Goal: Task Accomplishment & Management: Manage account settings

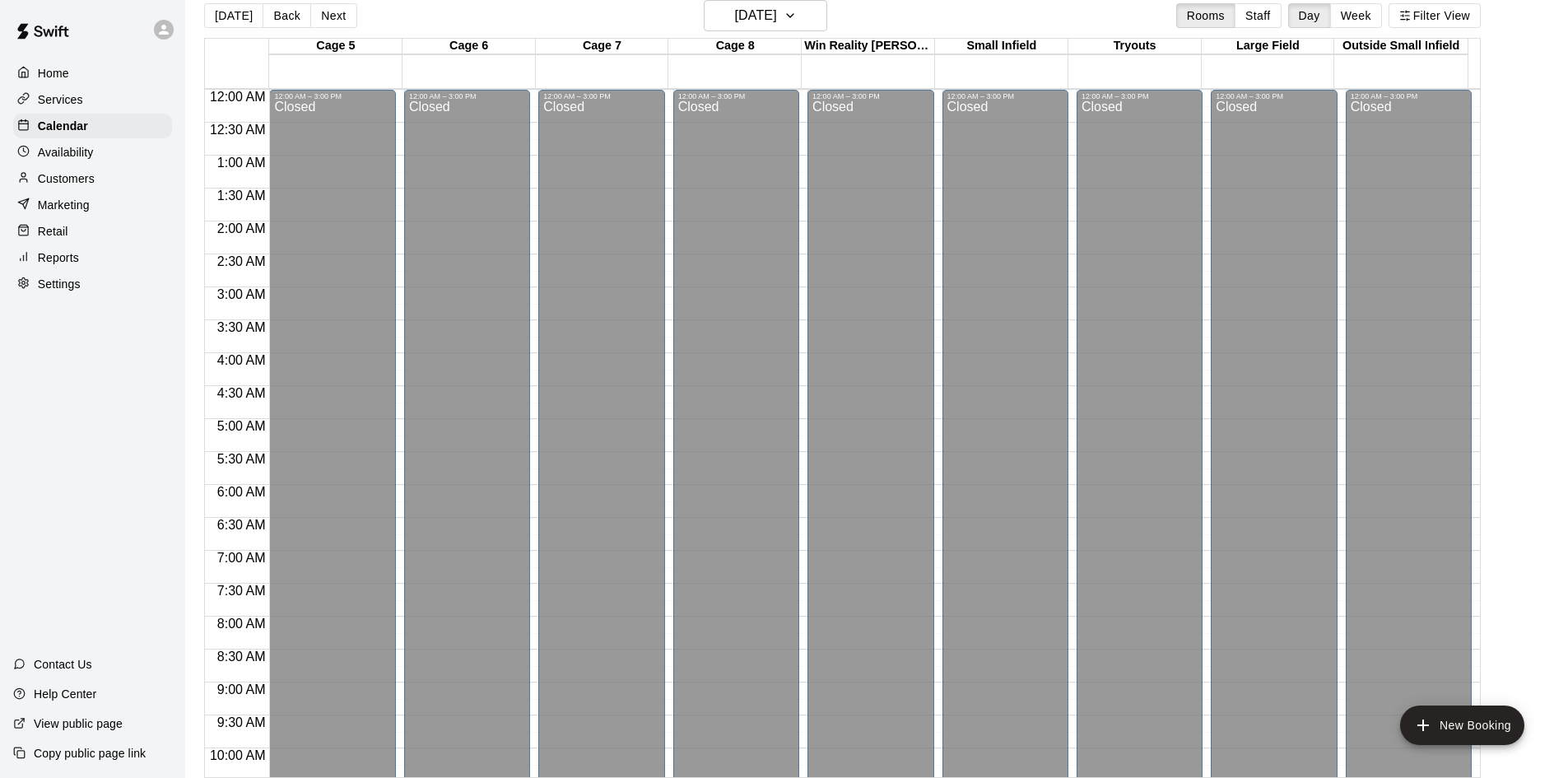
scroll to position [719, 0]
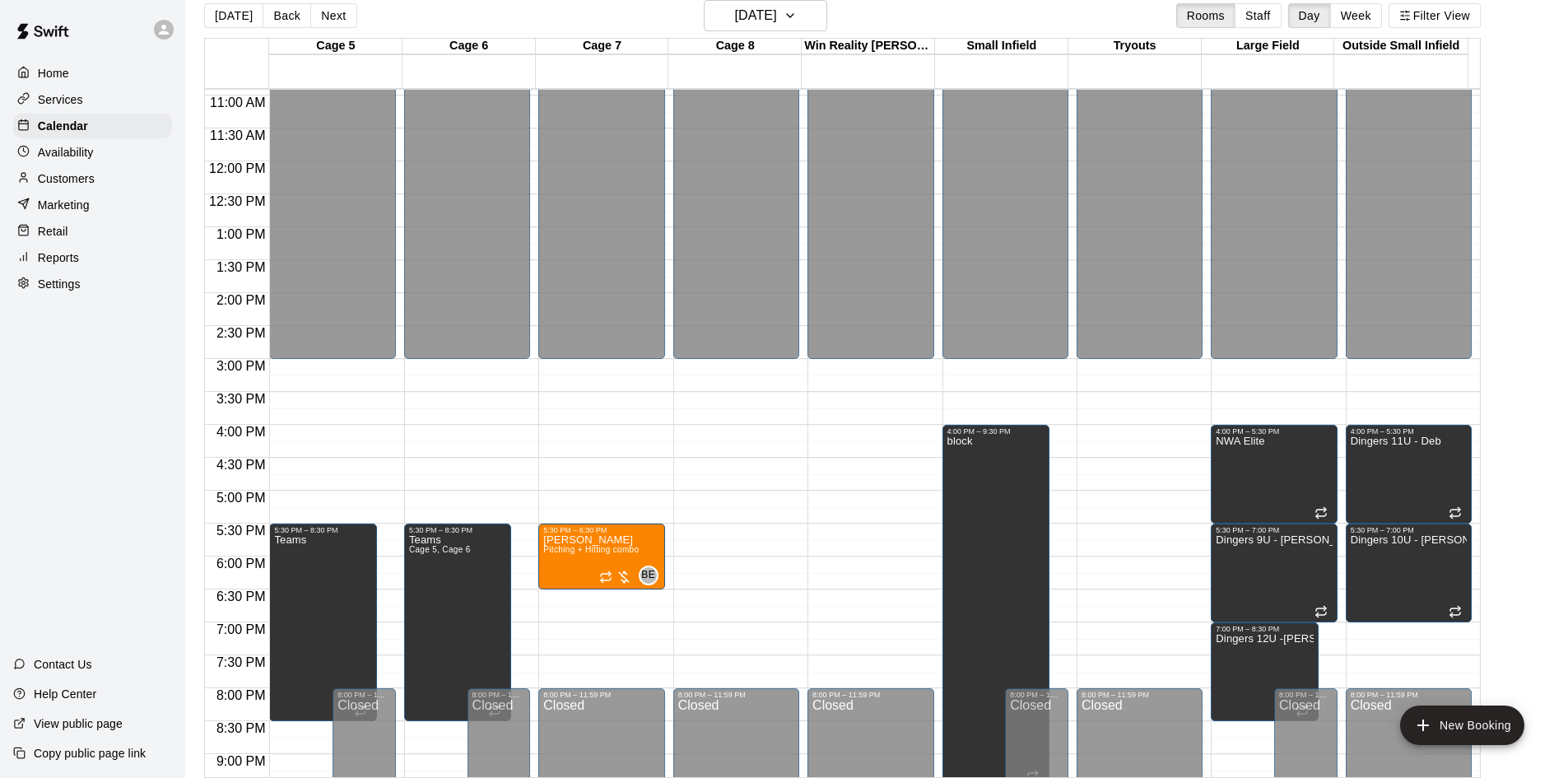
click at [87, 181] on p "Customers" at bounding box center [66, 179] width 57 height 17
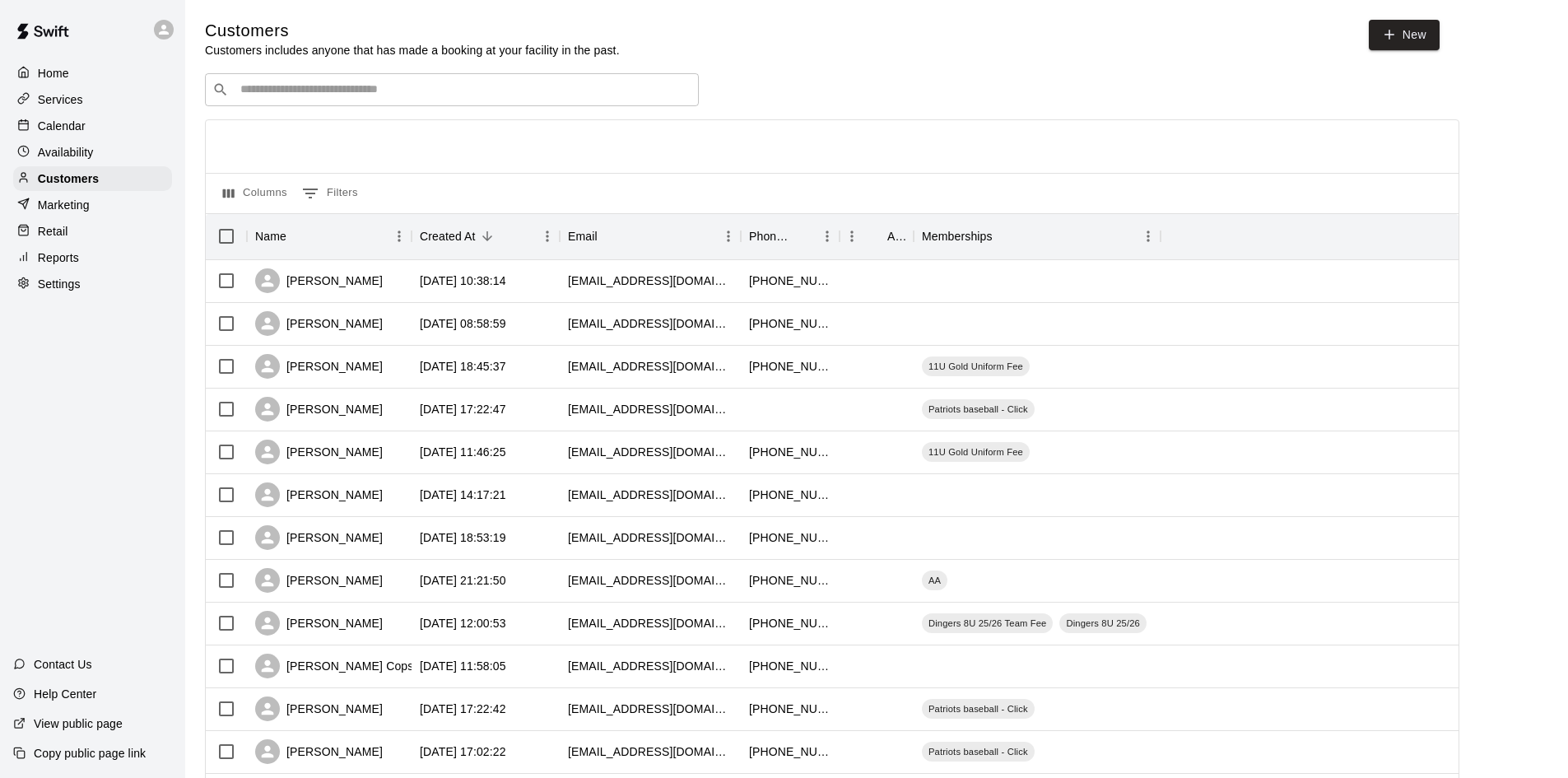
click at [314, 97] on input "Search customers by name or email" at bounding box center [463, 90] width 456 height 17
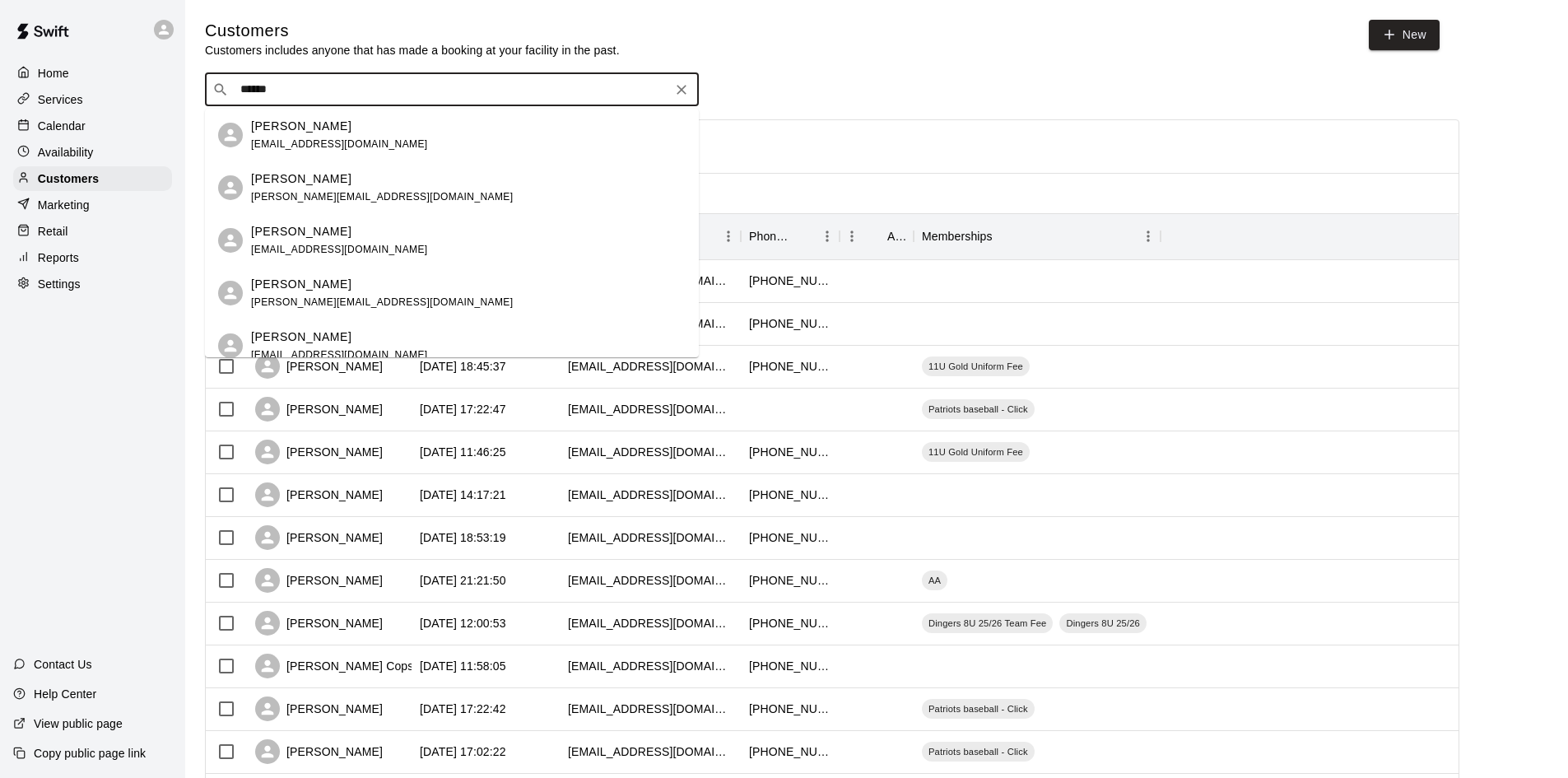
type input "******"
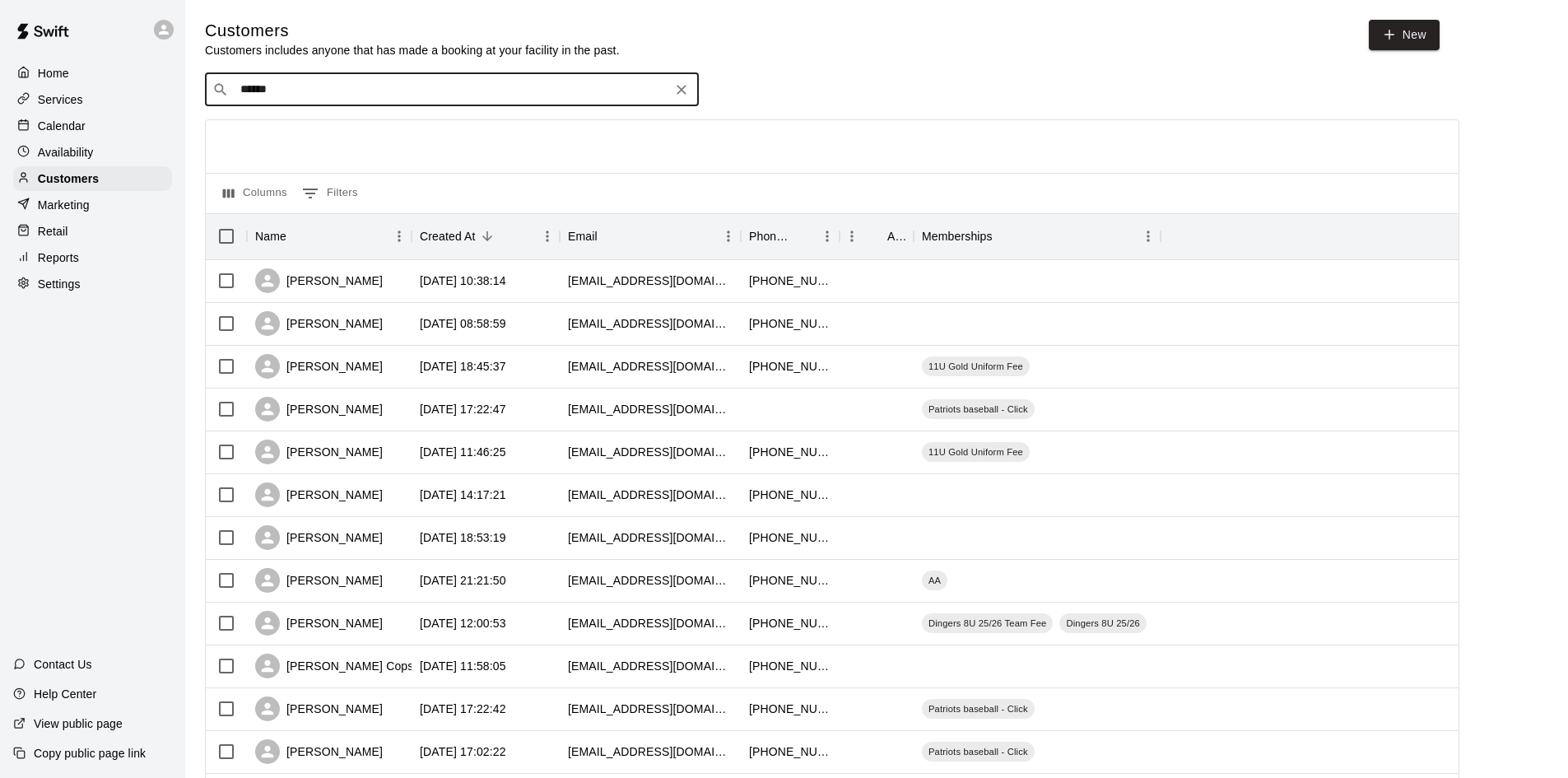
click at [312, 85] on input "******" at bounding box center [451, 90] width 431 height 17
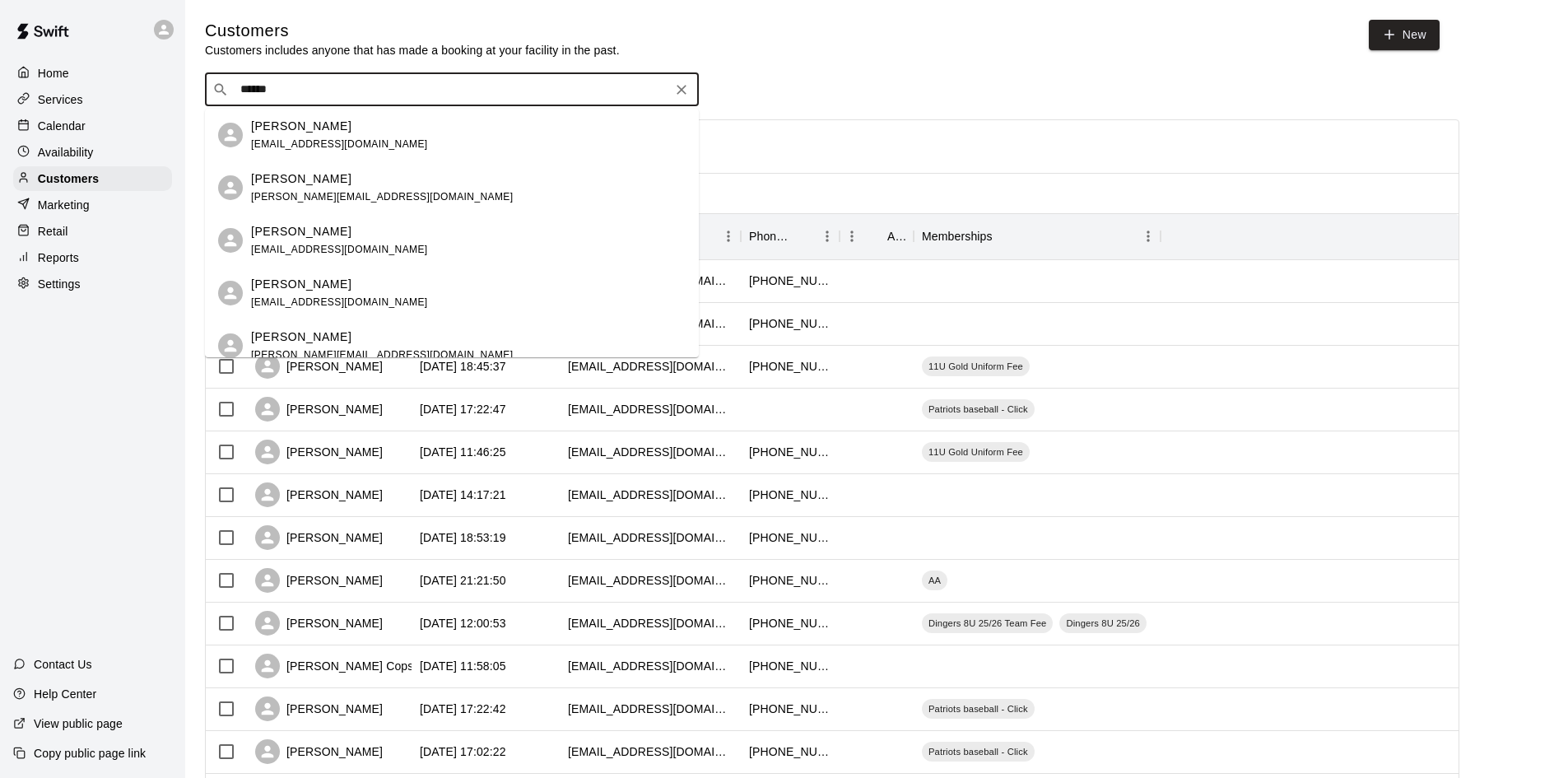
click at [315, 289] on p "[PERSON_NAME]" at bounding box center [300, 284] width 100 height 17
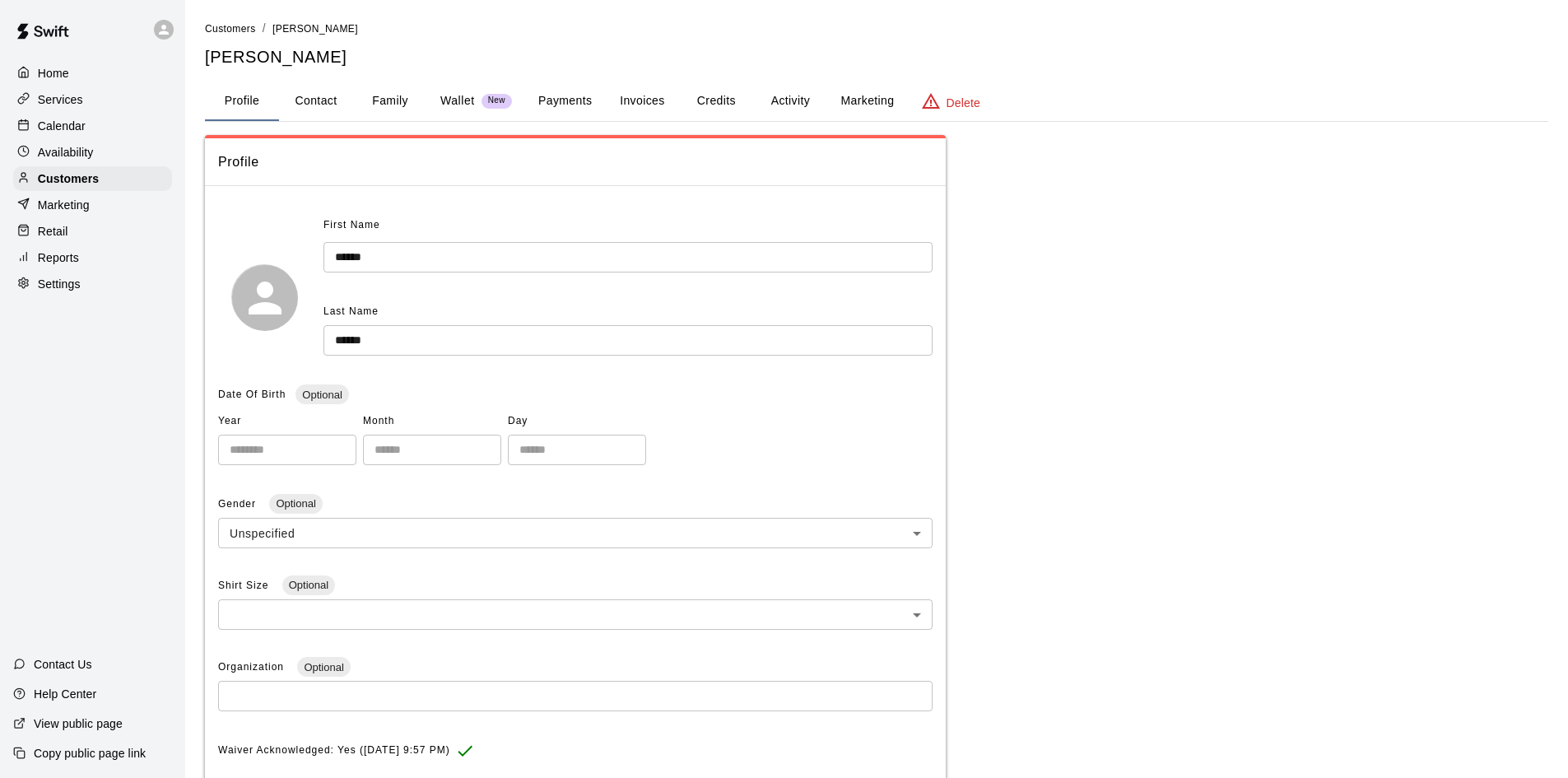
click at [329, 93] on button "Contact" at bounding box center [316, 101] width 74 height 39
select select "**"
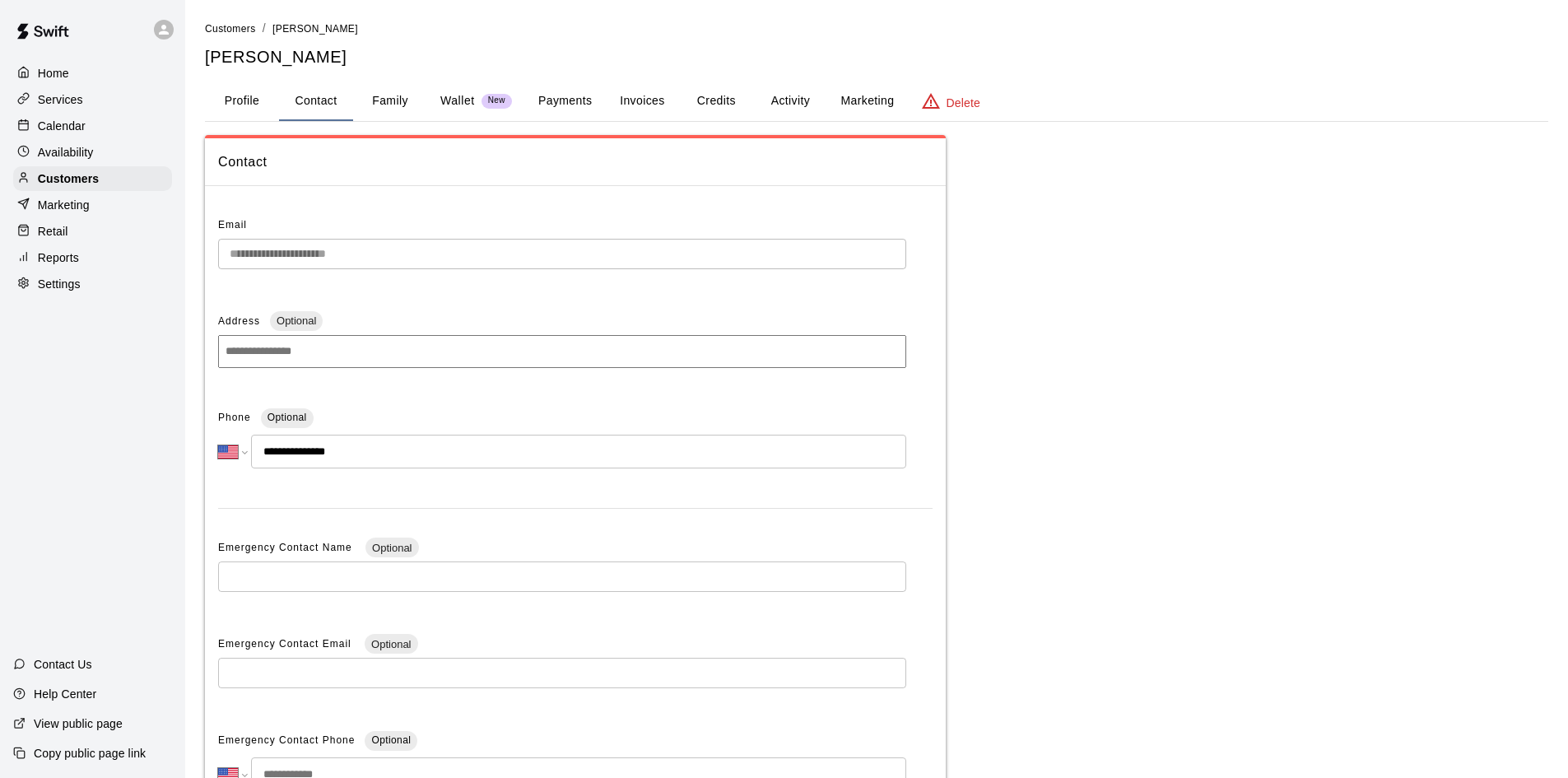
click at [795, 98] on button "Activity" at bounding box center [790, 101] width 74 height 39
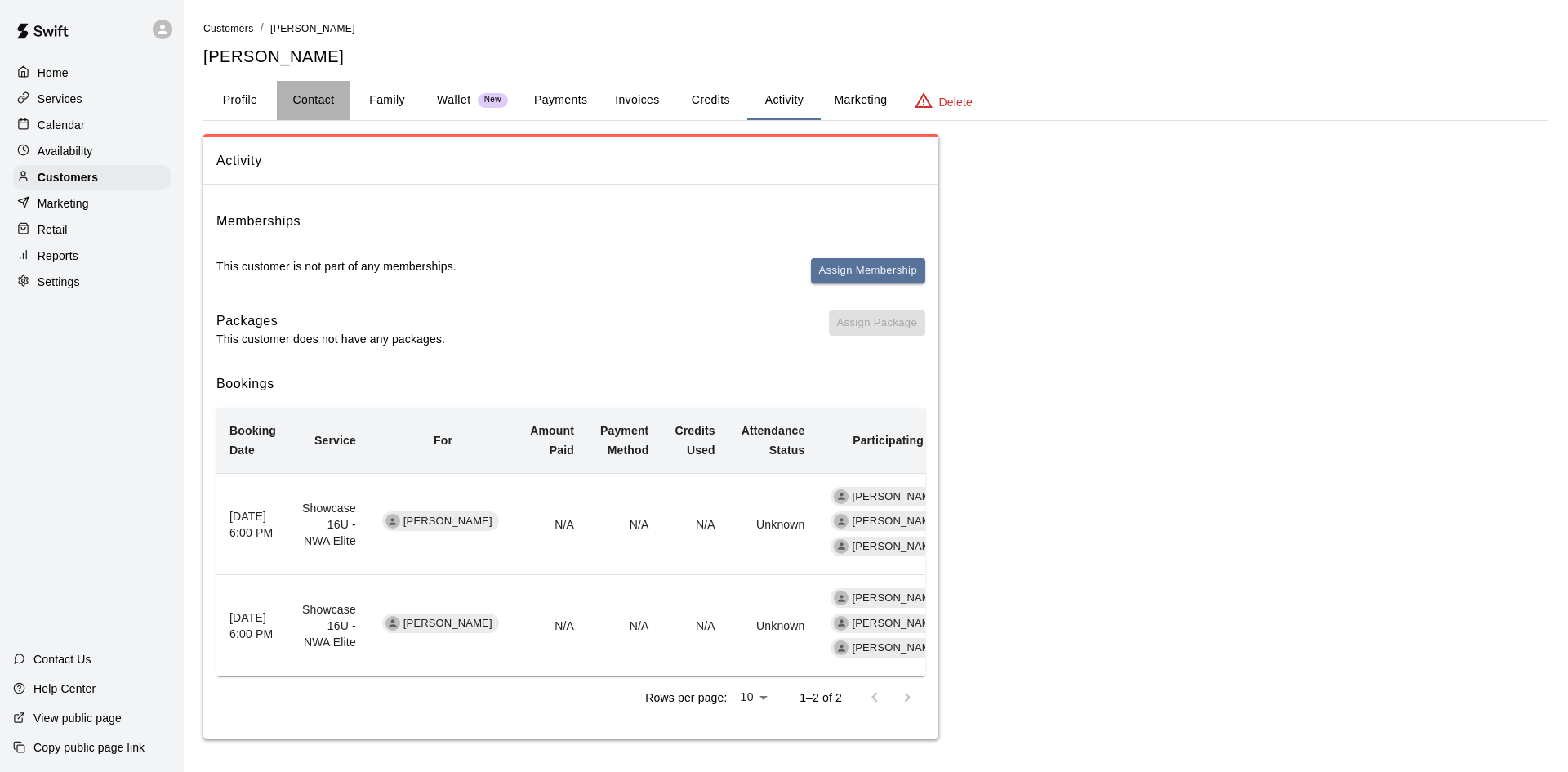
click at [308, 106] on button "Contact" at bounding box center [313, 100] width 74 height 39
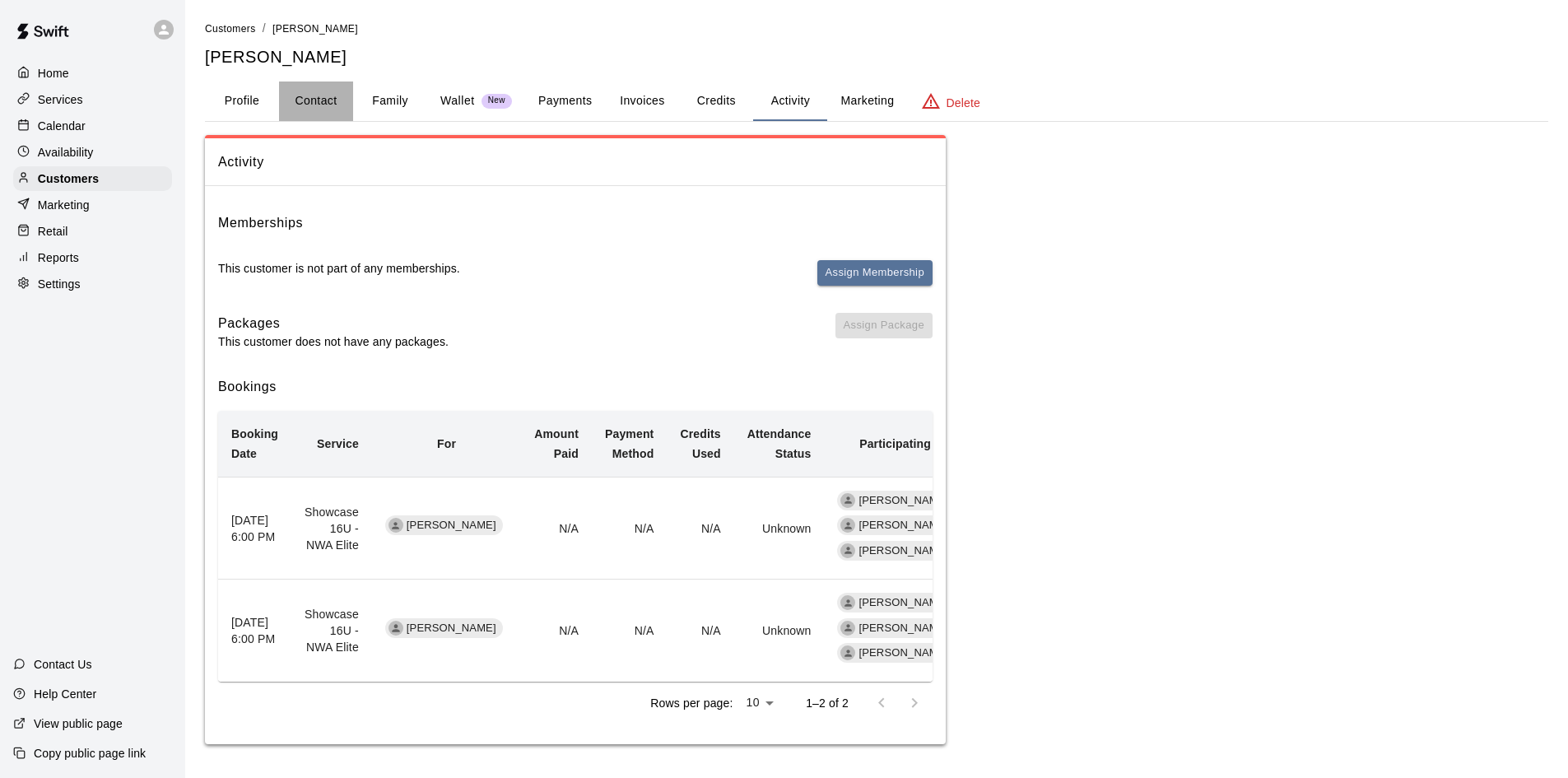
select select "**"
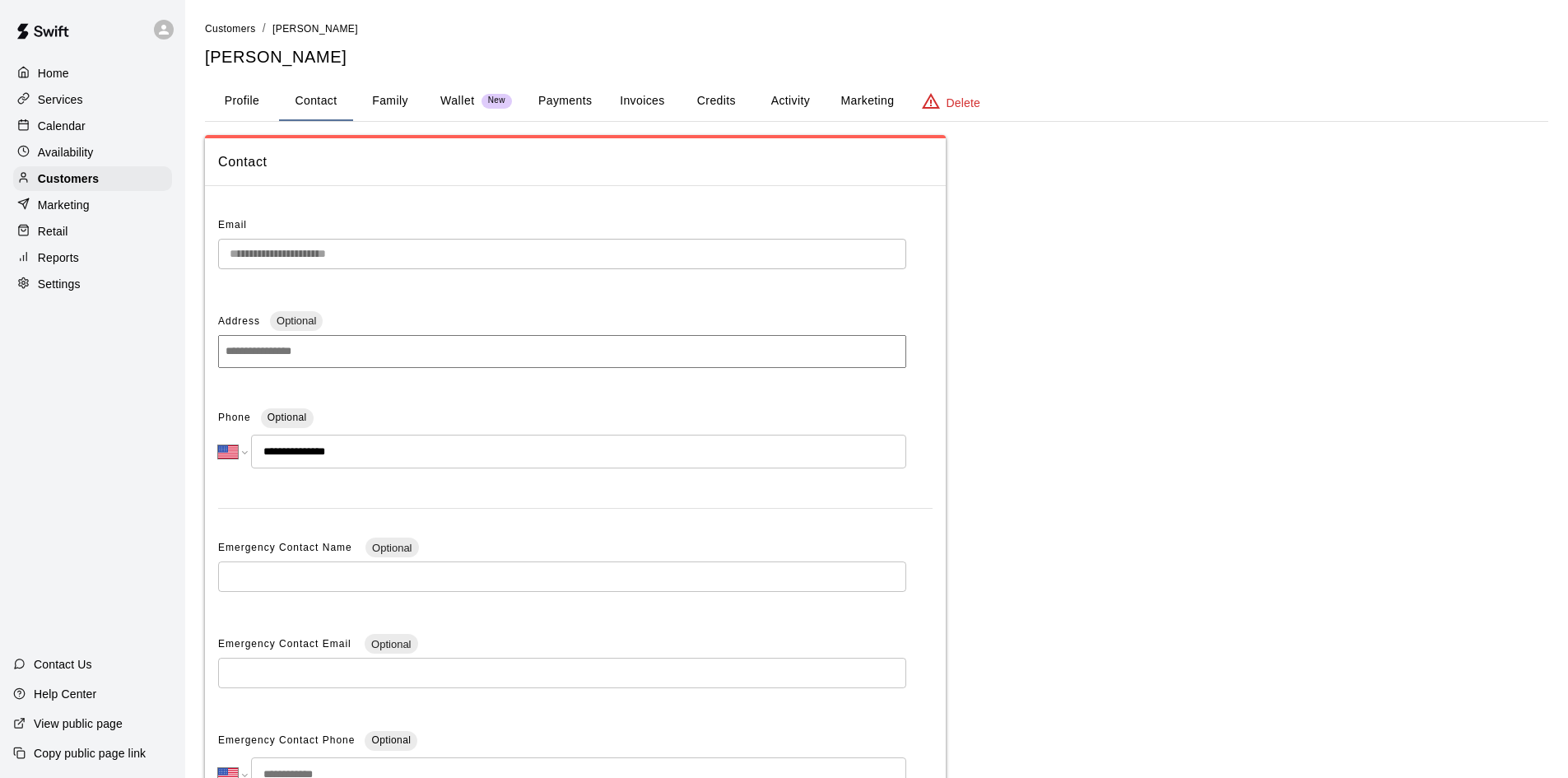
click at [259, 107] on button "Profile" at bounding box center [241, 101] width 74 height 39
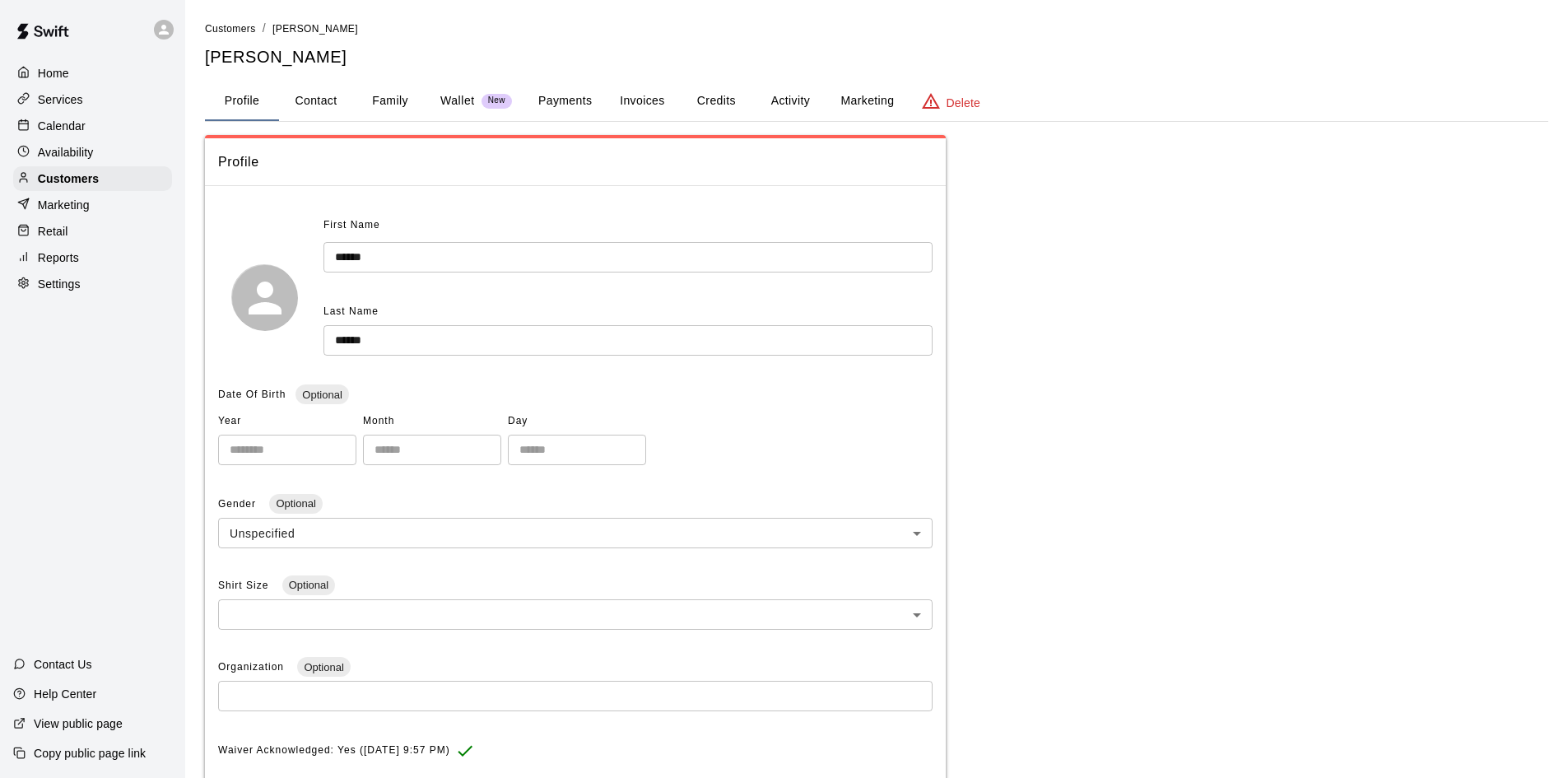
click at [761, 104] on button "Activity" at bounding box center [790, 101] width 74 height 39
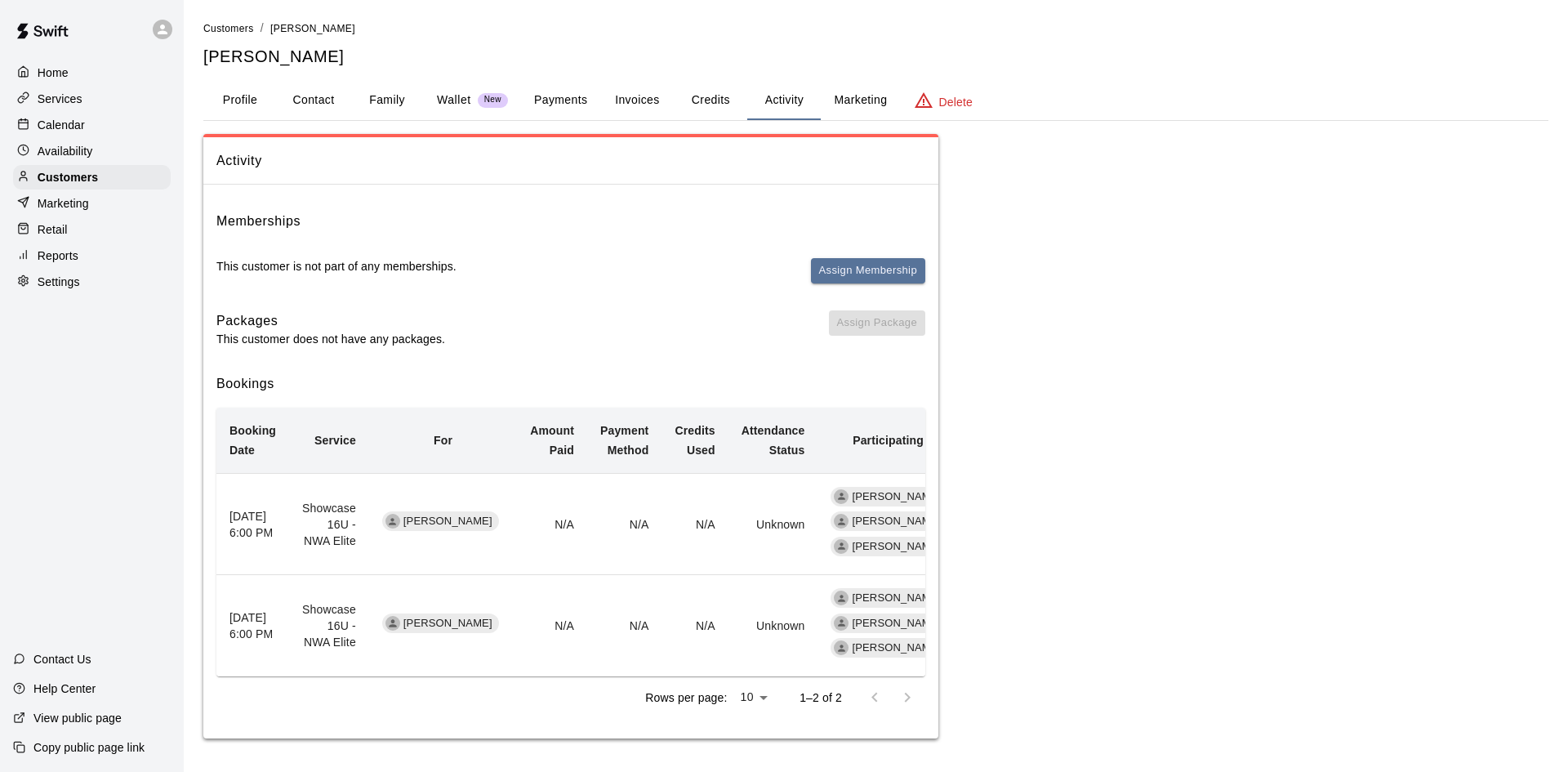
drag, startPoint x: 326, startPoint y: 95, endPoint x: 323, endPoint y: 106, distance: 11.4
click at [324, 98] on button "Contact" at bounding box center [313, 100] width 74 height 39
select select "**"
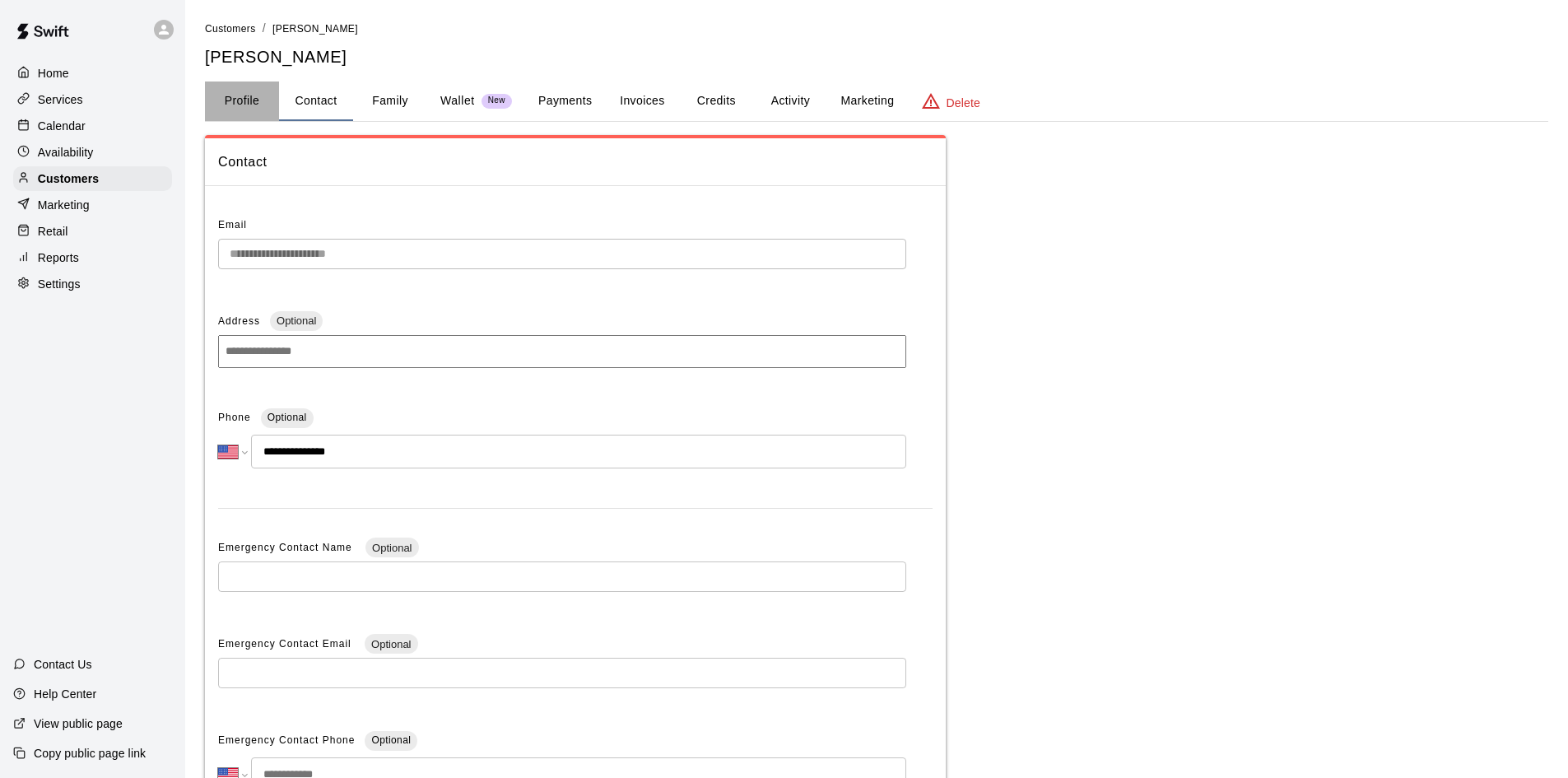
click at [257, 96] on button "Profile" at bounding box center [241, 101] width 74 height 39
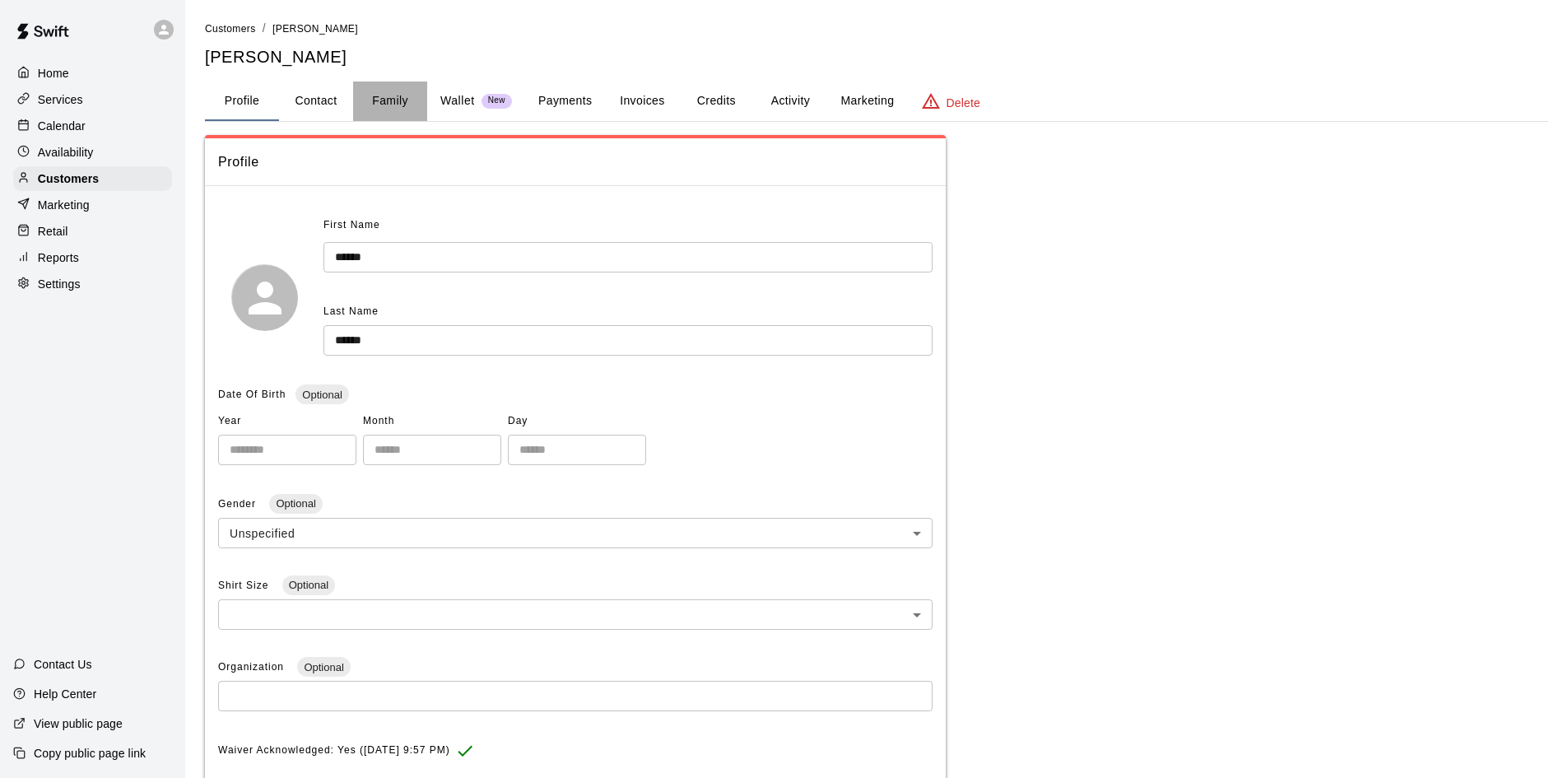
click at [380, 85] on button "Family" at bounding box center [390, 101] width 74 height 39
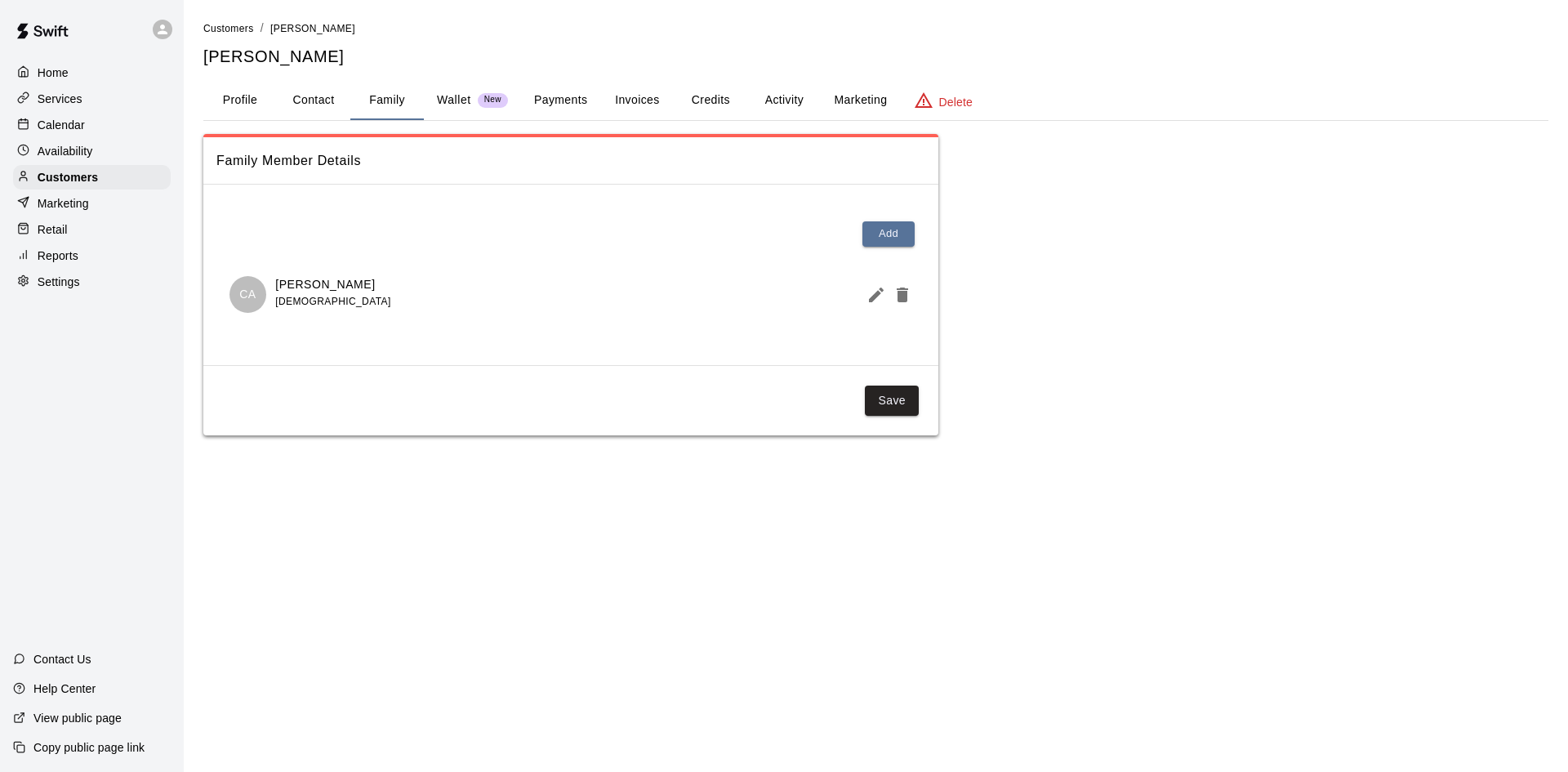
click at [250, 107] on button "Profile" at bounding box center [240, 100] width 74 height 39
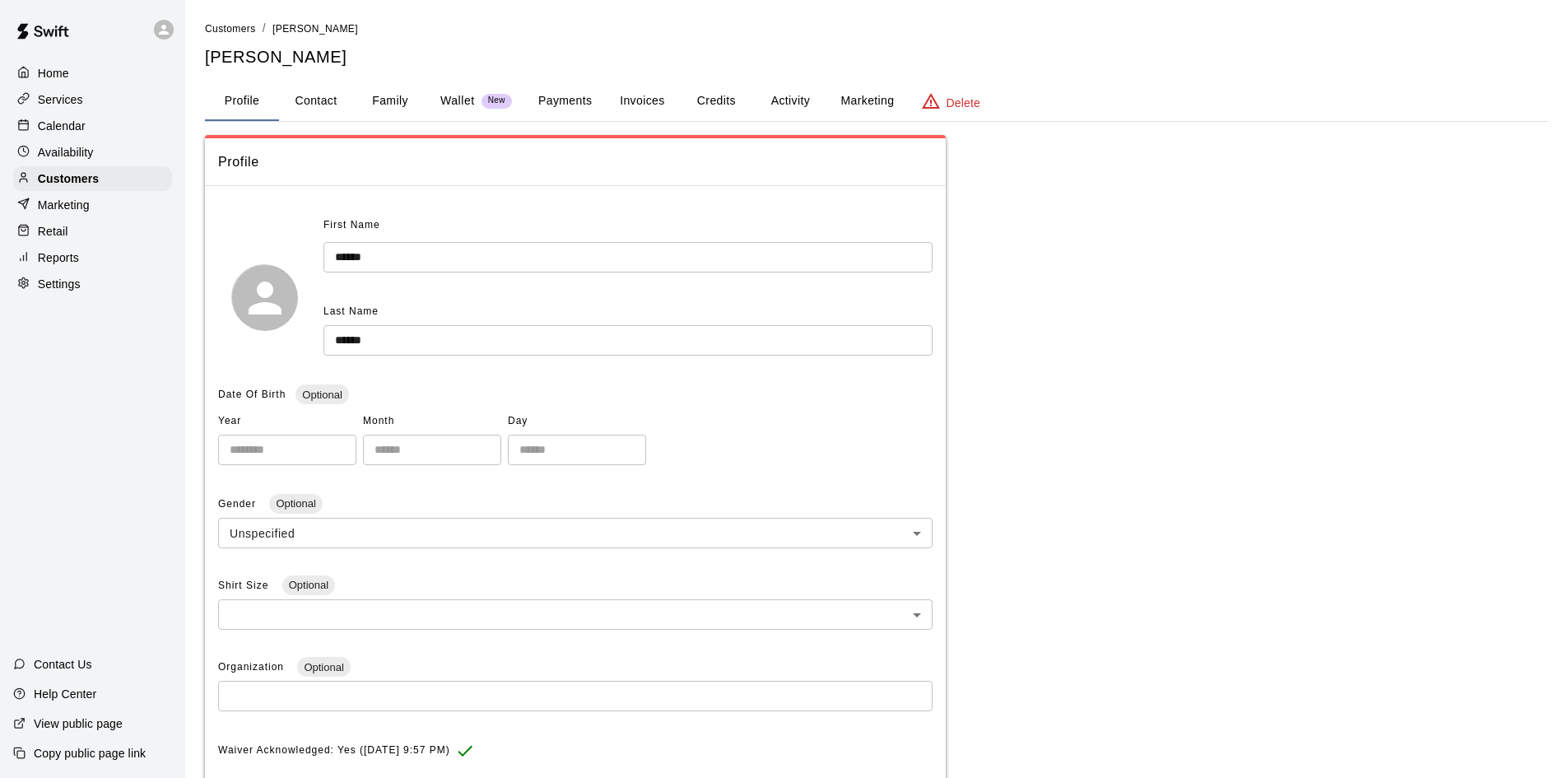
click at [333, 105] on button "Contact" at bounding box center [316, 101] width 74 height 39
select select "**"
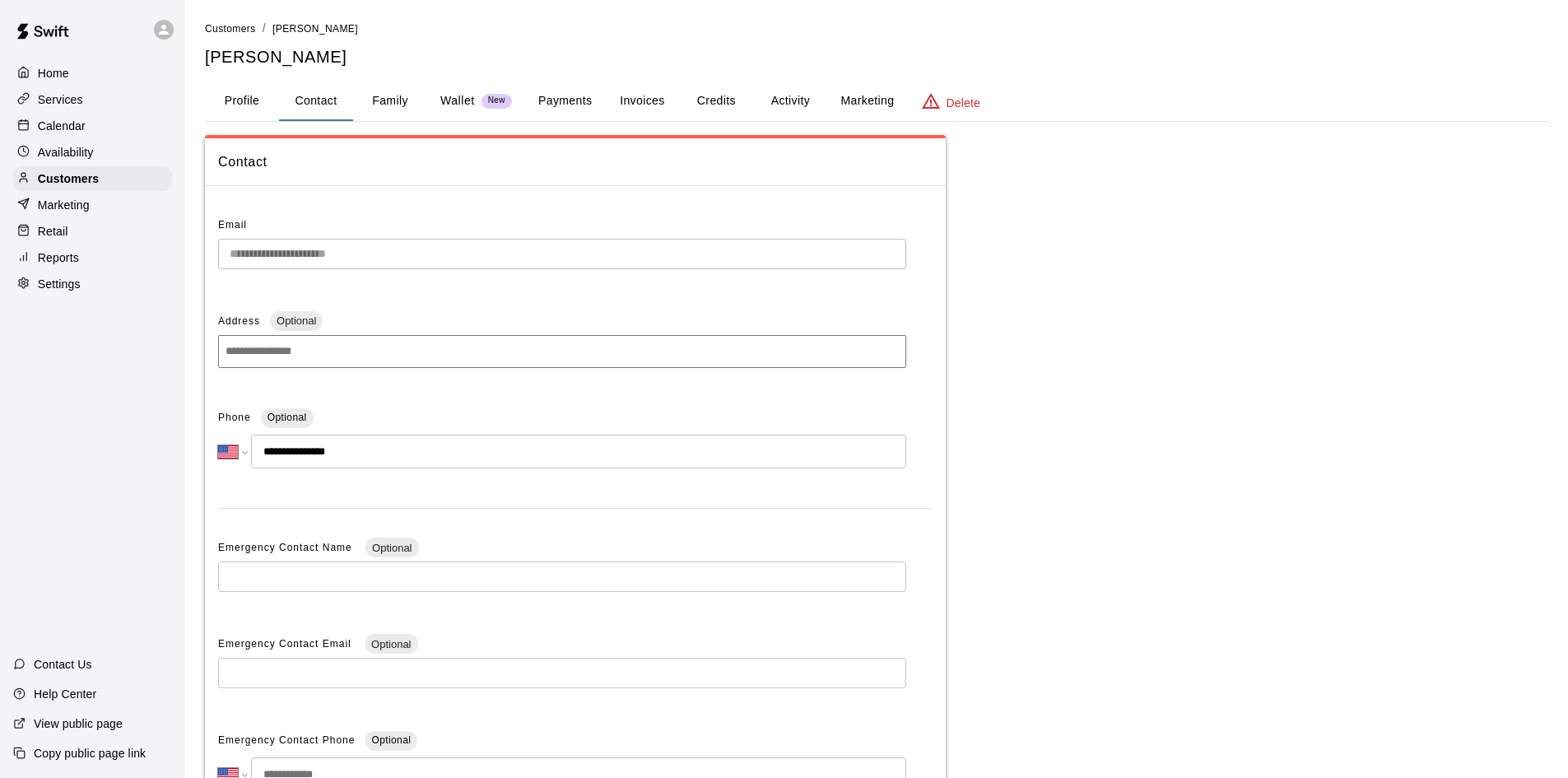
click at [297, 60] on h5 "[PERSON_NAME]" at bounding box center [876, 57] width 1343 height 22
copy h5 "[PERSON_NAME]"
click at [82, 197] on div "Marketing" at bounding box center [92, 205] width 159 height 25
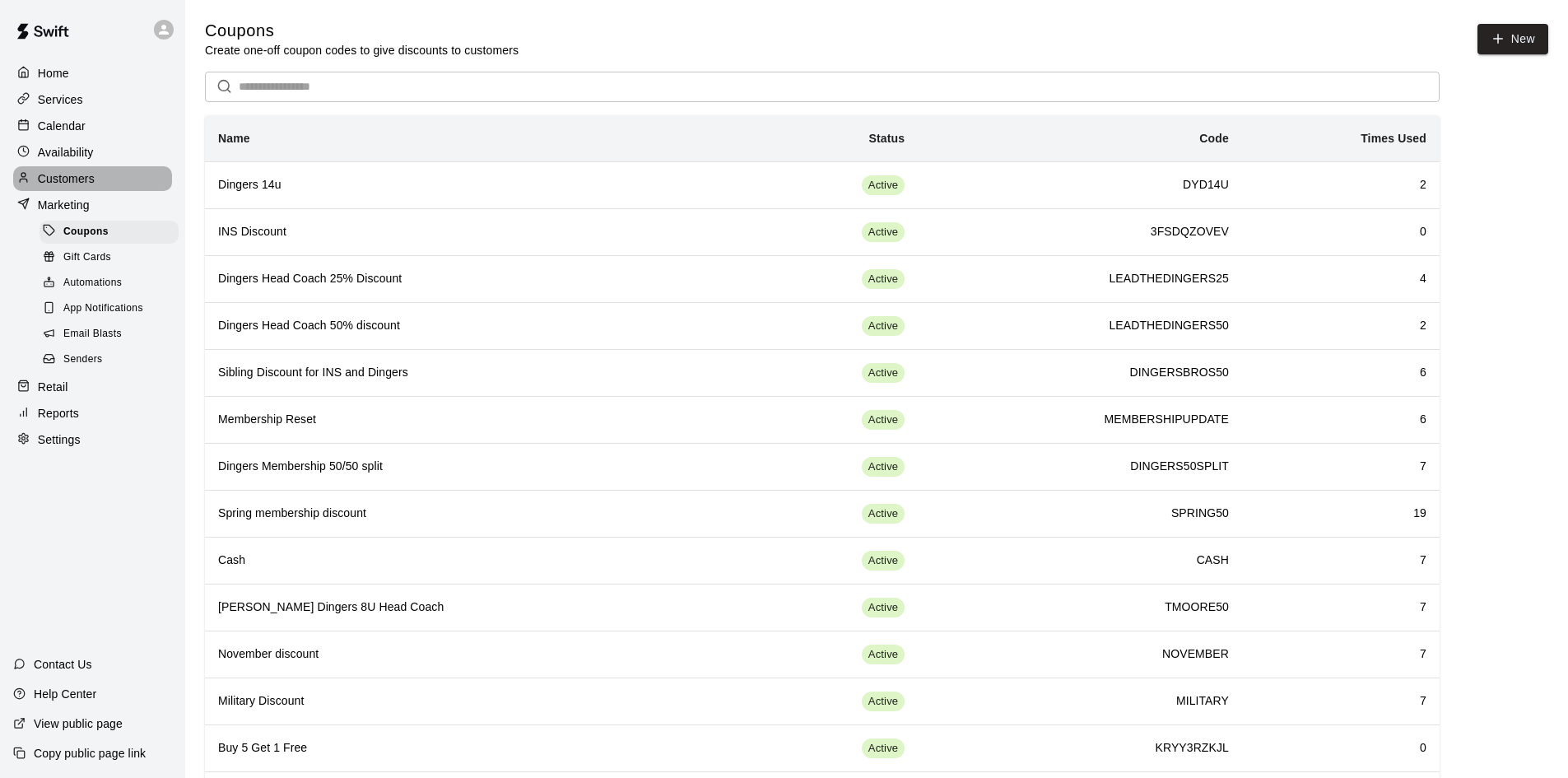
click at [83, 184] on p "Customers" at bounding box center [66, 179] width 57 height 17
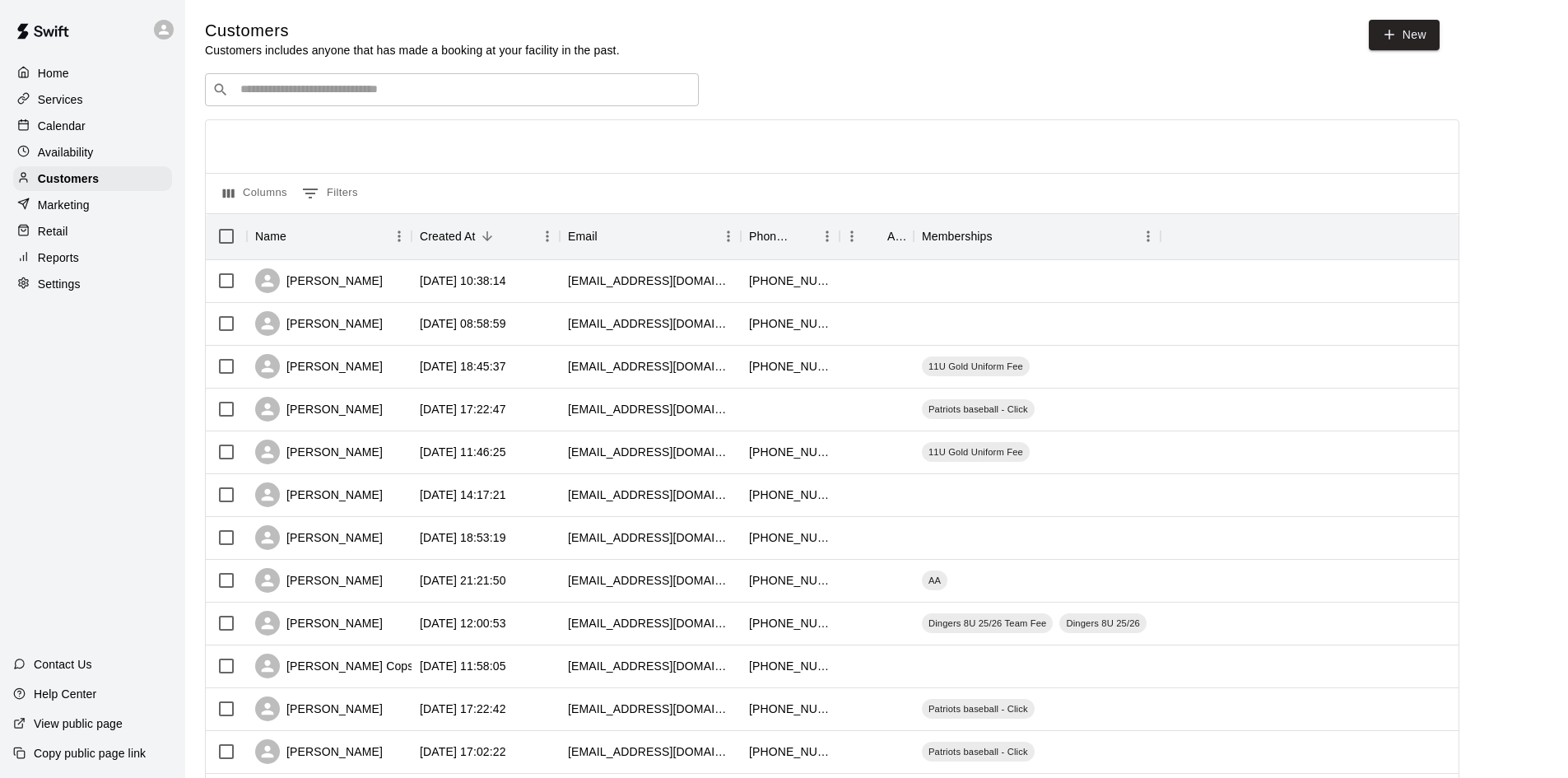
click at [328, 103] on div "​ ​" at bounding box center [452, 90] width 494 height 33
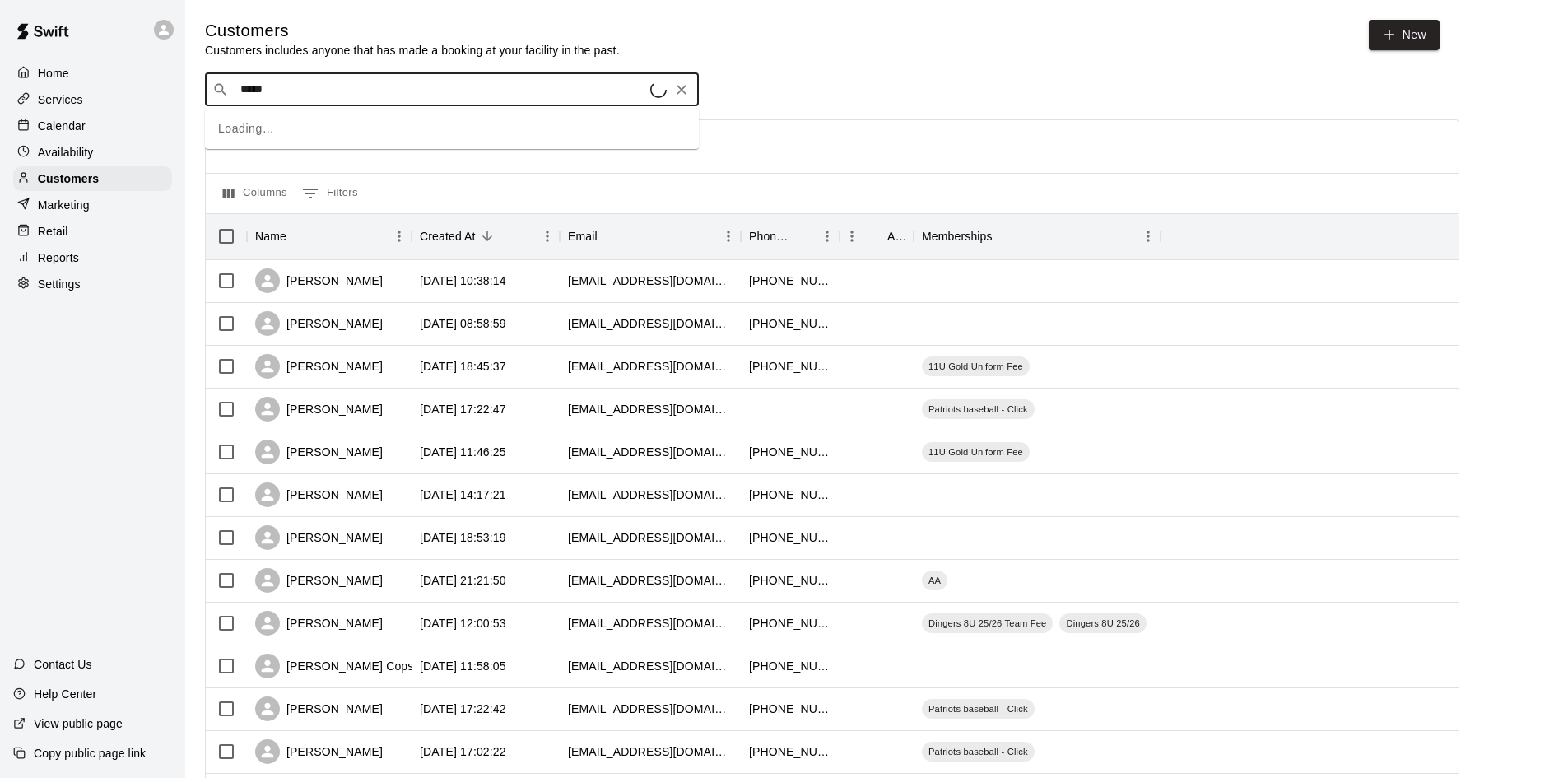
type input "******"
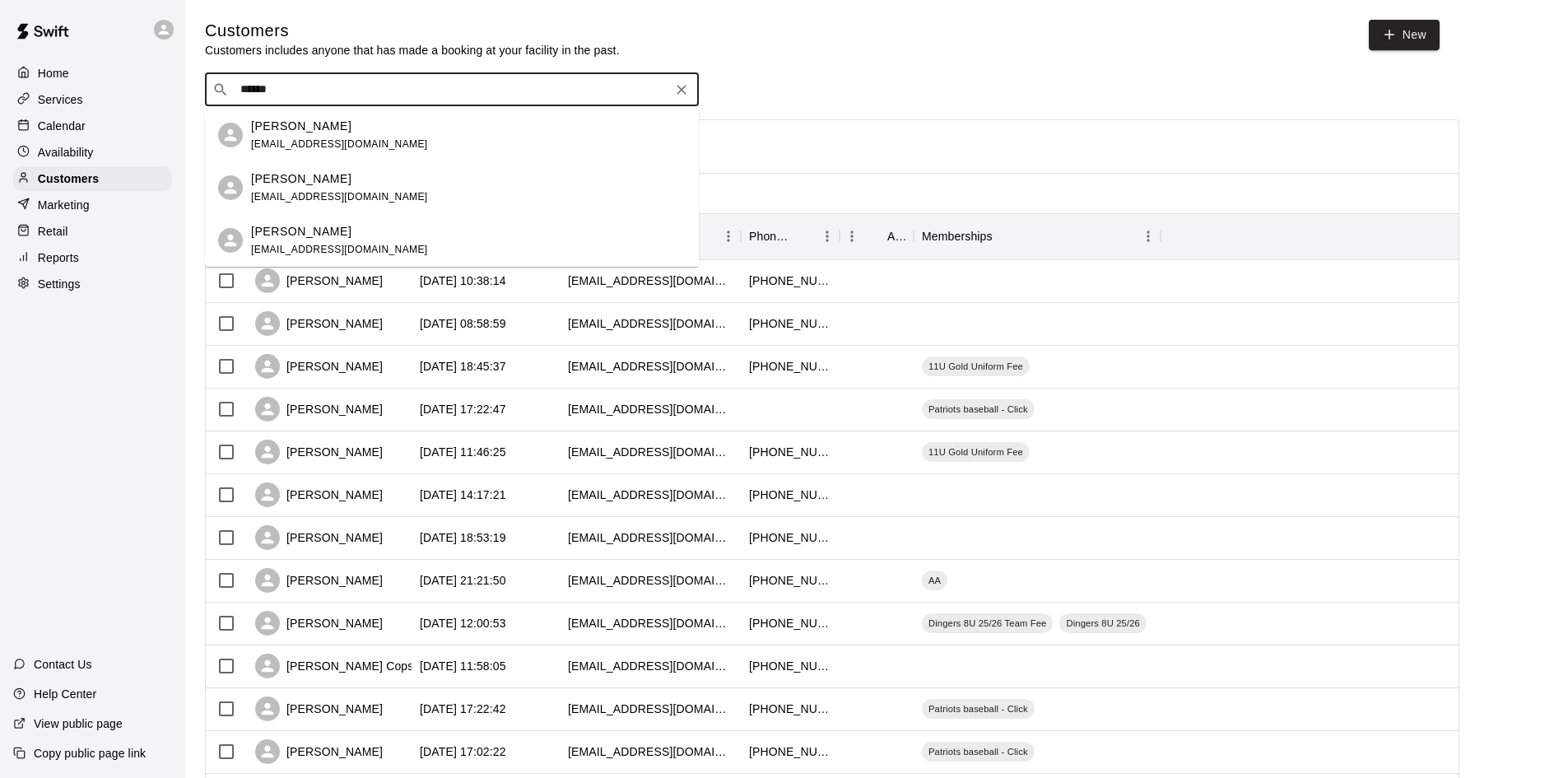
click at [327, 123] on p "[PERSON_NAME]" at bounding box center [300, 126] width 100 height 17
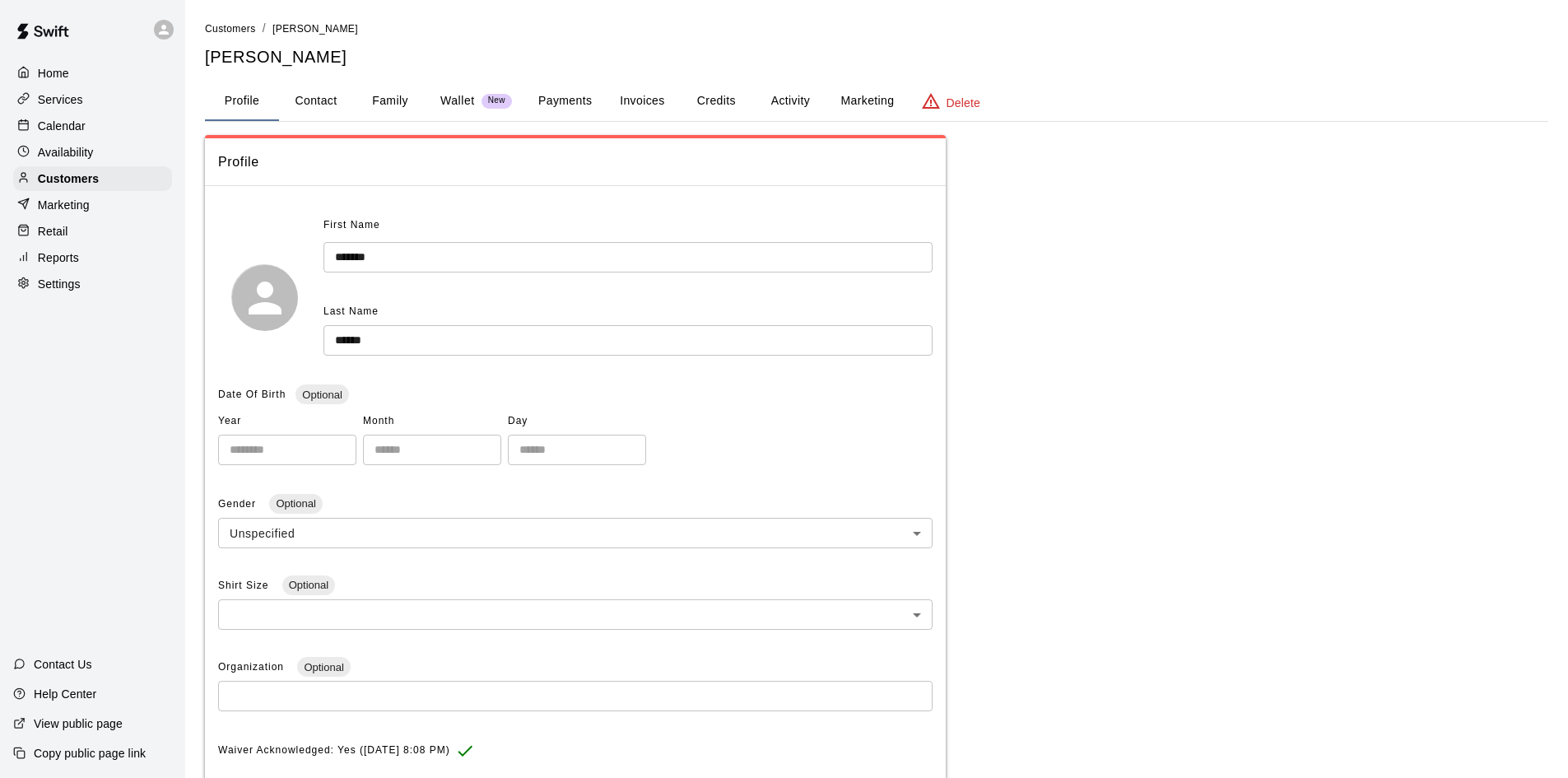
click at [788, 104] on button "Activity" at bounding box center [790, 101] width 74 height 39
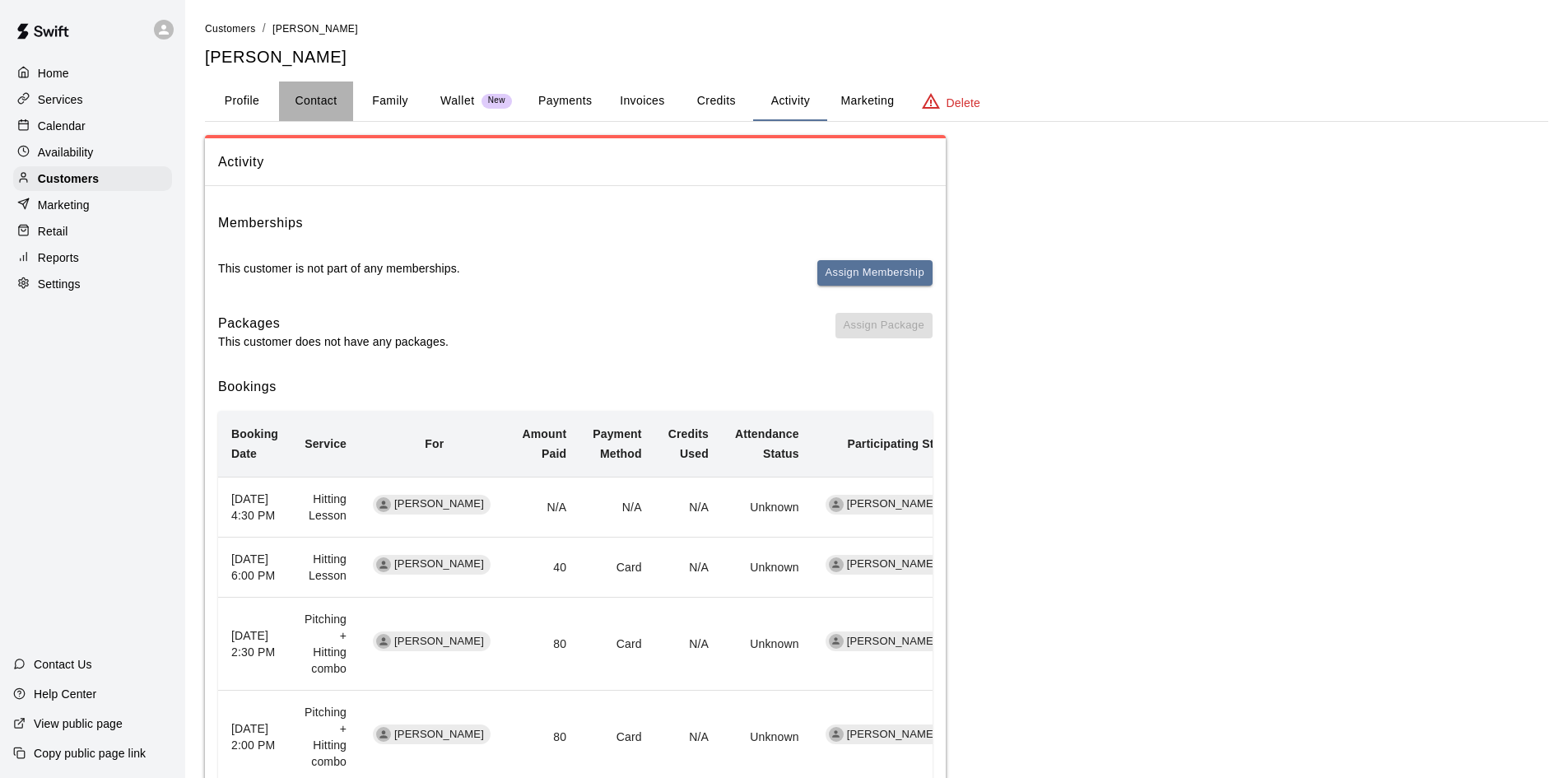
click at [319, 88] on button "Contact" at bounding box center [316, 101] width 74 height 39
select select "**"
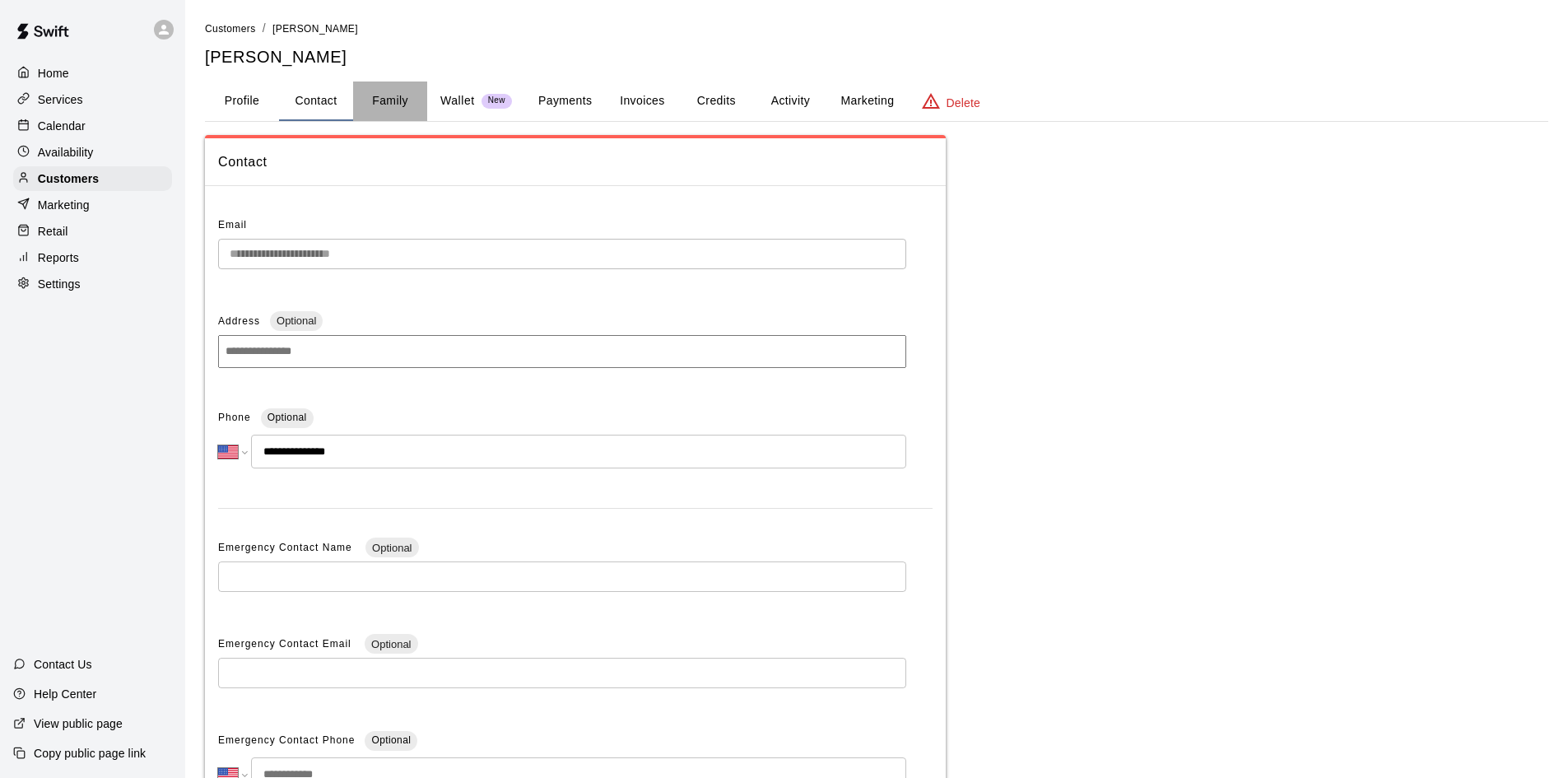
click at [405, 98] on button "Family" at bounding box center [390, 101] width 74 height 39
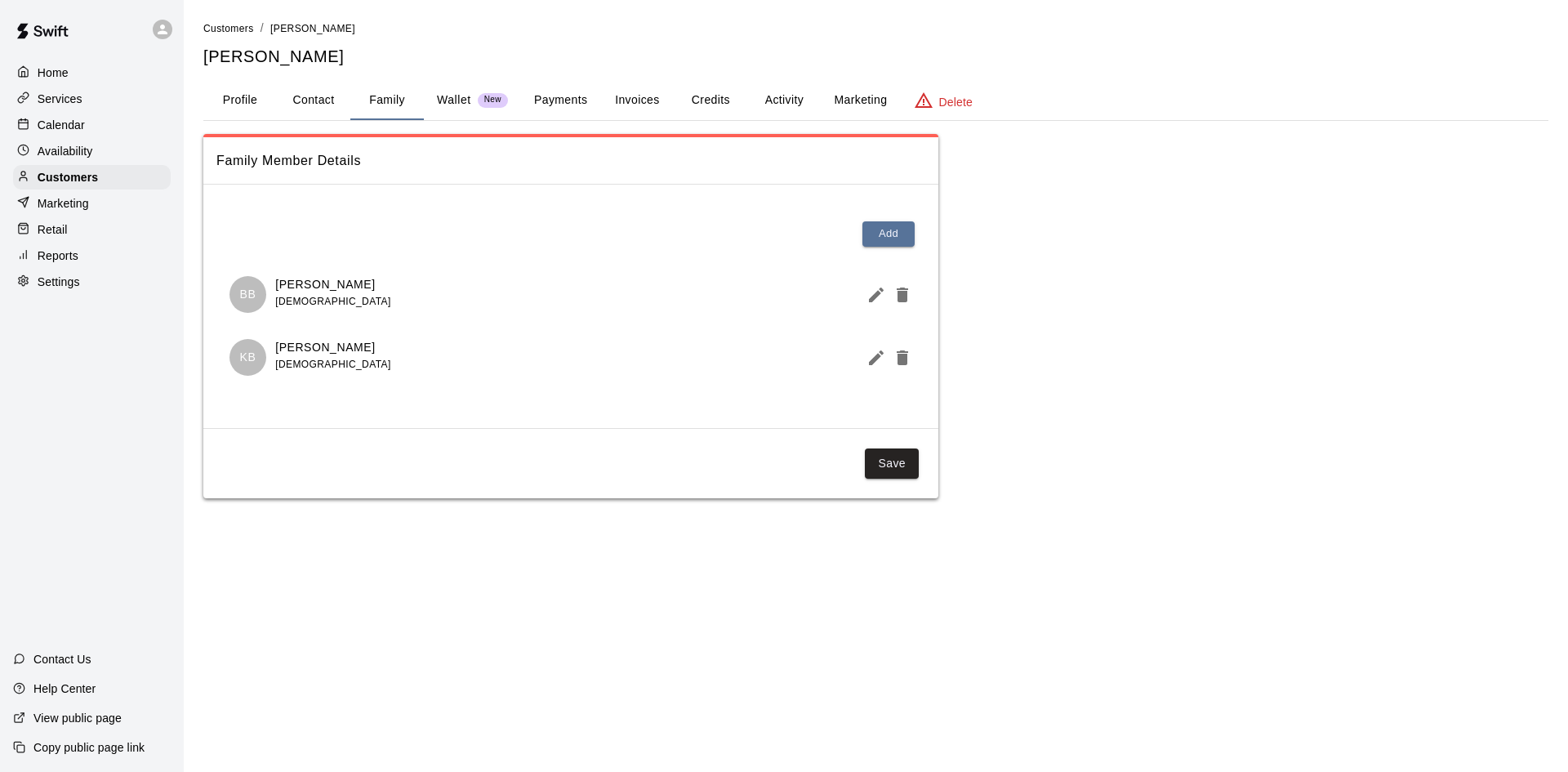
click at [789, 98] on button "Activity" at bounding box center [784, 100] width 74 height 39
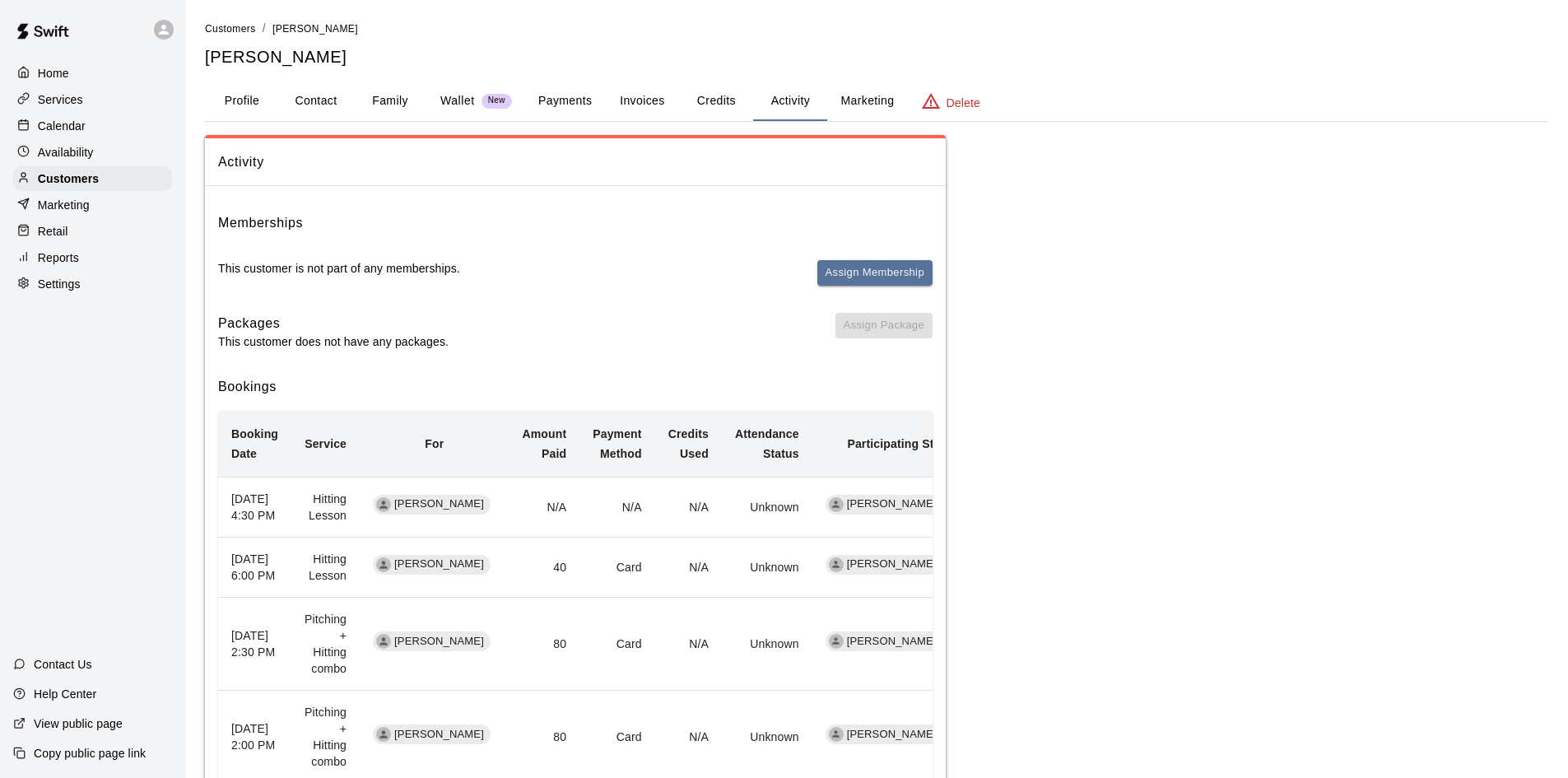
click at [347, 110] on button "Contact" at bounding box center [316, 101] width 74 height 39
select select "**"
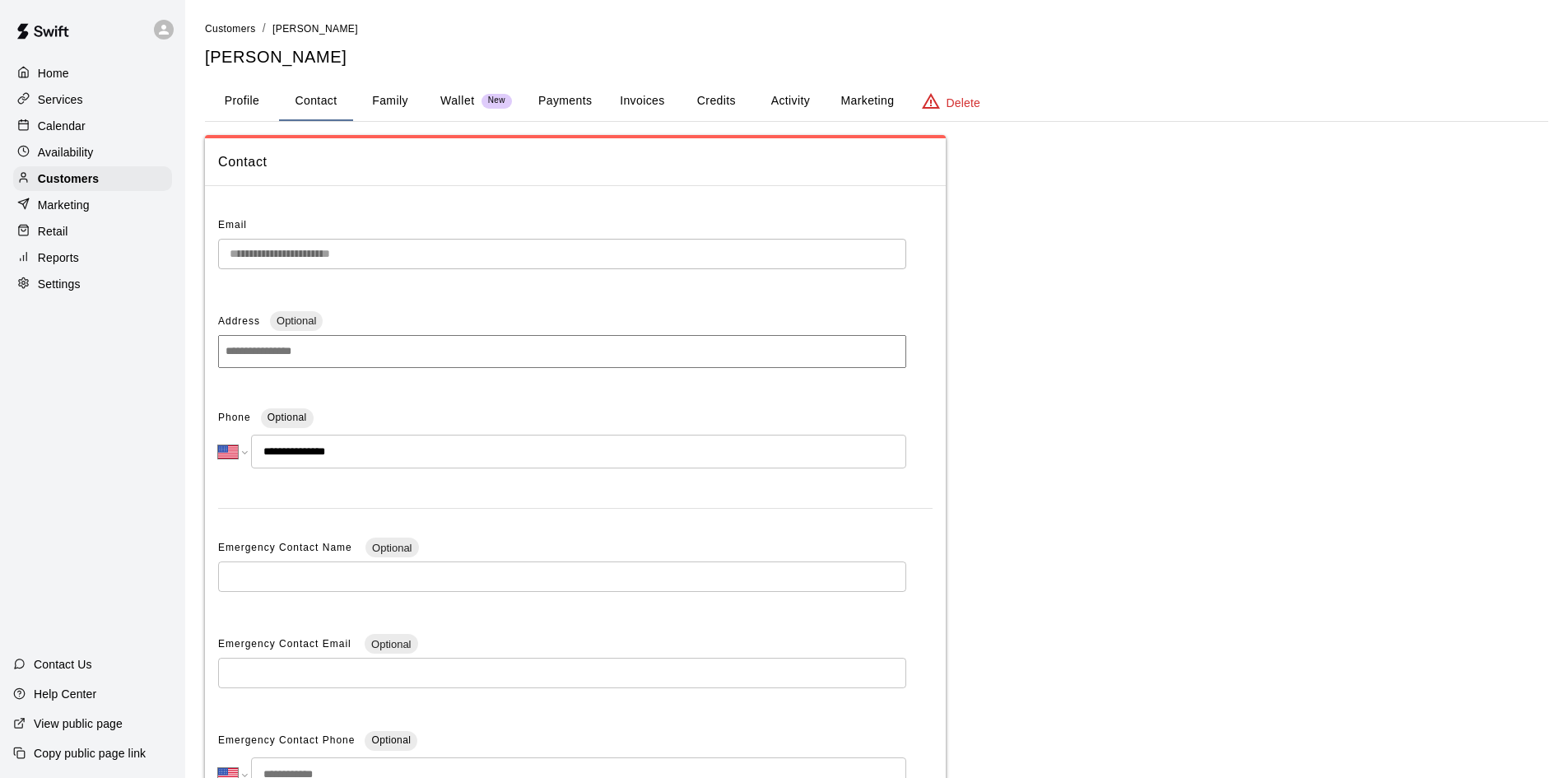
click at [378, 93] on button "Family" at bounding box center [390, 101] width 74 height 39
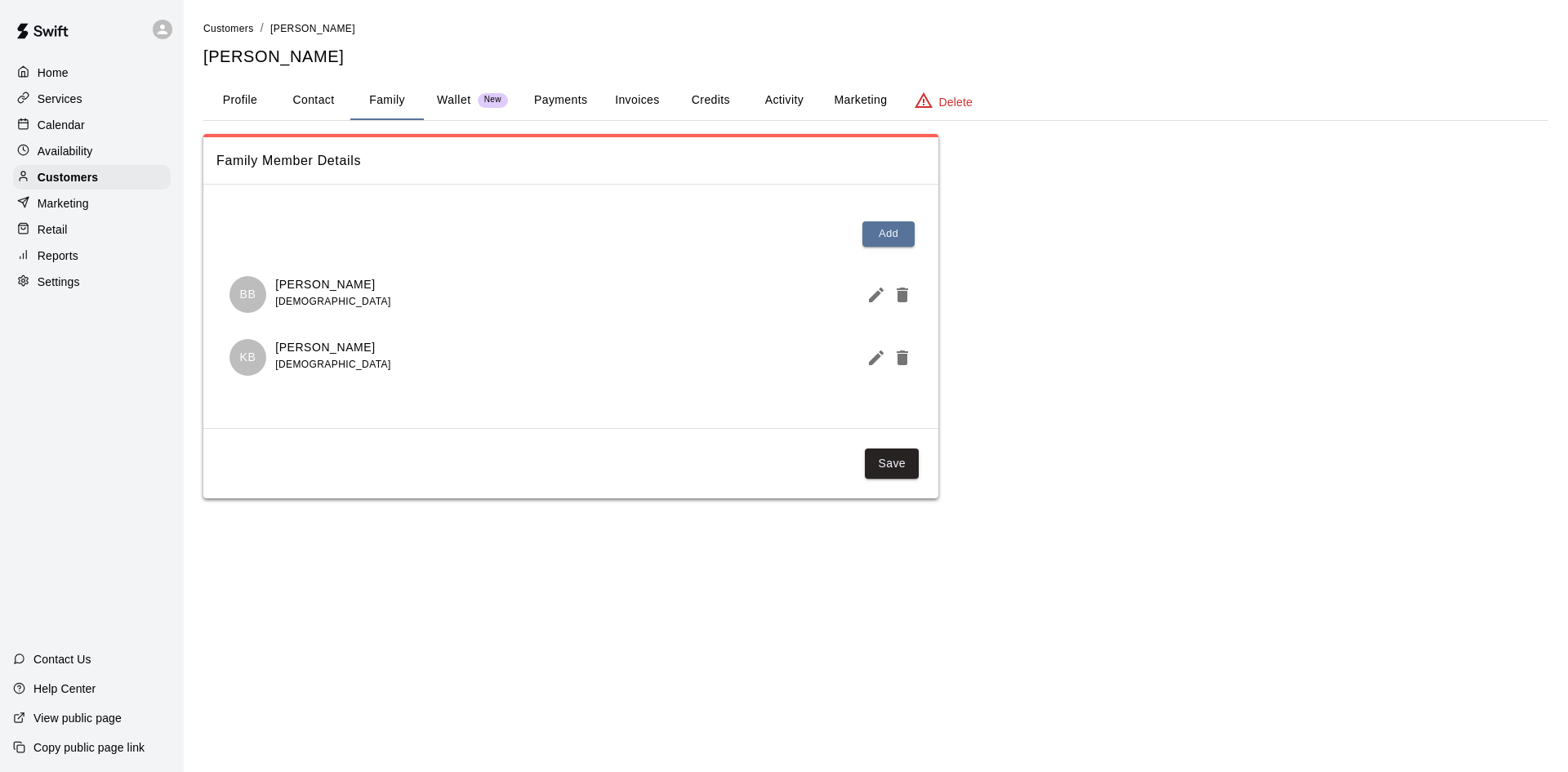
click at [317, 100] on button "Contact" at bounding box center [313, 100] width 74 height 39
select select "**"
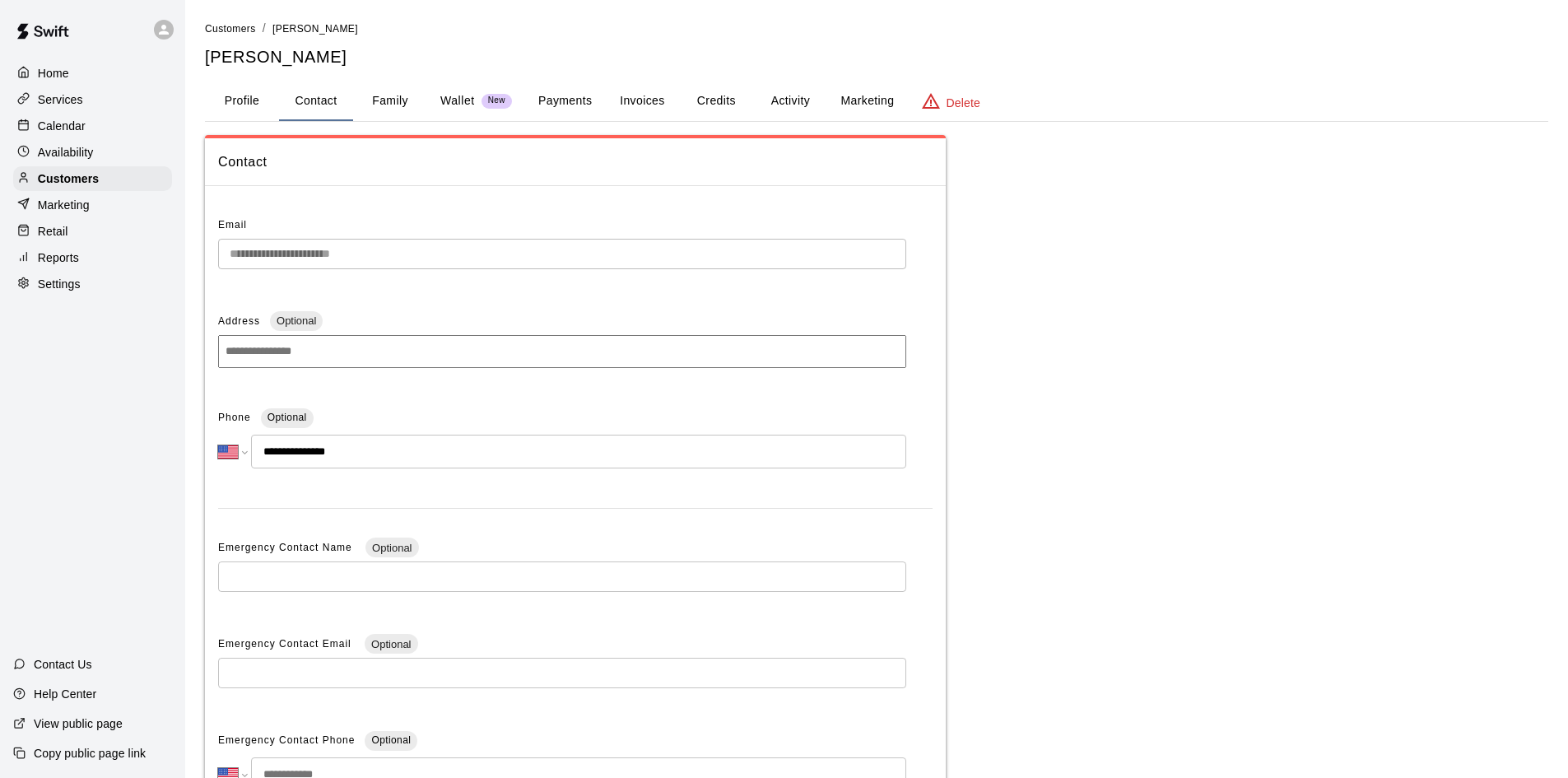
click at [371, 91] on button "Family" at bounding box center [390, 101] width 74 height 39
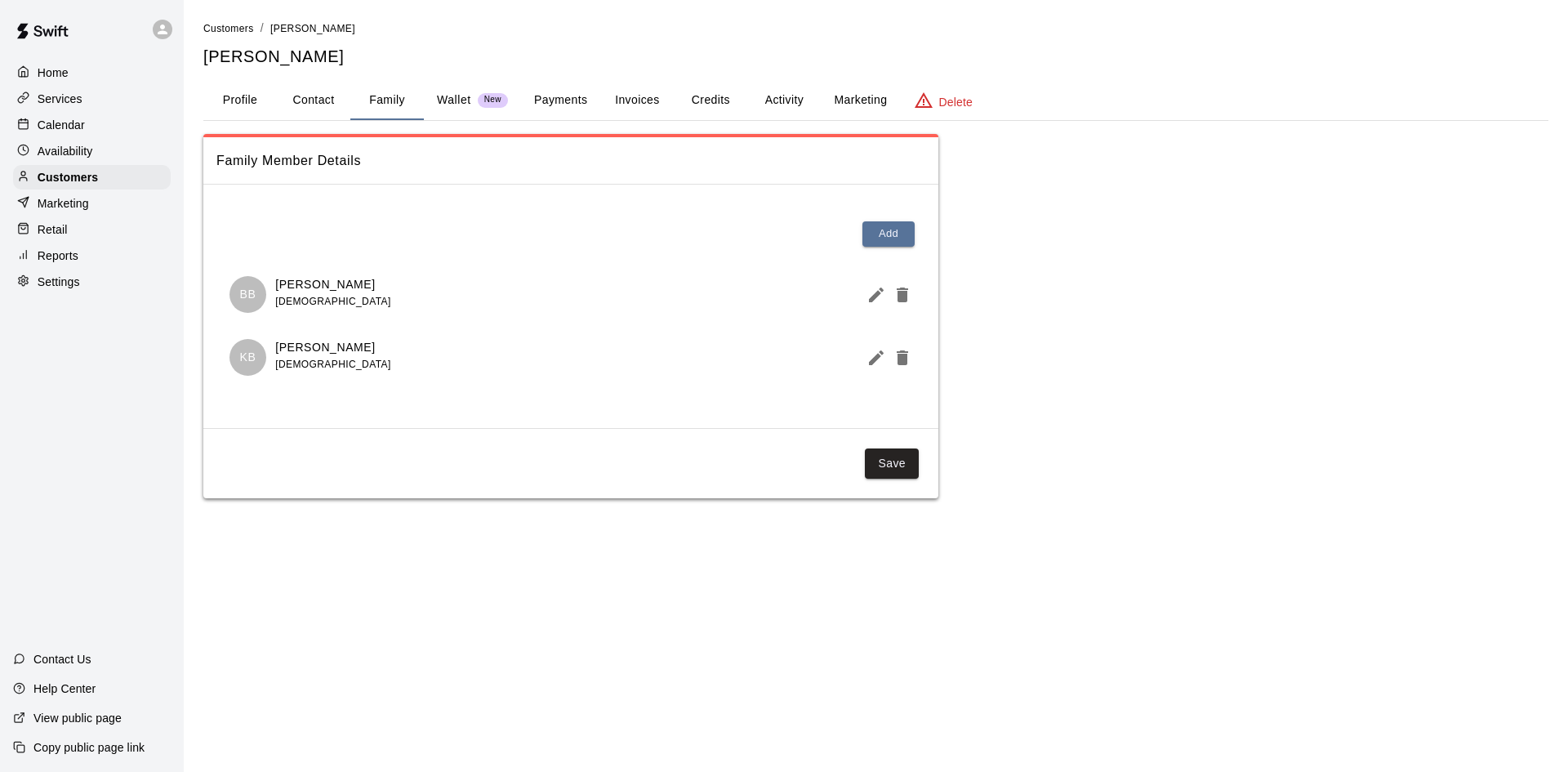
click at [336, 98] on button "Contact" at bounding box center [313, 100] width 74 height 39
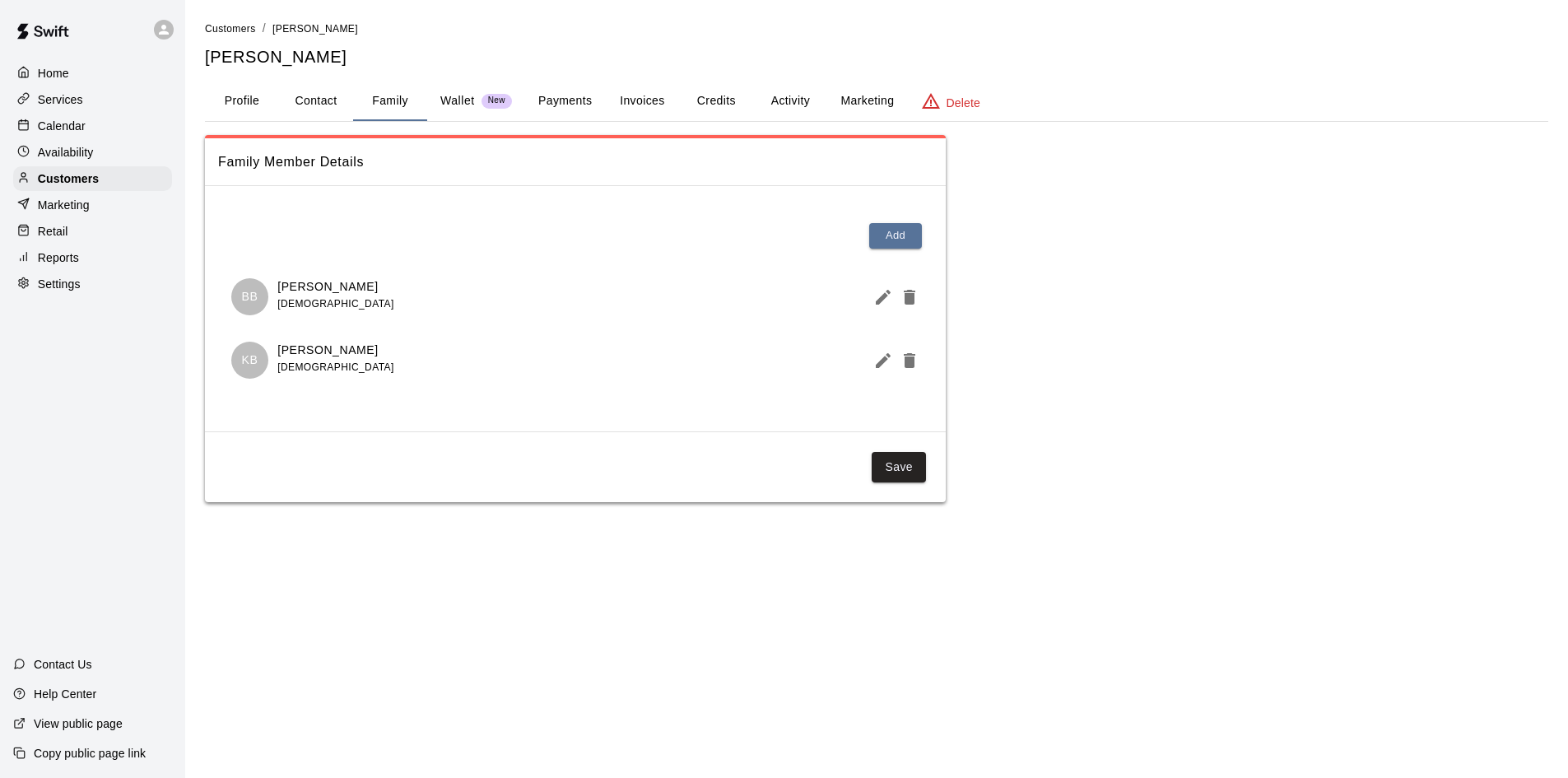
select select "**"
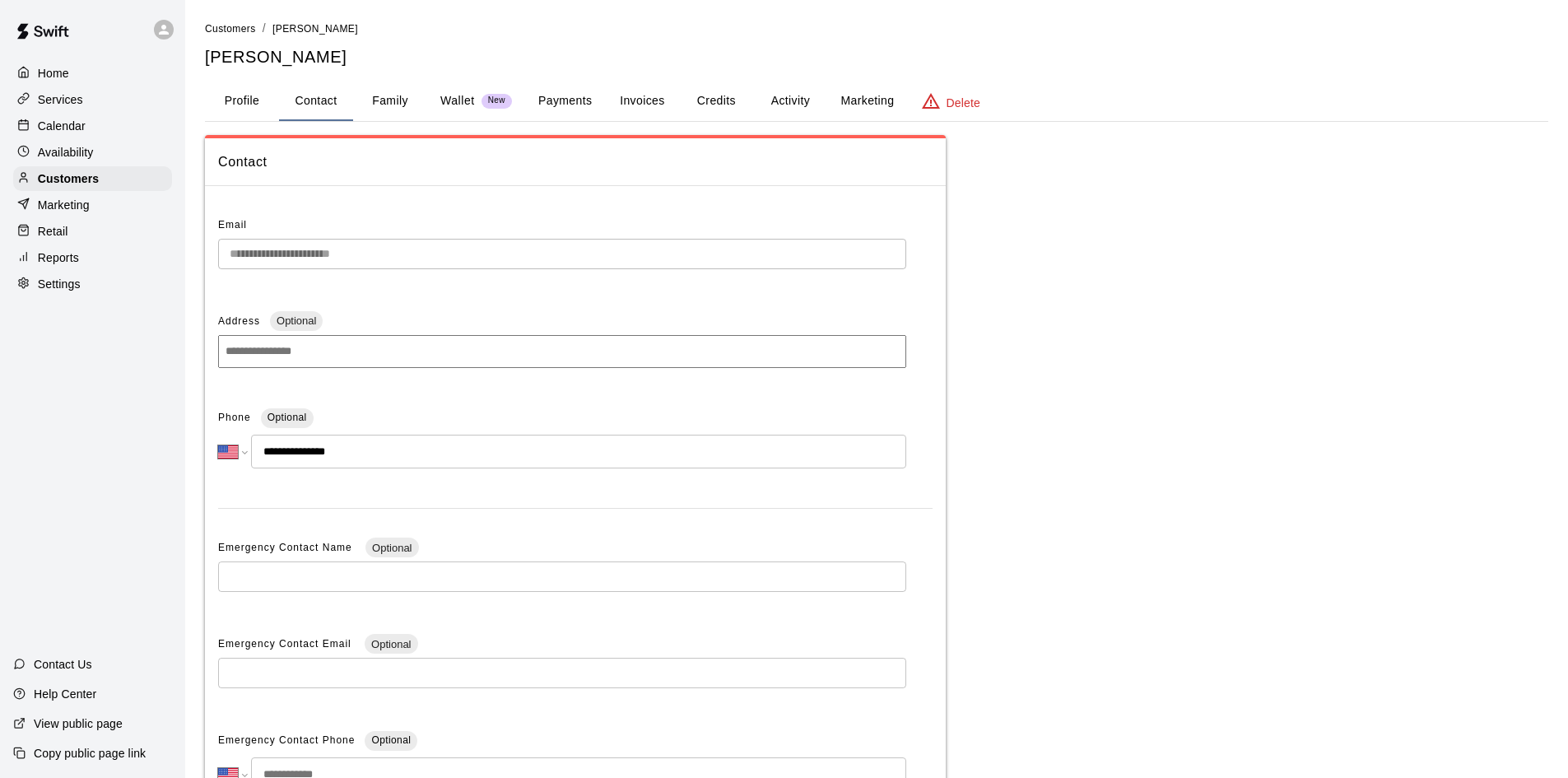
click at [1352, 331] on div "**********" at bounding box center [876, 521] width 1343 height 772
click at [795, 93] on button "Activity" at bounding box center [790, 101] width 74 height 39
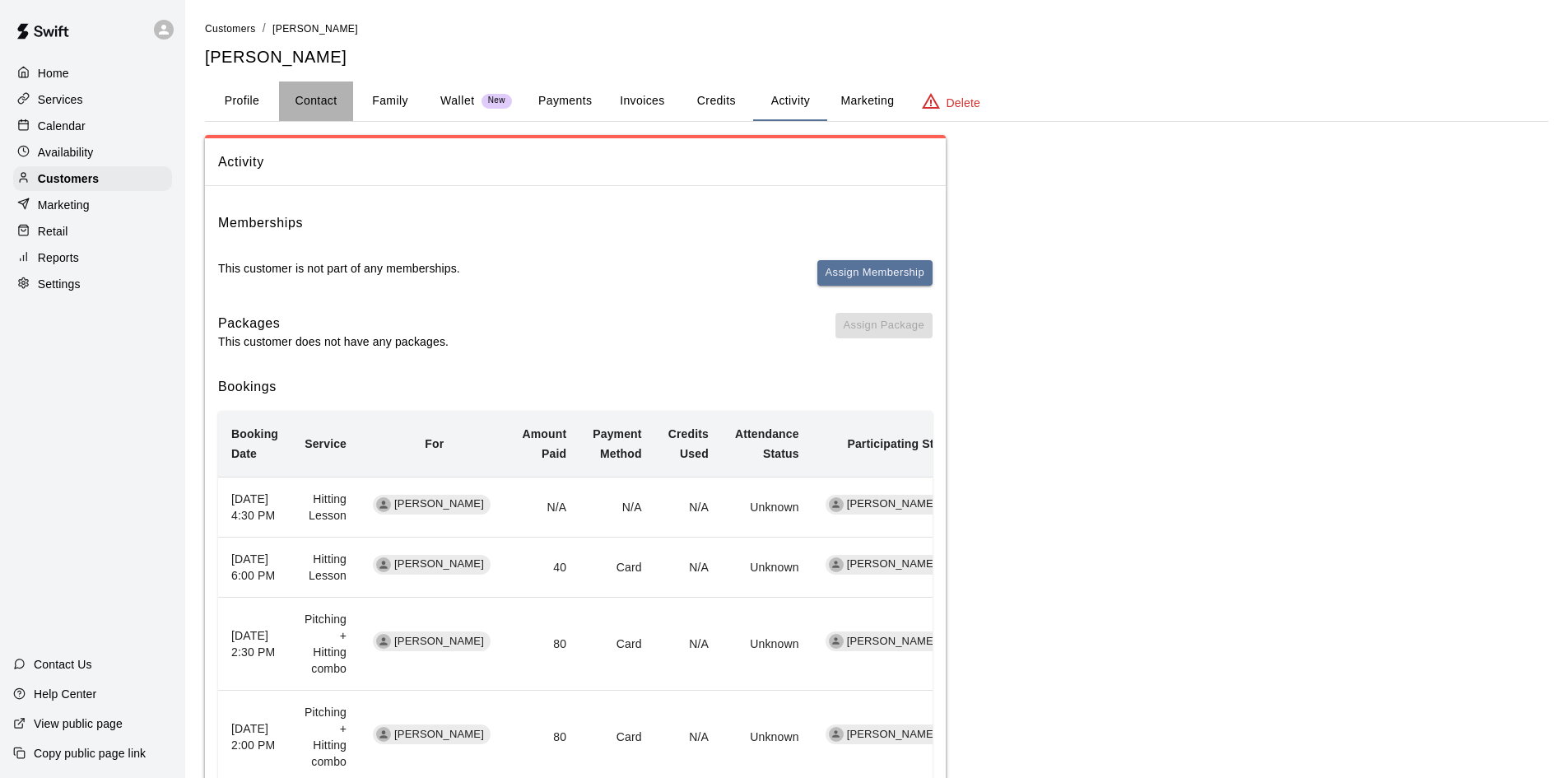
click at [342, 99] on button "Contact" at bounding box center [316, 101] width 74 height 39
select select "**"
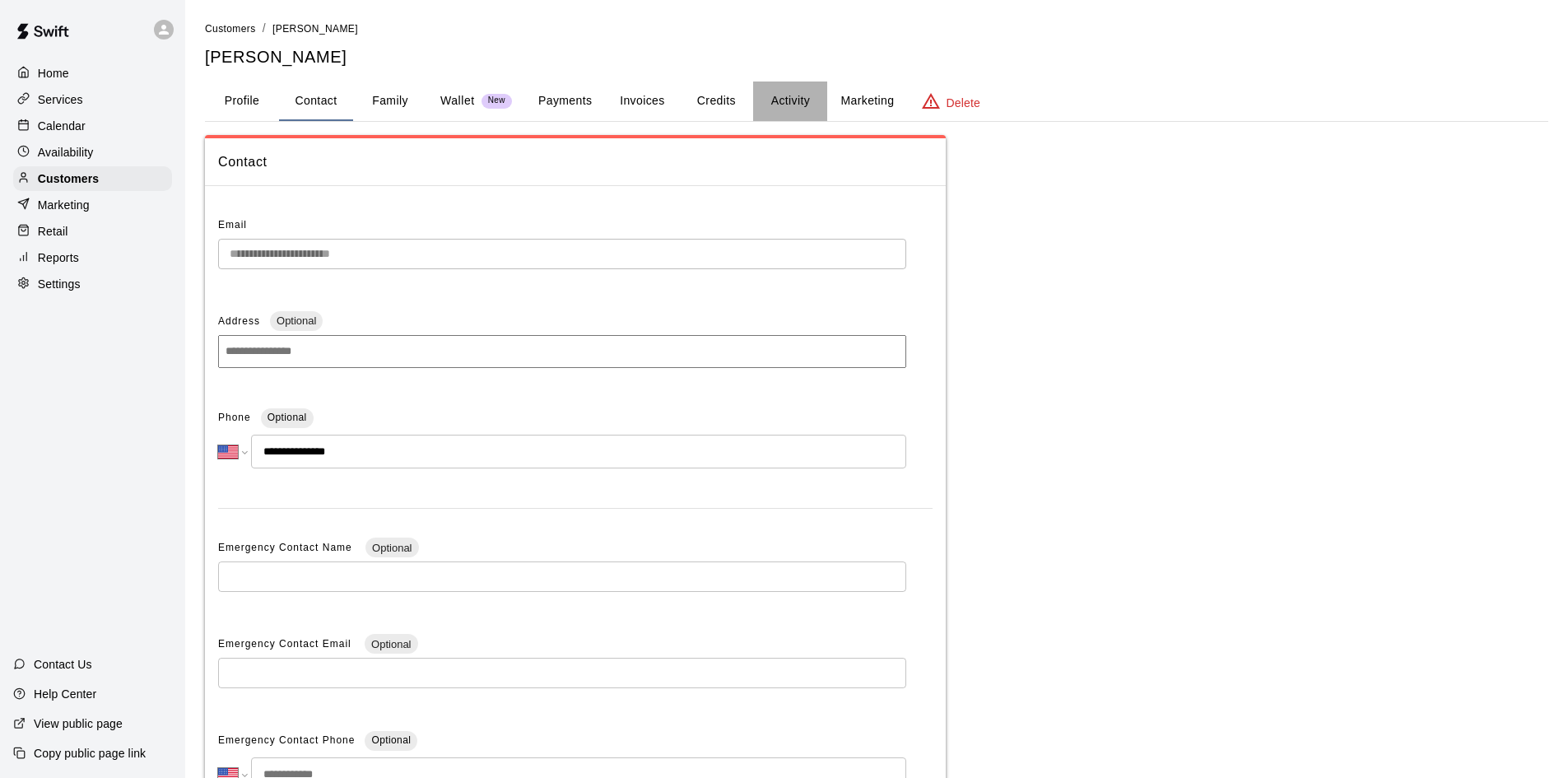
click at [777, 105] on button "Activity" at bounding box center [790, 101] width 74 height 39
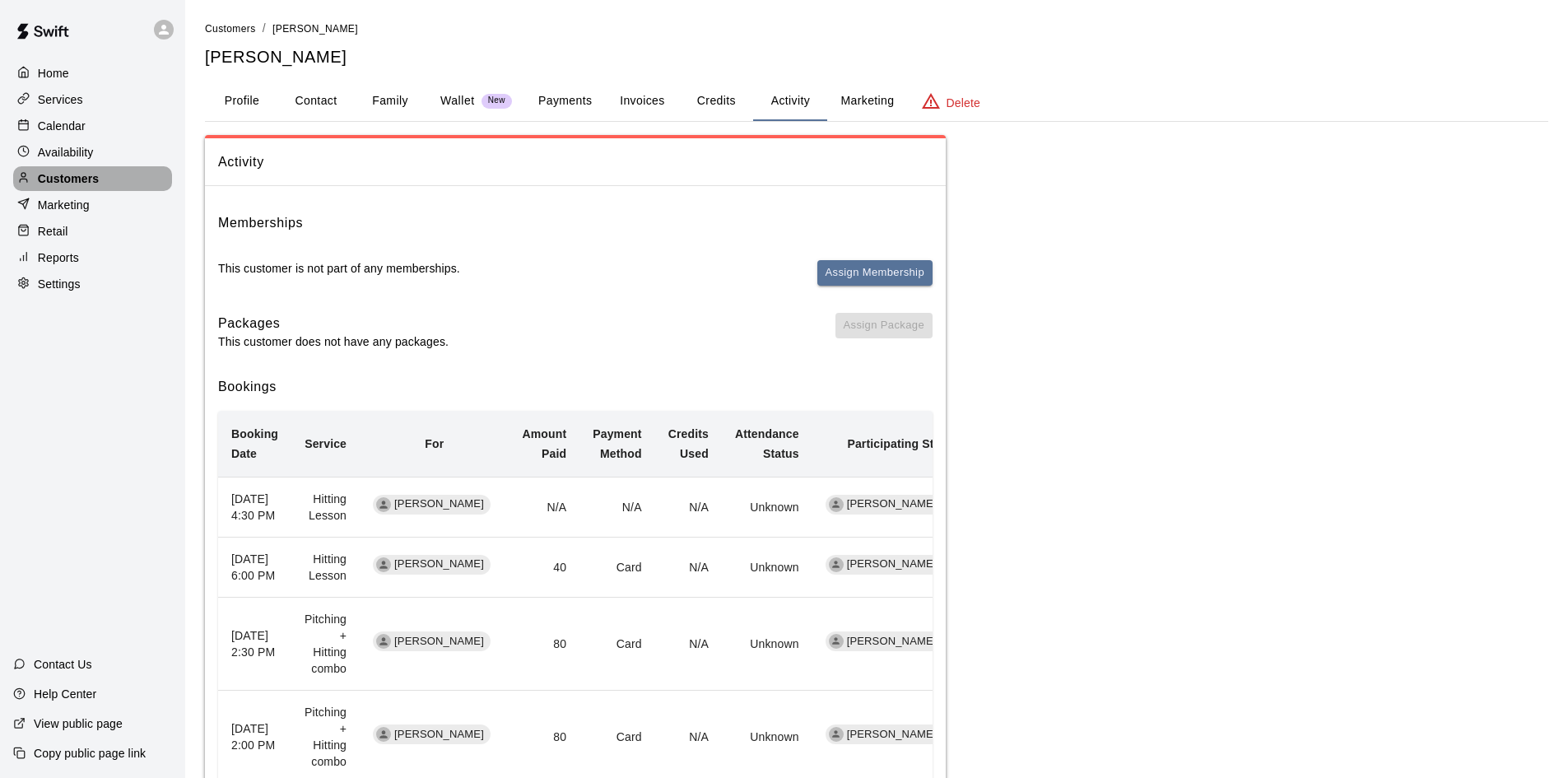
click at [81, 180] on p "Customers" at bounding box center [68, 179] width 61 height 17
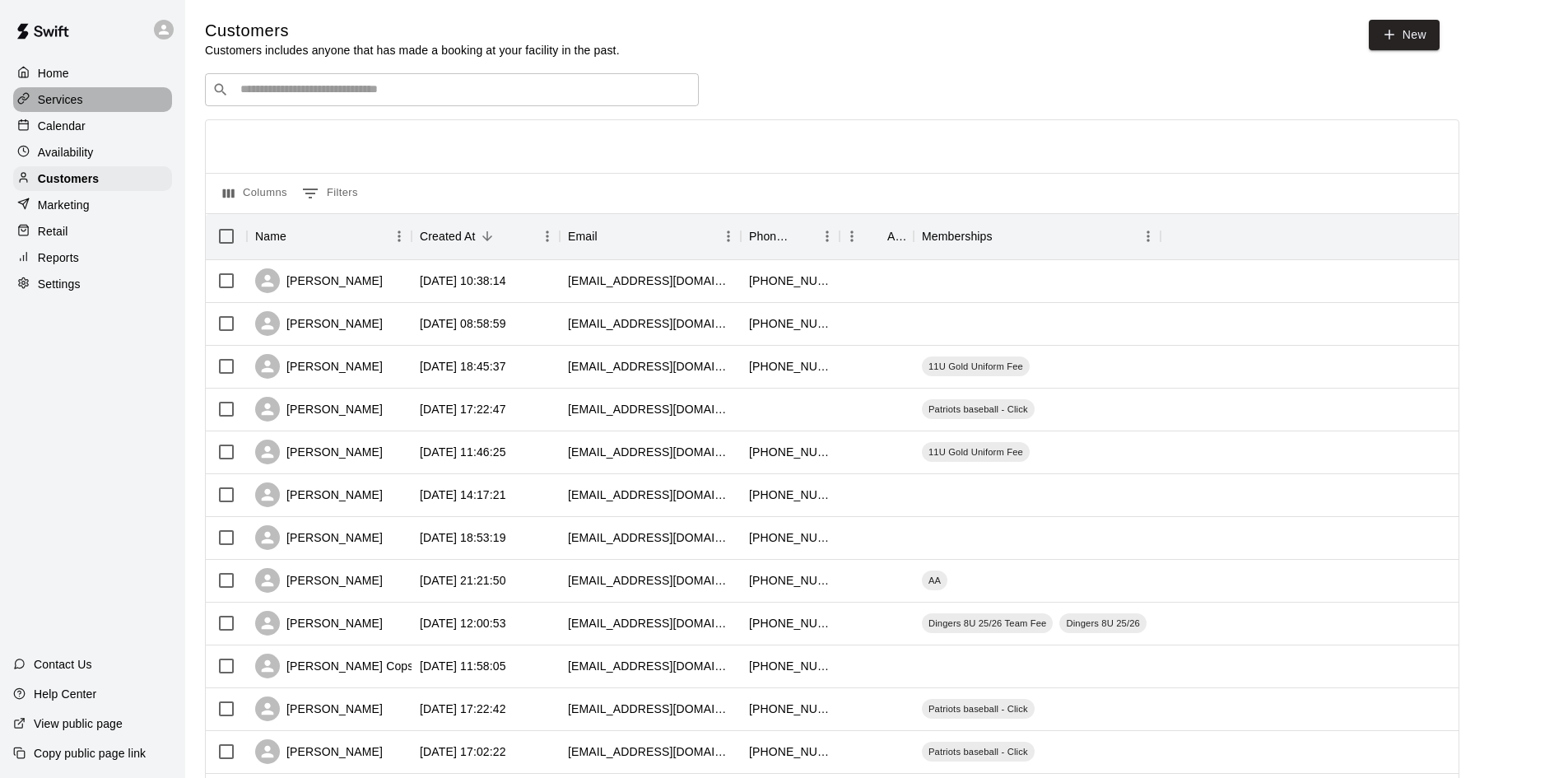
click at [46, 96] on p "Services" at bounding box center [60, 100] width 45 height 17
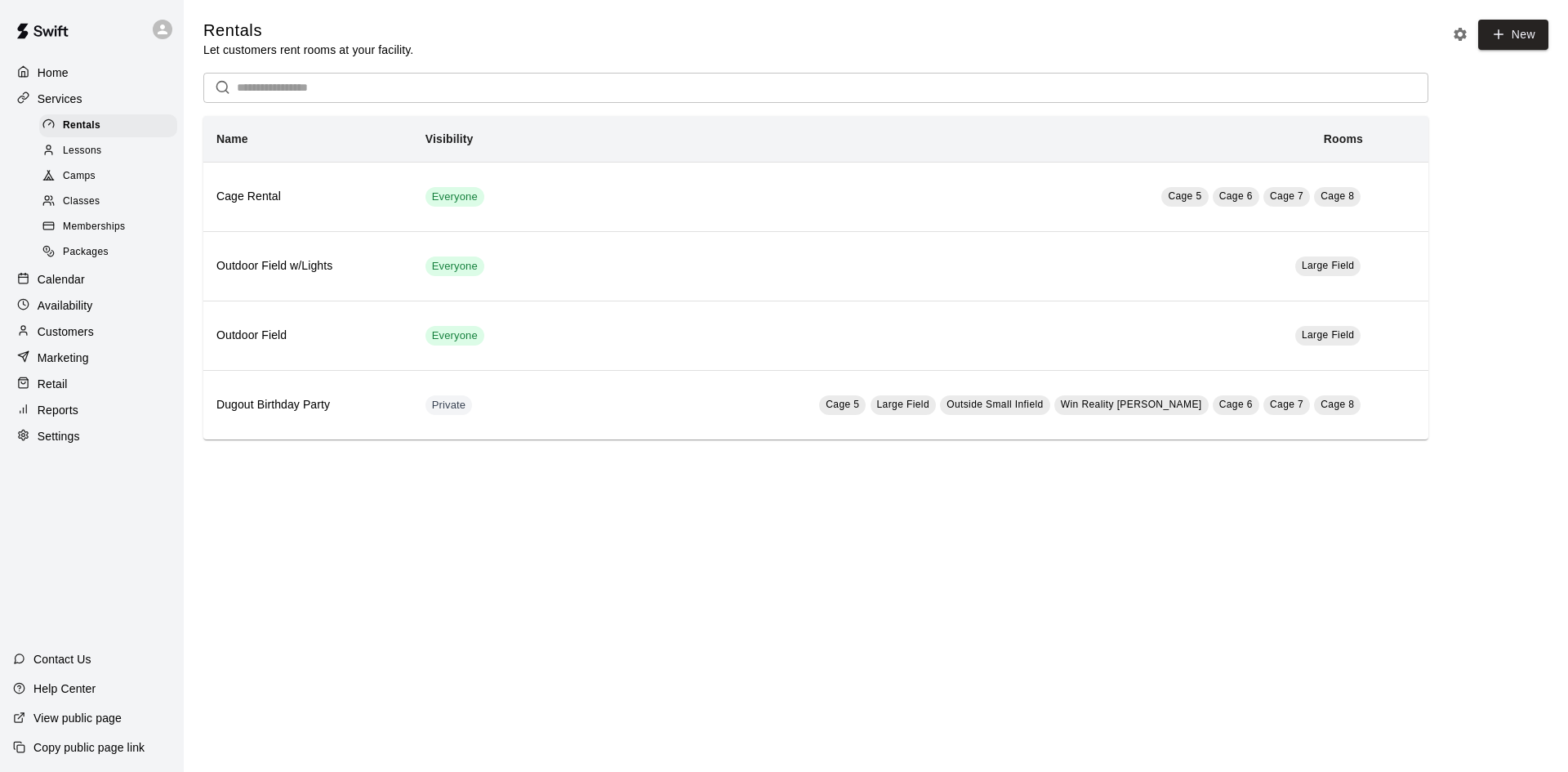
click at [97, 228] on span "Memberships" at bounding box center [94, 227] width 62 height 16
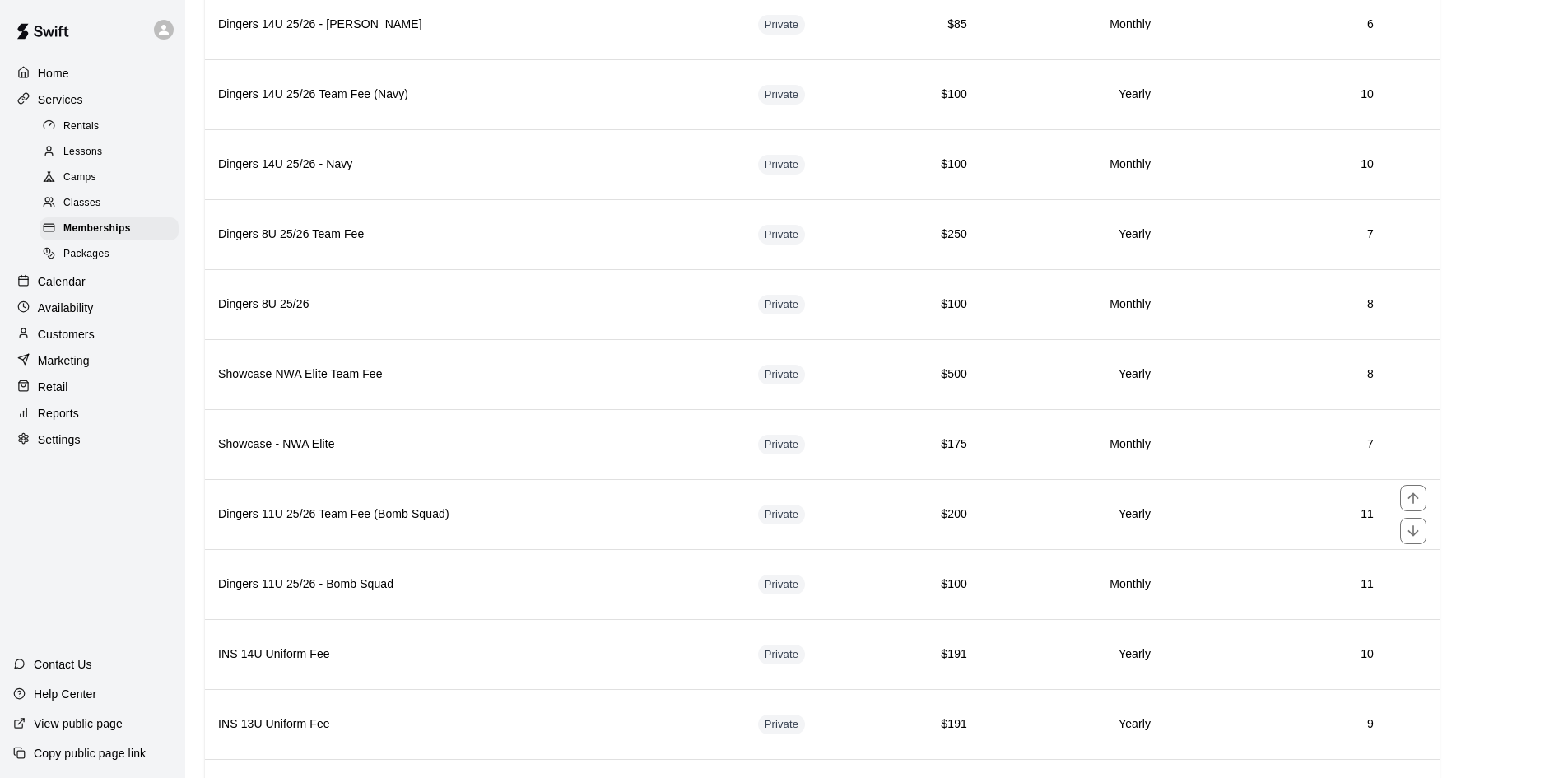
scroll to position [2802, 0]
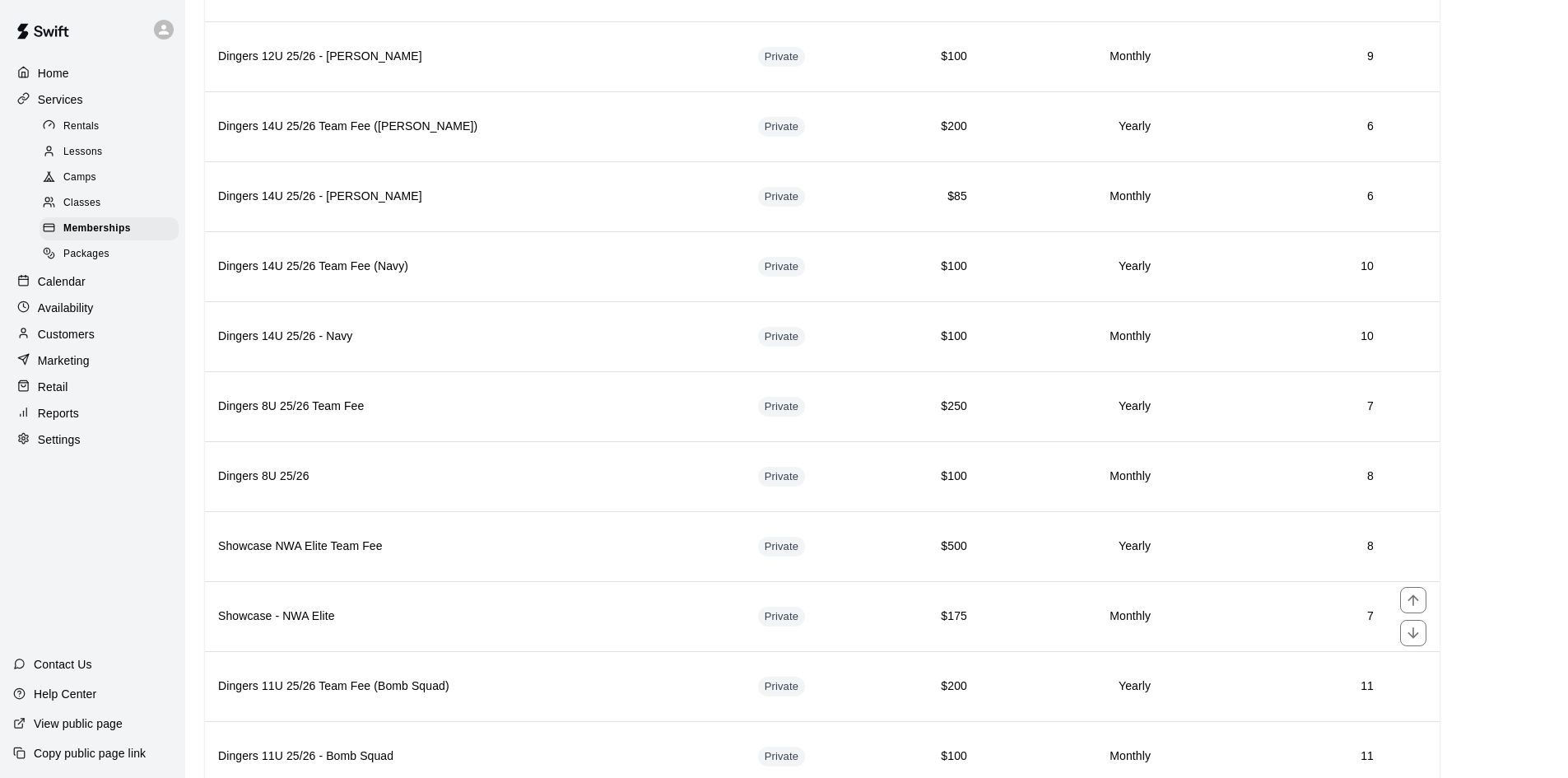
click at [482, 603] on th "Showcase - NWA Elite" at bounding box center [475, 616] width 540 height 70
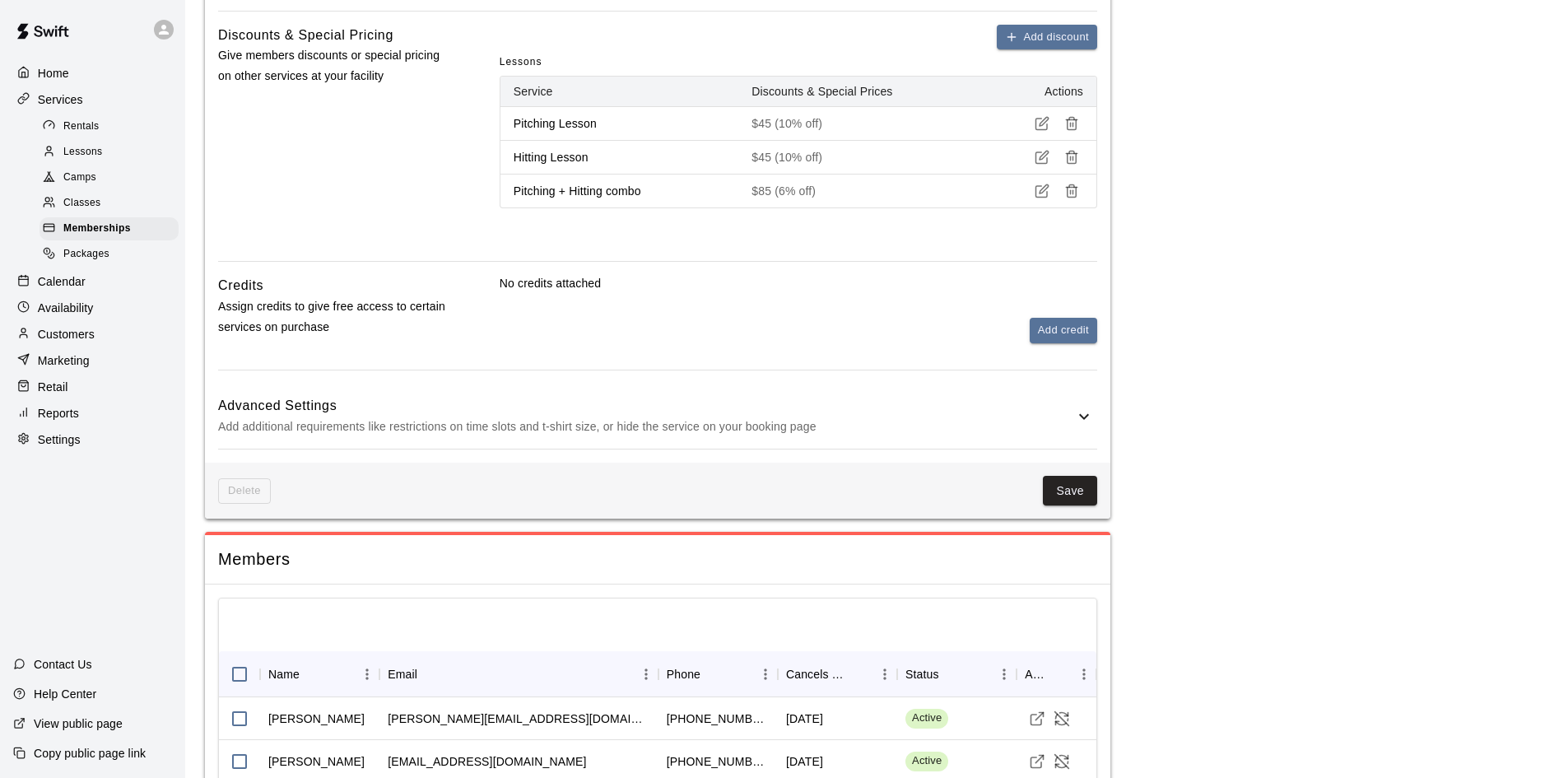
scroll to position [949, 0]
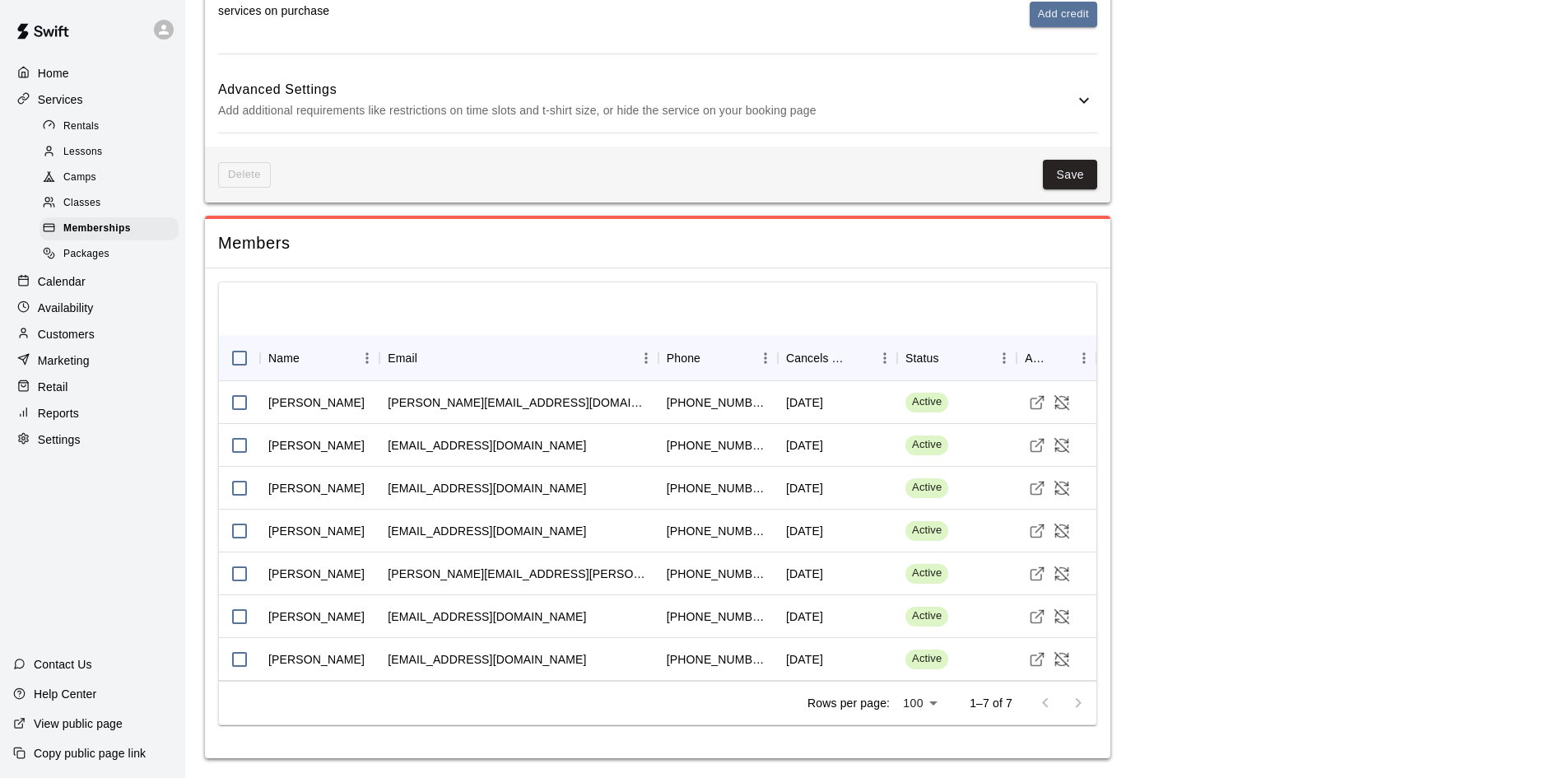
click at [101, 227] on span "Memberships" at bounding box center [97, 229] width 68 height 17
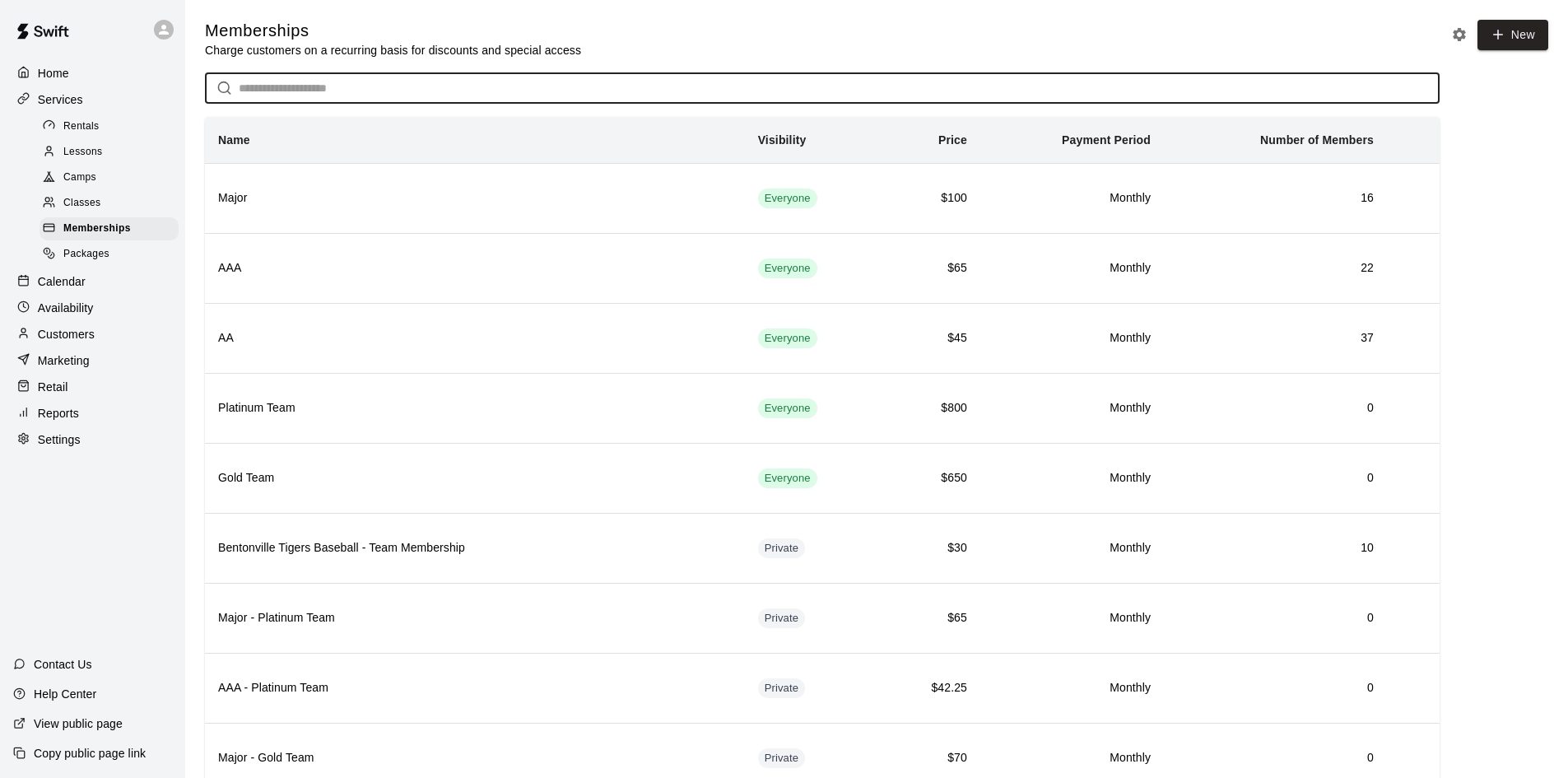
click at [363, 96] on input "text" at bounding box center [839, 88] width 1201 height 30
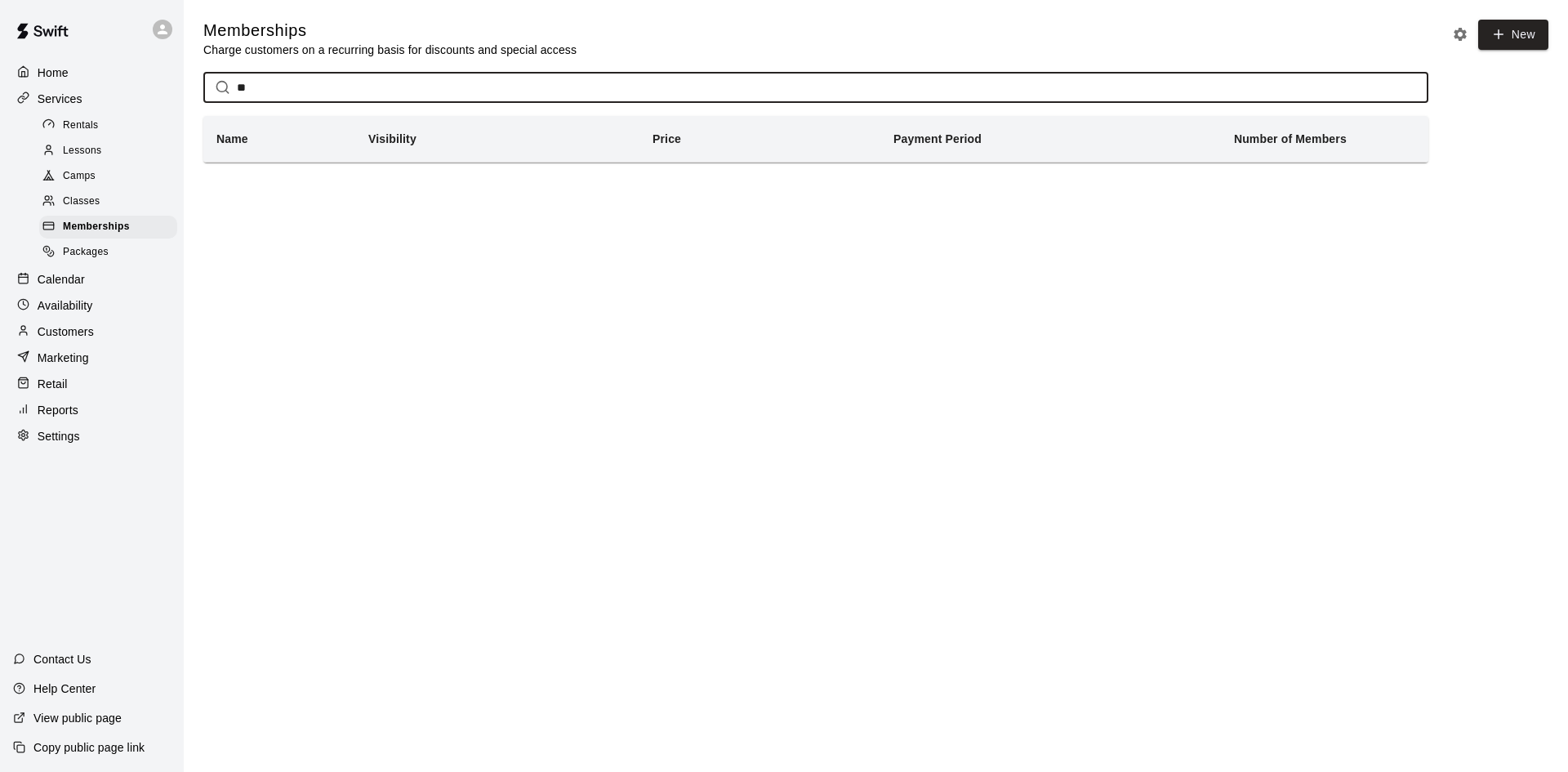
type input "**"
click at [87, 339] on p "Customers" at bounding box center [66, 332] width 56 height 16
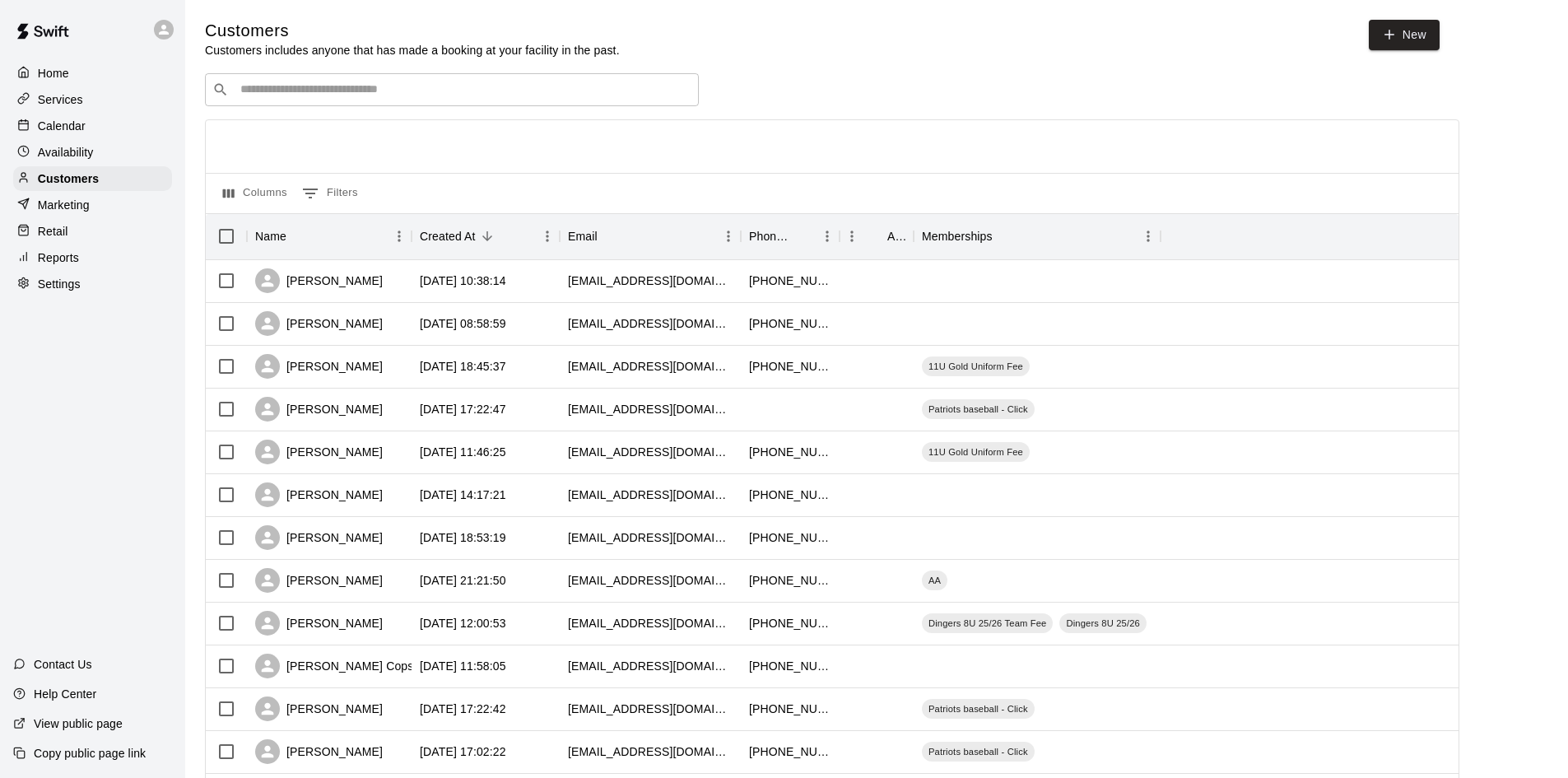
click at [391, 102] on div "​ ​" at bounding box center [452, 90] width 494 height 33
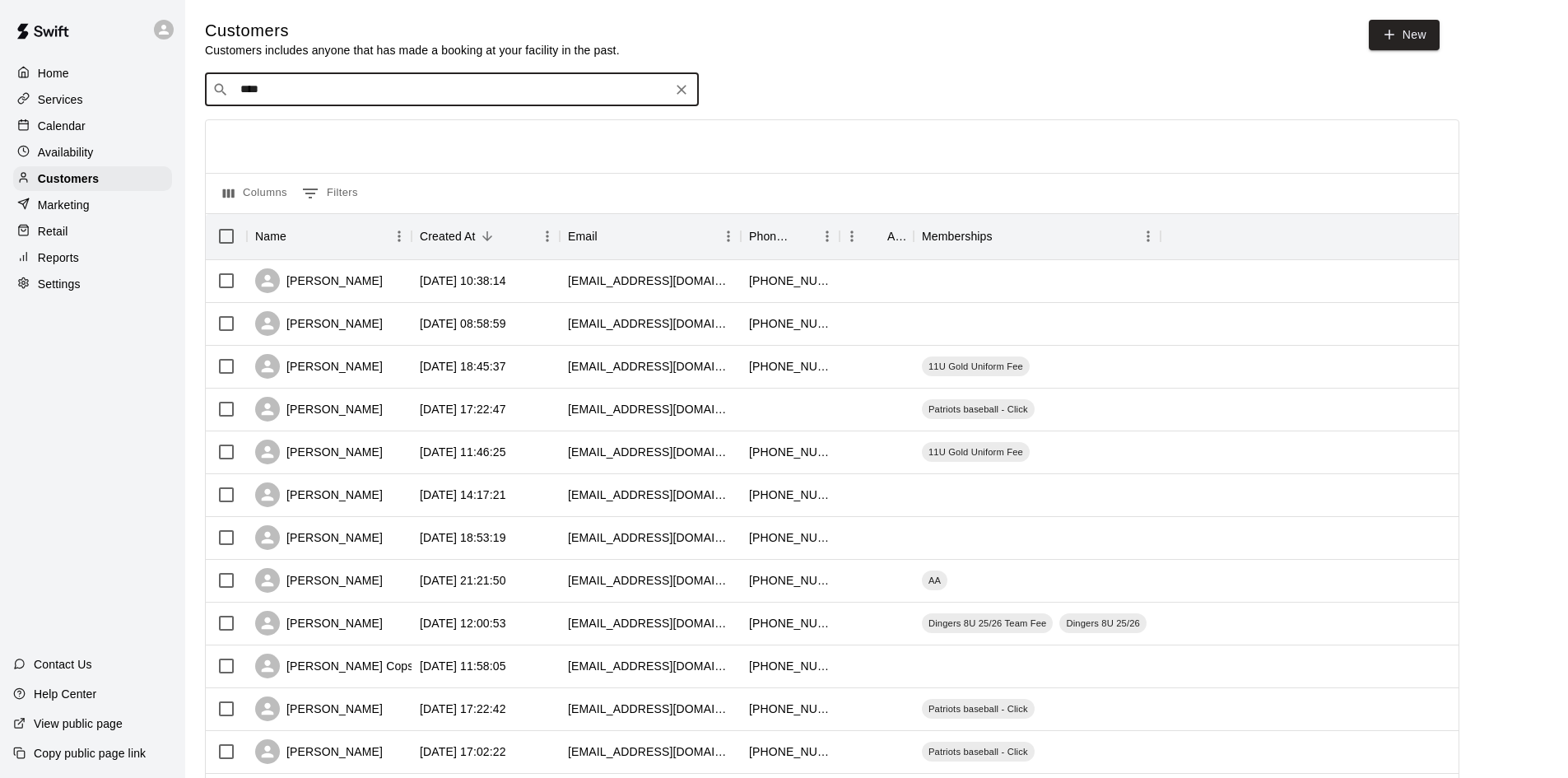
type input "***"
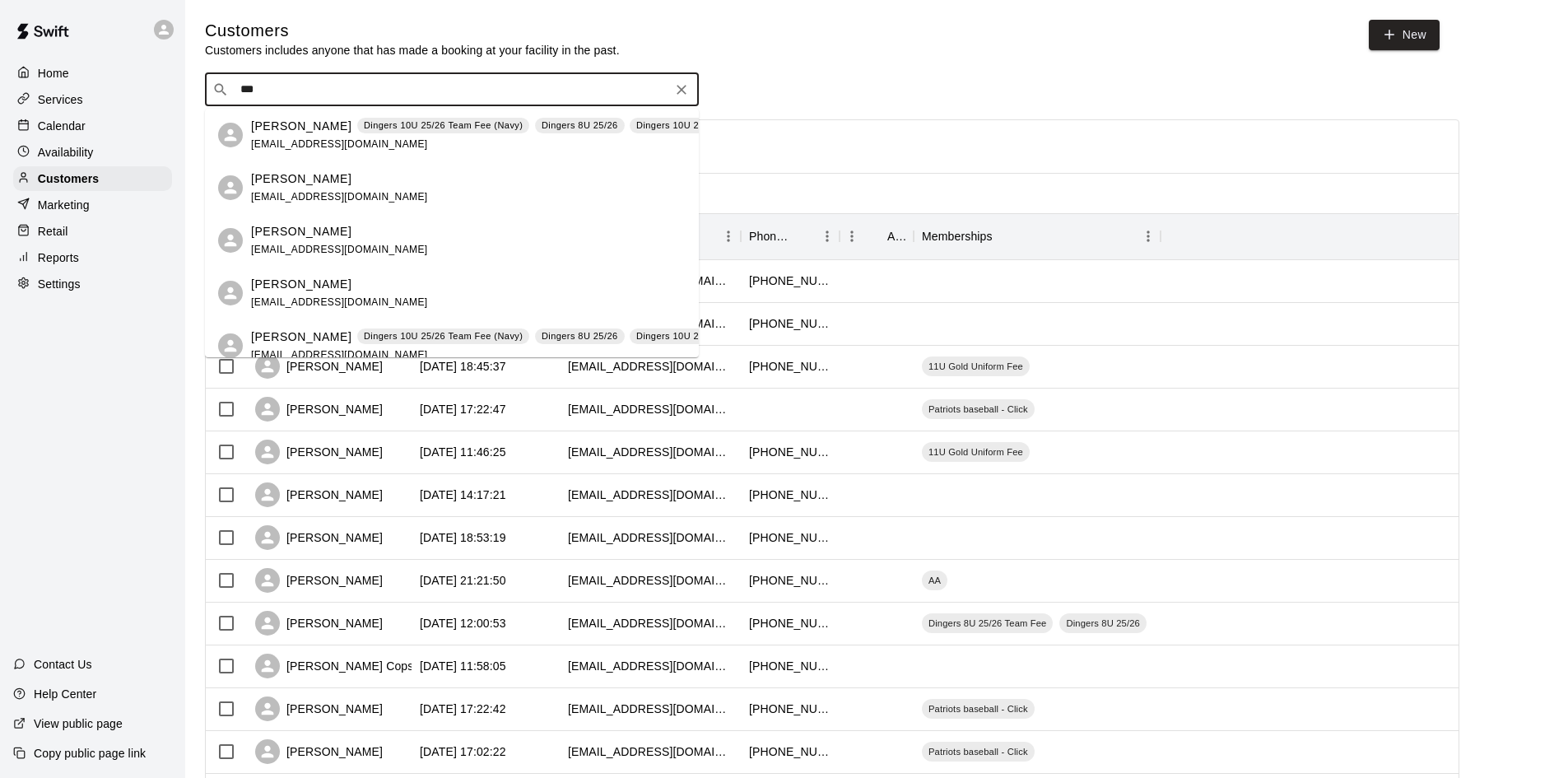
click at [325, 293] on div "[PERSON_NAME] [EMAIL_ADDRESS][DOMAIN_NAME]" at bounding box center [339, 293] width 177 height 36
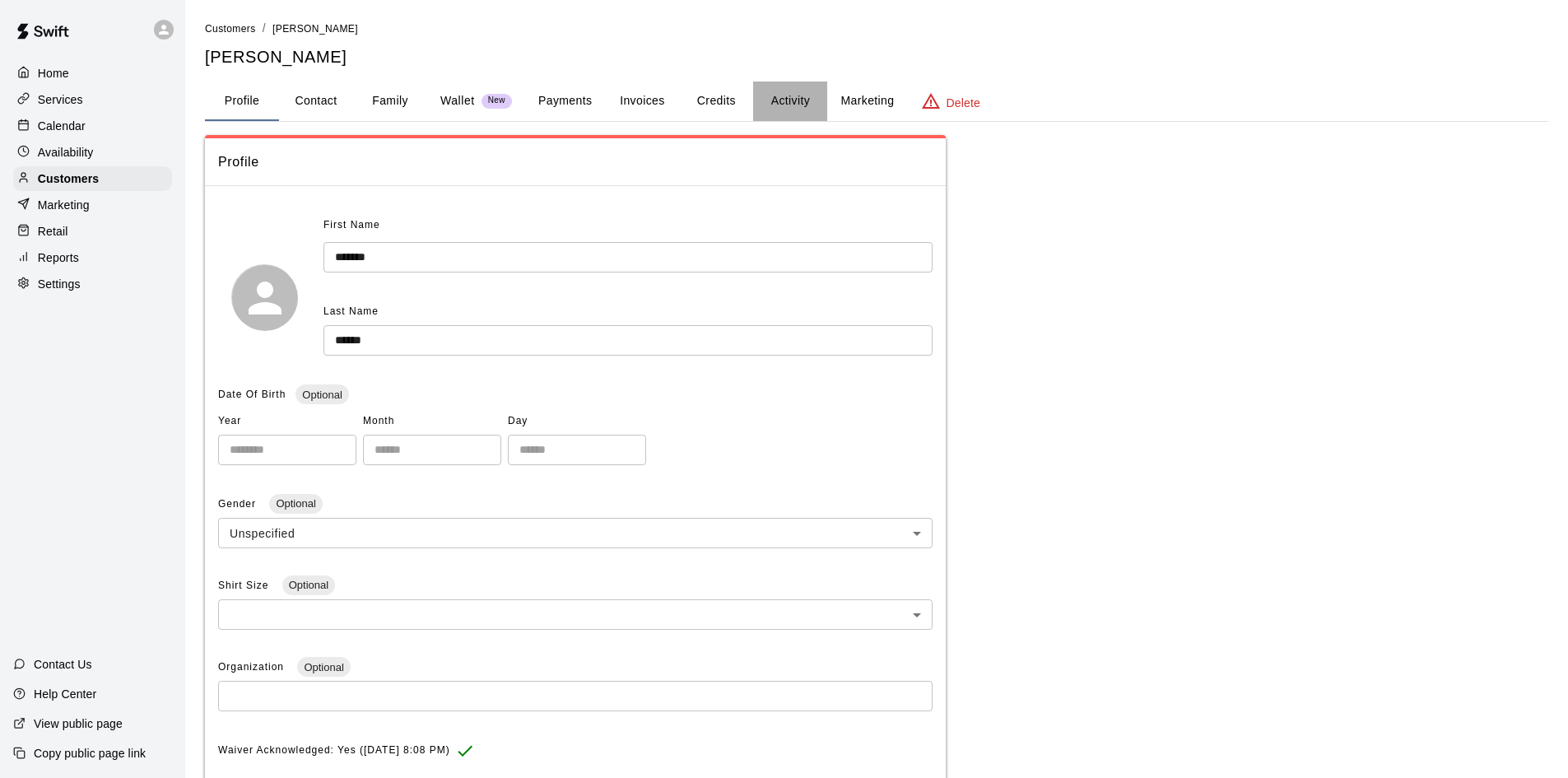
click at [790, 100] on button "Activity" at bounding box center [790, 101] width 74 height 39
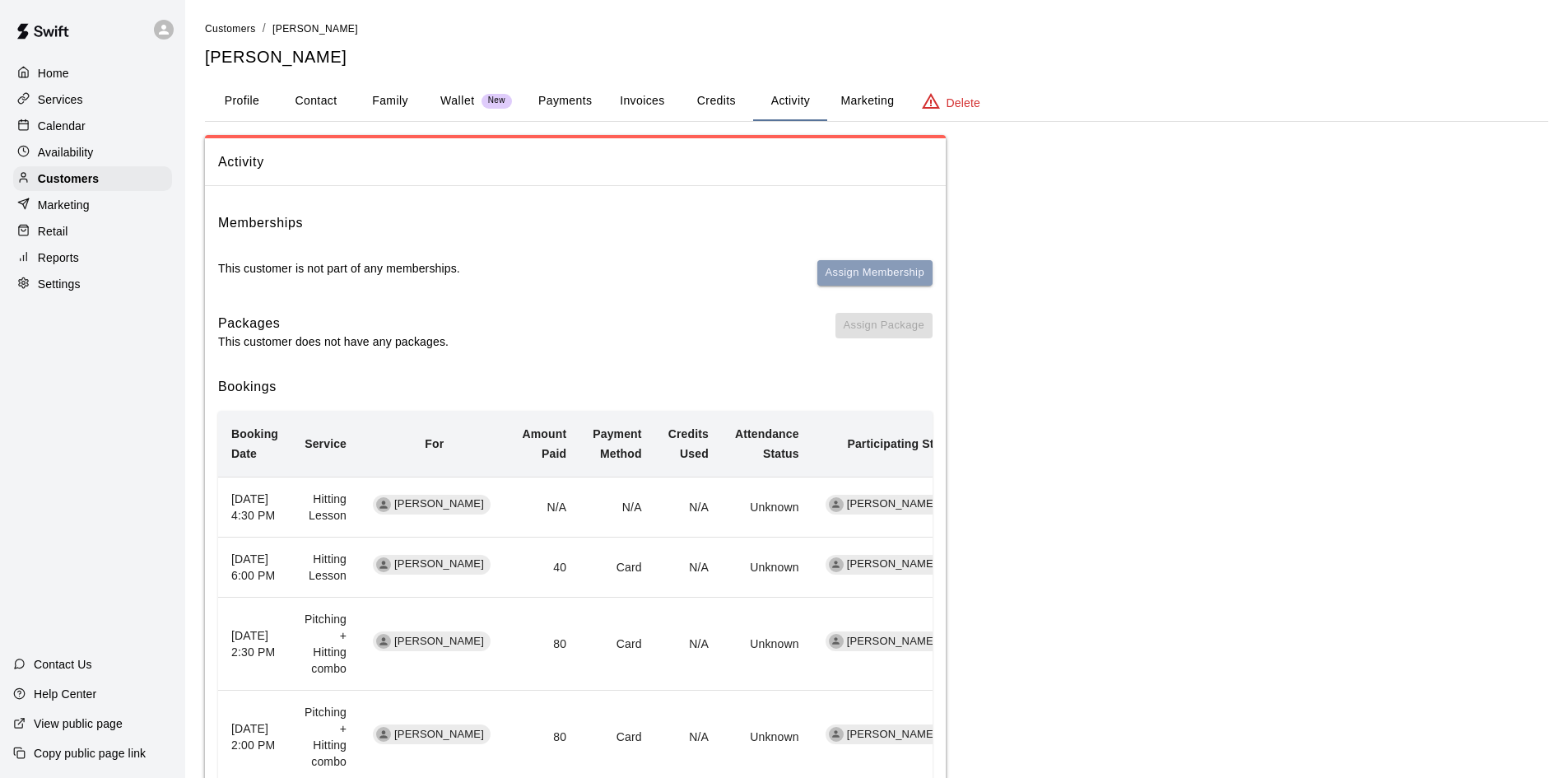
click at [883, 282] on button "Assign Membership" at bounding box center [875, 273] width 116 height 26
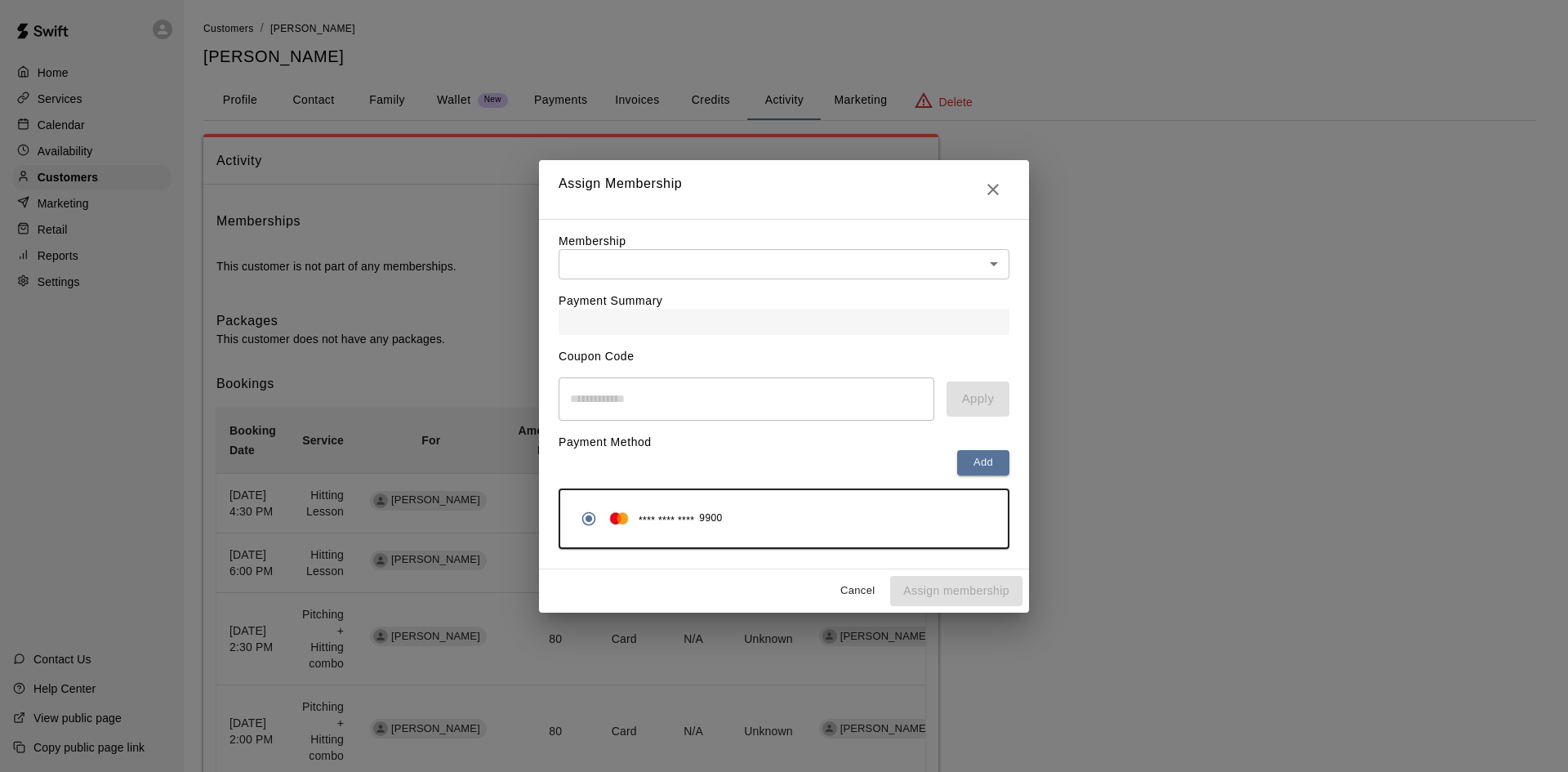
click at [662, 273] on body "Home Services Calendar Availability Customers Marketing Retail Reports Settings…" at bounding box center [784, 664] width 1568 height 1328
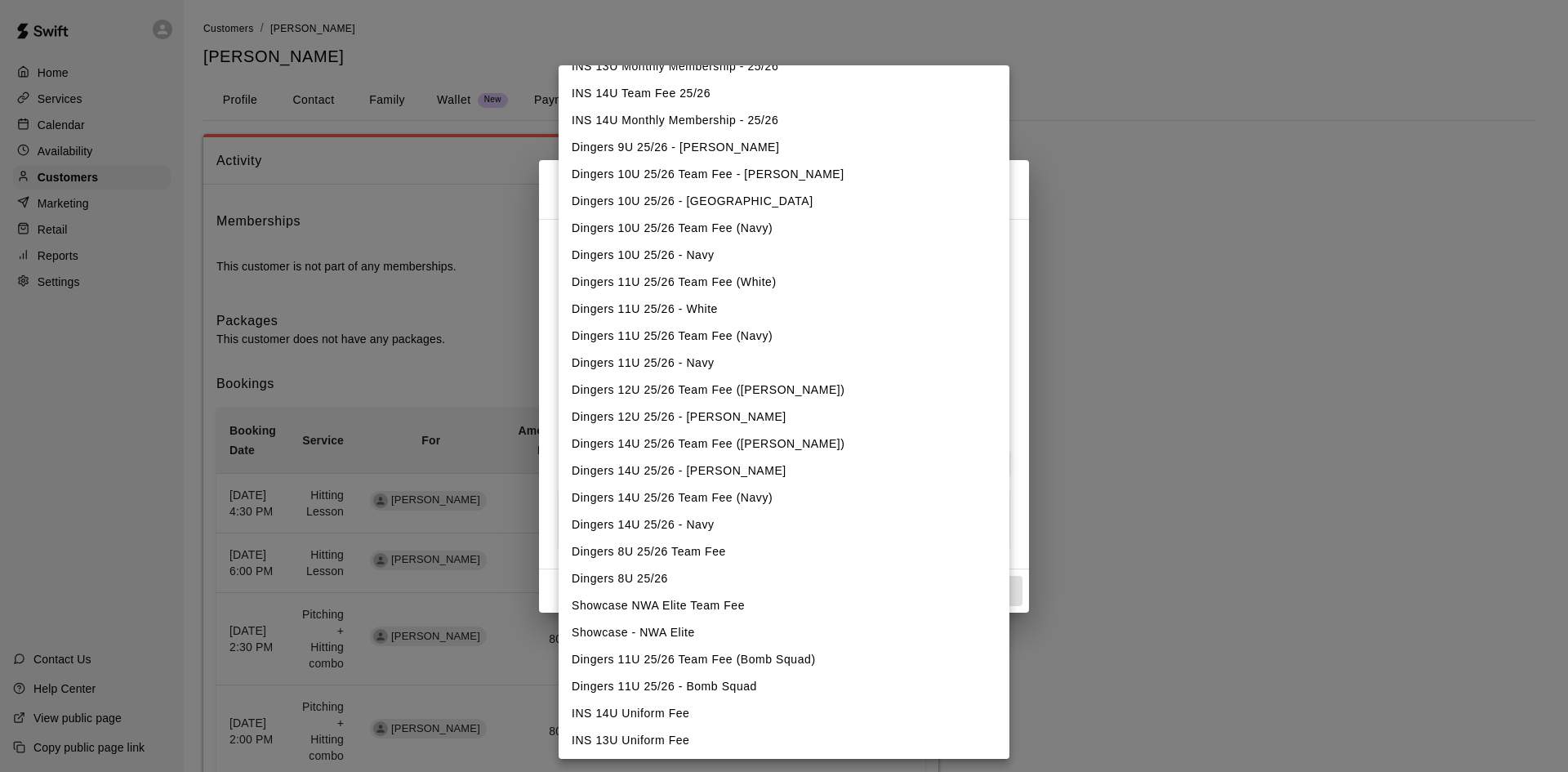
scroll to position [776, 0]
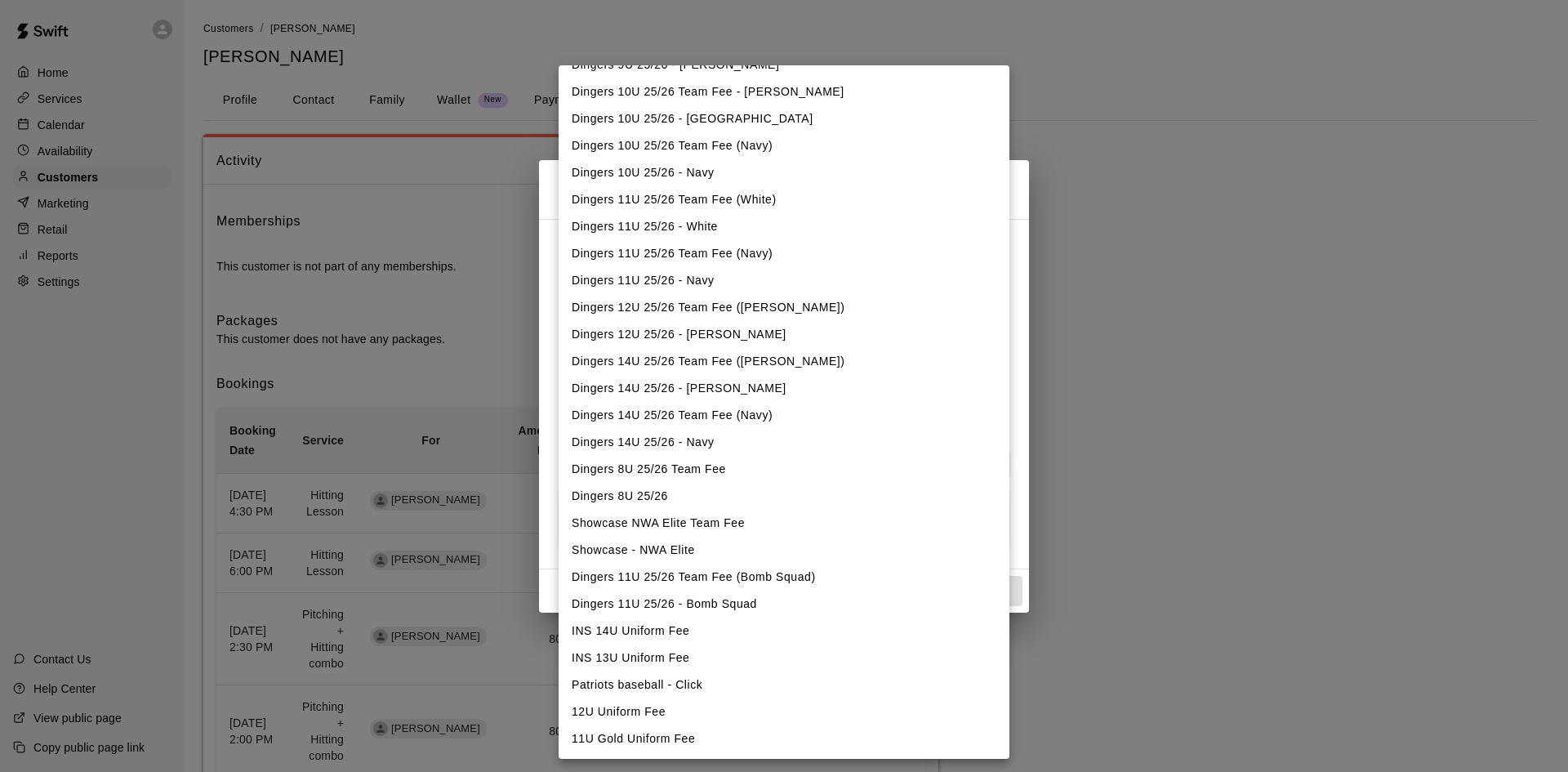
click at [652, 547] on li "Showcase - NWA Elite" at bounding box center [784, 551] width 451 height 27
type input "**********"
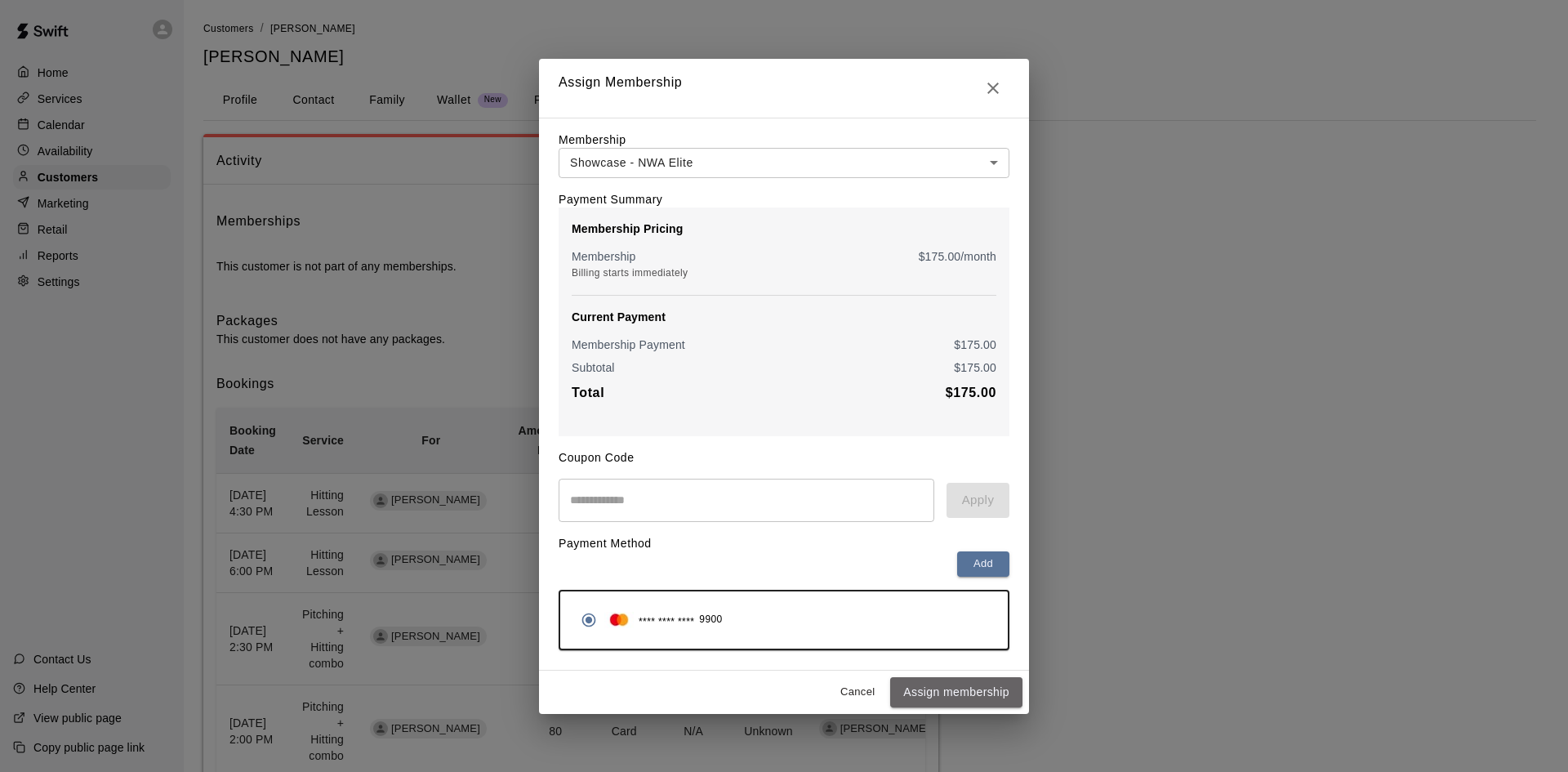
click at [979, 696] on button "Assign membership" at bounding box center [956, 692] width 132 height 30
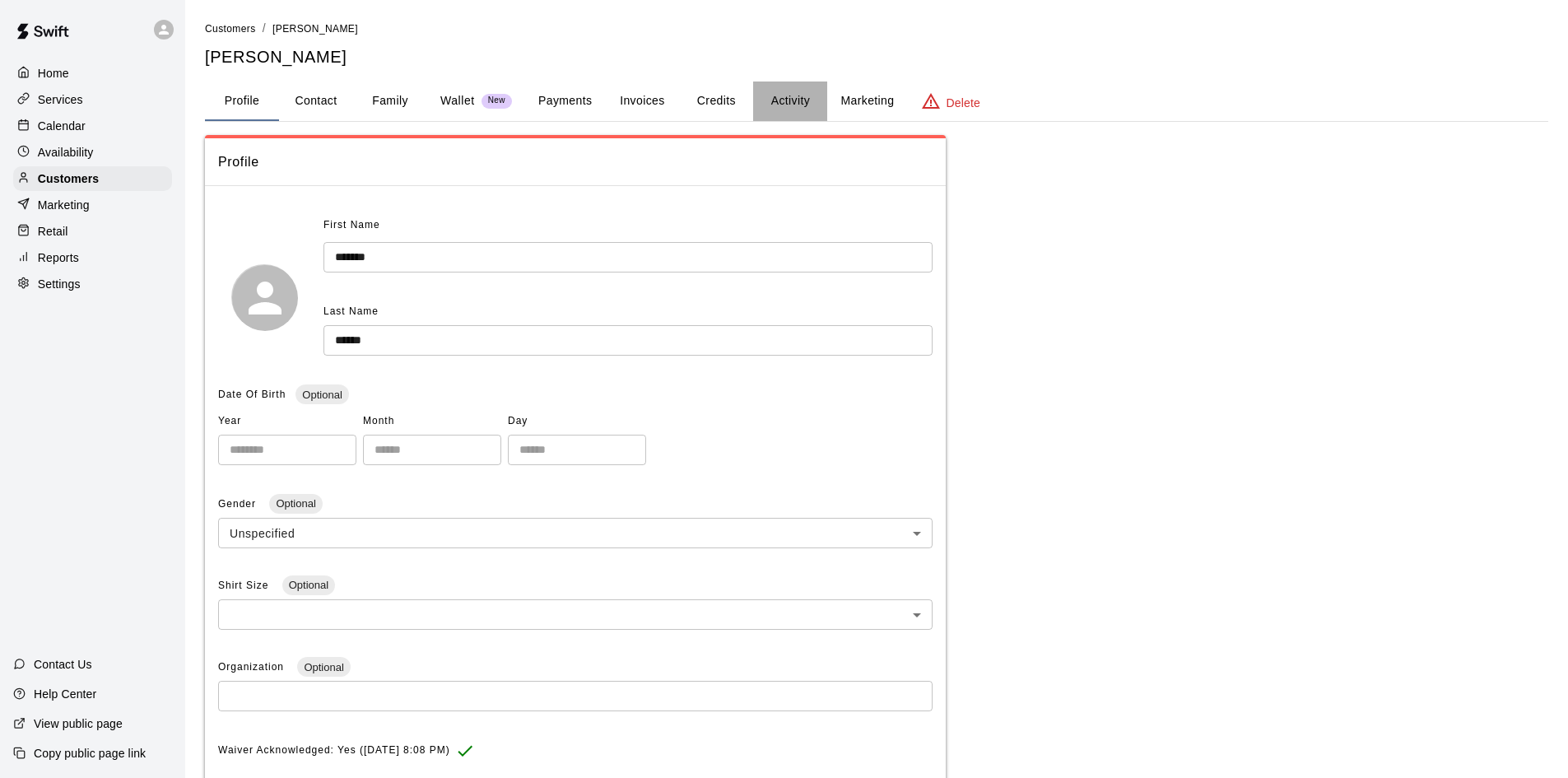
click at [795, 111] on button "Activity" at bounding box center [790, 101] width 74 height 39
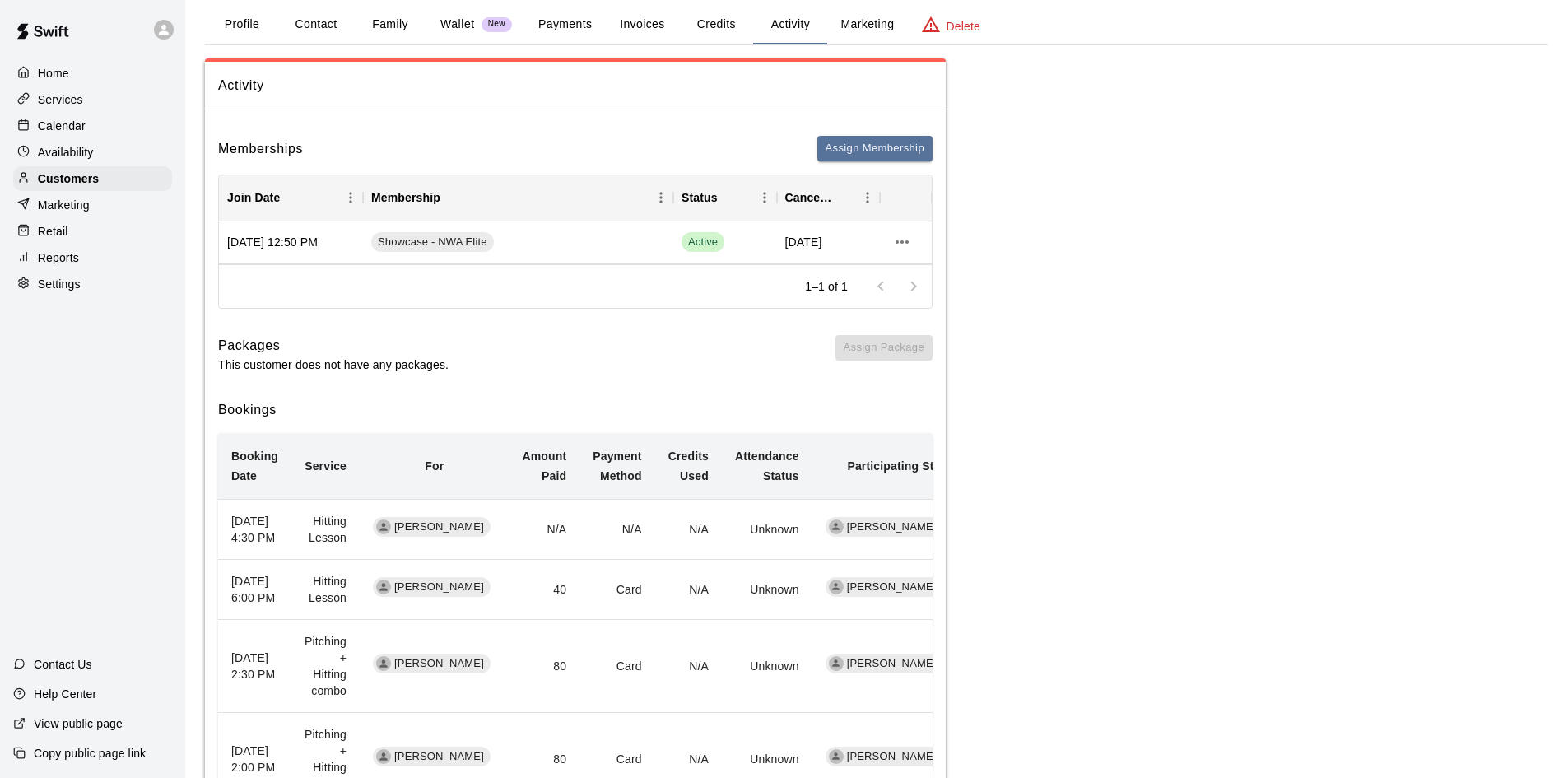
scroll to position [330, 0]
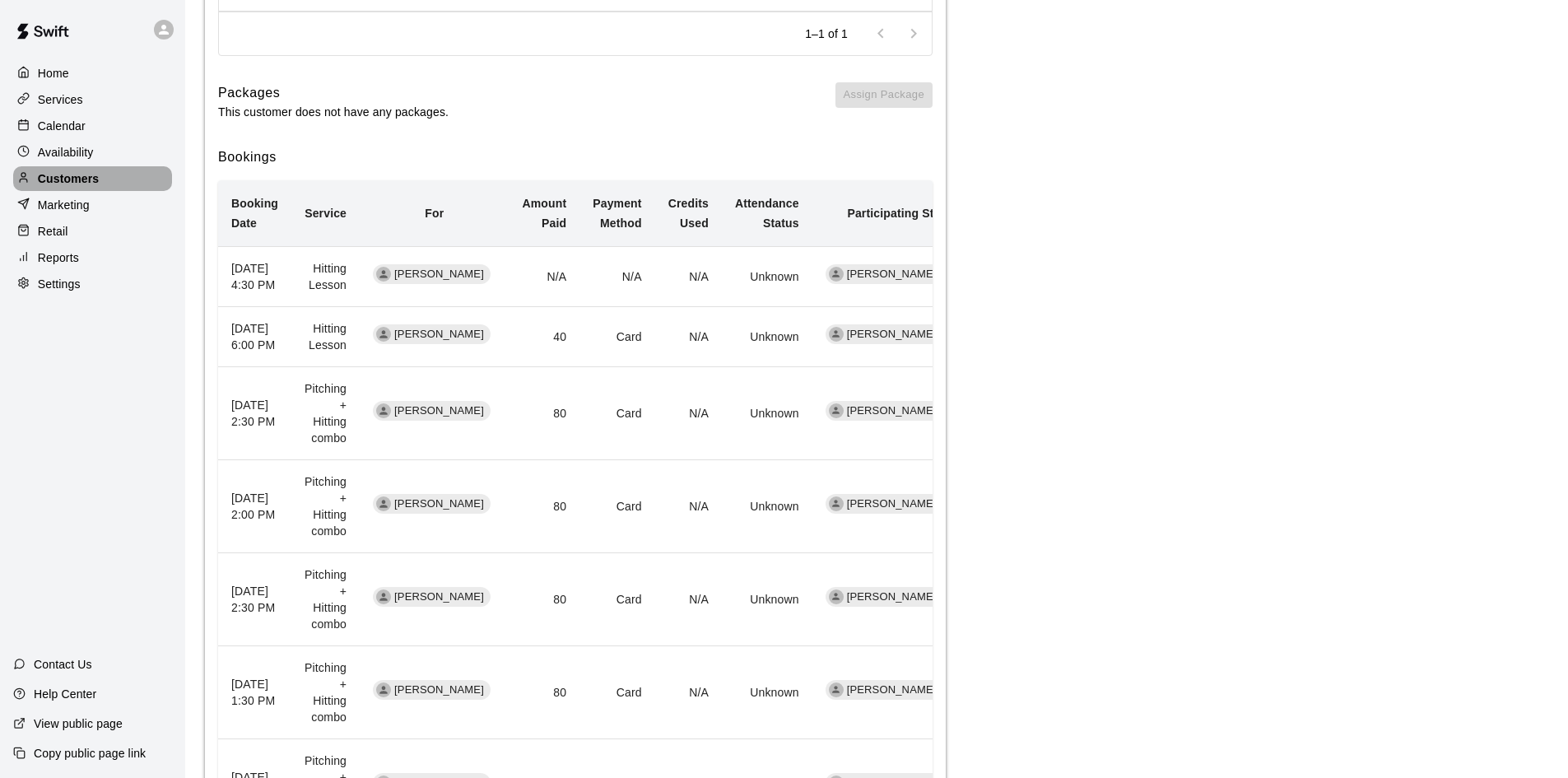
click at [81, 178] on p "Customers" at bounding box center [68, 179] width 61 height 17
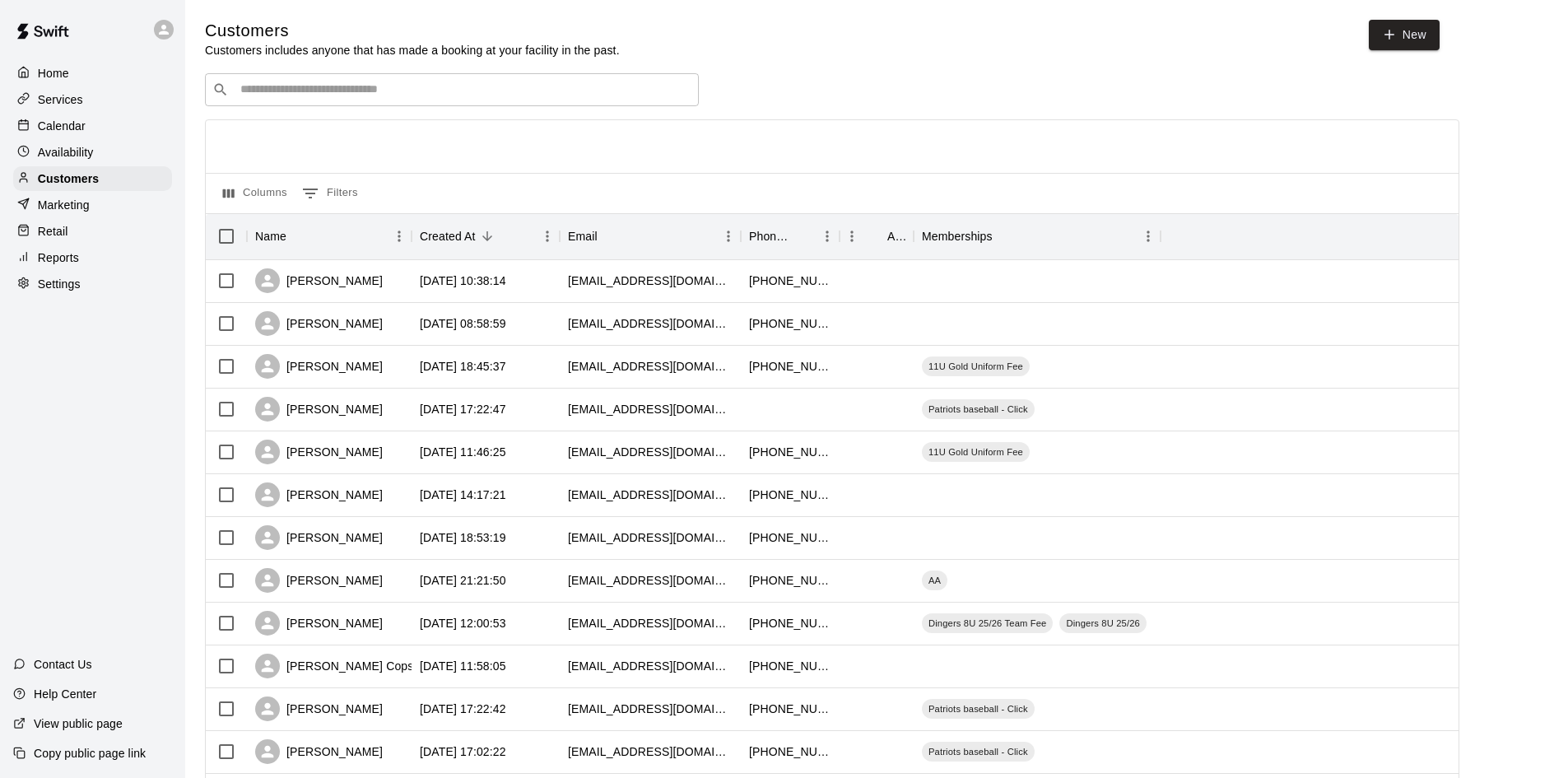
click at [272, 105] on div "​ ​" at bounding box center [452, 90] width 494 height 33
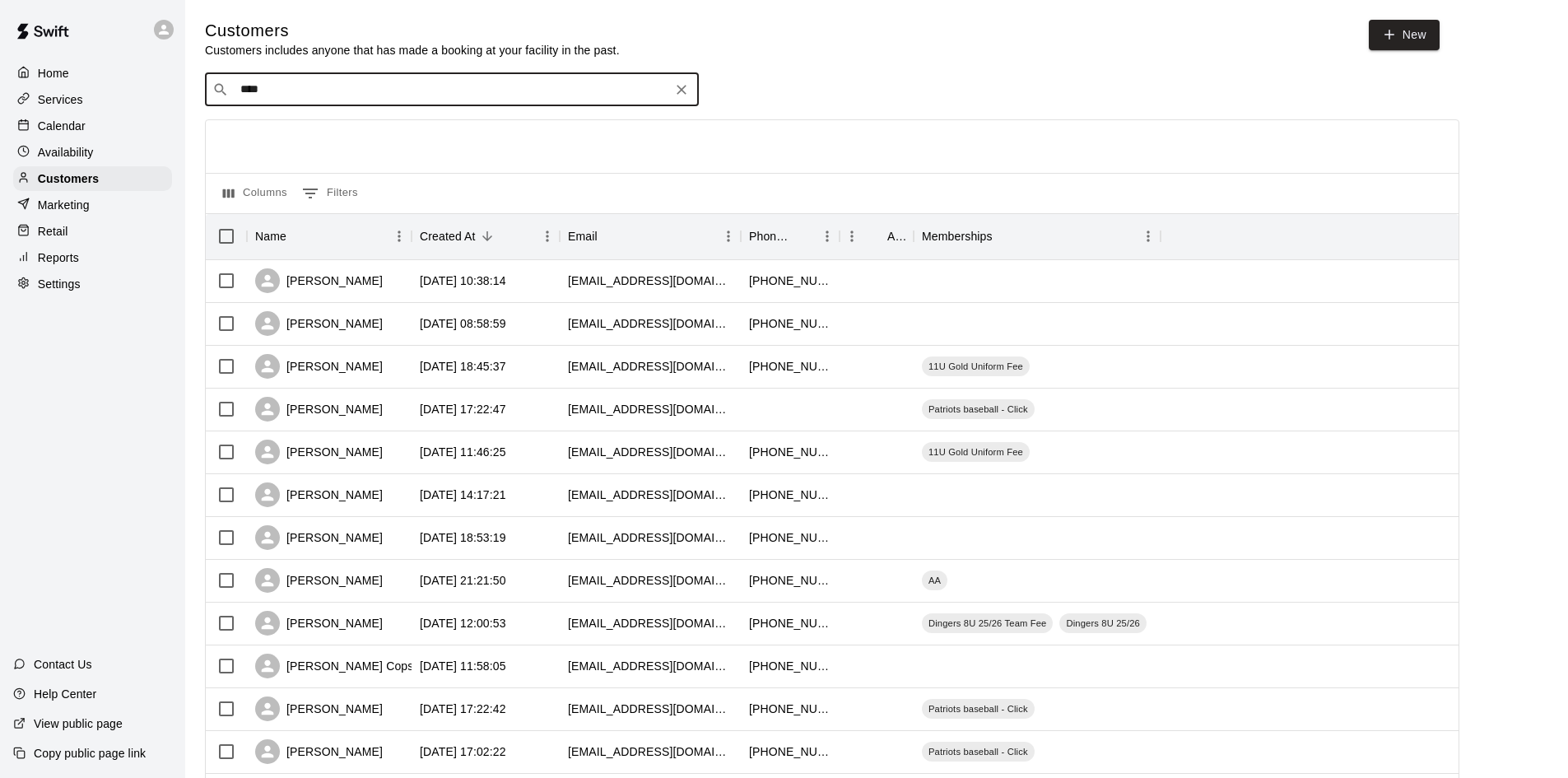
type input "*****"
click at [669, 89] on div "​ ***** ​" at bounding box center [452, 90] width 494 height 33
click at [680, 96] on icon "Clear" at bounding box center [681, 90] width 17 height 17
click at [85, 174] on p "Customers" at bounding box center [68, 179] width 61 height 17
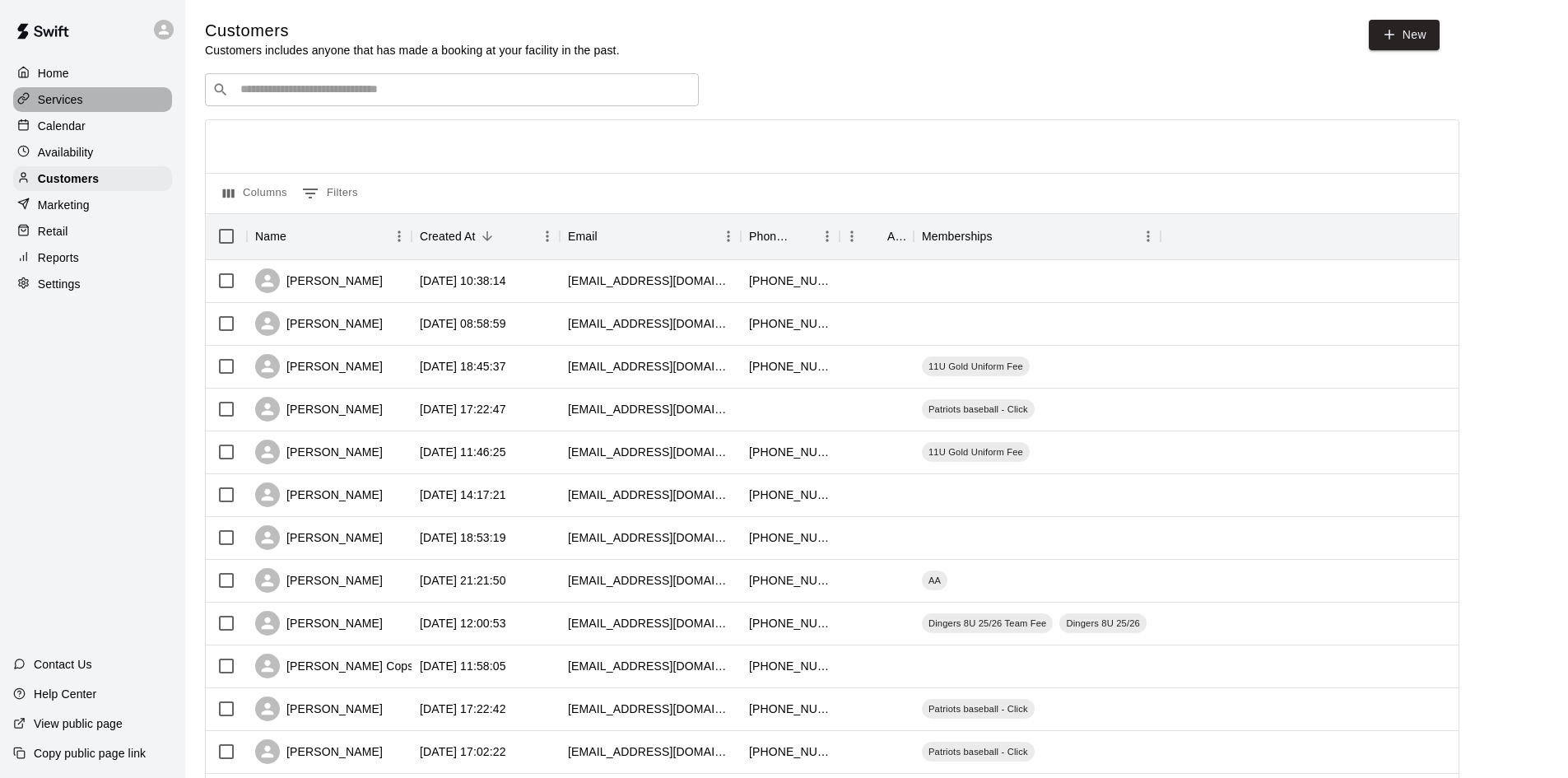
click at [43, 101] on p "Services" at bounding box center [60, 100] width 45 height 17
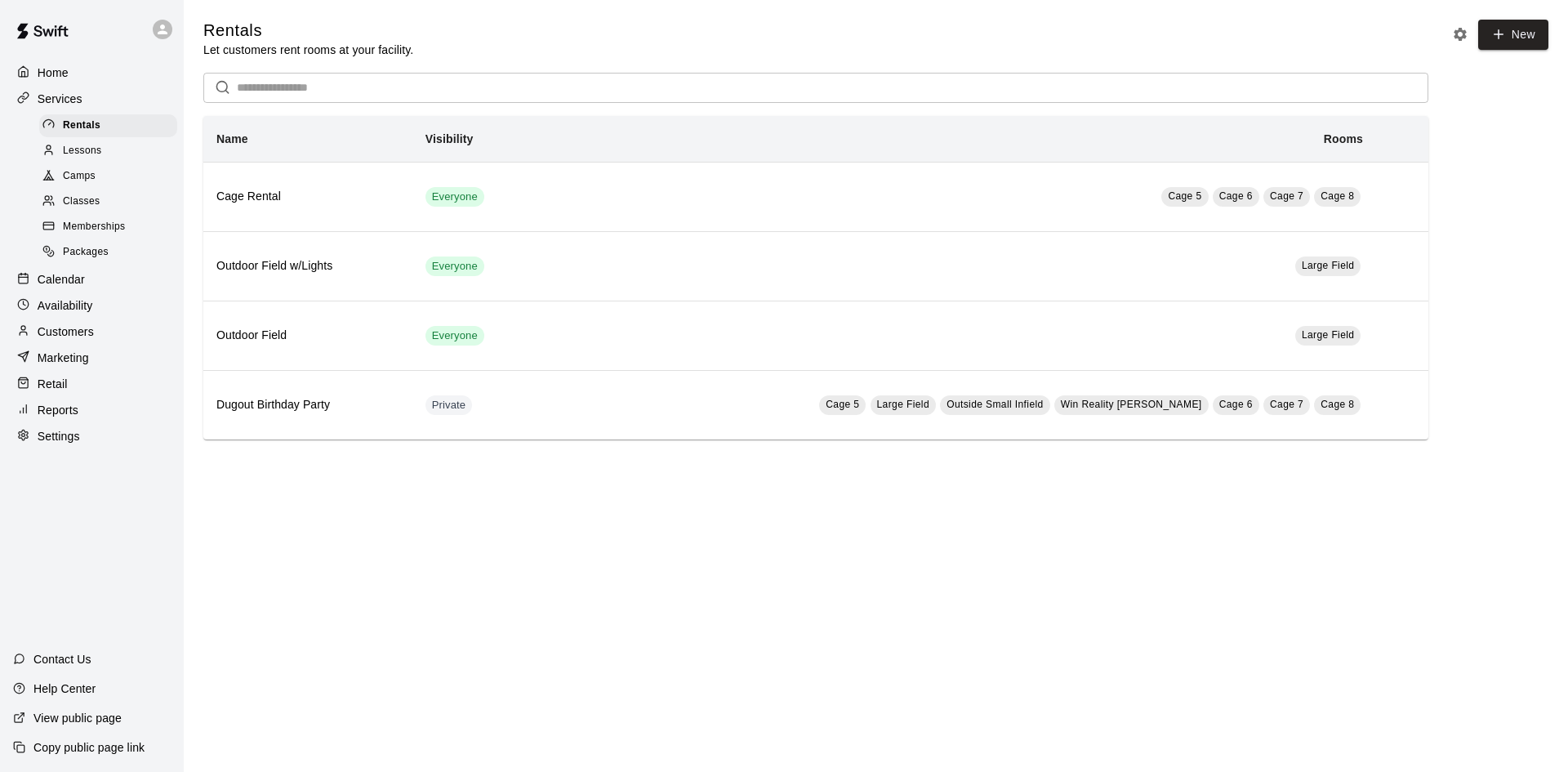
click at [107, 229] on span "Memberships" at bounding box center [94, 227] width 62 height 16
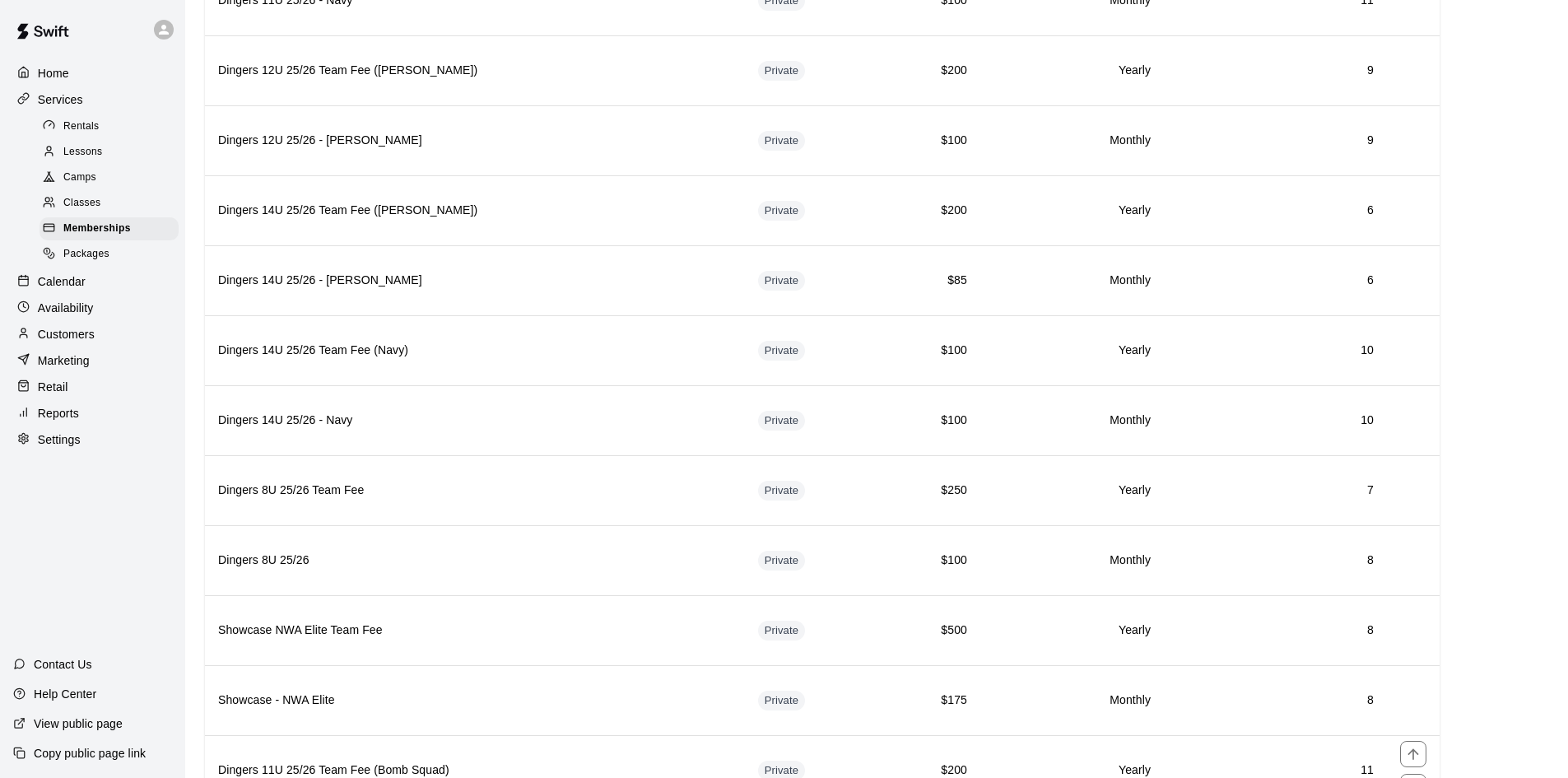
scroll to position [3214, 0]
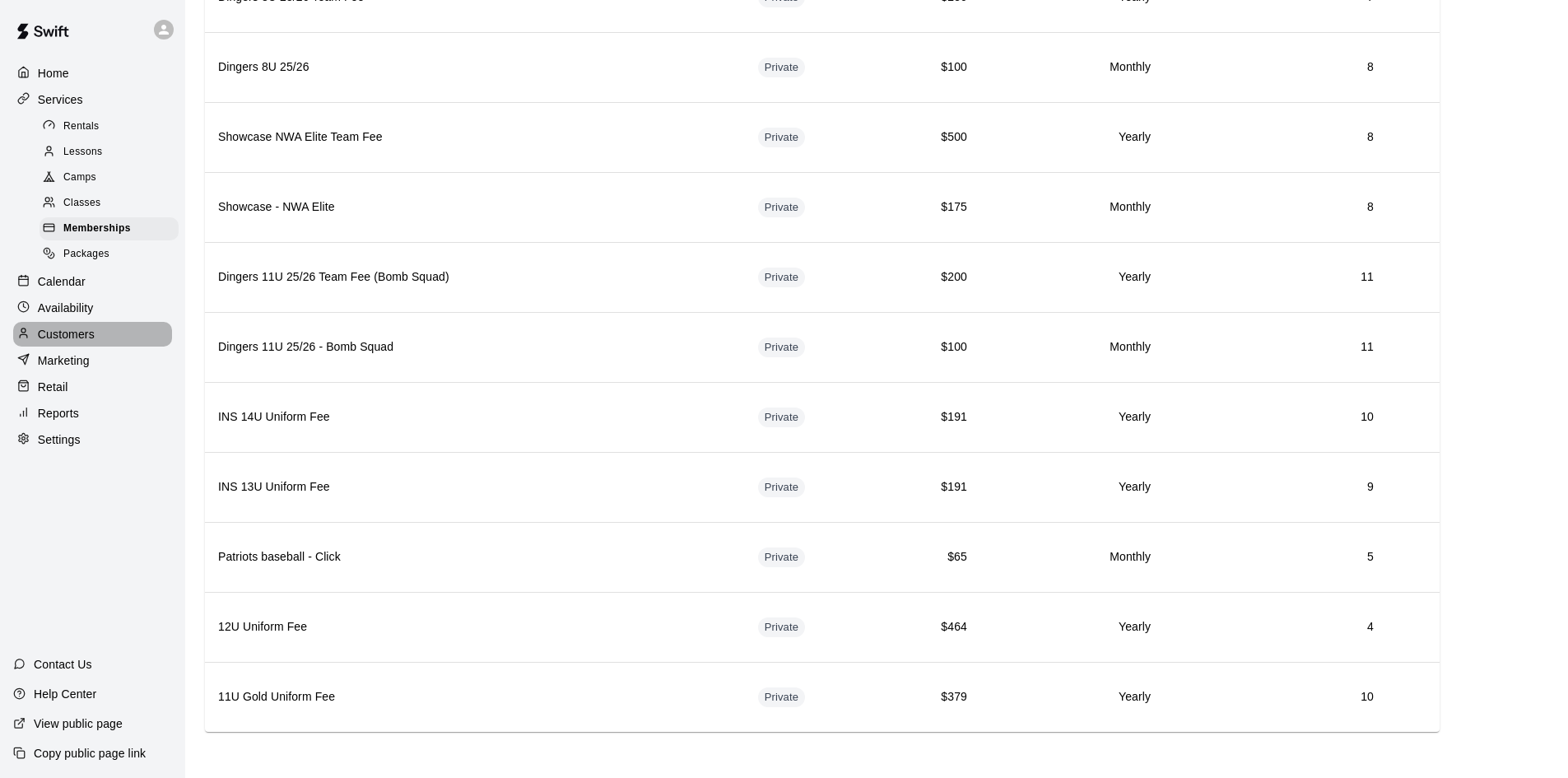
click at [84, 340] on p "Customers" at bounding box center [66, 334] width 57 height 17
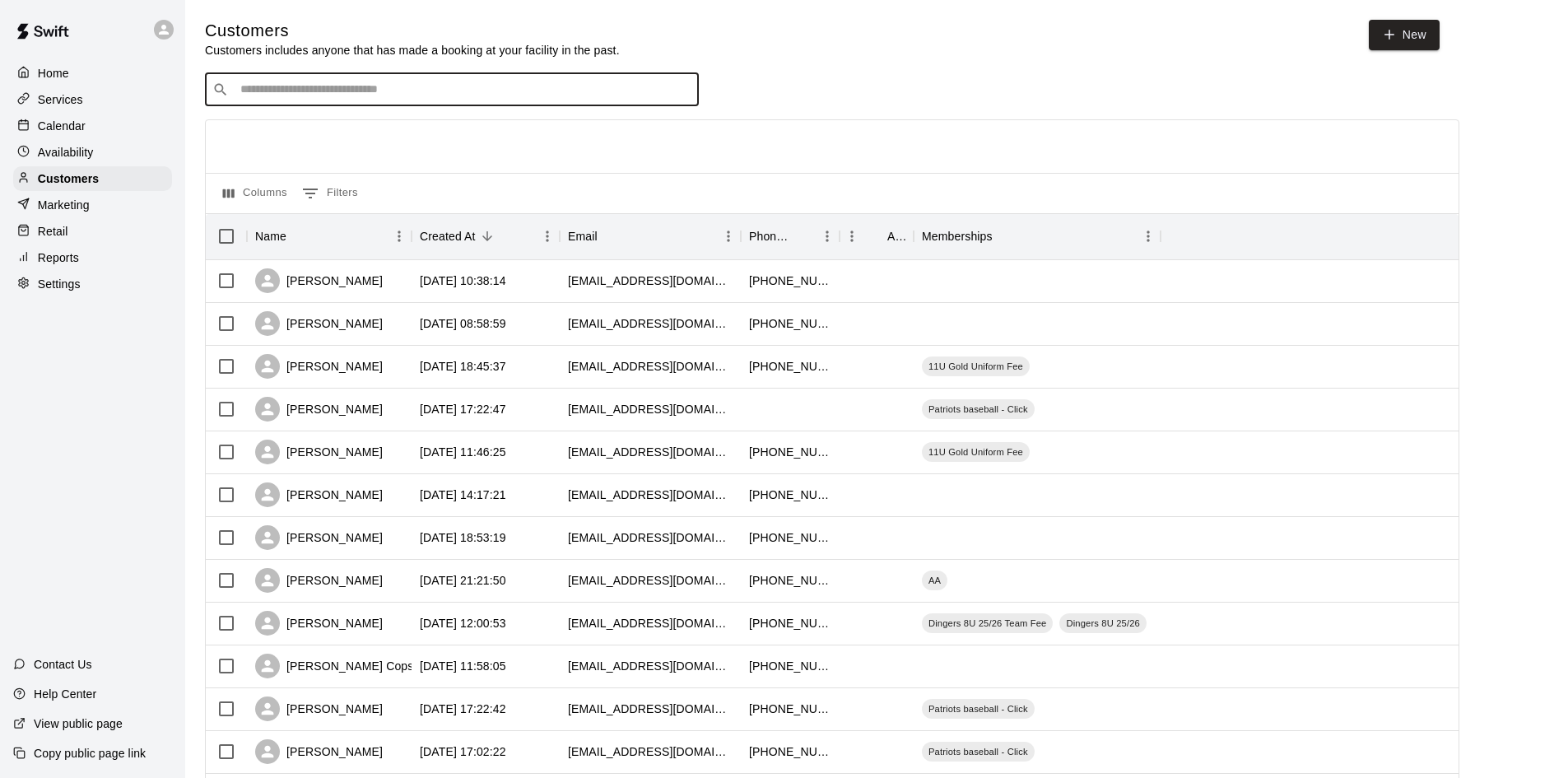
click at [336, 89] on input "Search customers by name or email" at bounding box center [463, 90] width 456 height 17
type input "******"
click at [307, 127] on p "Jasper Jeffers" at bounding box center [300, 126] width 100 height 17
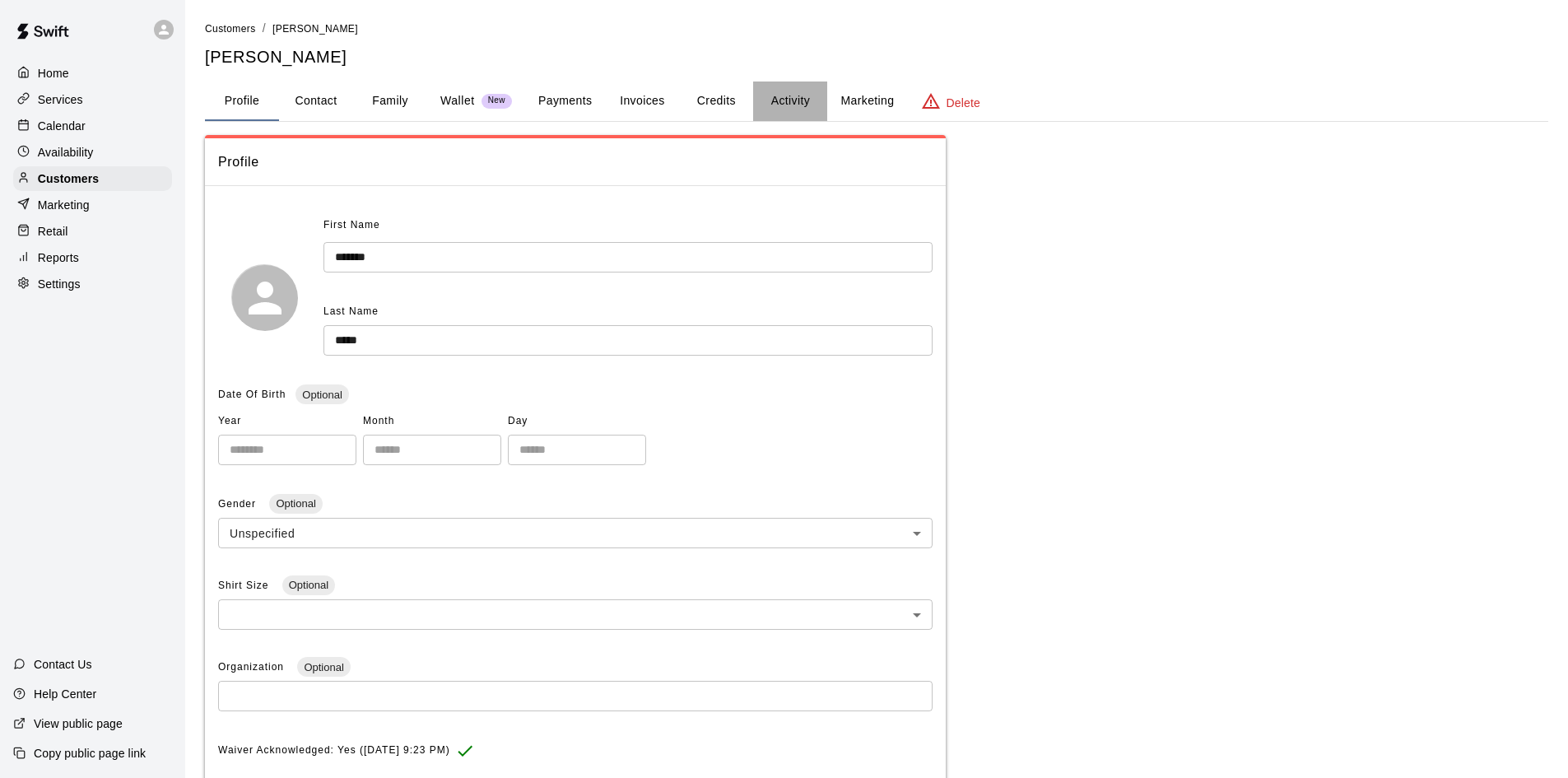
click at [784, 100] on button "Activity" at bounding box center [790, 101] width 74 height 39
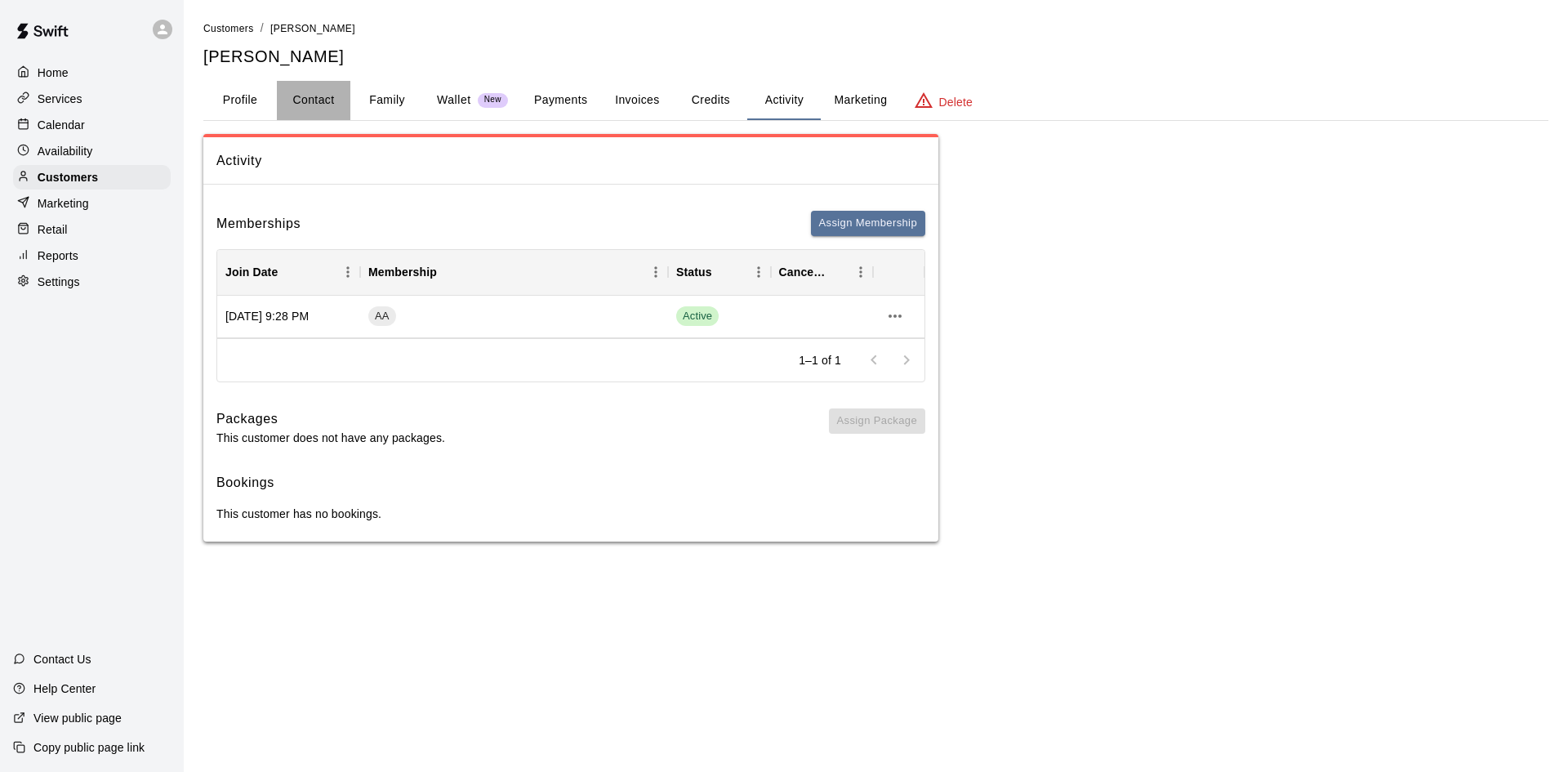
click at [316, 104] on button "Contact" at bounding box center [313, 100] width 74 height 39
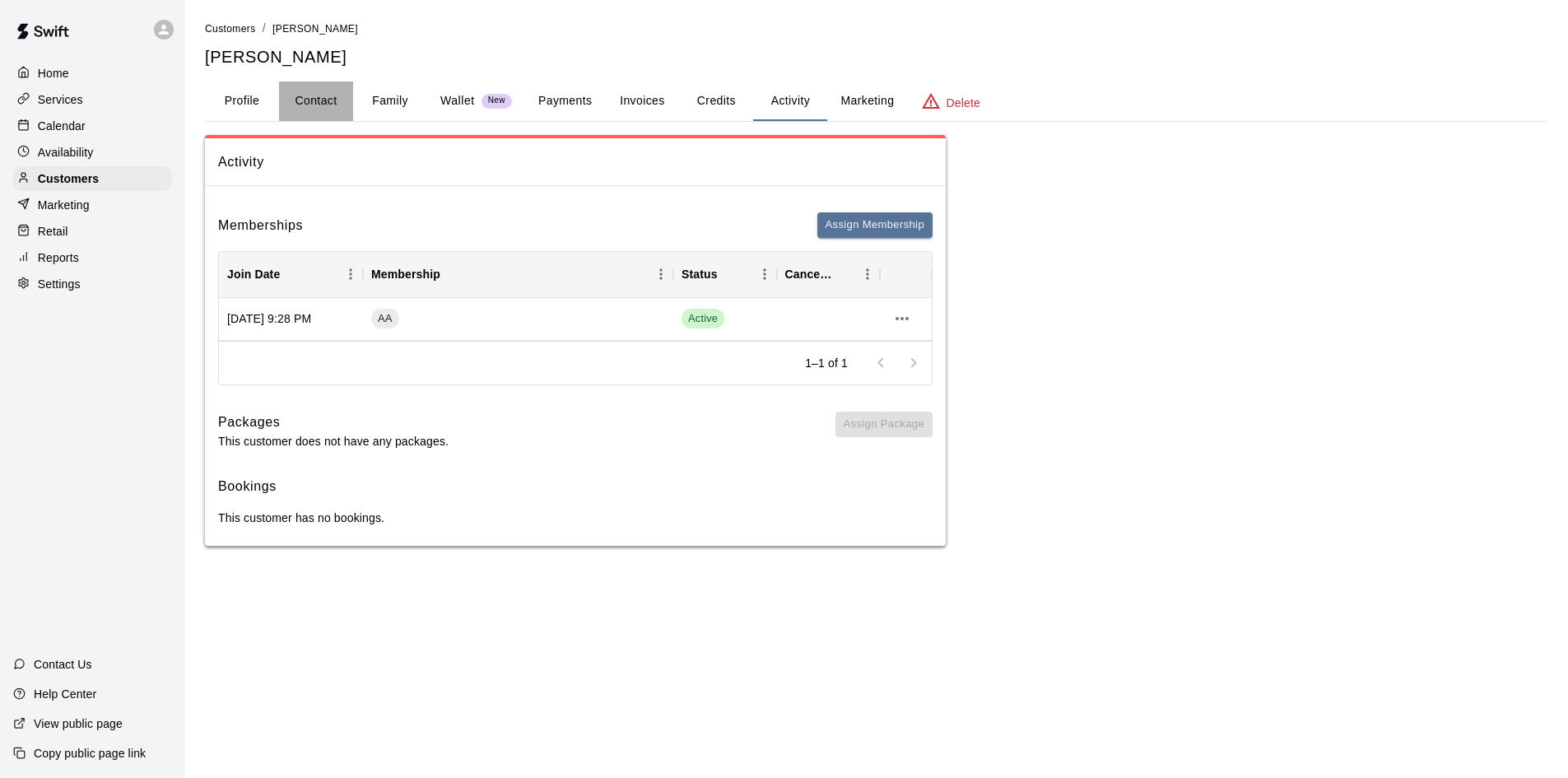
select select "**"
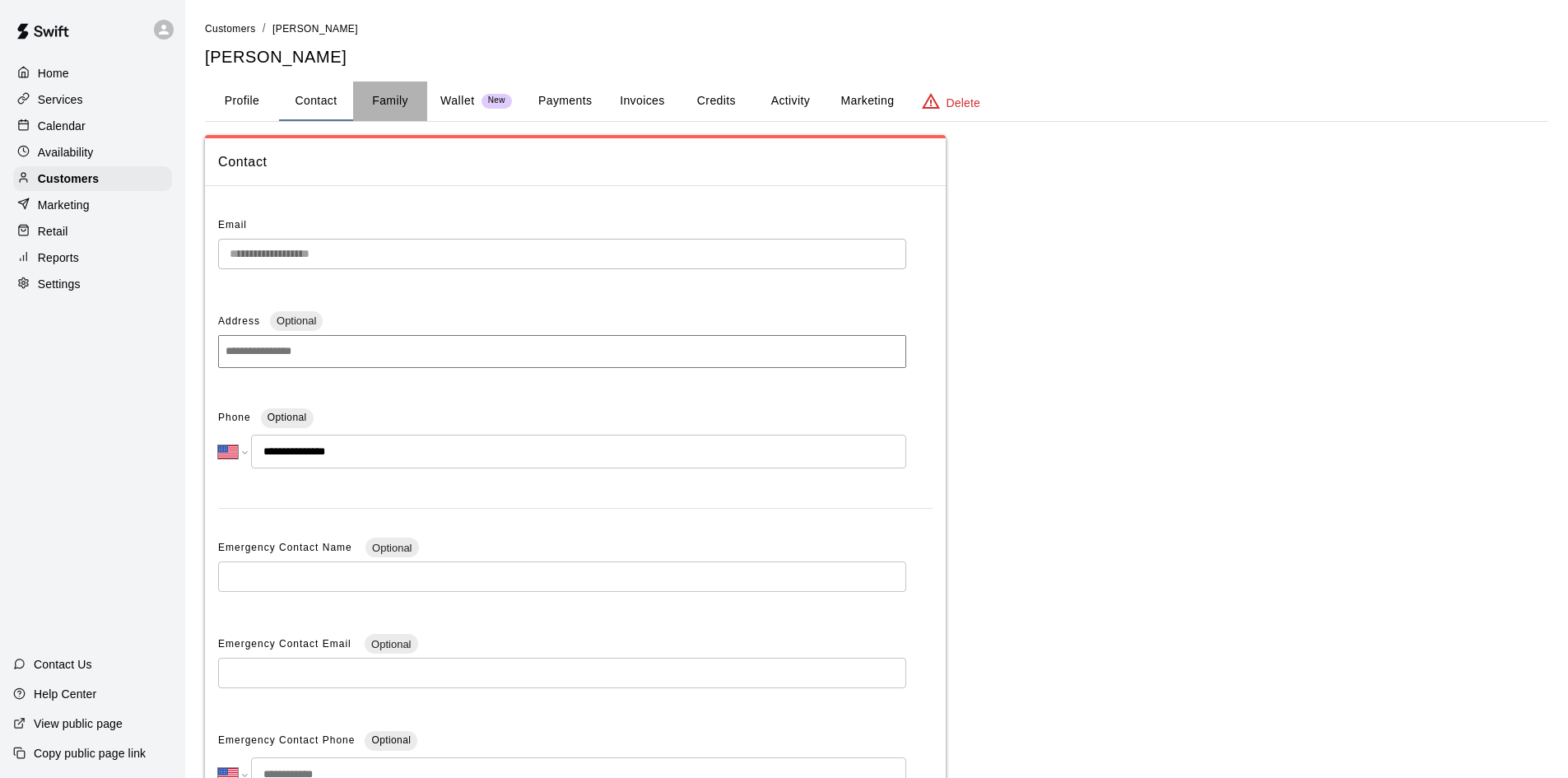
click at [410, 99] on button "Family" at bounding box center [390, 101] width 74 height 39
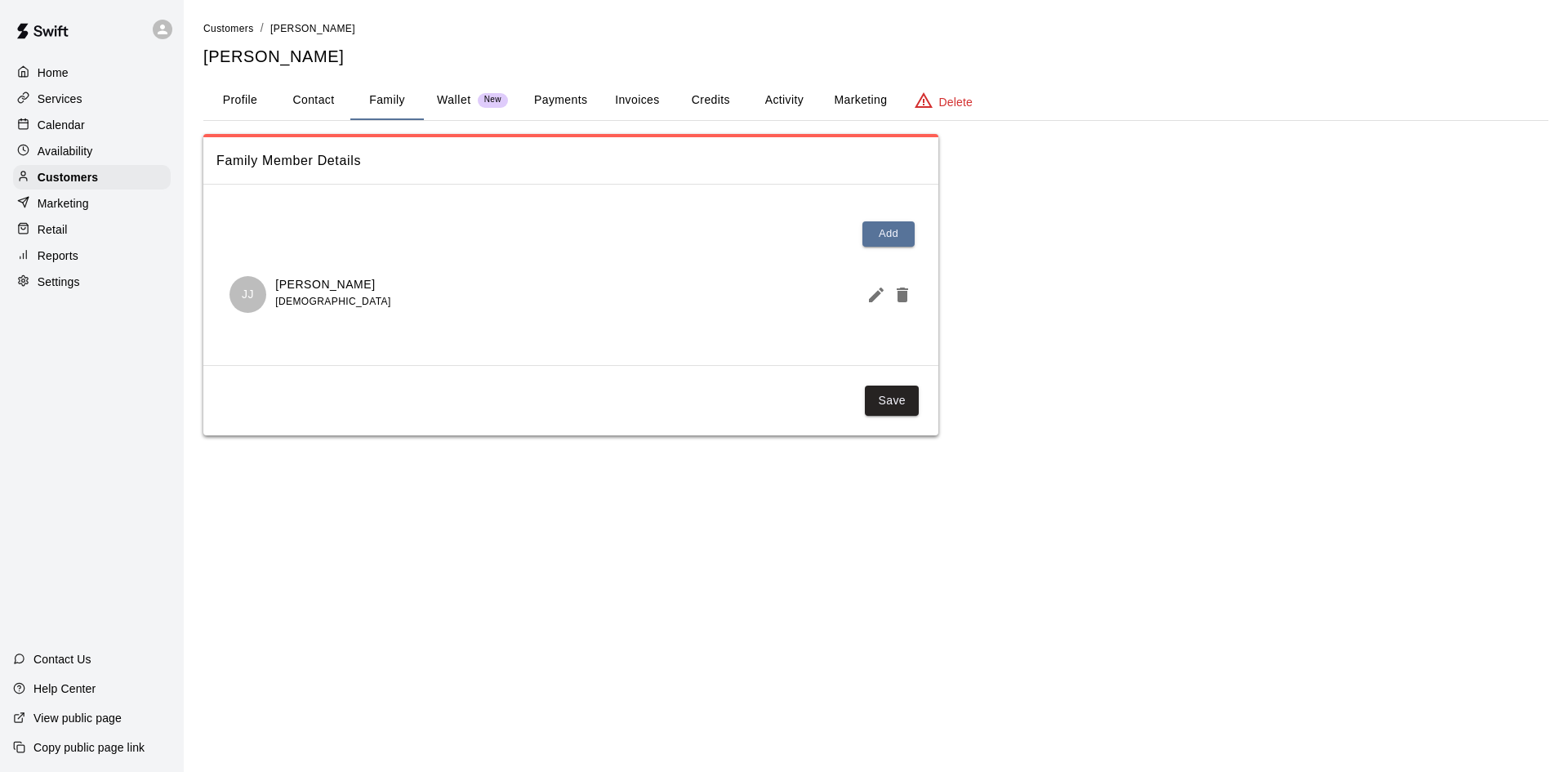
click at [89, 175] on p "Customers" at bounding box center [67, 178] width 60 height 16
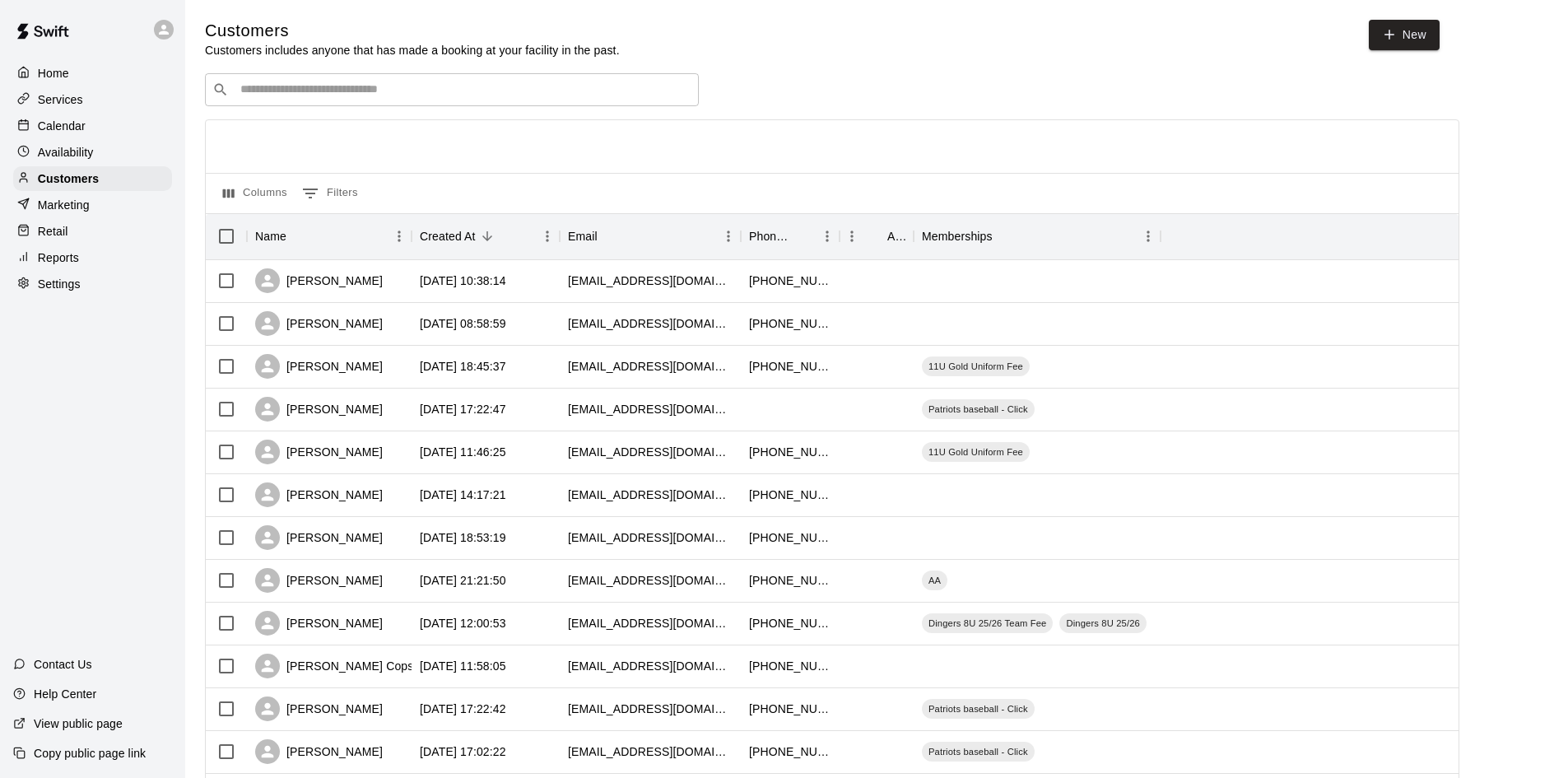
click at [373, 115] on div "​ ​ Columns 0 Filters Name Created At Email Phone Number Age Memberships Don Kl…" at bounding box center [832, 725] width 1254 height 1302
click at [379, 96] on input "Search customers by name or email" at bounding box center [463, 90] width 456 height 17
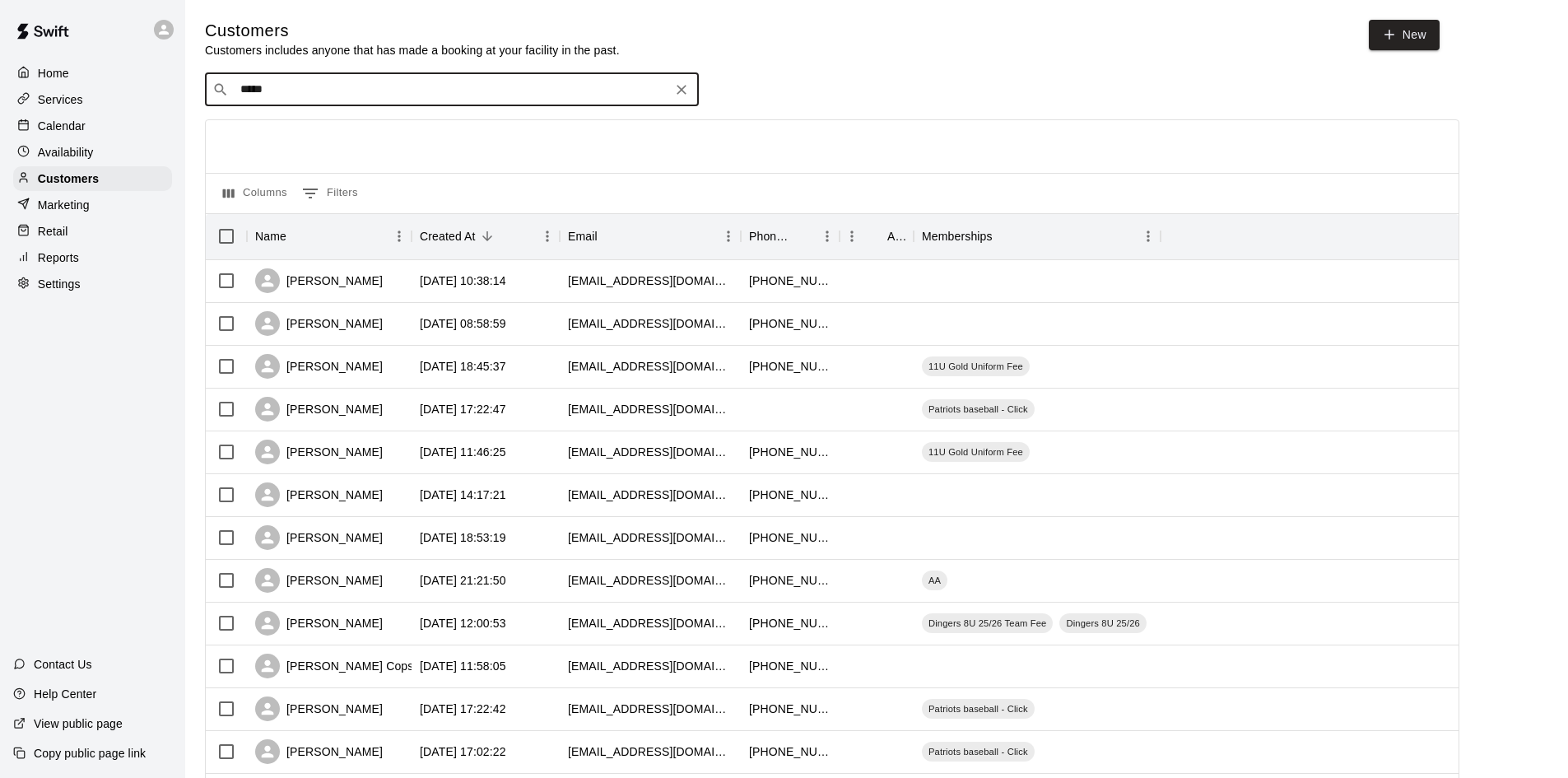
type input "******"
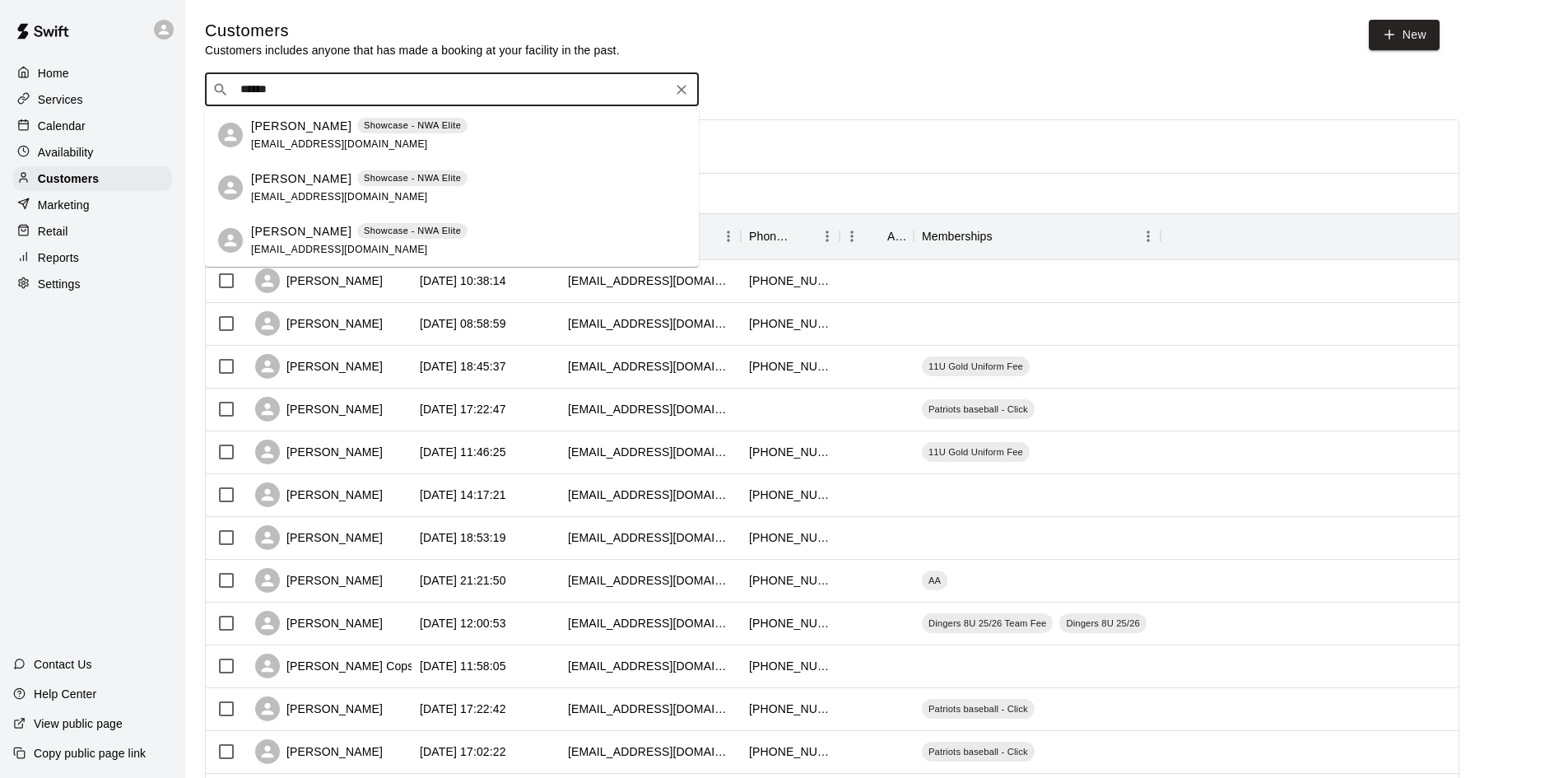
click at [347, 138] on div "Breanna Buttry Showcase - NWA Elite breannabedwell@gmail.com" at bounding box center [359, 135] width 217 height 36
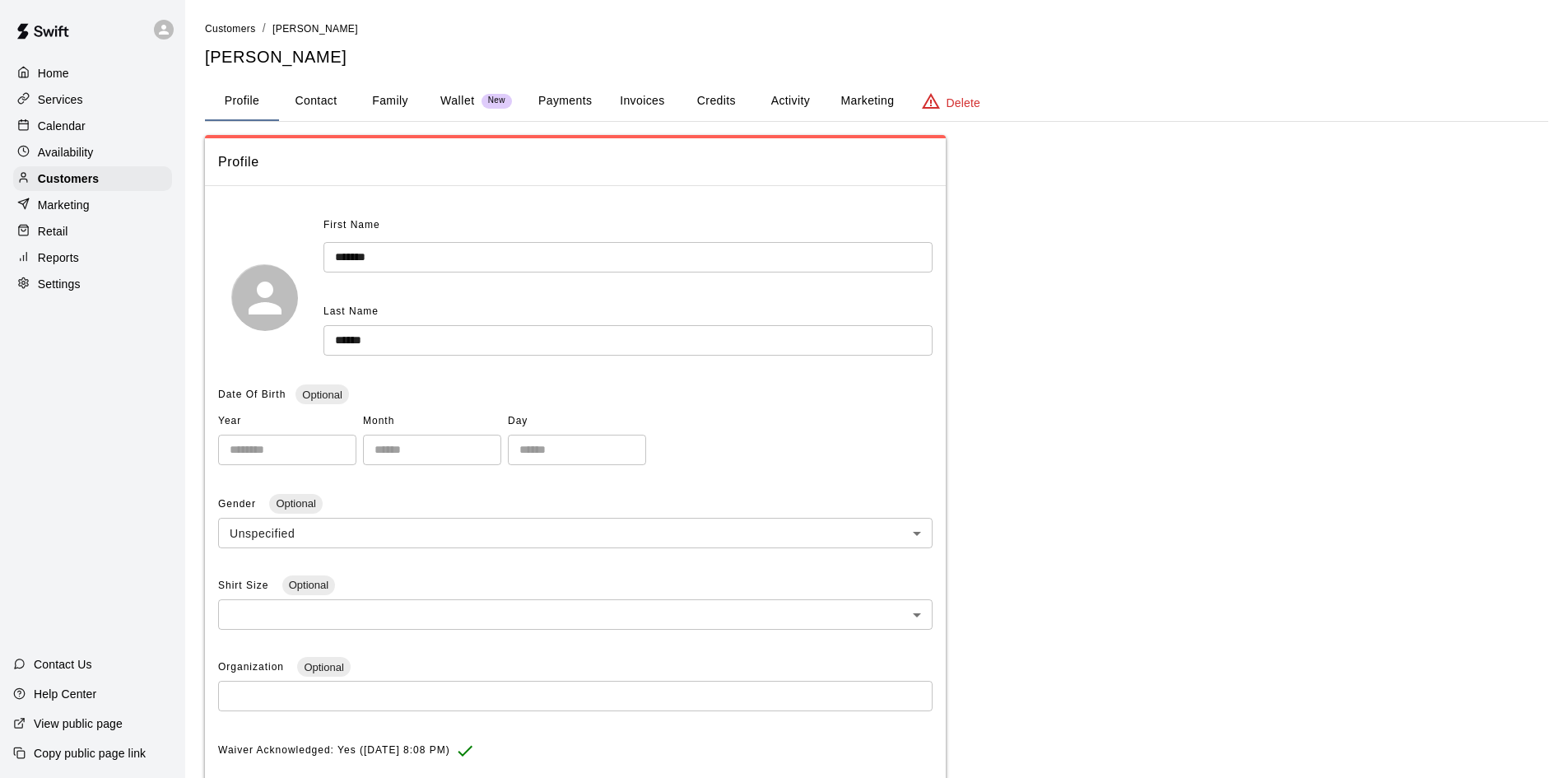
click at [562, 102] on button "Payments" at bounding box center [565, 101] width 80 height 39
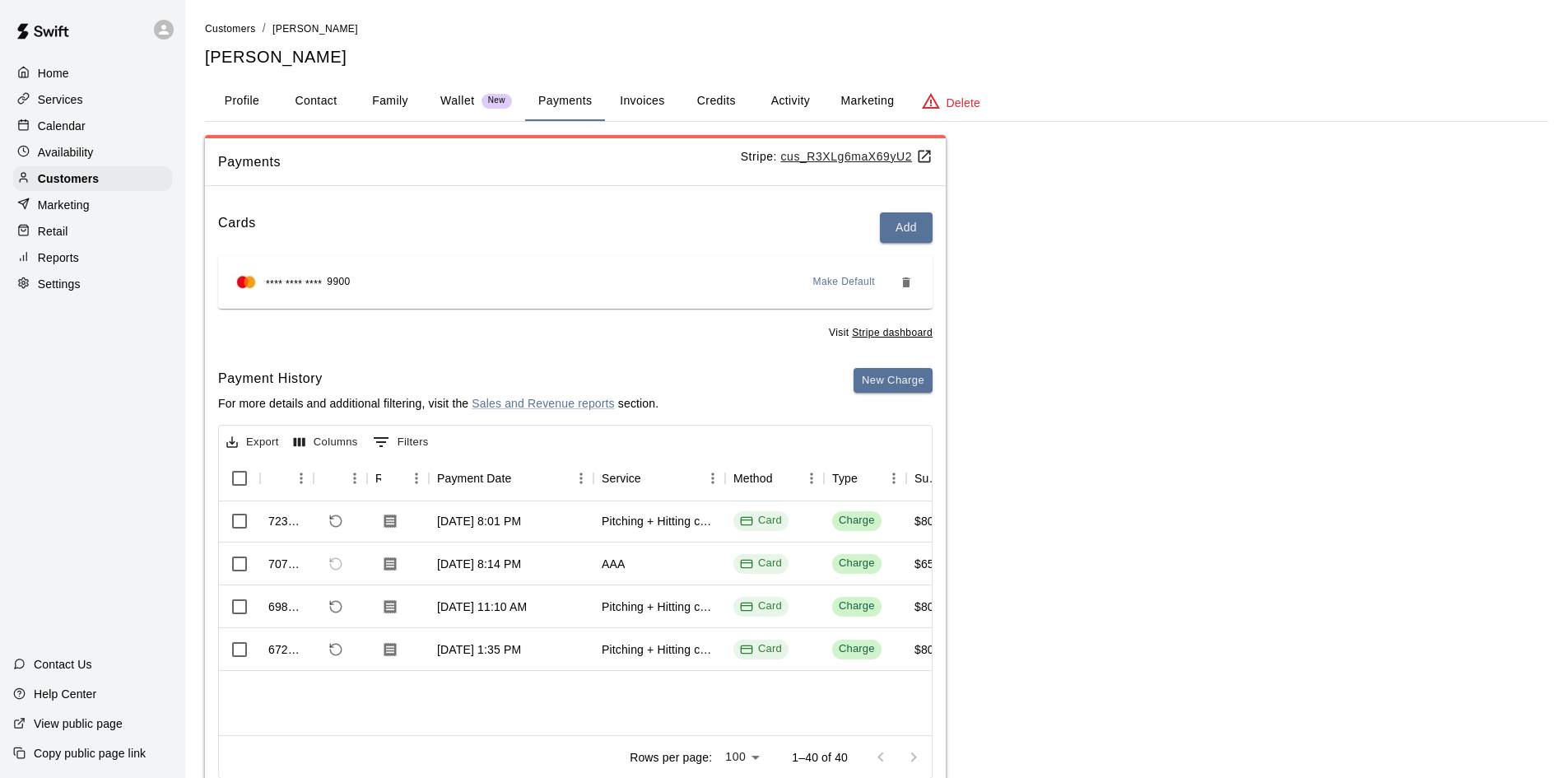
scroll to position [247, 0]
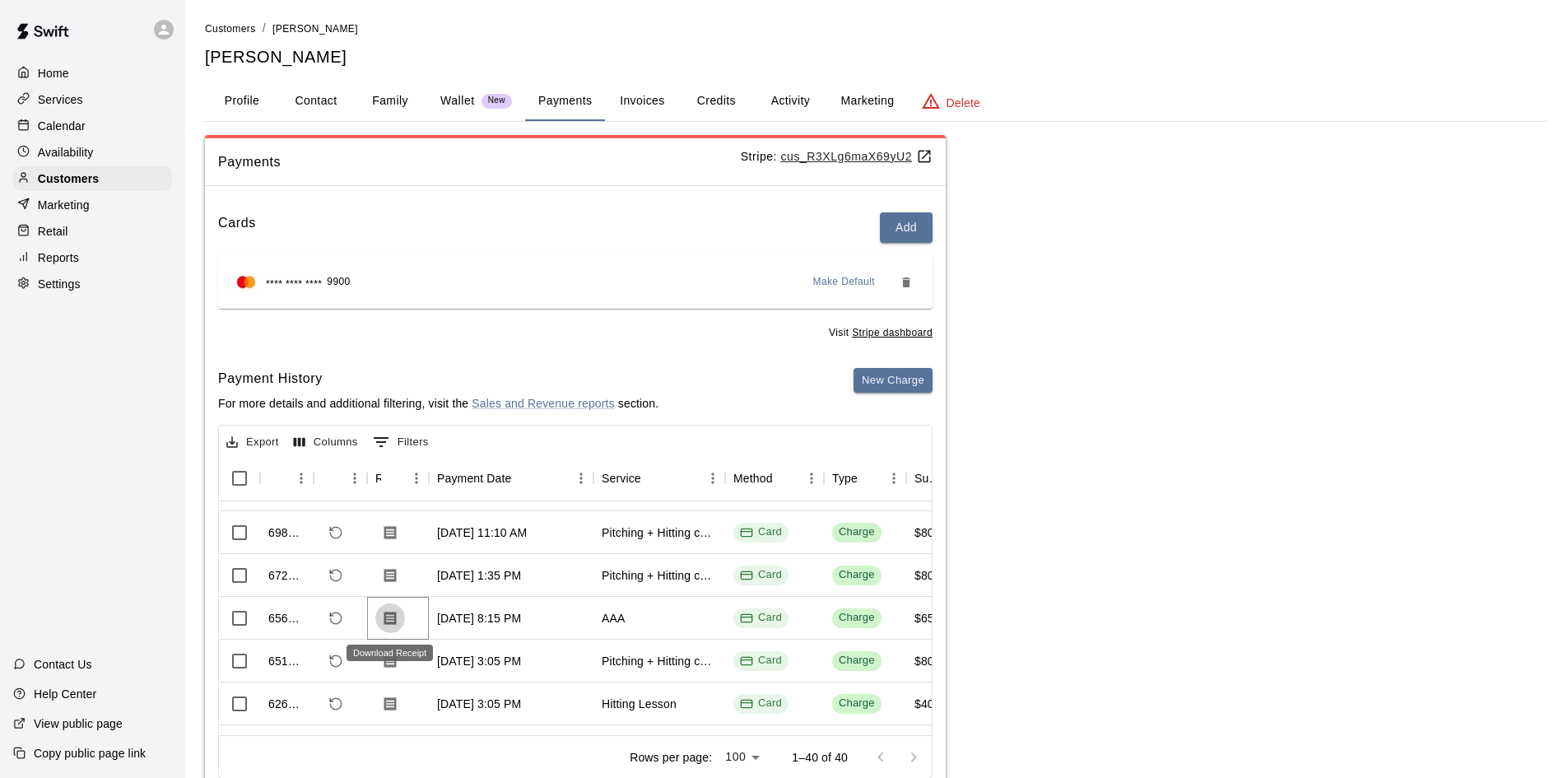
click at [384, 621] on icon "Download Receipt" at bounding box center [390, 618] width 17 height 17
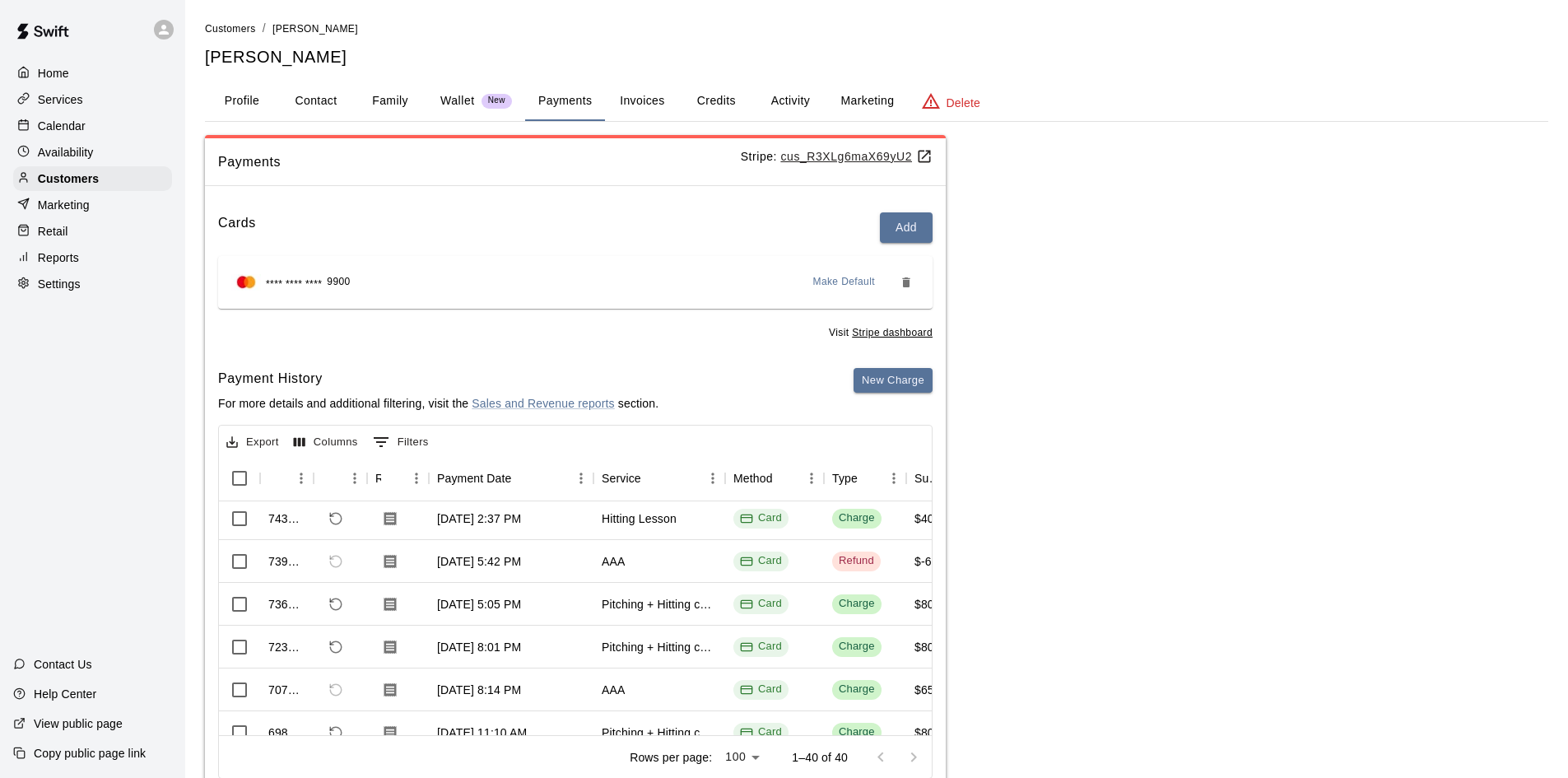
scroll to position [0, 0]
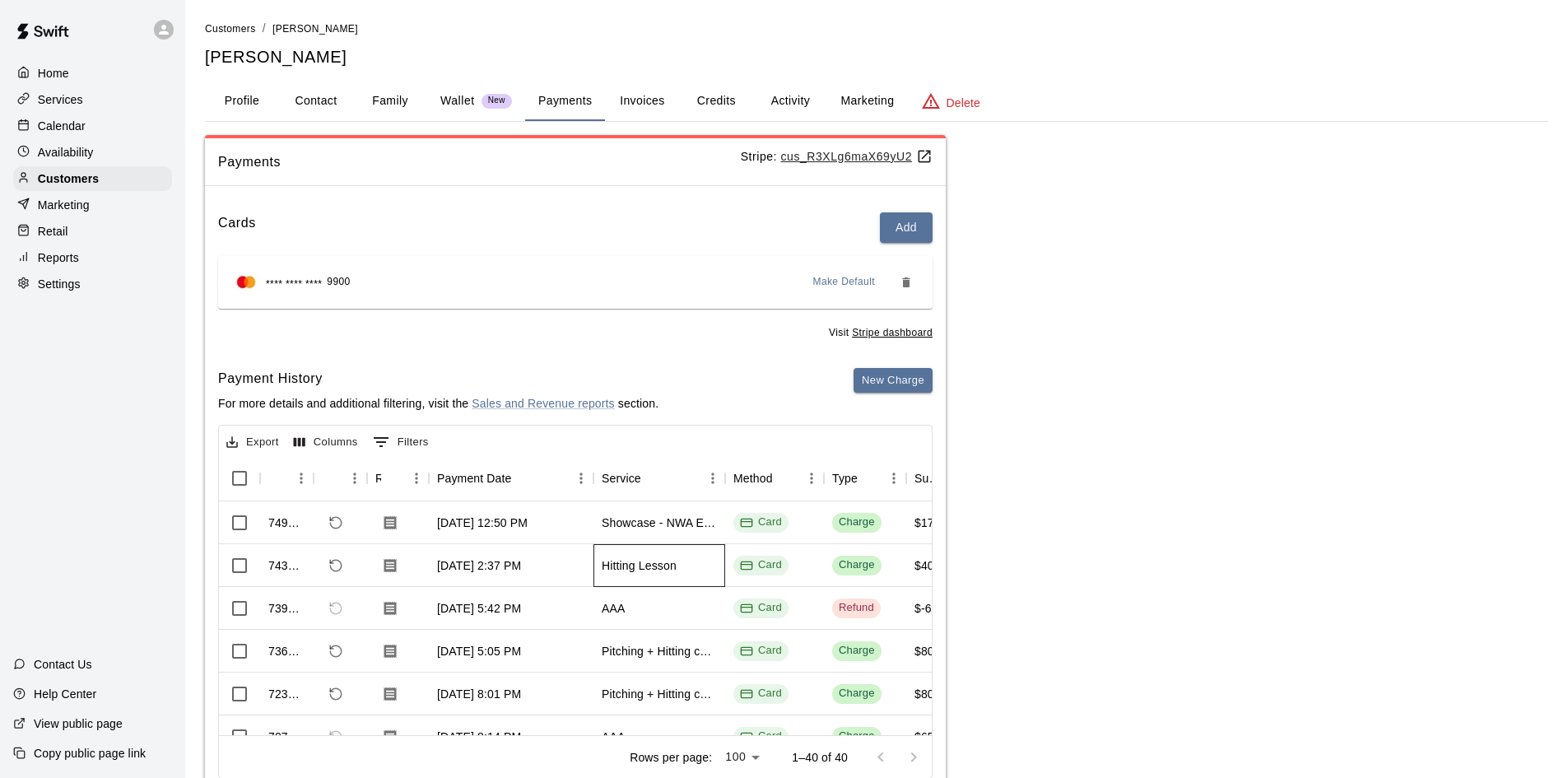
click at [625, 569] on div "Hitting Lesson" at bounding box center [639, 566] width 75 height 17
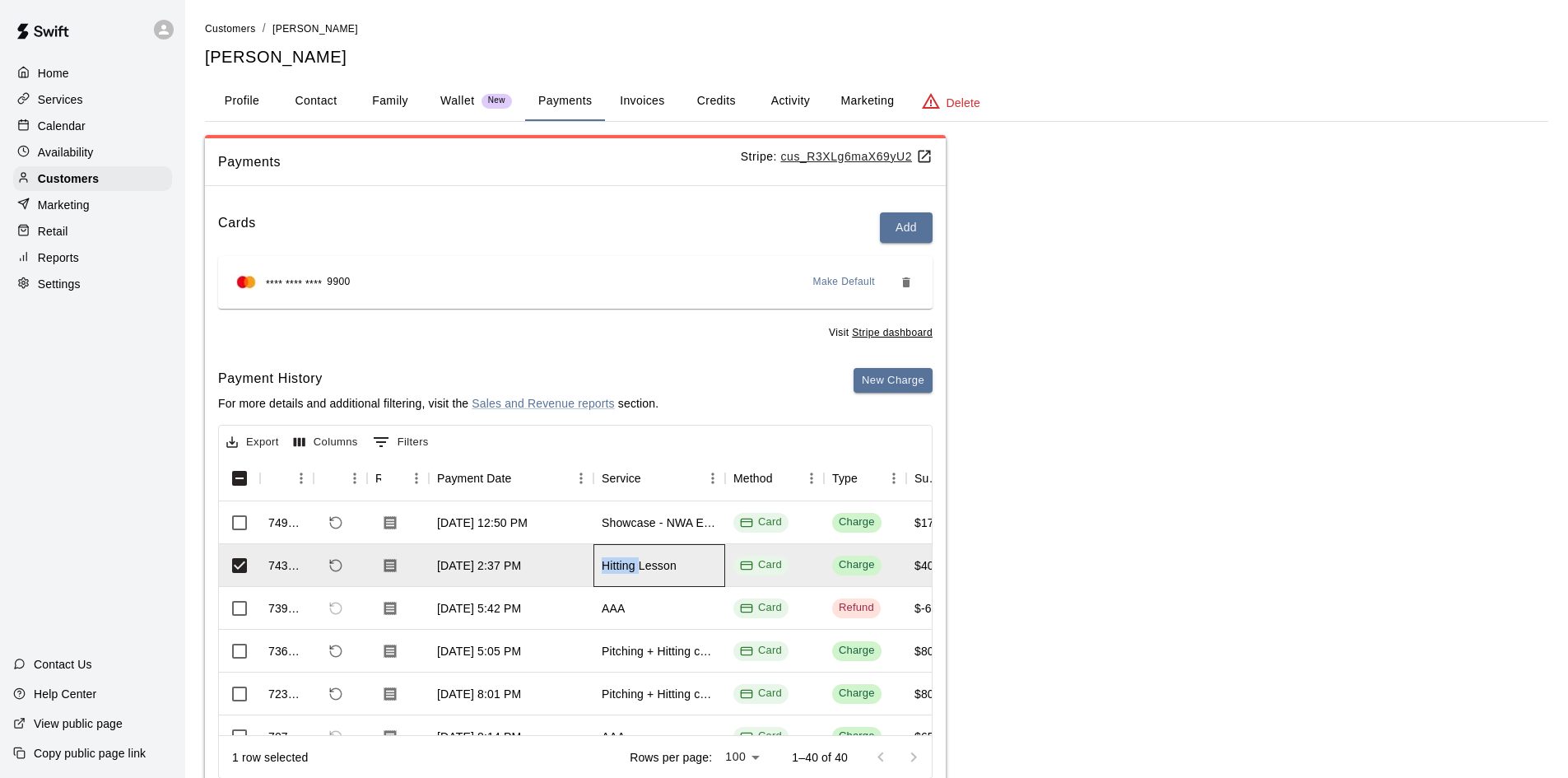
click at [625, 569] on div "Hitting Lesson" at bounding box center [639, 566] width 75 height 17
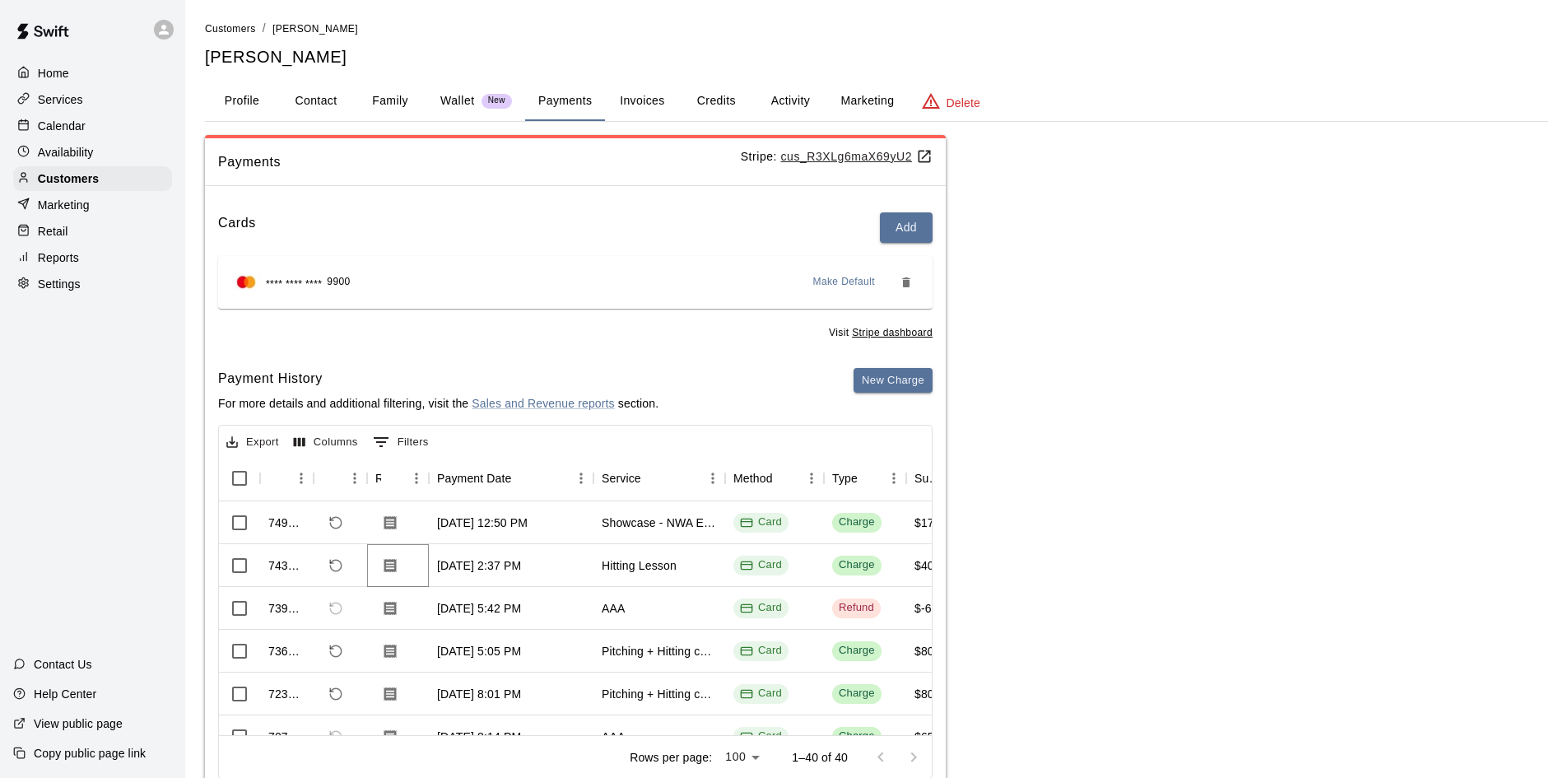
click at [388, 566] on icon "Download Receipt" at bounding box center [390, 566] width 17 height 17
click at [72, 172] on div "Customers" at bounding box center [92, 178] width 159 height 25
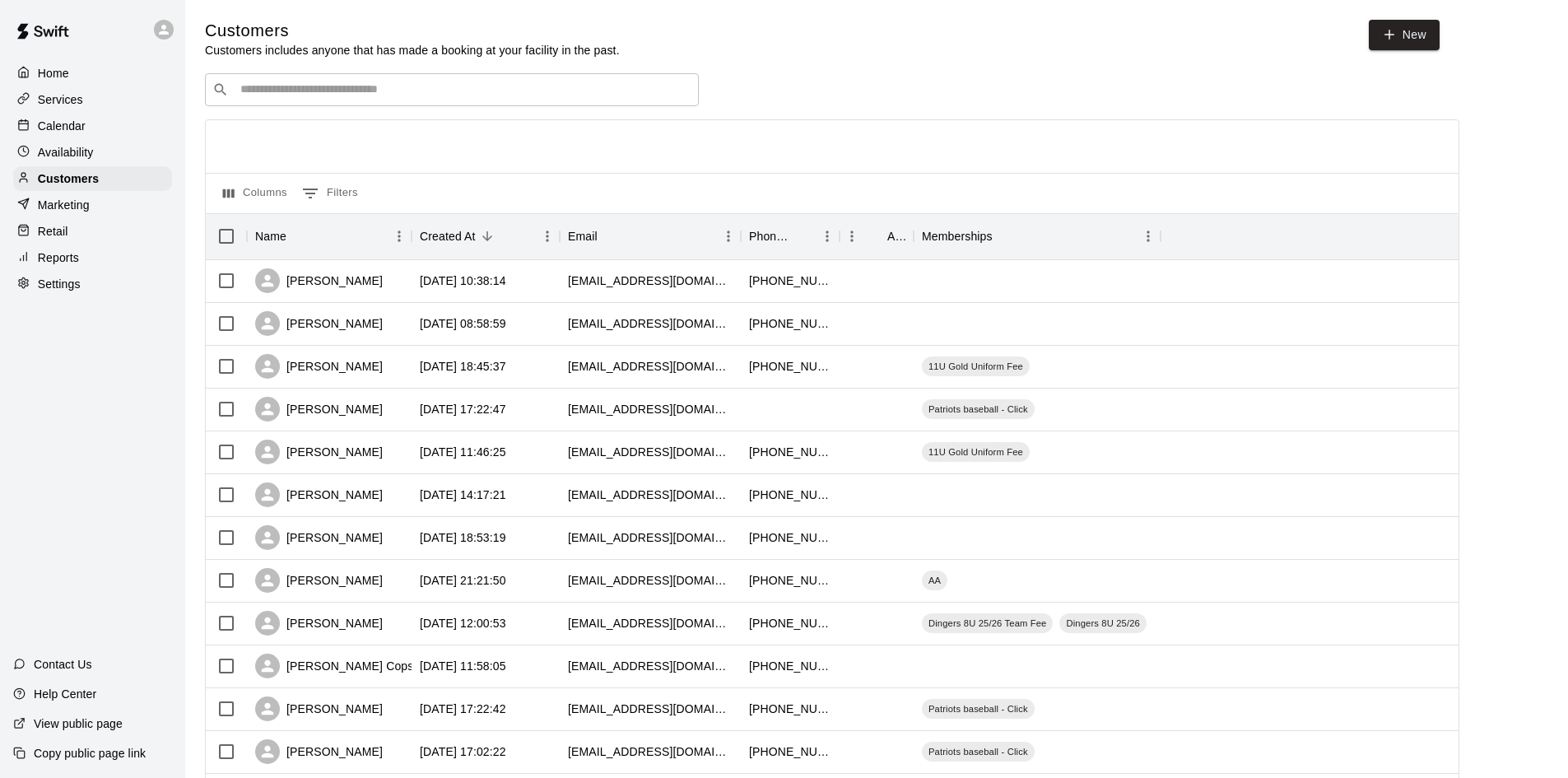
click at [323, 103] on div "​ ​" at bounding box center [452, 90] width 494 height 33
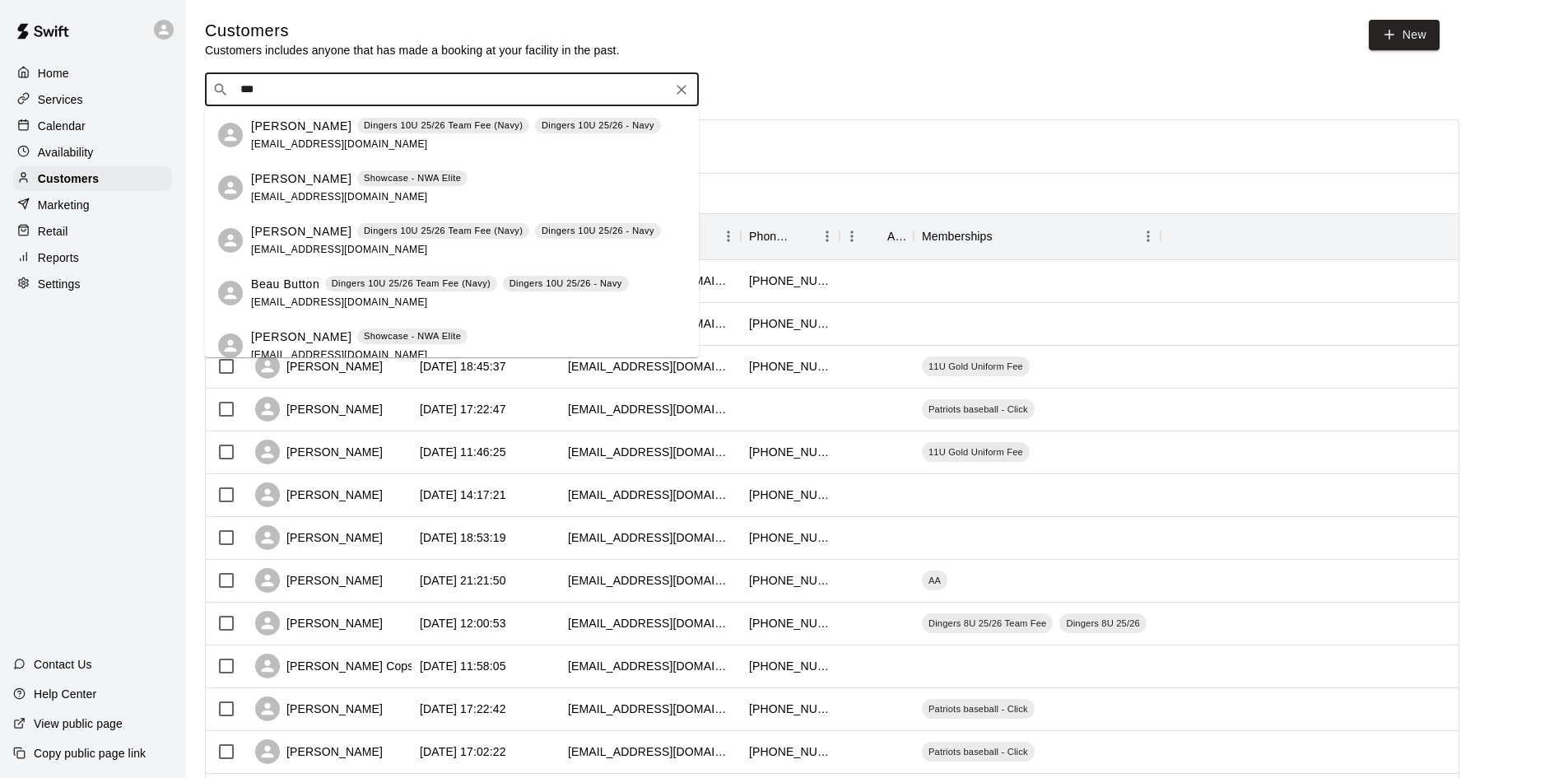
type input "****"
click at [270, 345] on div "Bradyn Buttry Showcase - NWA Elite breannabedwell@gmail.com" at bounding box center [359, 346] width 217 height 36
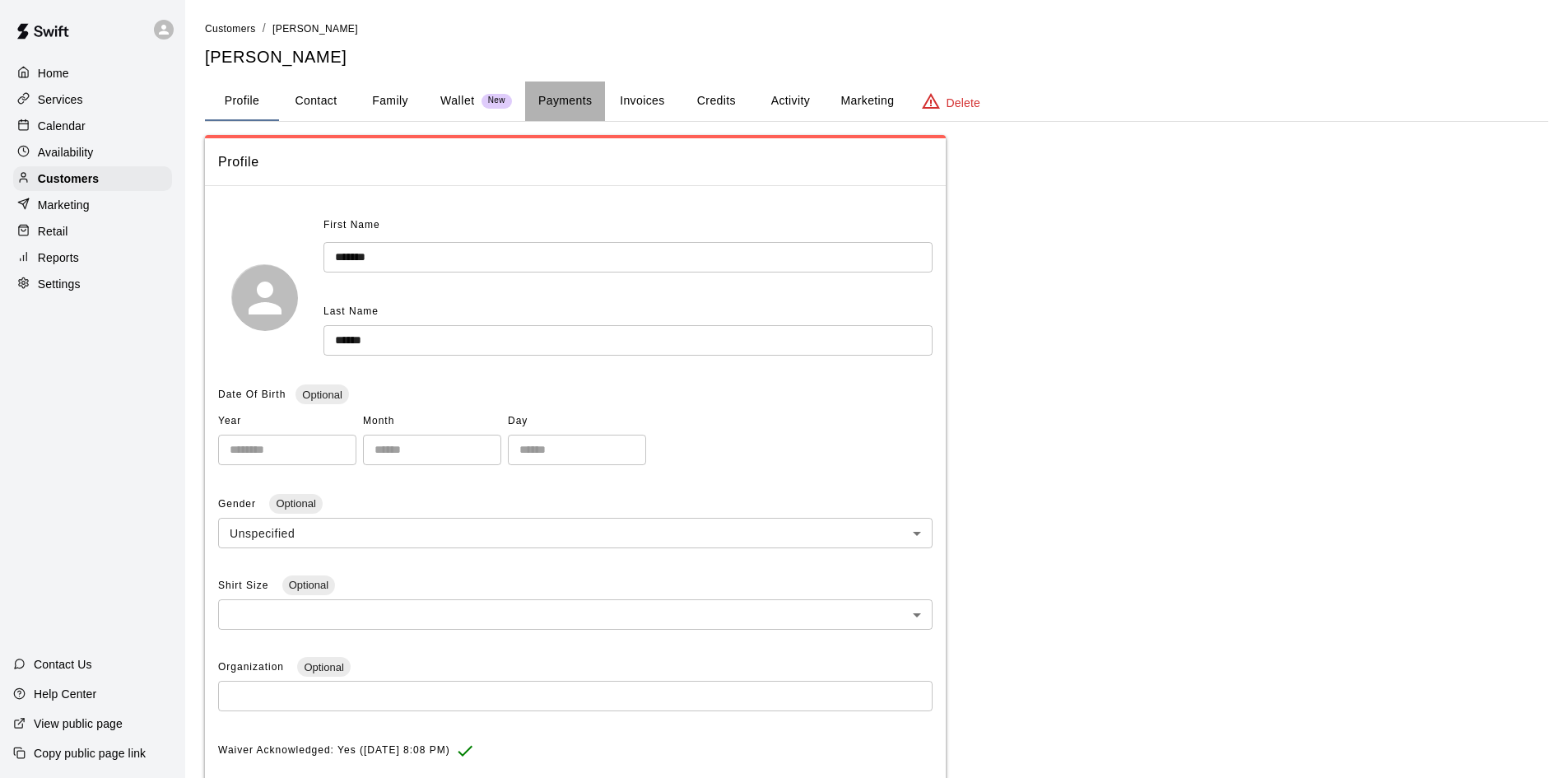
click at [562, 96] on button "Payments" at bounding box center [565, 101] width 80 height 39
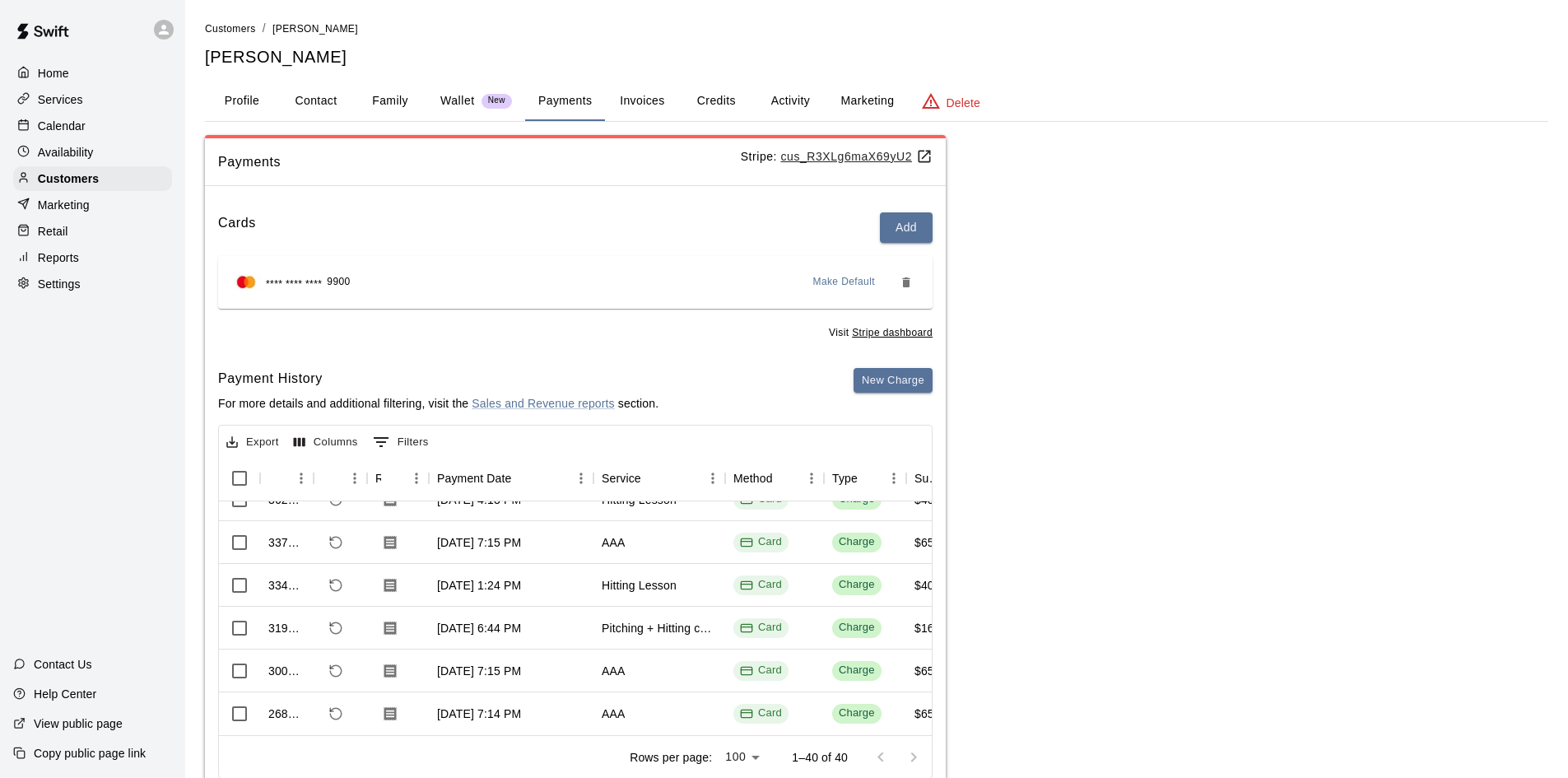
scroll to position [1504, 0]
click at [330, 103] on button "Contact" at bounding box center [316, 101] width 74 height 39
select select "**"
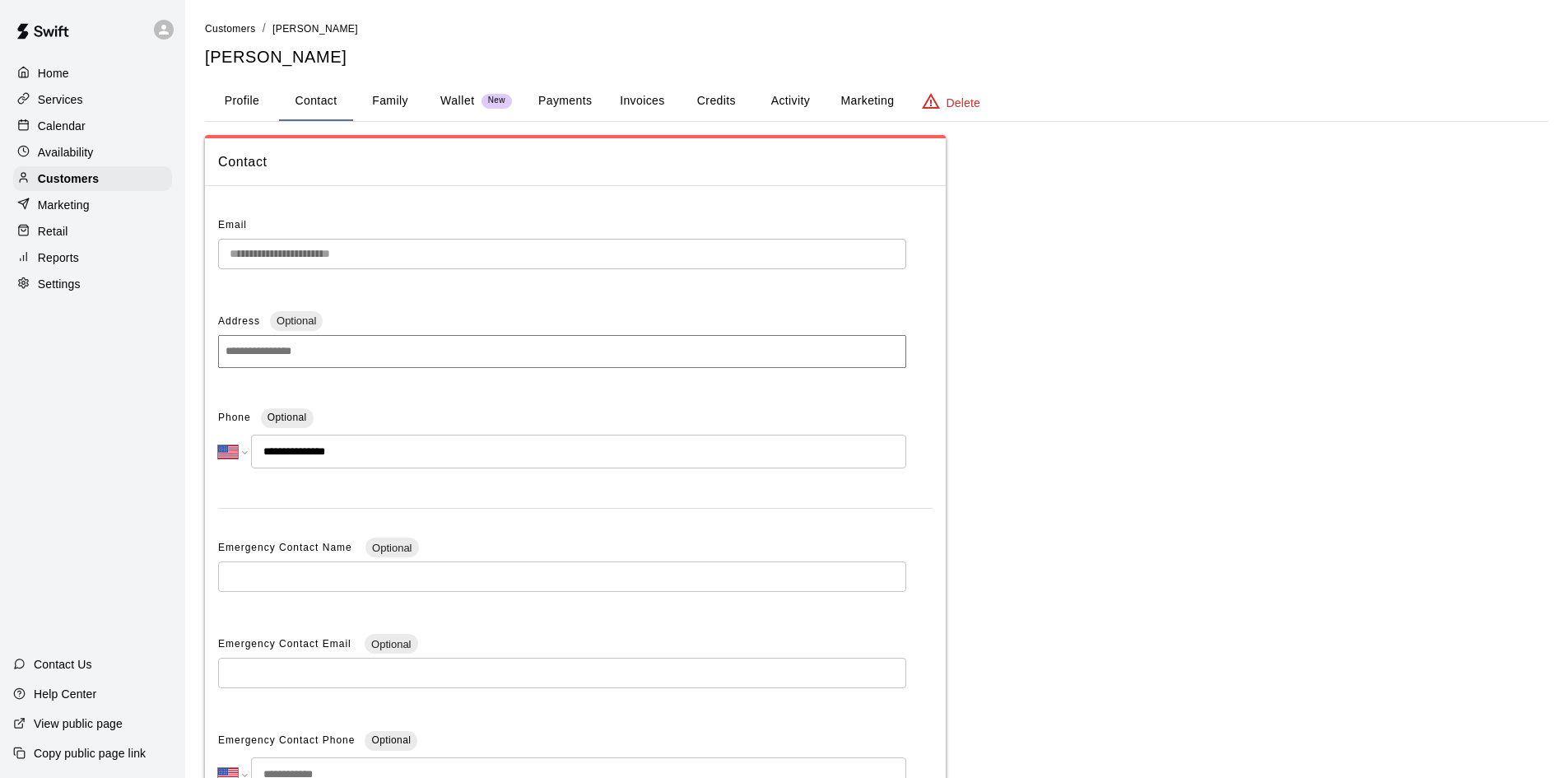
click at [247, 103] on button "Profile" at bounding box center [241, 101] width 74 height 39
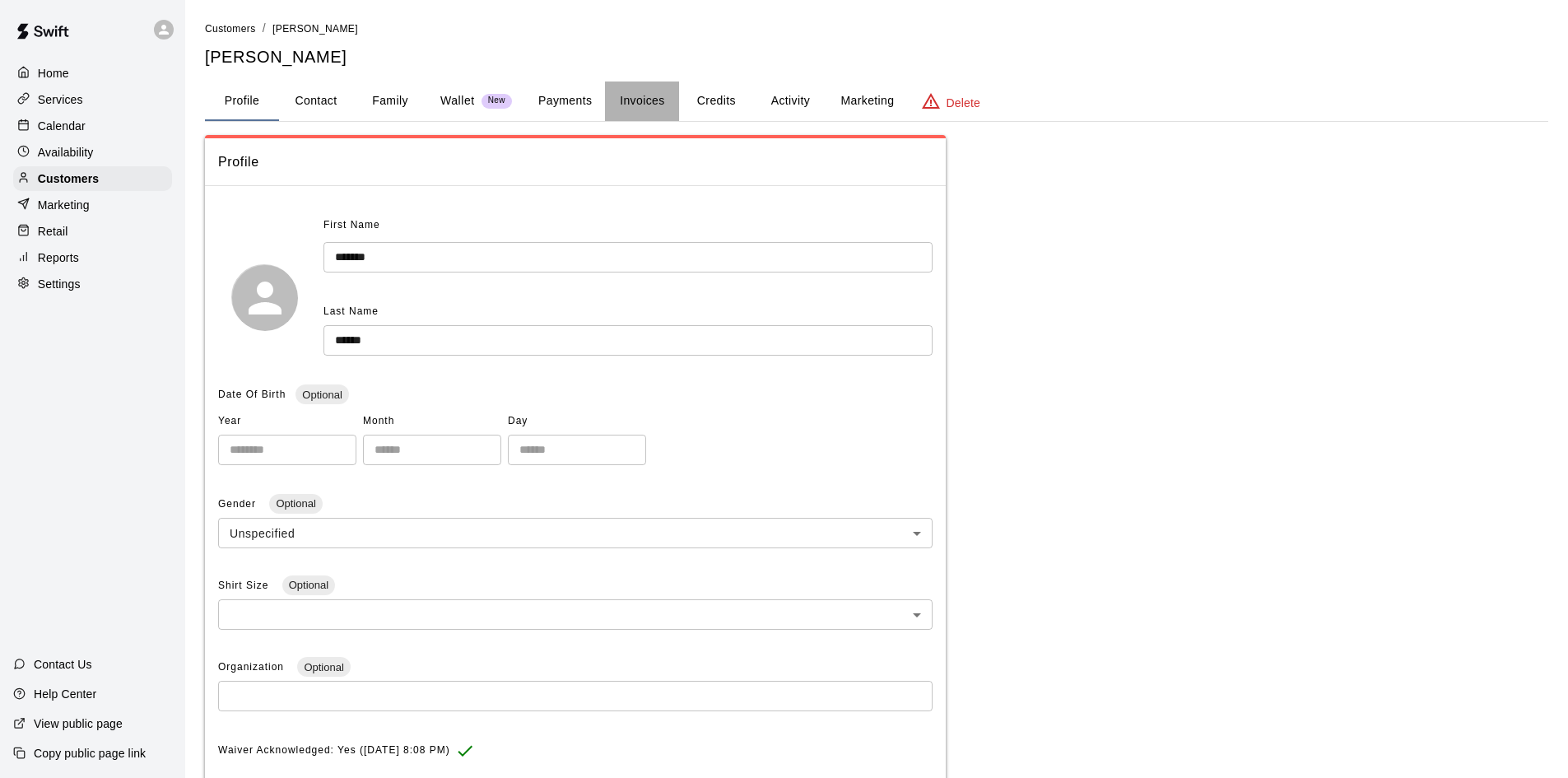
click at [627, 103] on button "Invoices" at bounding box center [642, 101] width 74 height 39
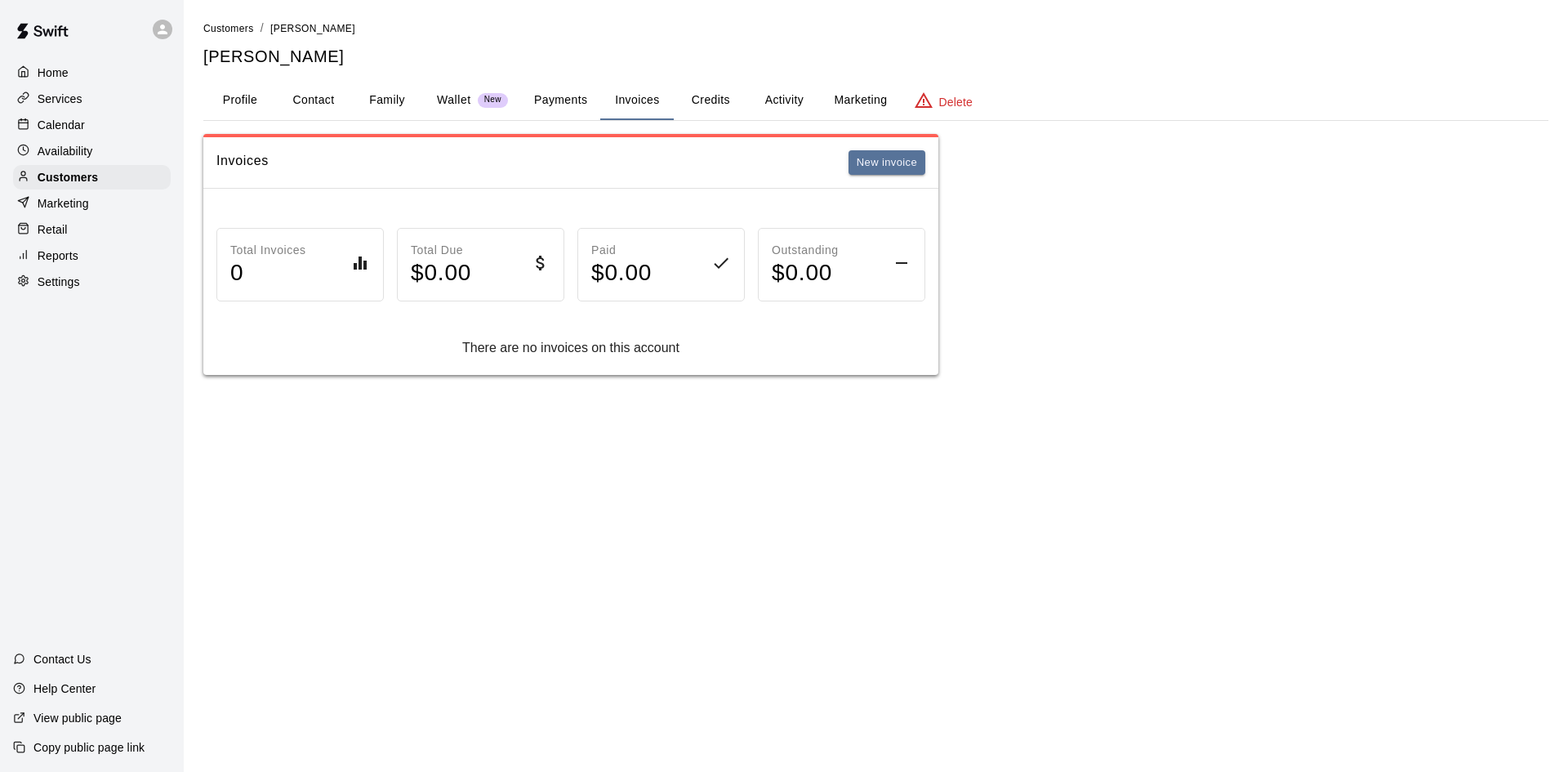
click at [548, 106] on button "Payments" at bounding box center [560, 100] width 79 height 39
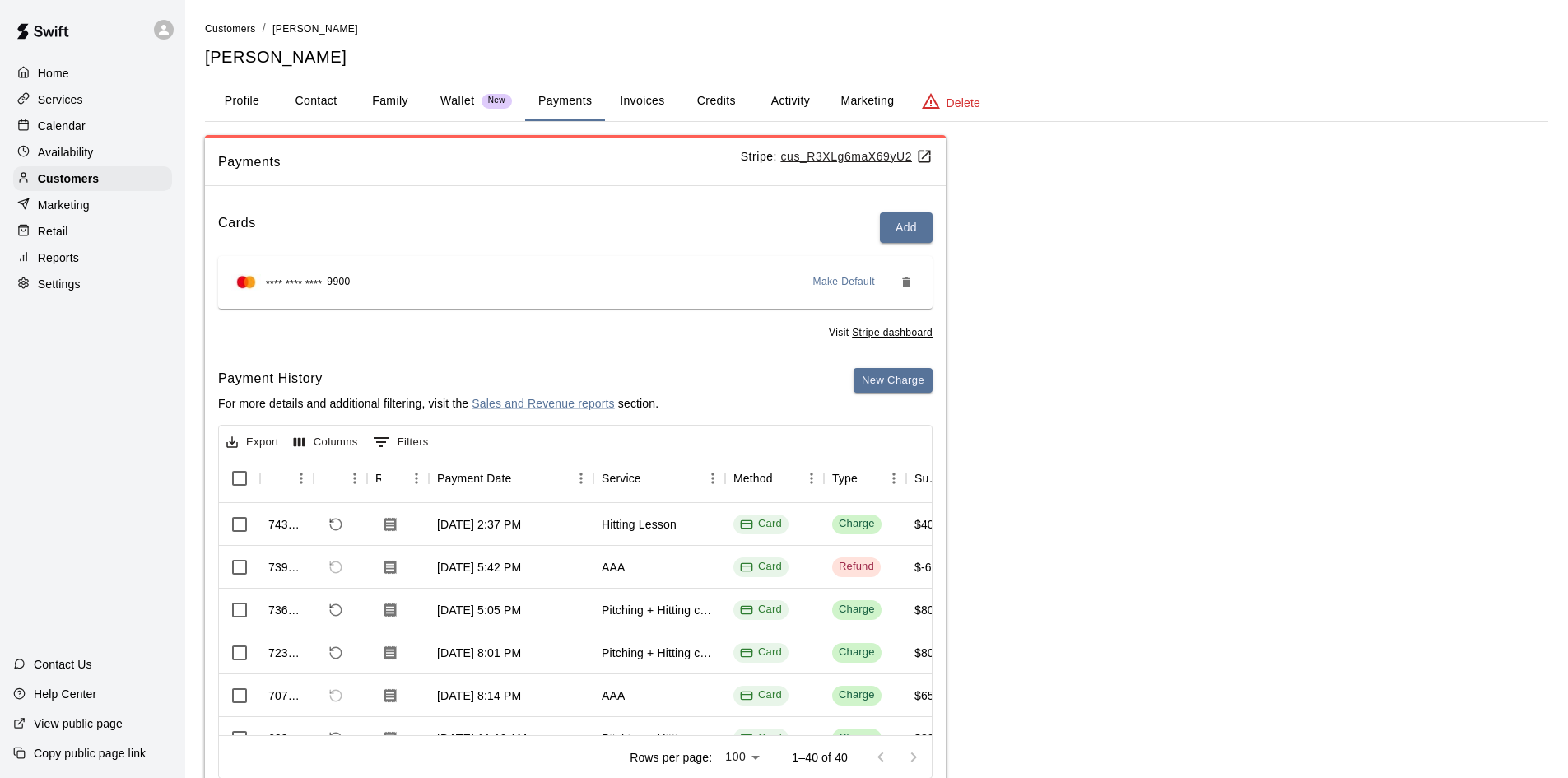
scroll to position [0, 0]
click at [113, 179] on div "Customers" at bounding box center [92, 178] width 159 height 25
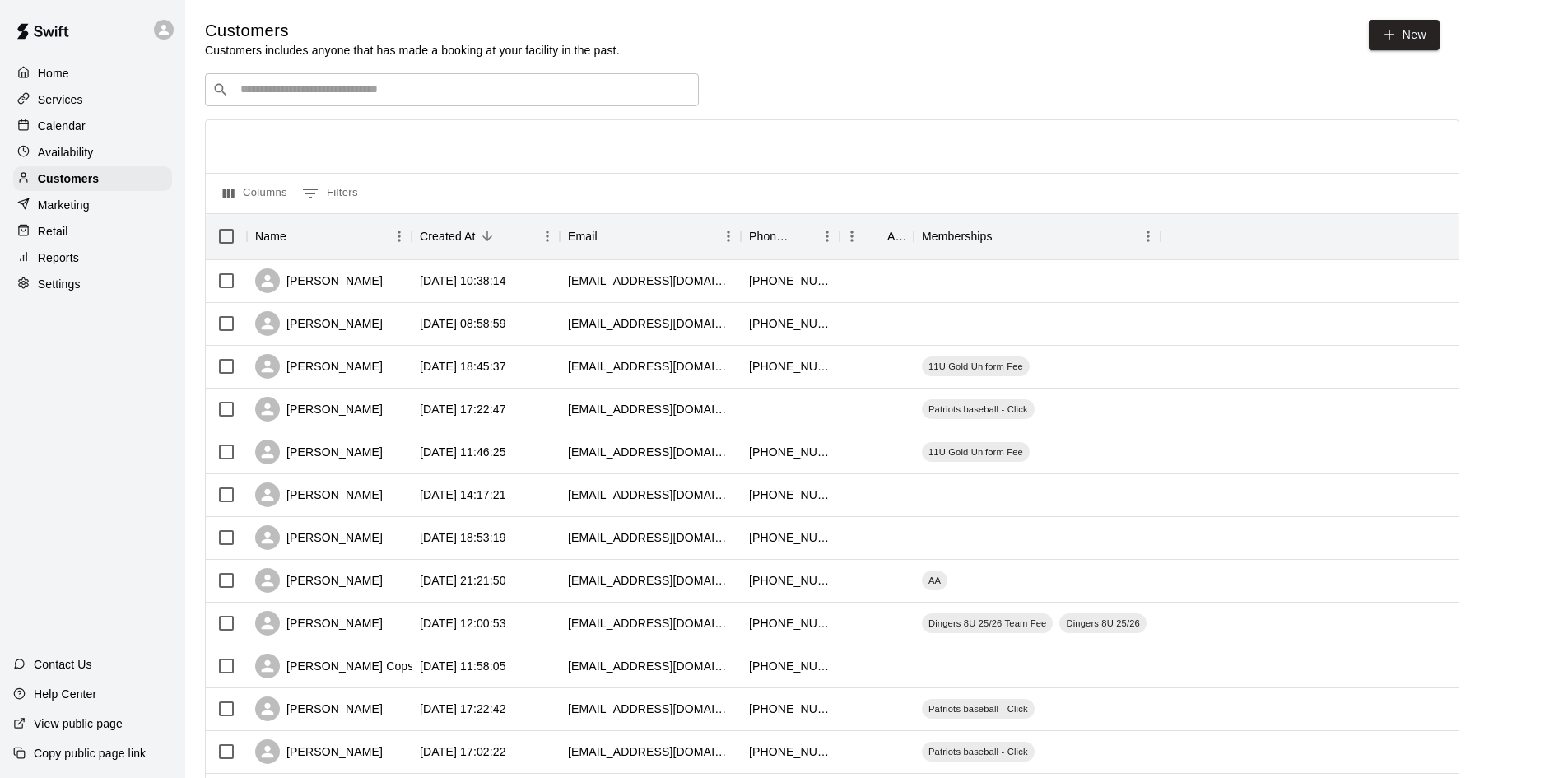
click at [317, 100] on div "​ ​" at bounding box center [452, 90] width 494 height 33
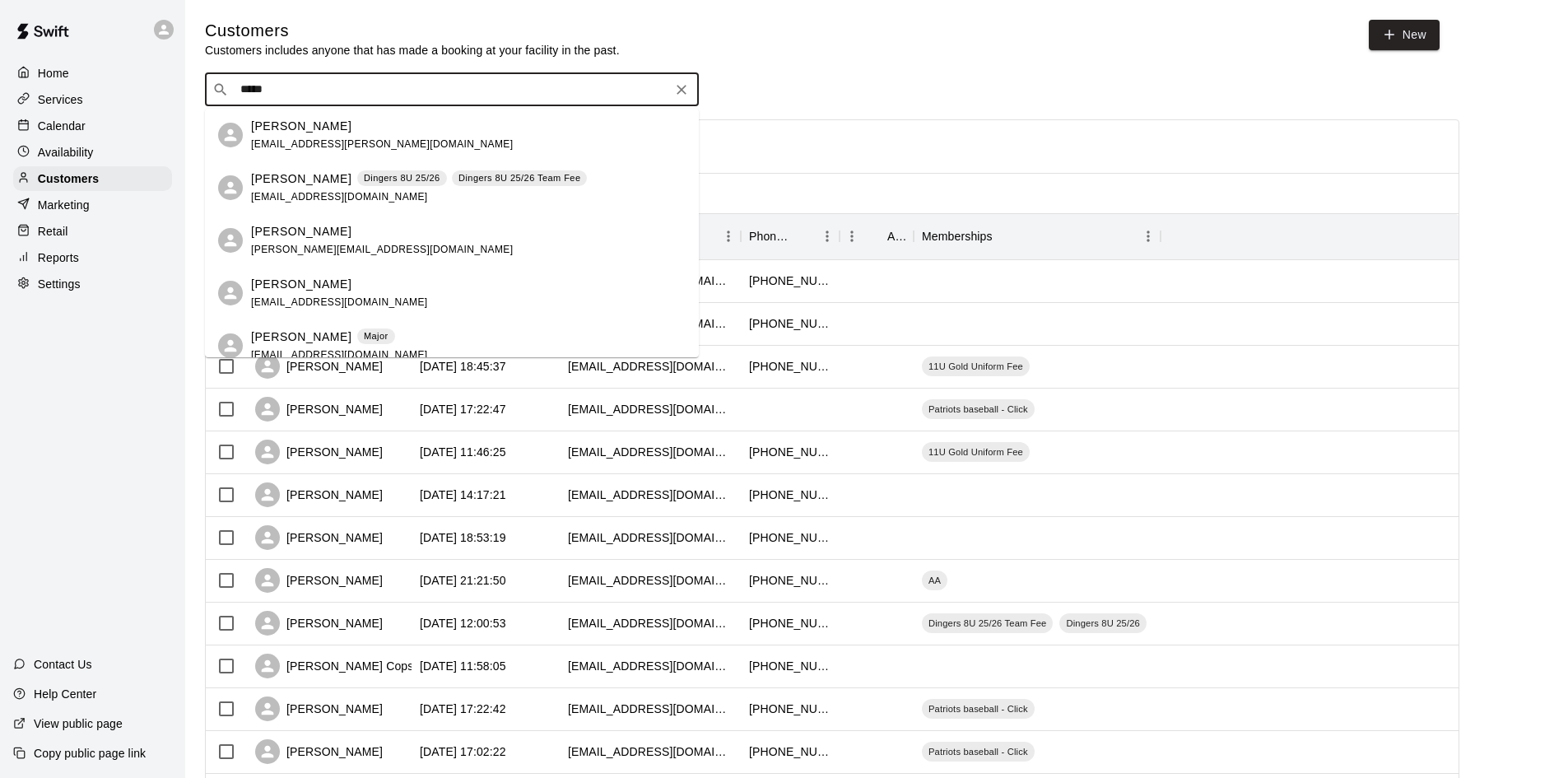
drag, startPoint x: 314, startPoint y: 94, endPoint x: 226, endPoint y: 90, distance: 88.1
click at [226, 90] on div "​ ***** ​" at bounding box center [452, 90] width 494 height 33
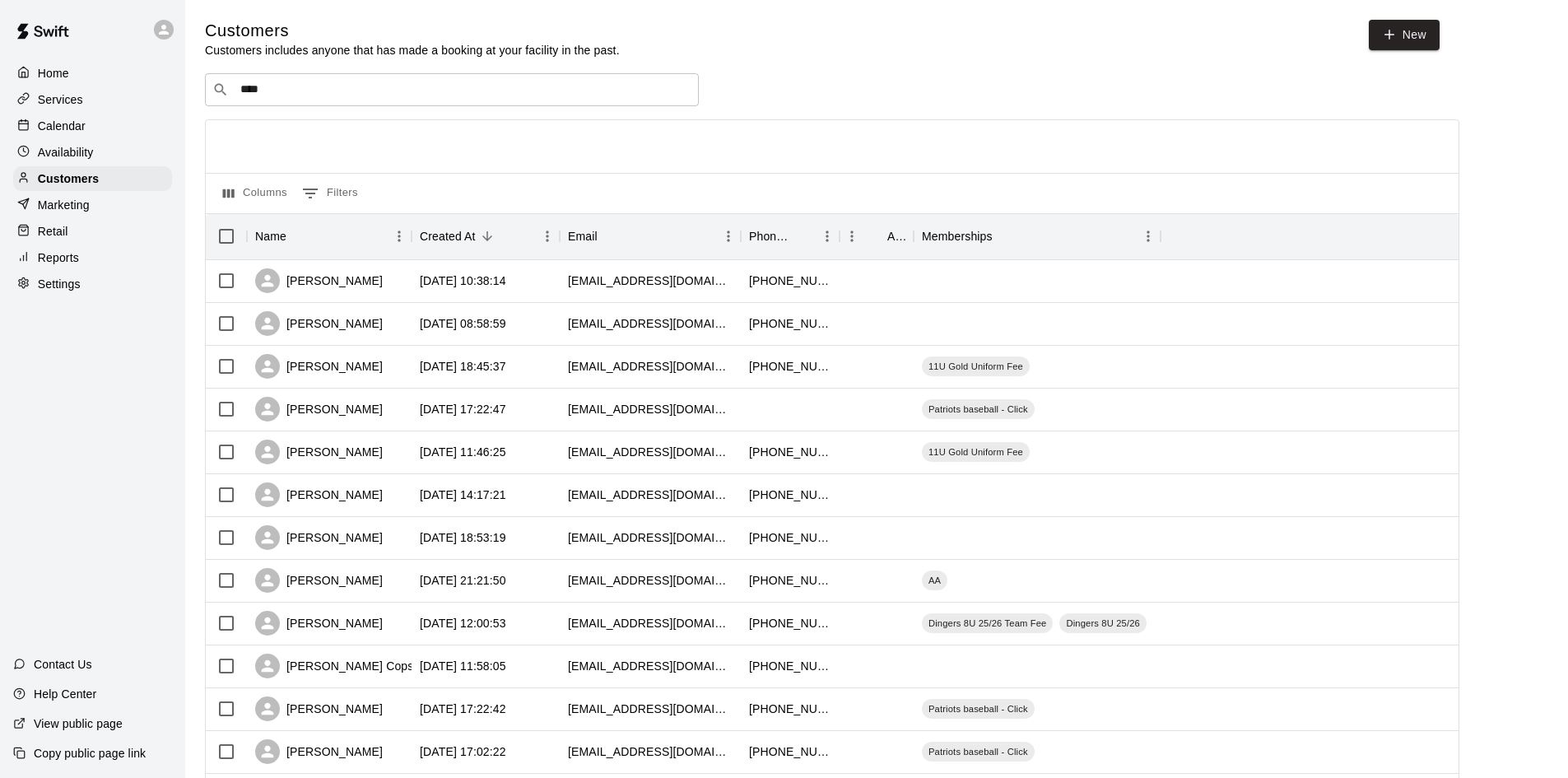
click at [995, 95] on div "​ **** ​" at bounding box center [832, 90] width 1254 height 33
click at [82, 187] on p "Customers" at bounding box center [68, 179] width 61 height 17
click at [62, 178] on p "Customers" at bounding box center [68, 179] width 61 height 17
click at [270, 83] on div "​ **** ​" at bounding box center [452, 90] width 494 height 33
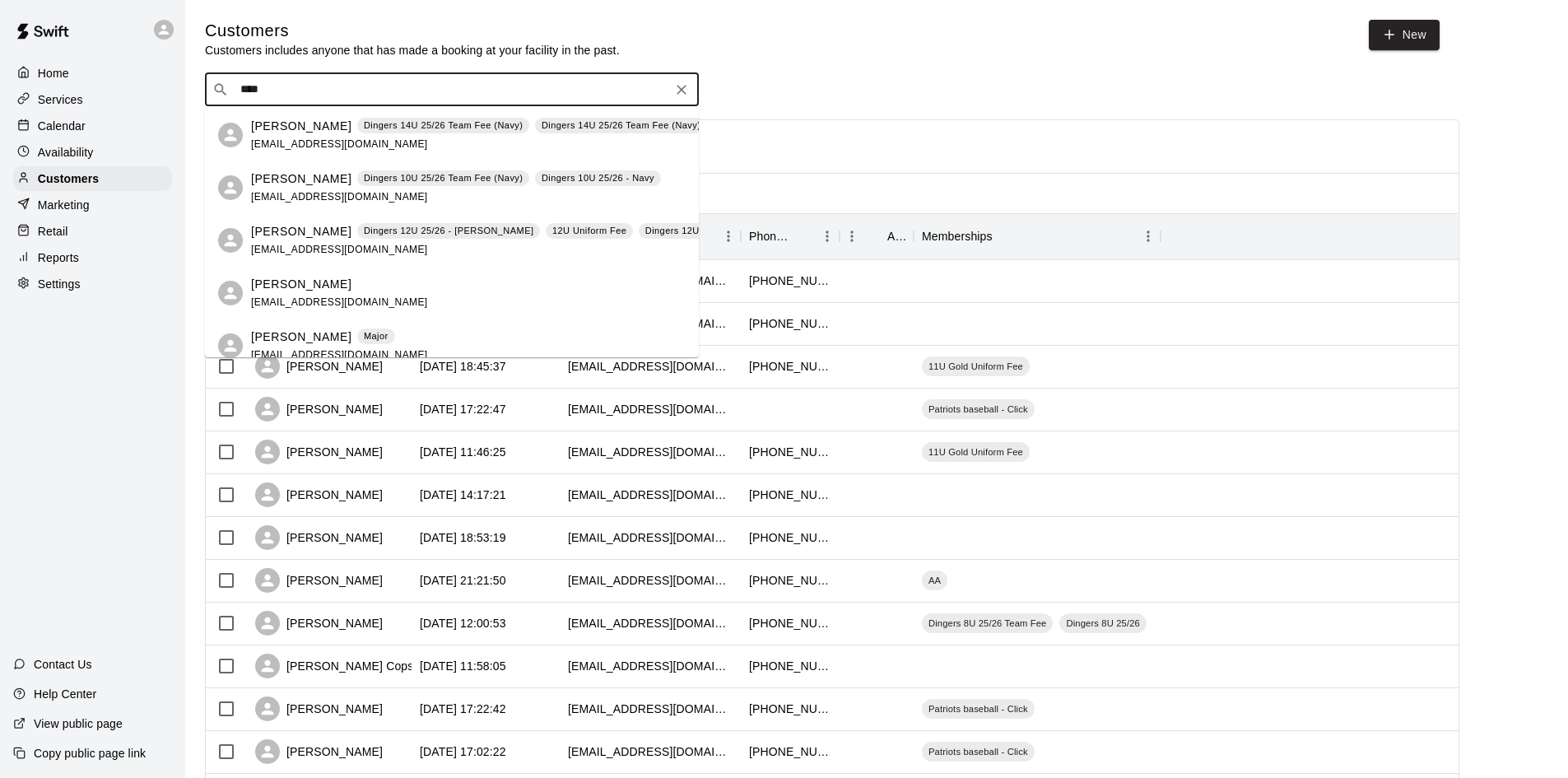
click at [271, 85] on input "****" at bounding box center [451, 90] width 431 height 17
type input "****"
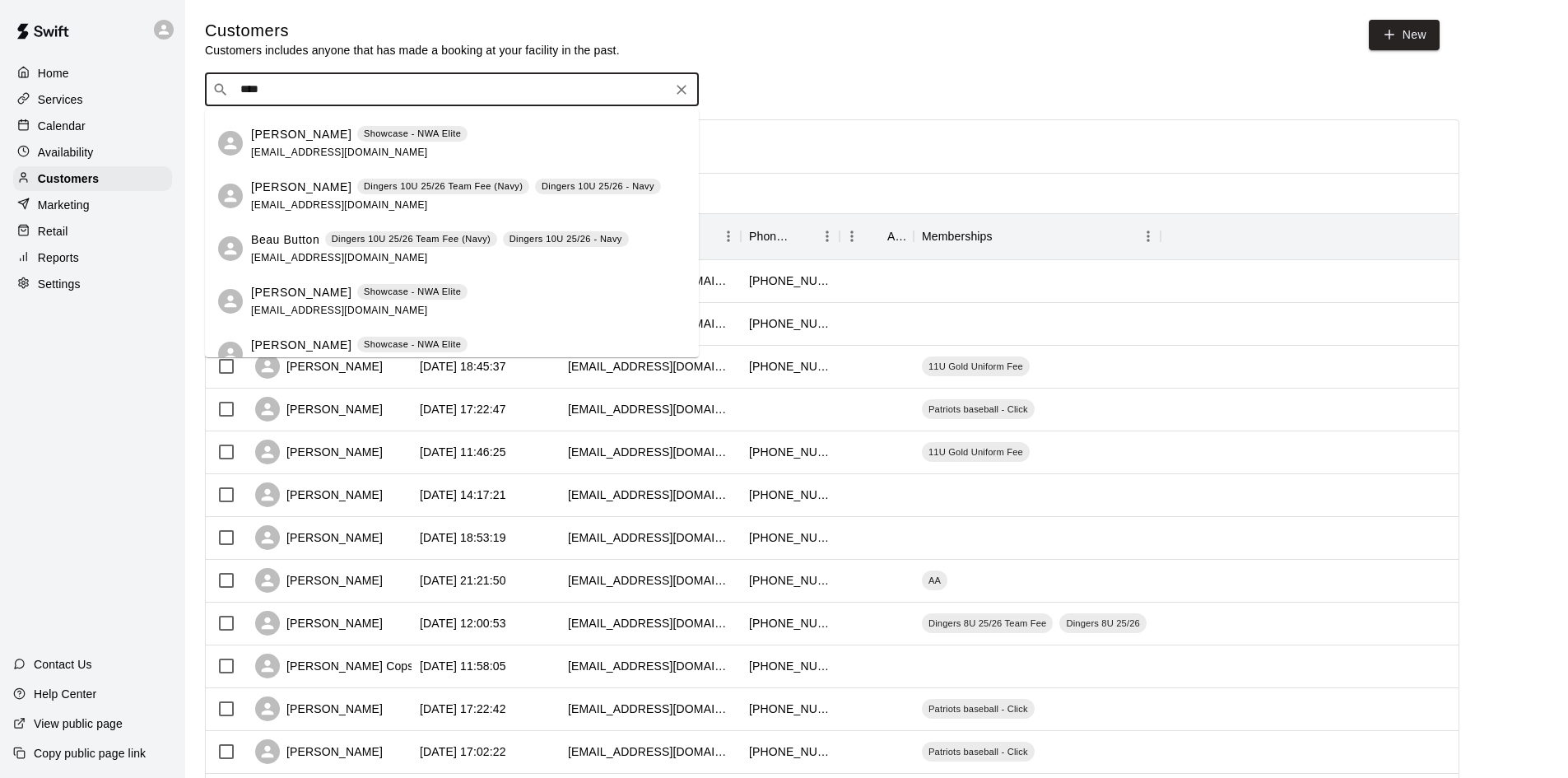
scroll to position [68, 0]
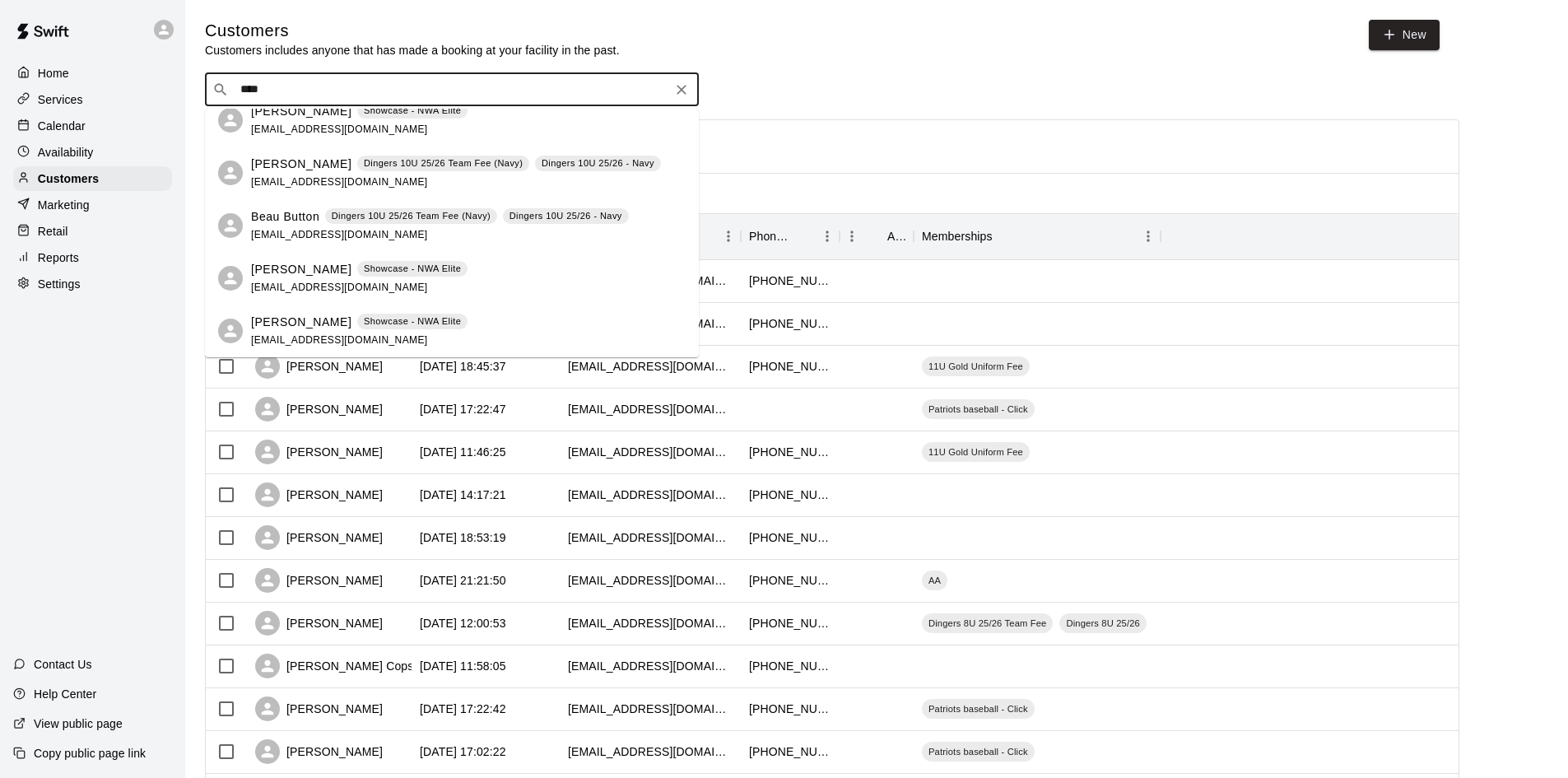
click at [297, 331] on div "Kyler Buttry Showcase - NWA Elite breannabedwell@gmail.com" at bounding box center [359, 332] width 217 height 36
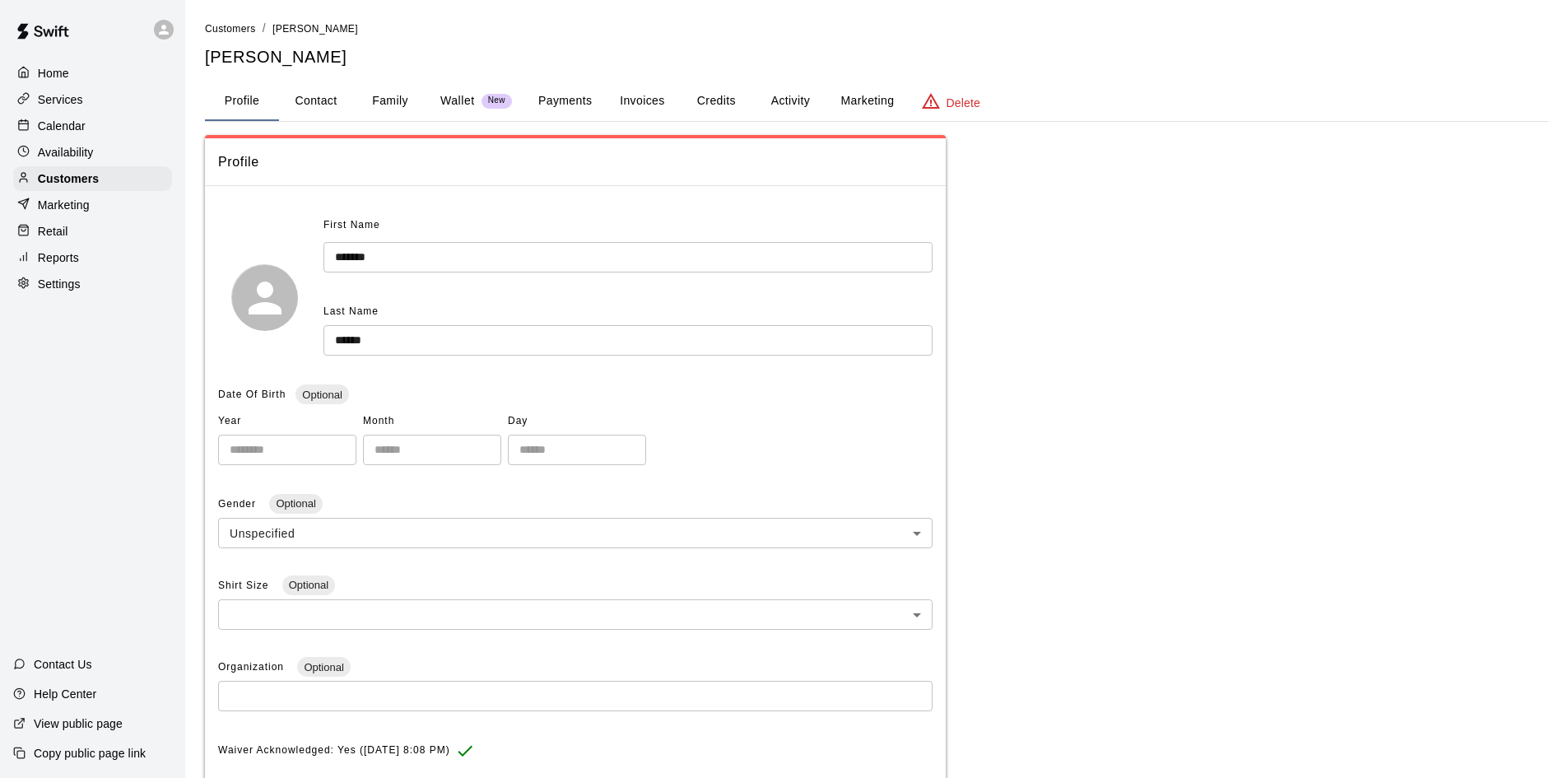
click at [558, 103] on button "Payments" at bounding box center [565, 101] width 80 height 39
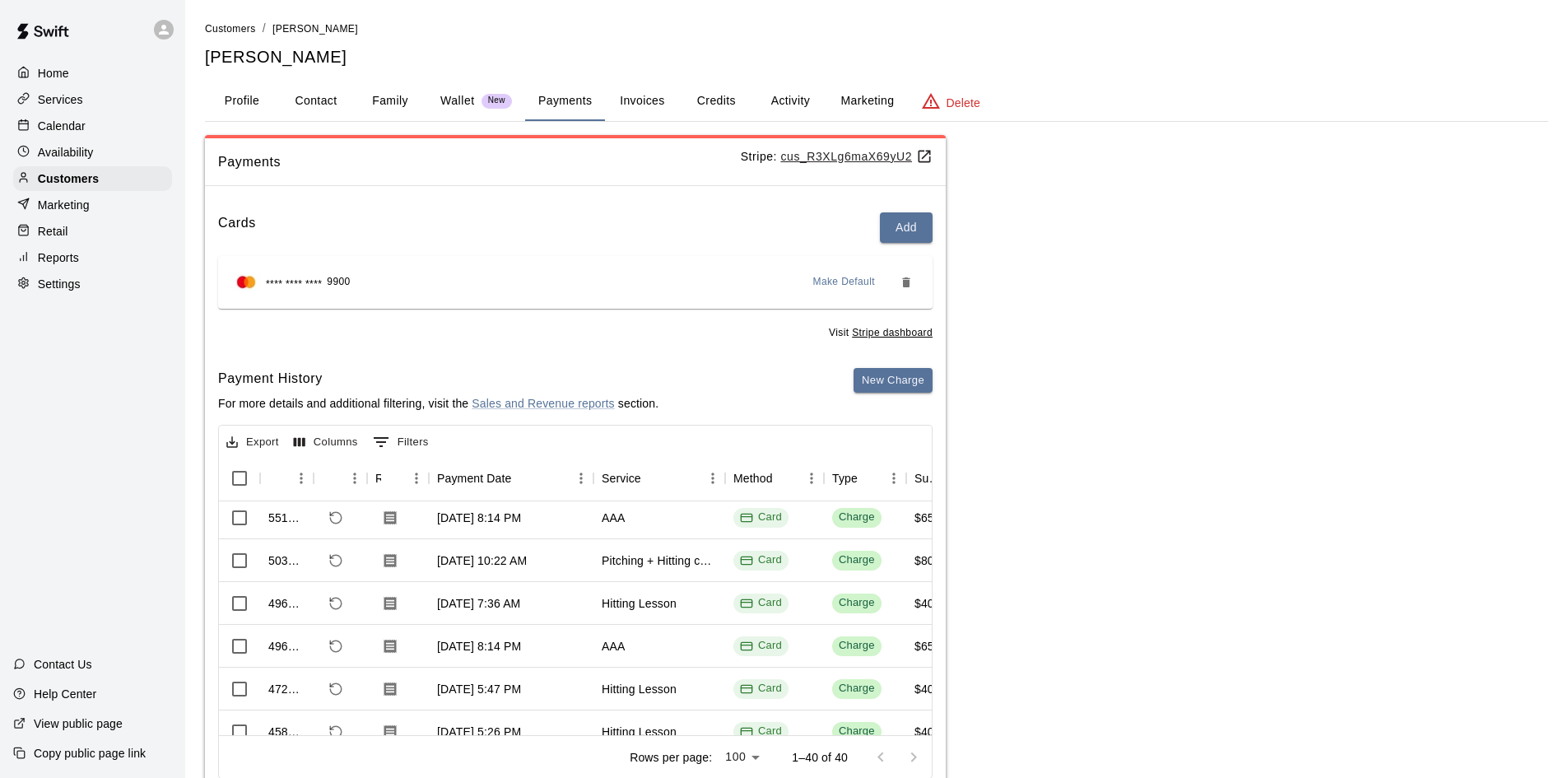
scroll to position [741, 0]
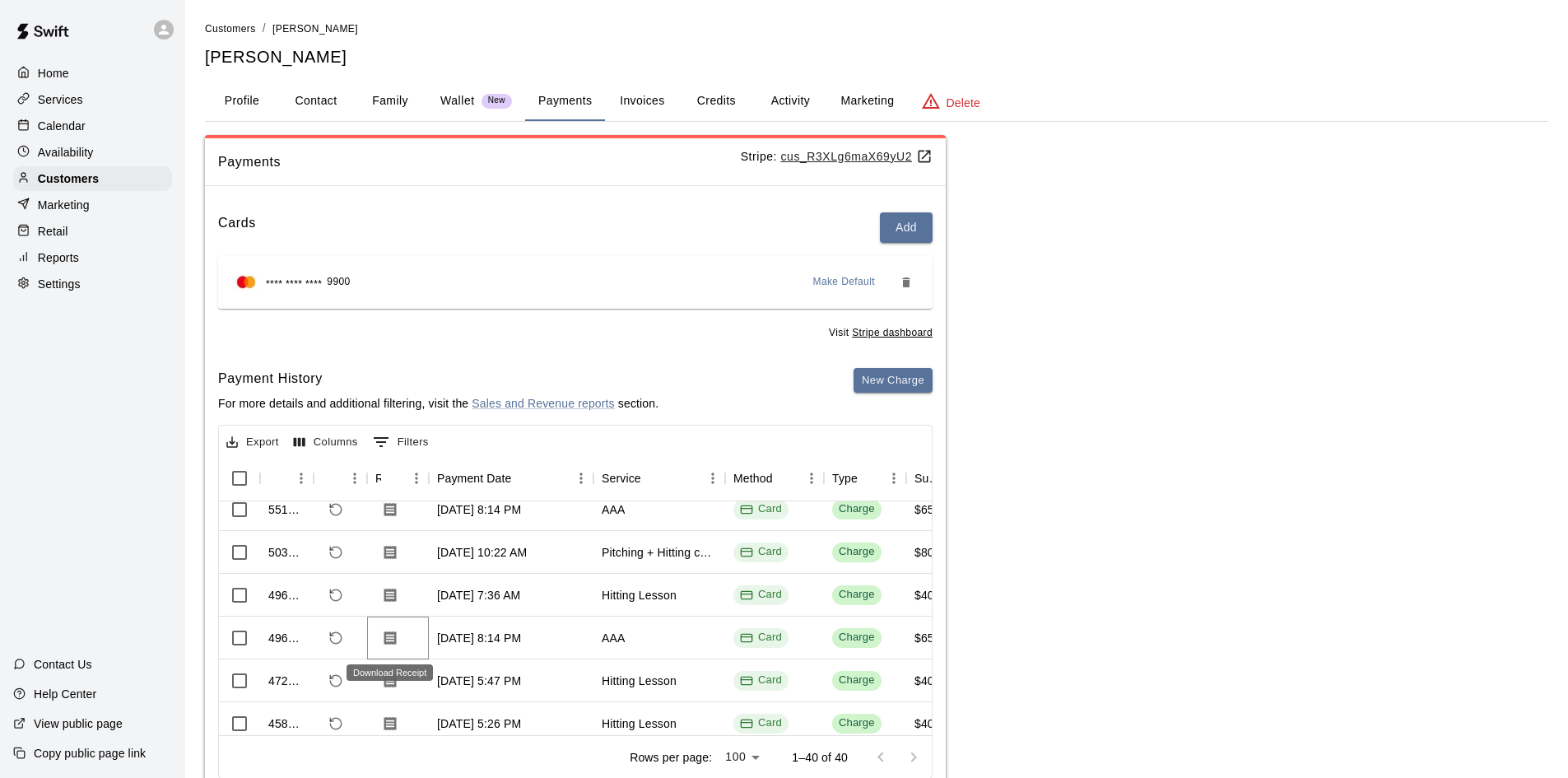
click at [389, 636] on icon "Download Receipt" at bounding box center [390, 638] width 17 height 17
click at [1491, 39] on div "Customers / Breanna Buttry Breanna Buttry" at bounding box center [876, 44] width 1343 height 49
click at [67, 184] on p "Customers" at bounding box center [68, 179] width 61 height 17
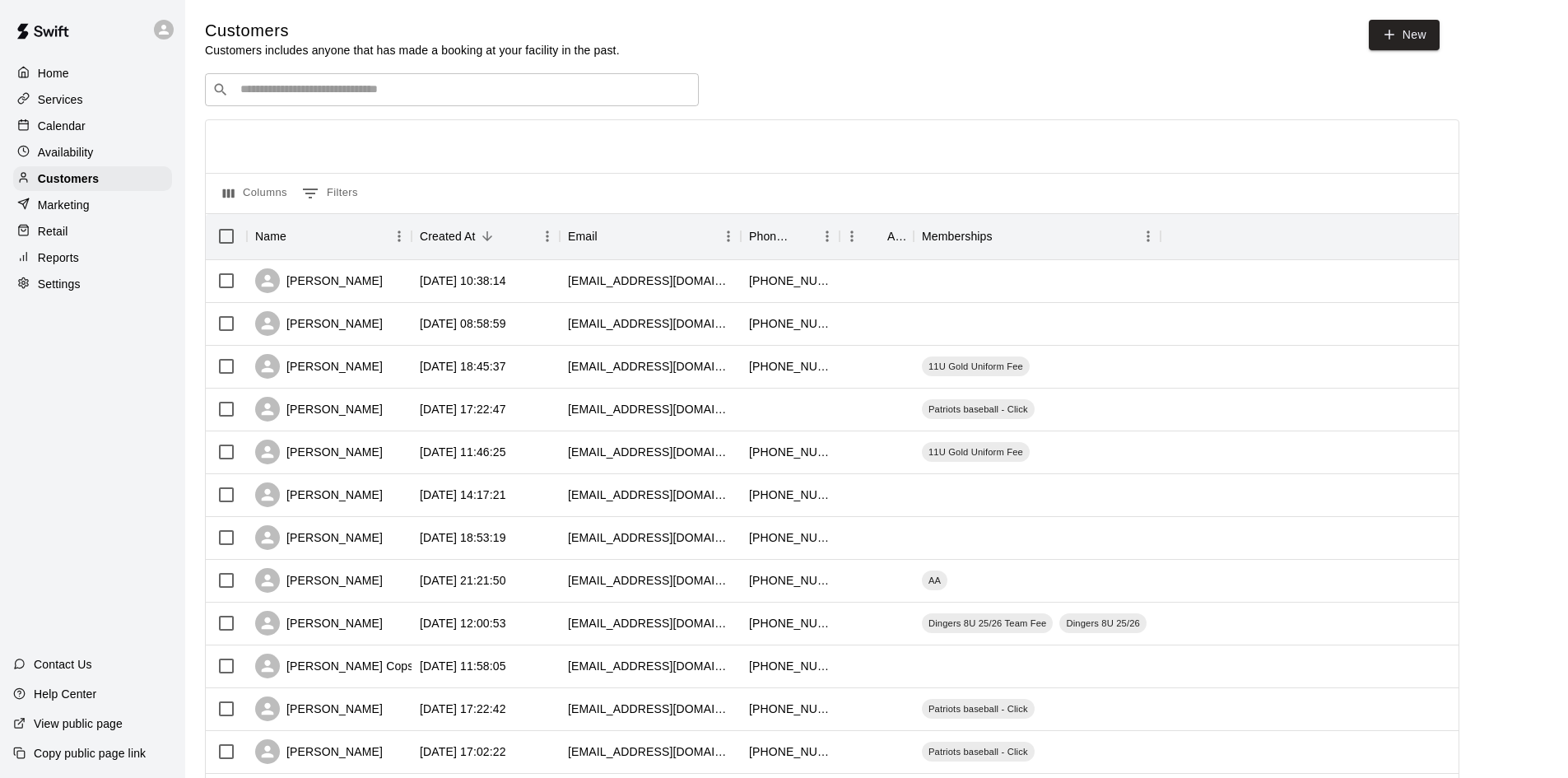
click at [55, 93] on p "Services" at bounding box center [60, 100] width 45 height 17
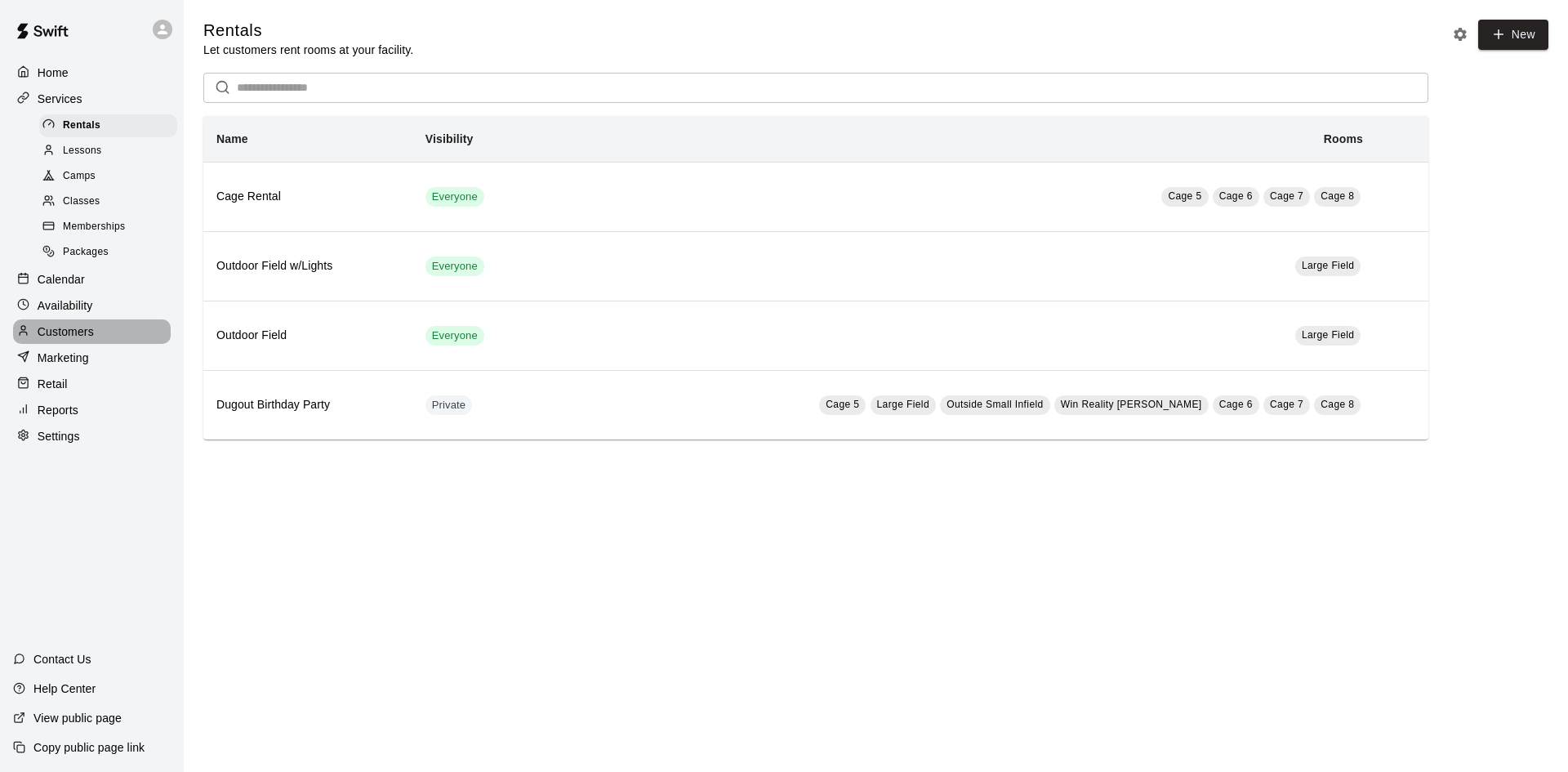
click at [69, 340] on p "Customers" at bounding box center [66, 332] width 56 height 16
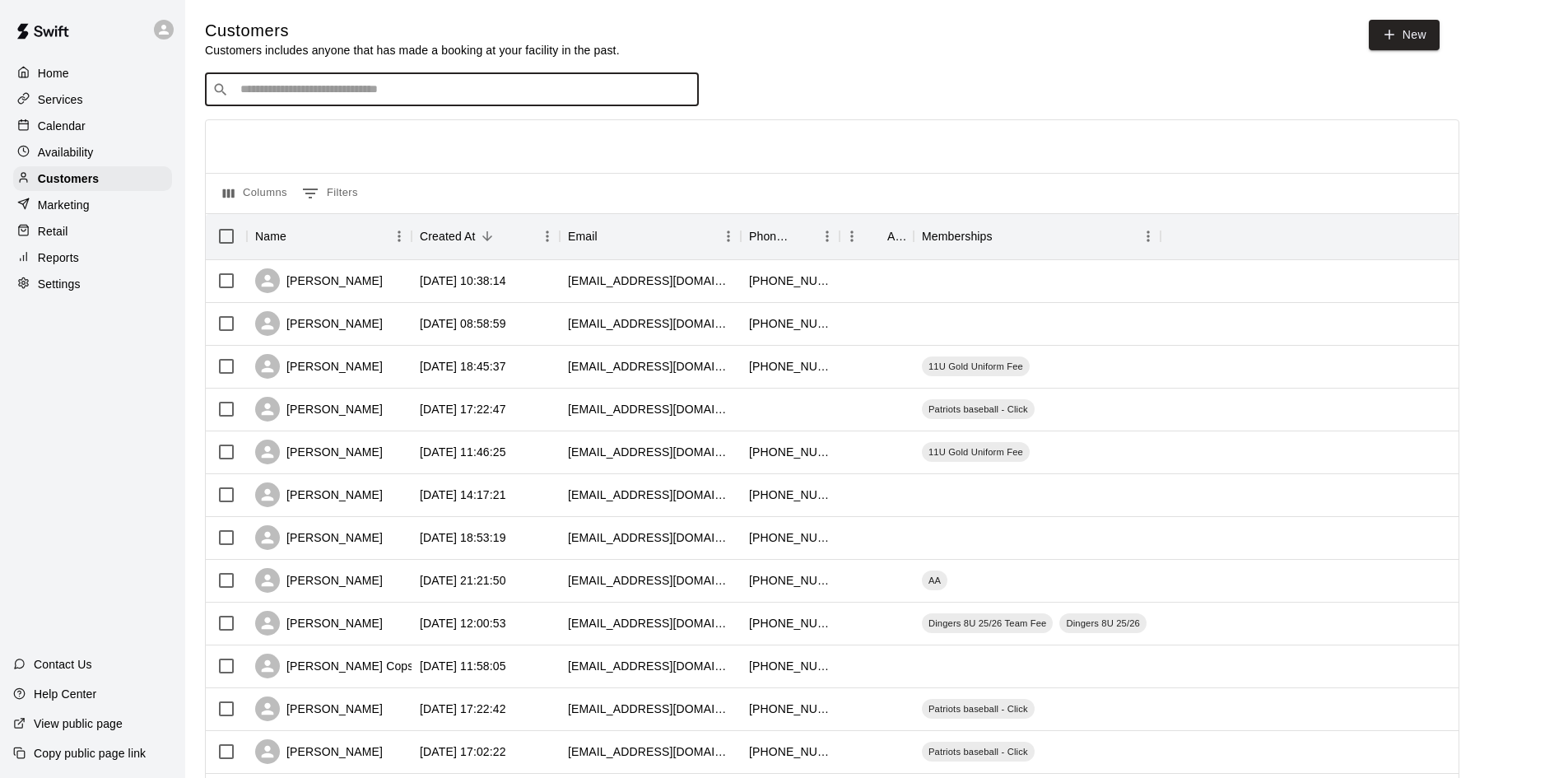
click at [263, 90] on input "Search customers by name or email" at bounding box center [463, 90] width 456 height 17
type input "******"
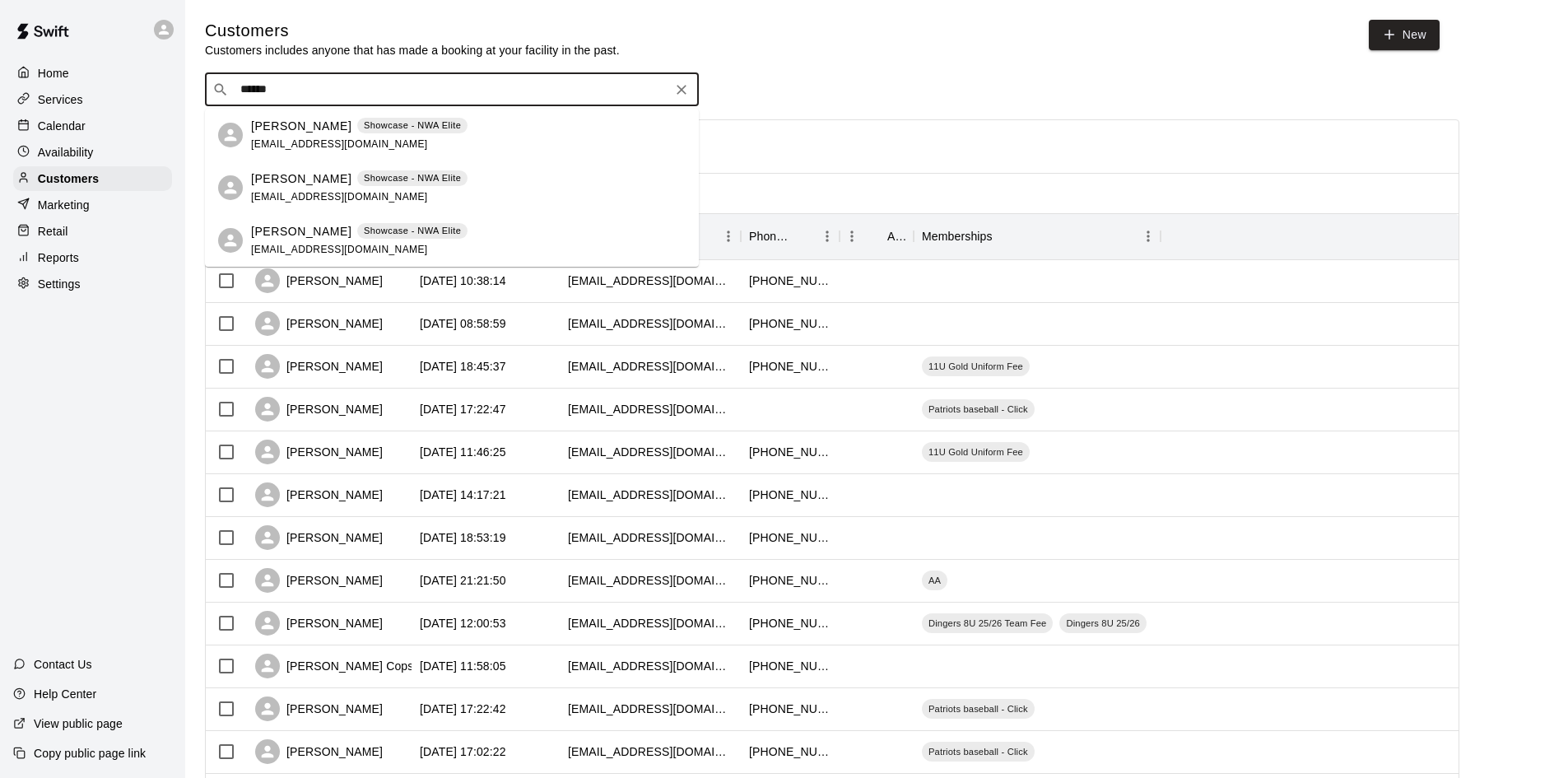
click at [285, 133] on p "[PERSON_NAME]" at bounding box center [300, 126] width 100 height 17
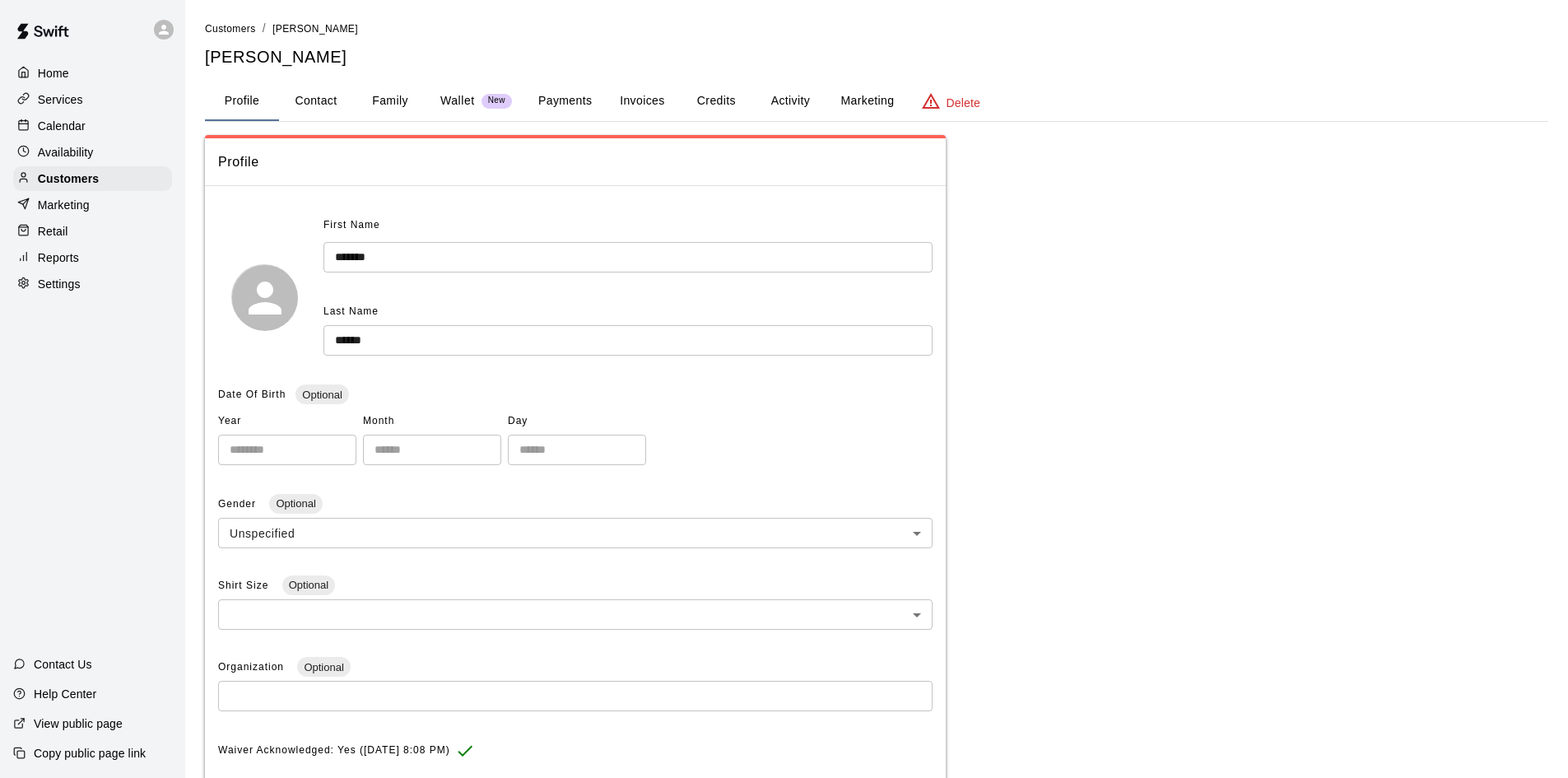
click at [790, 102] on button "Activity" at bounding box center [790, 101] width 74 height 39
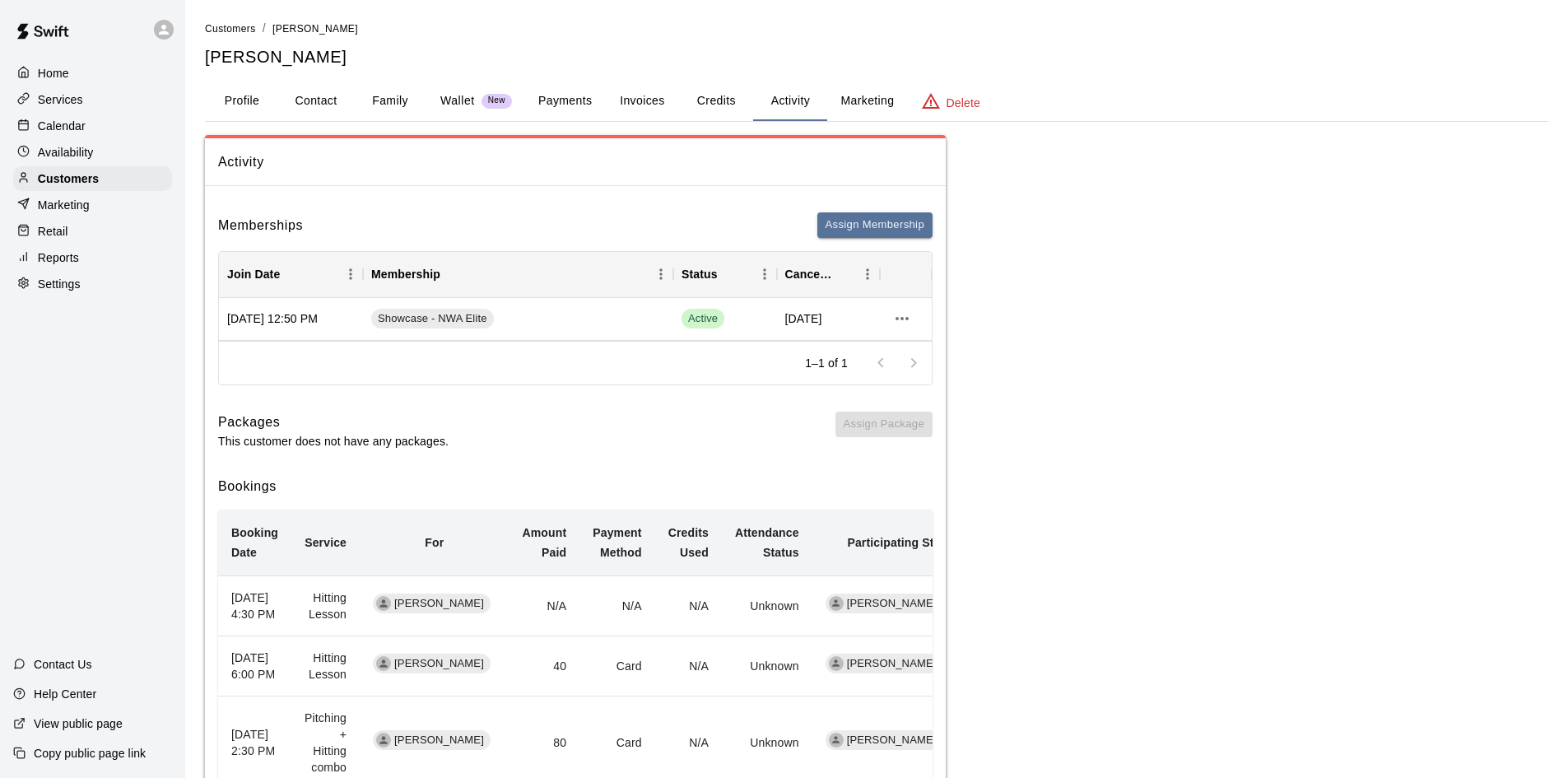
click at [579, 92] on button "Payments" at bounding box center [565, 101] width 80 height 39
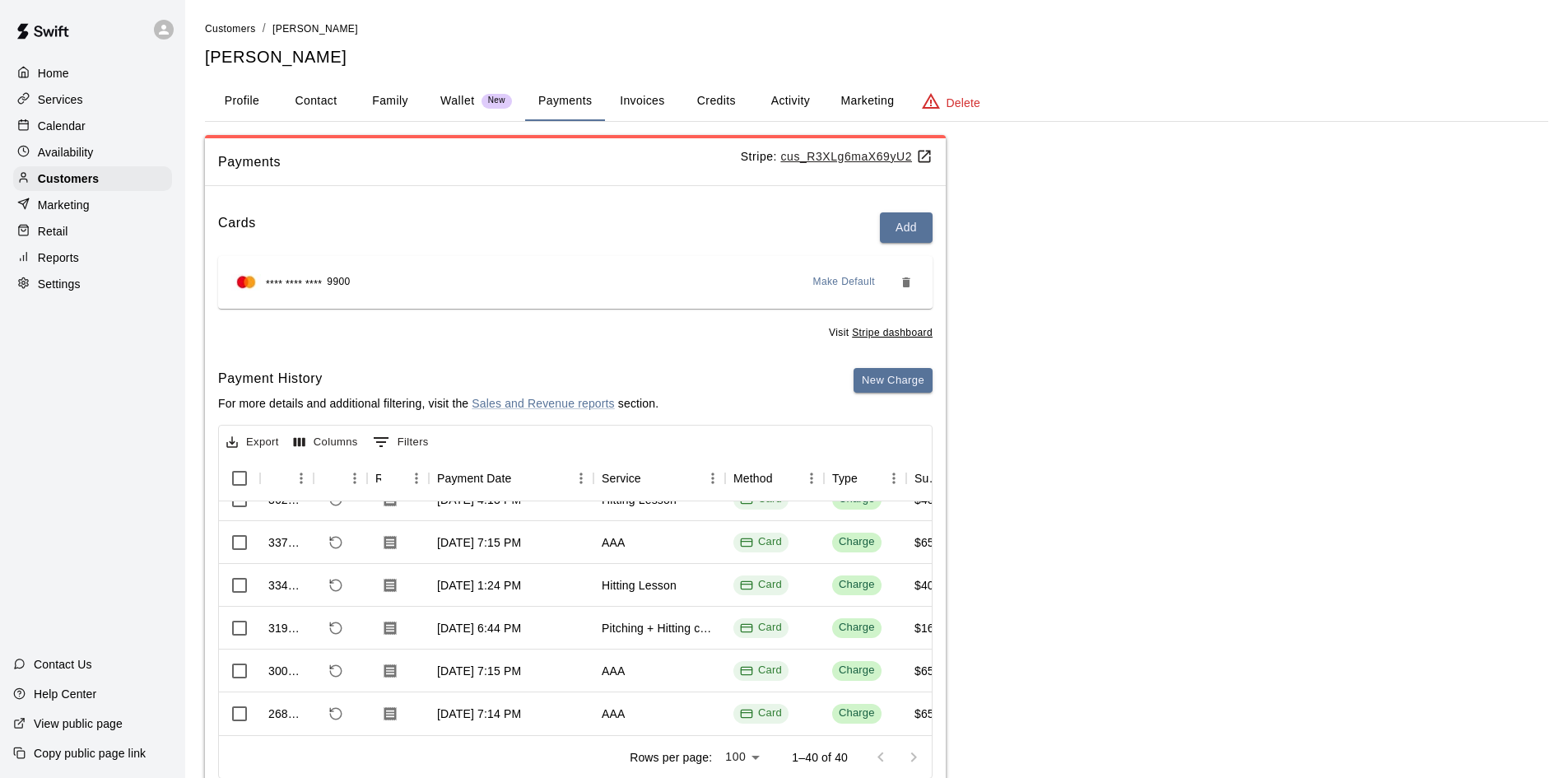
scroll to position [1, 0]
drag, startPoint x: 397, startPoint y: 100, endPoint x: 396, endPoint y: 113, distance: 13.0
click at [397, 102] on button "Family" at bounding box center [390, 101] width 74 height 39
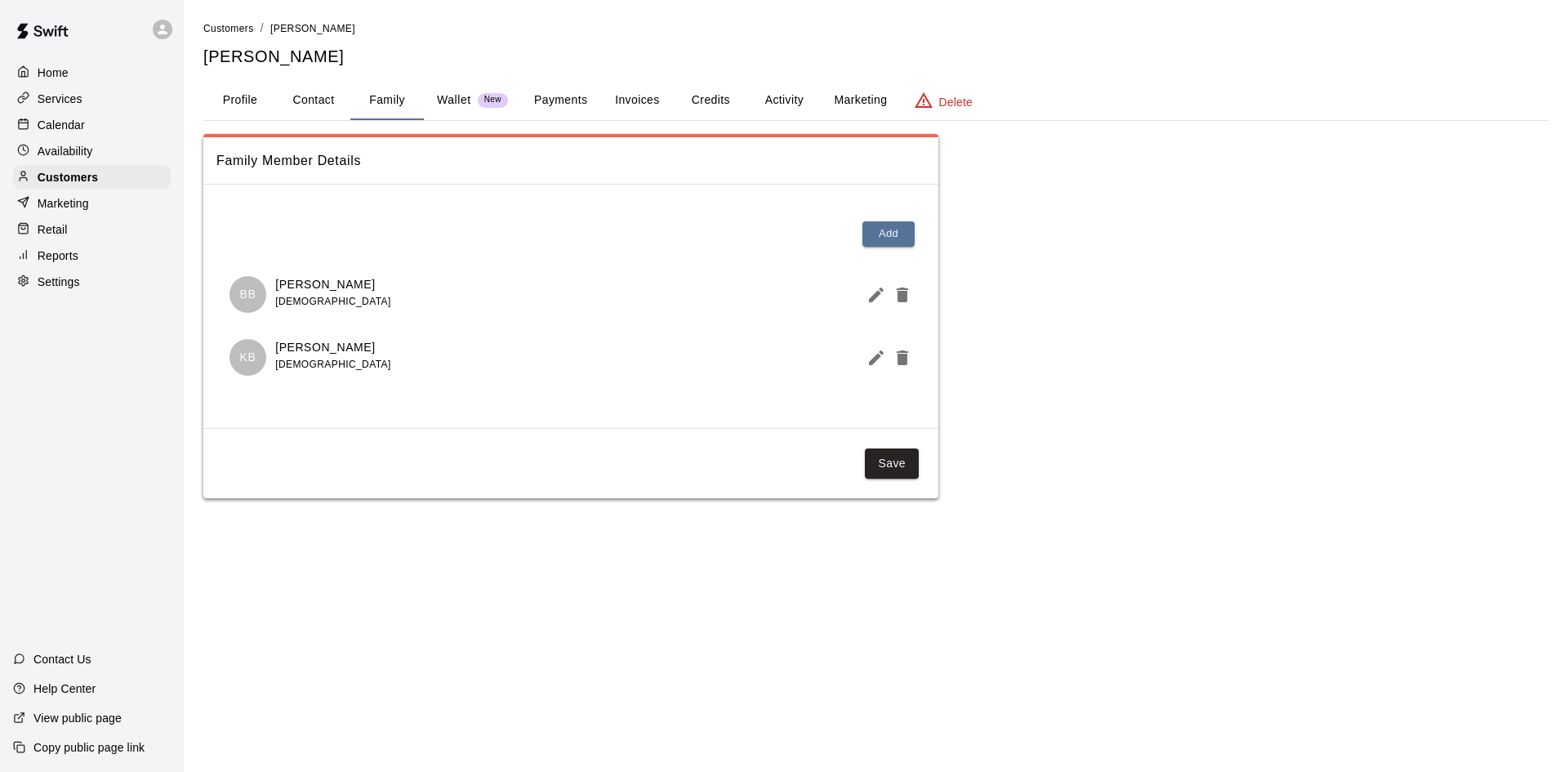
click at [306, 348] on p "[PERSON_NAME]" at bounding box center [333, 347] width 115 height 17
click at [250, 356] on p "KB" at bounding box center [249, 357] width 16 height 17
click at [317, 265] on div "BB Bradyn Buttry 15 years old" at bounding box center [571, 294] width 709 height 63
click at [787, 77] on div "Customers / Breanna Buttry Breanna Buttry Profile Contact Family Wallet New Pay…" at bounding box center [876, 259] width 1346 height 479
click at [789, 95] on button "Activity" at bounding box center [784, 100] width 74 height 39
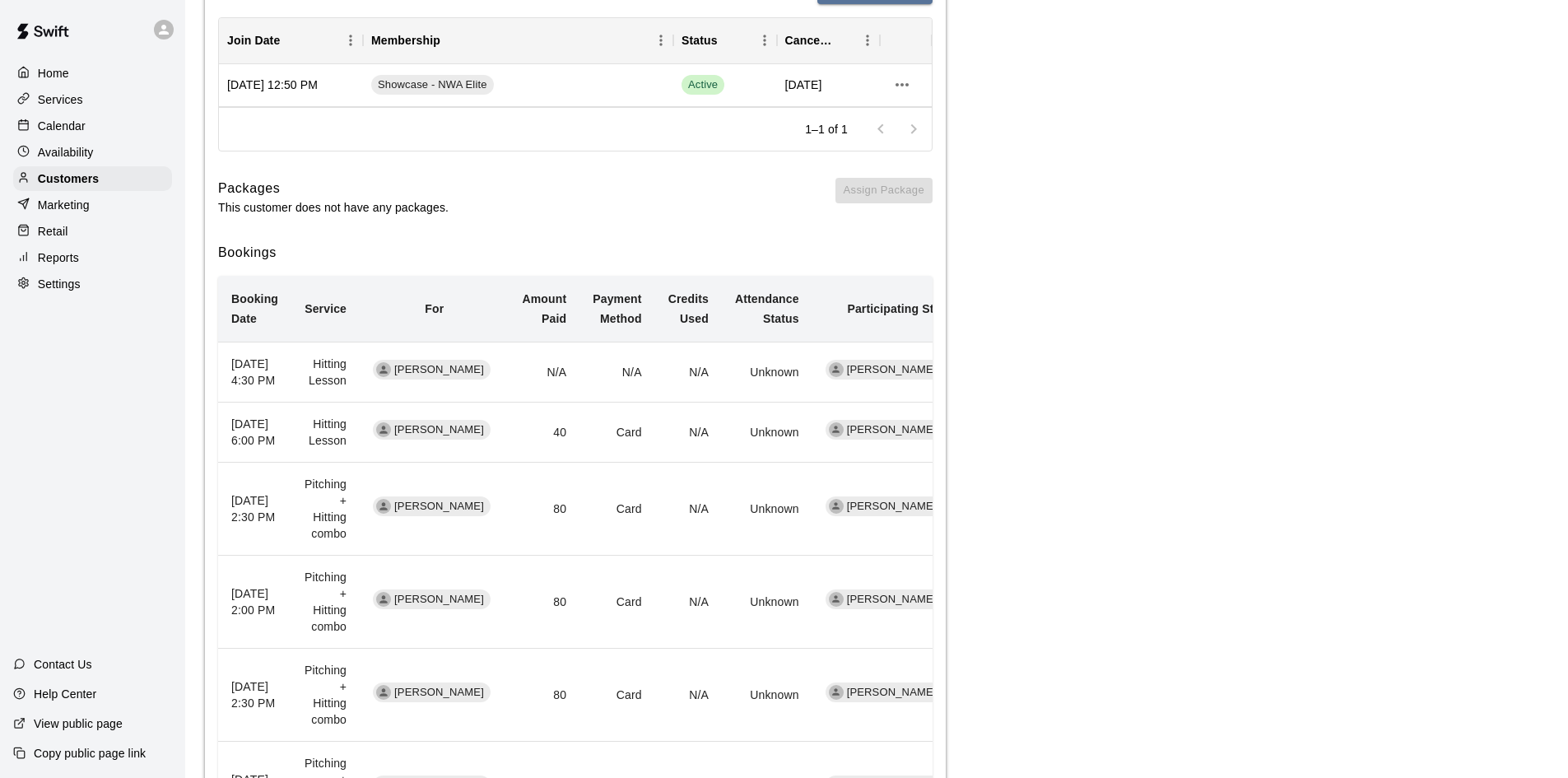
scroll to position [0, 0]
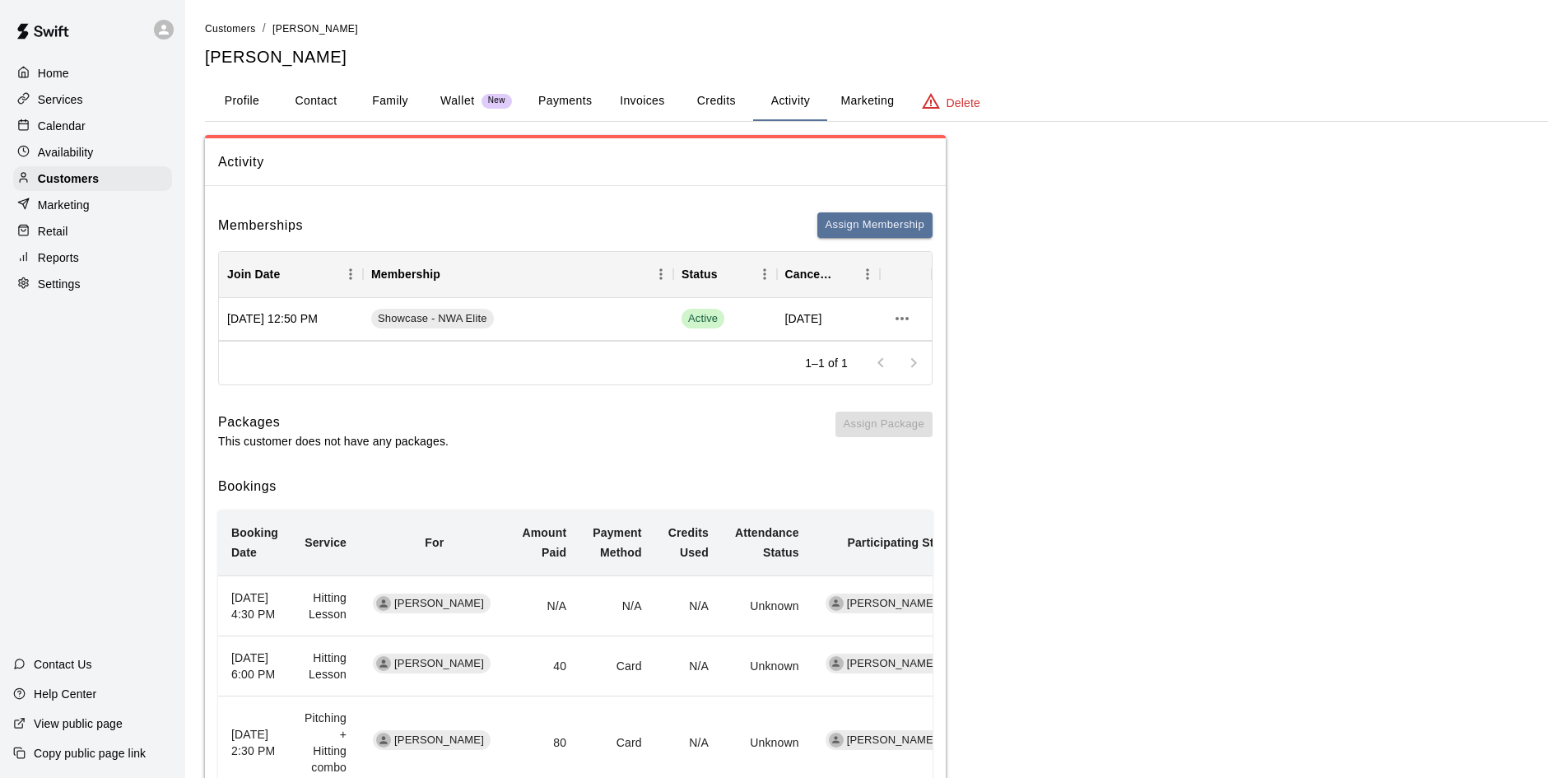
click at [703, 105] on button "Credits" at bounding box center [716, 101] width 74 height 39
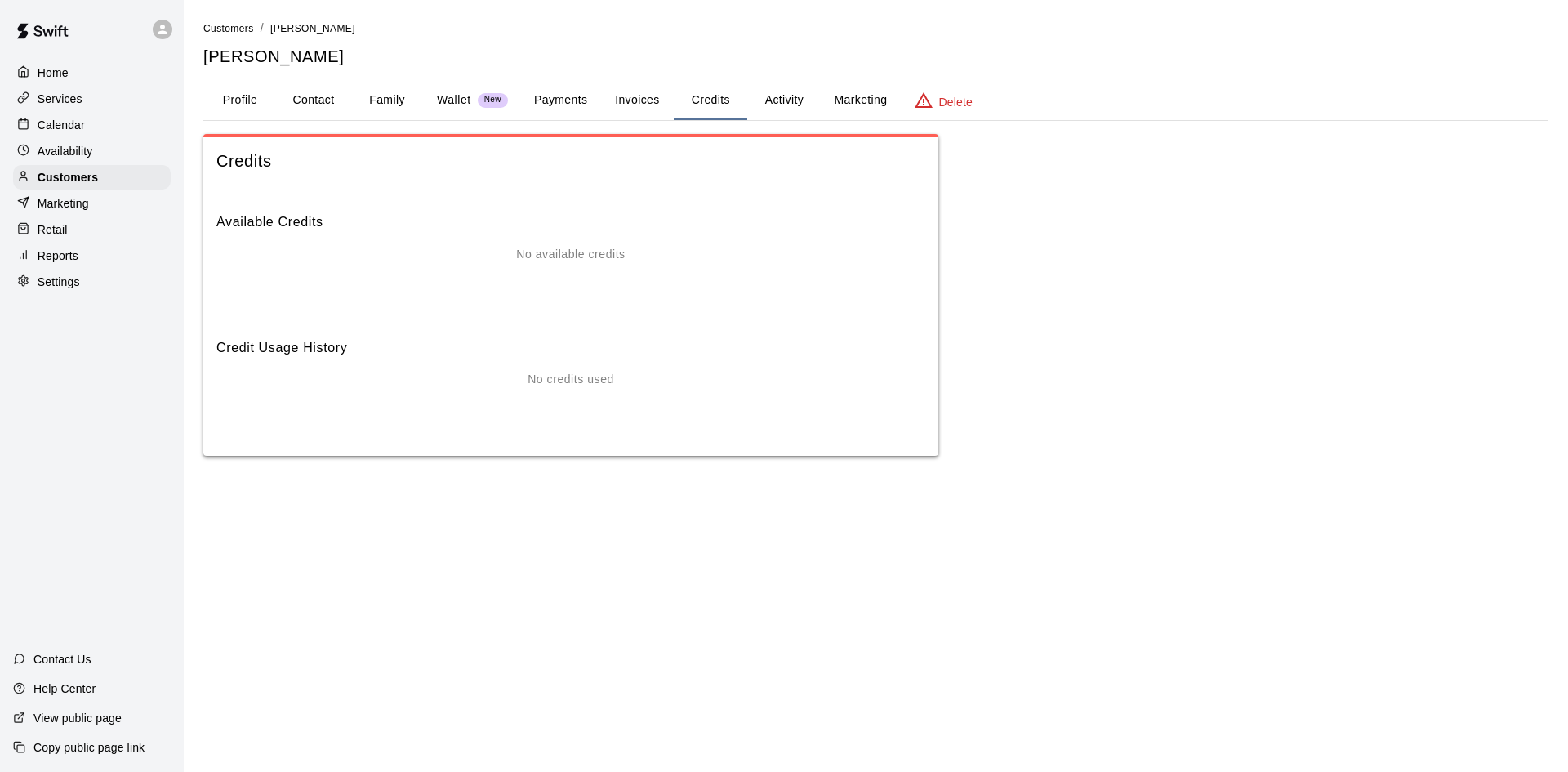
click at [641, 108] on button "Invoices" at bounding box center [637, 100] width 74 height 39
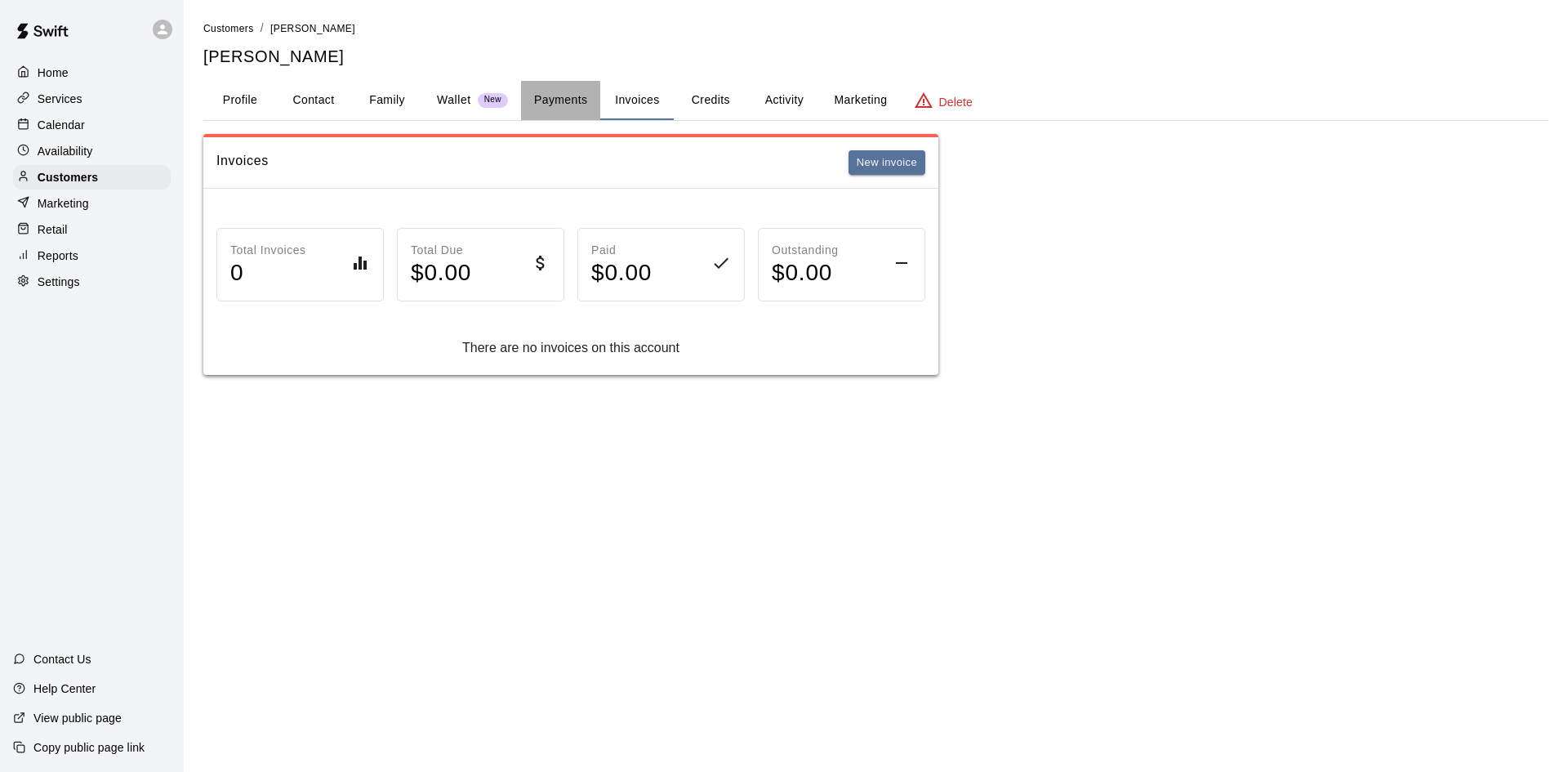
click at [595, 105] on button "Payments" at bounding box center [560, 100] width 79 height 39
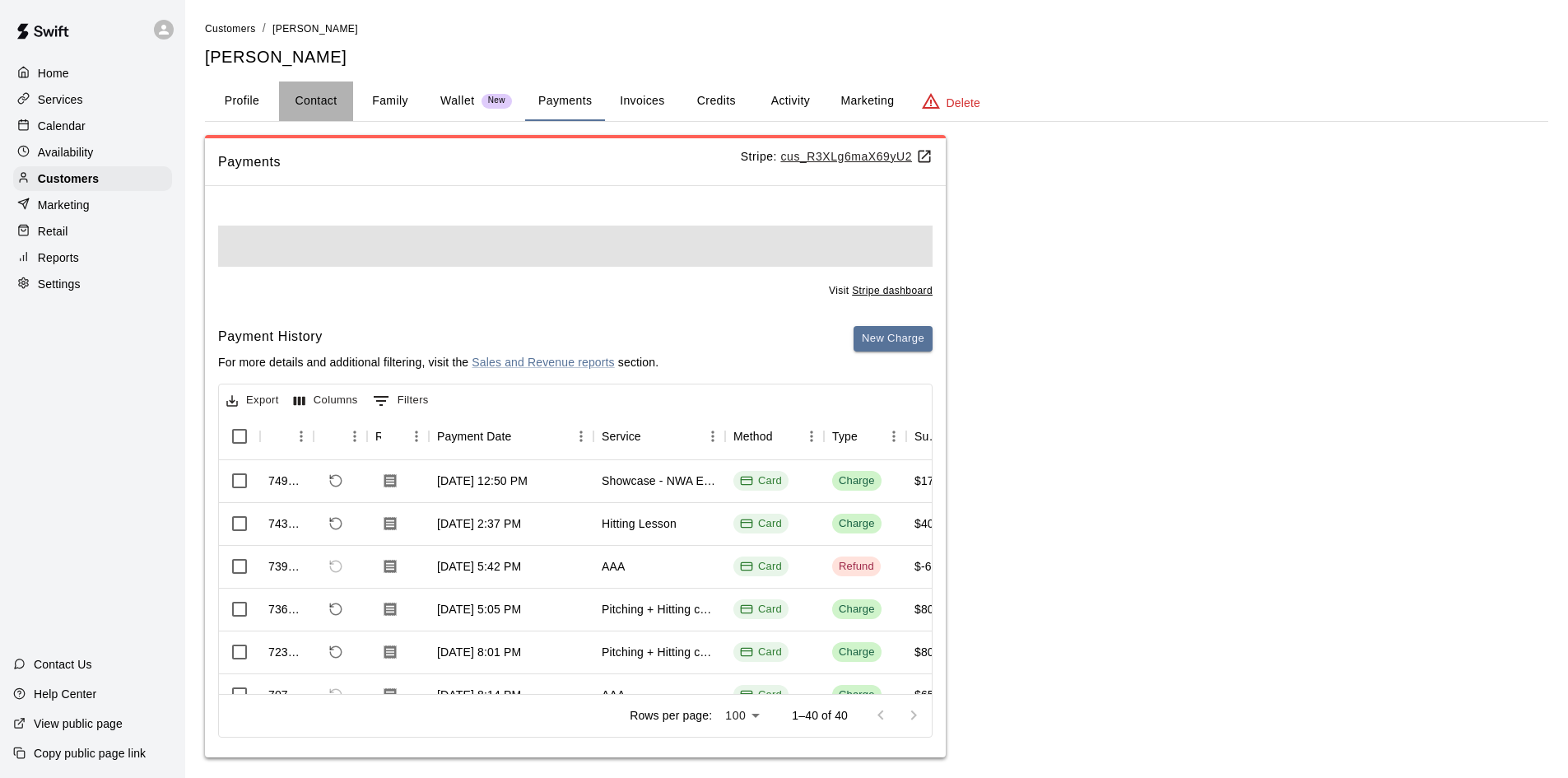
drag, startPoint x: 334, startPoint y: 97, endPoint x: 355, endPoint y: 128, distance: 37.4
click at [334, 99] on button "Contact" at bounding box center [316, 101] width 74 height 39
select select "**"
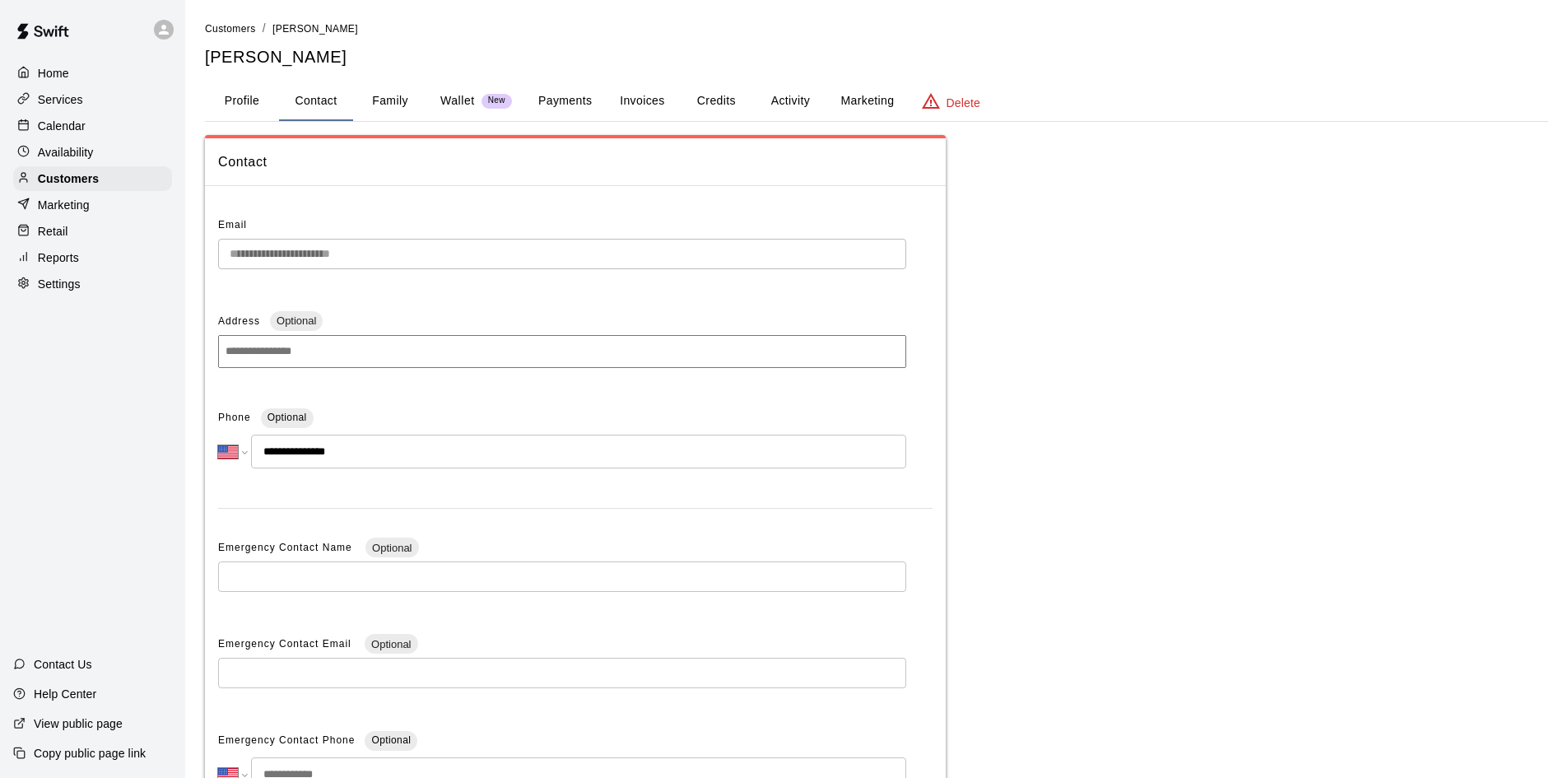
click at [760, 100] on button "Activity" at bounding box center [790, 101] width 74 height 39
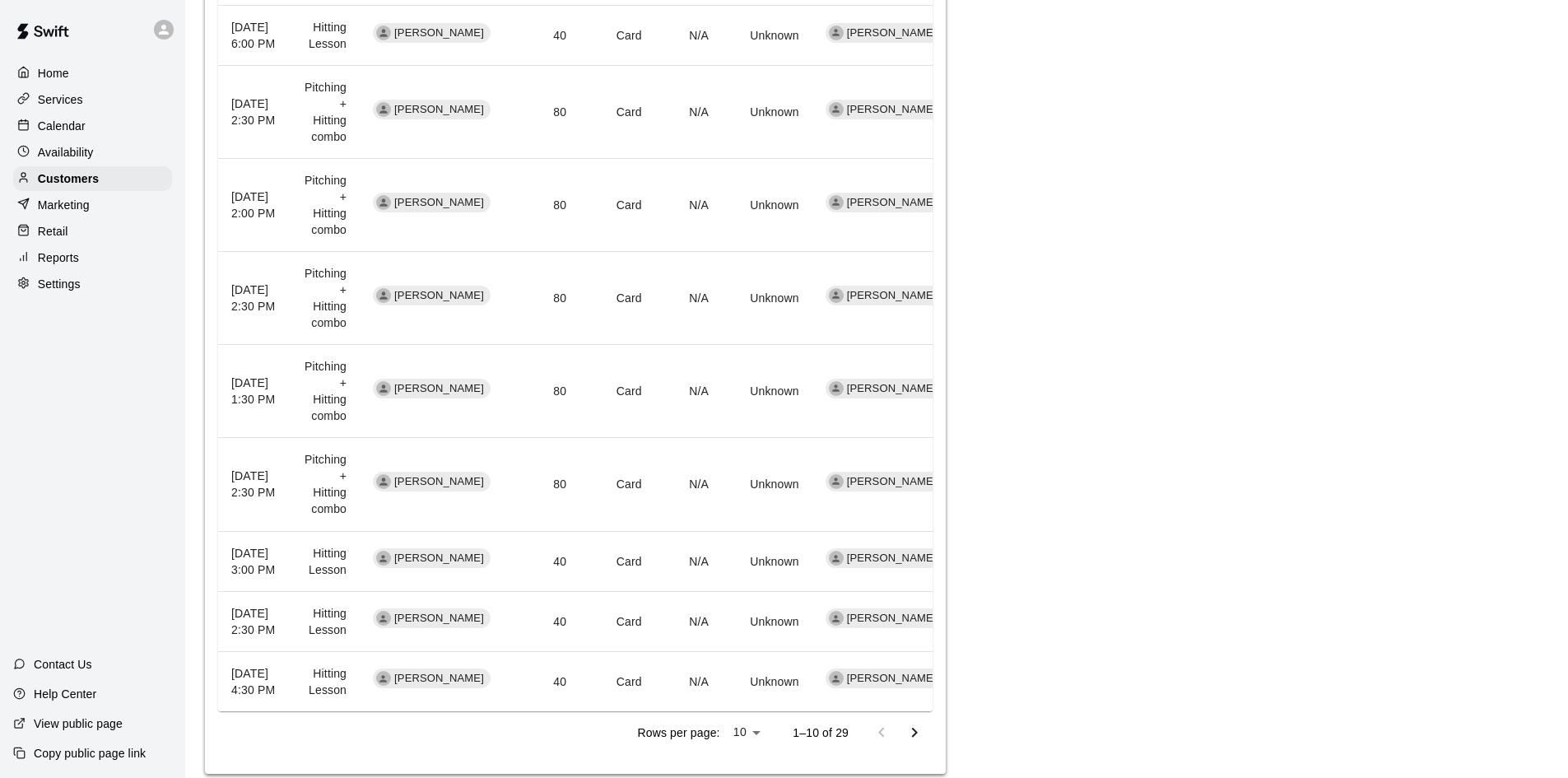
scroll to position [742, 0]
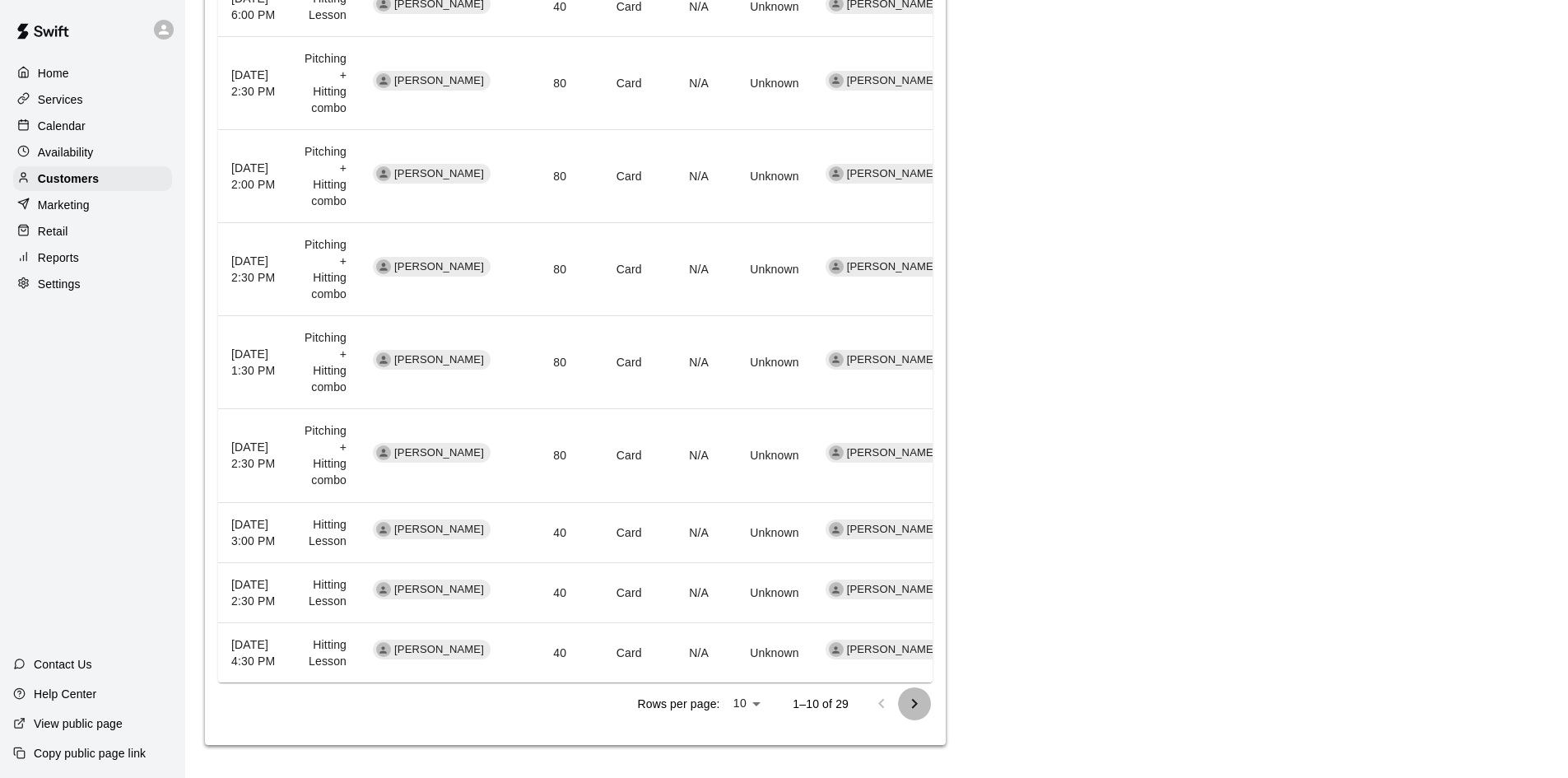
click at [900, 706] on button "Go to next page" at bounding box center [914, 705] width 33 height 33
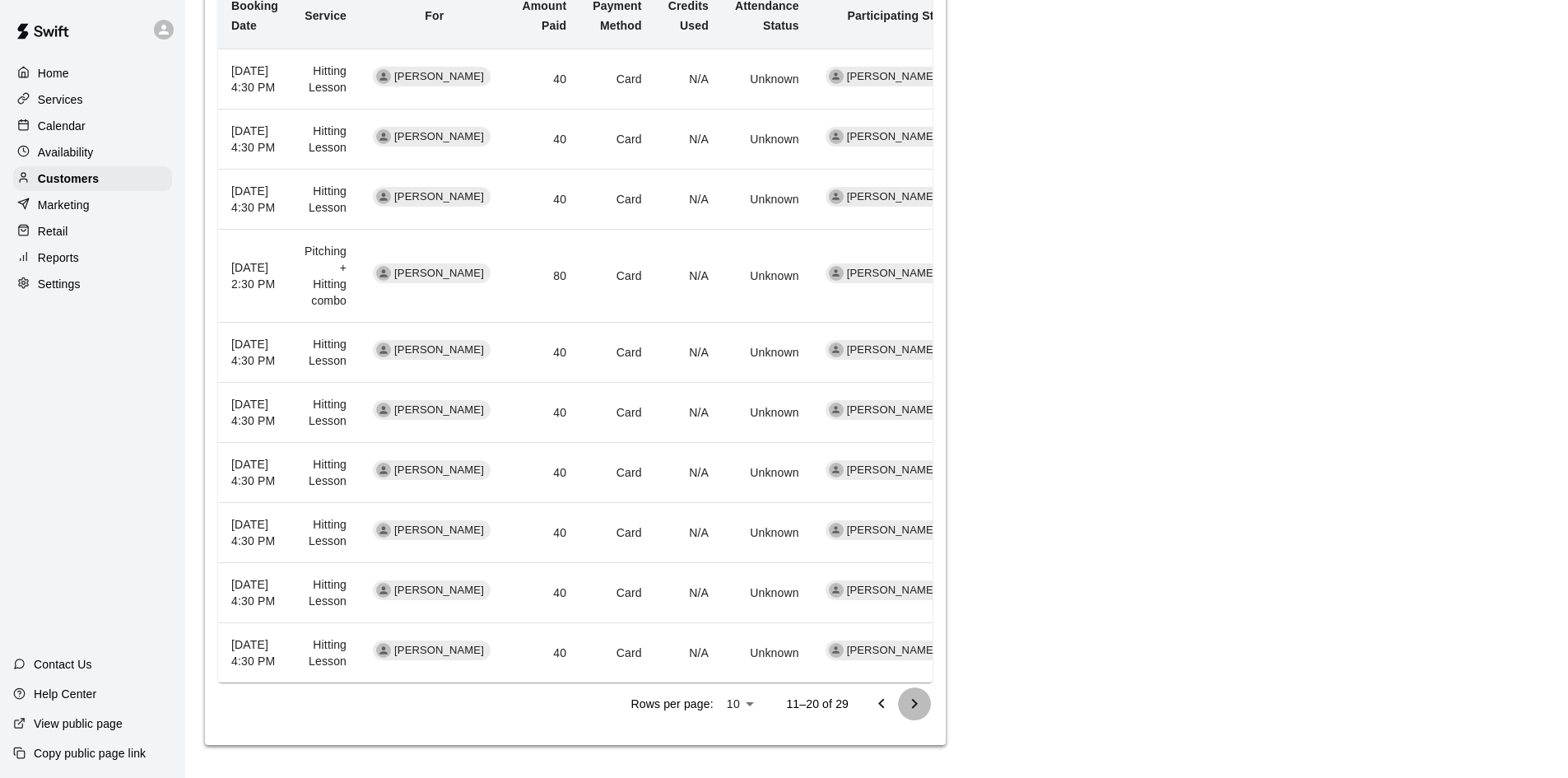
click at [921, 703] on icon "Go to next page" at bounding box center [914, 705] width 20 height 20
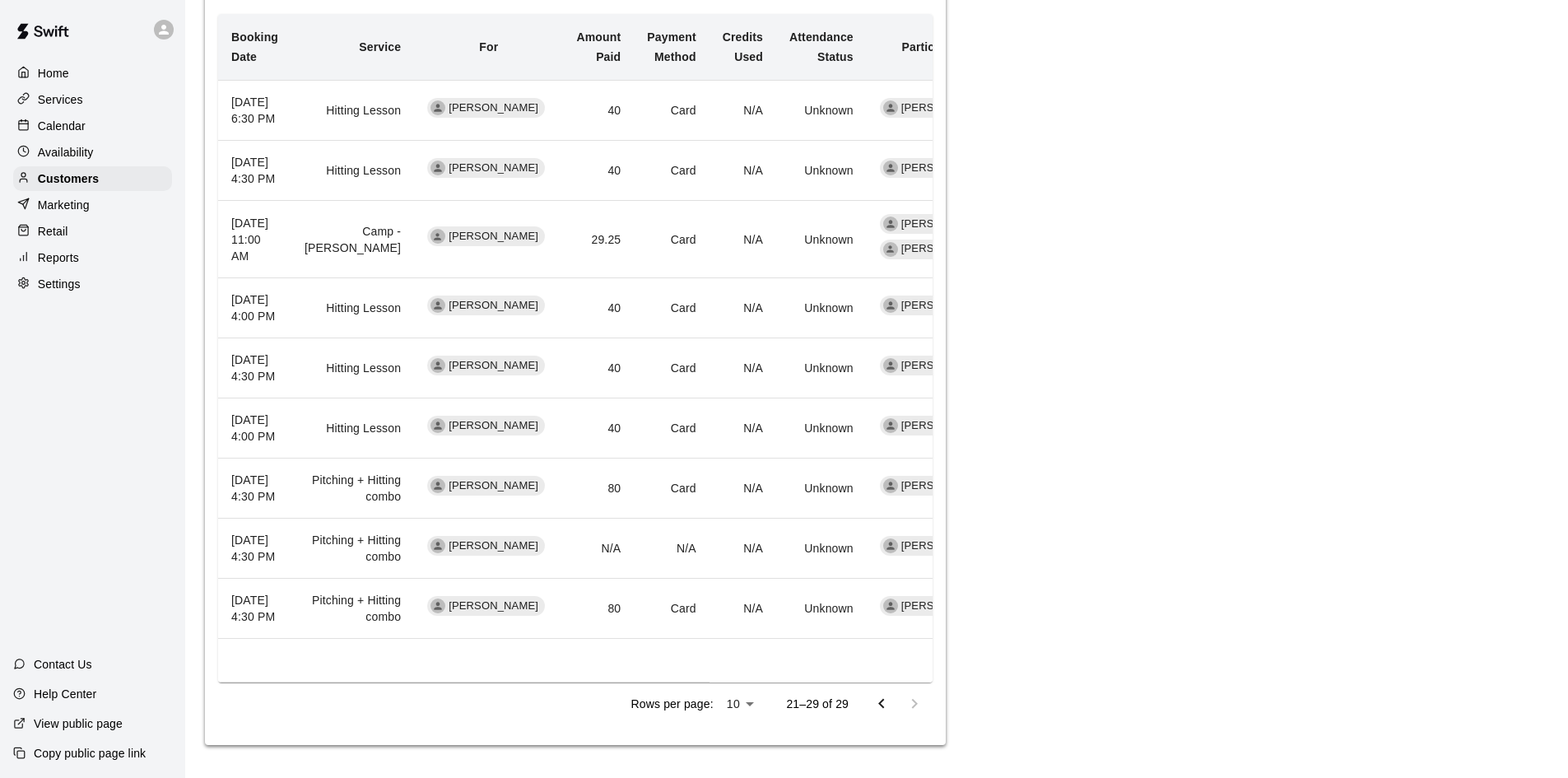
click at [920, 721] on div at bounding box center [898, 705] width 66 height 33
click at [879, 709] on icon "Go to previous page" at bounding box center [881, 704] width 6 height 10
click at [879, 734] on div "Memberships Assign Membership Join Date Membership Status Cancel Date Aug 11, 2…" at bounding box center [575, 224] width 741 height 1042
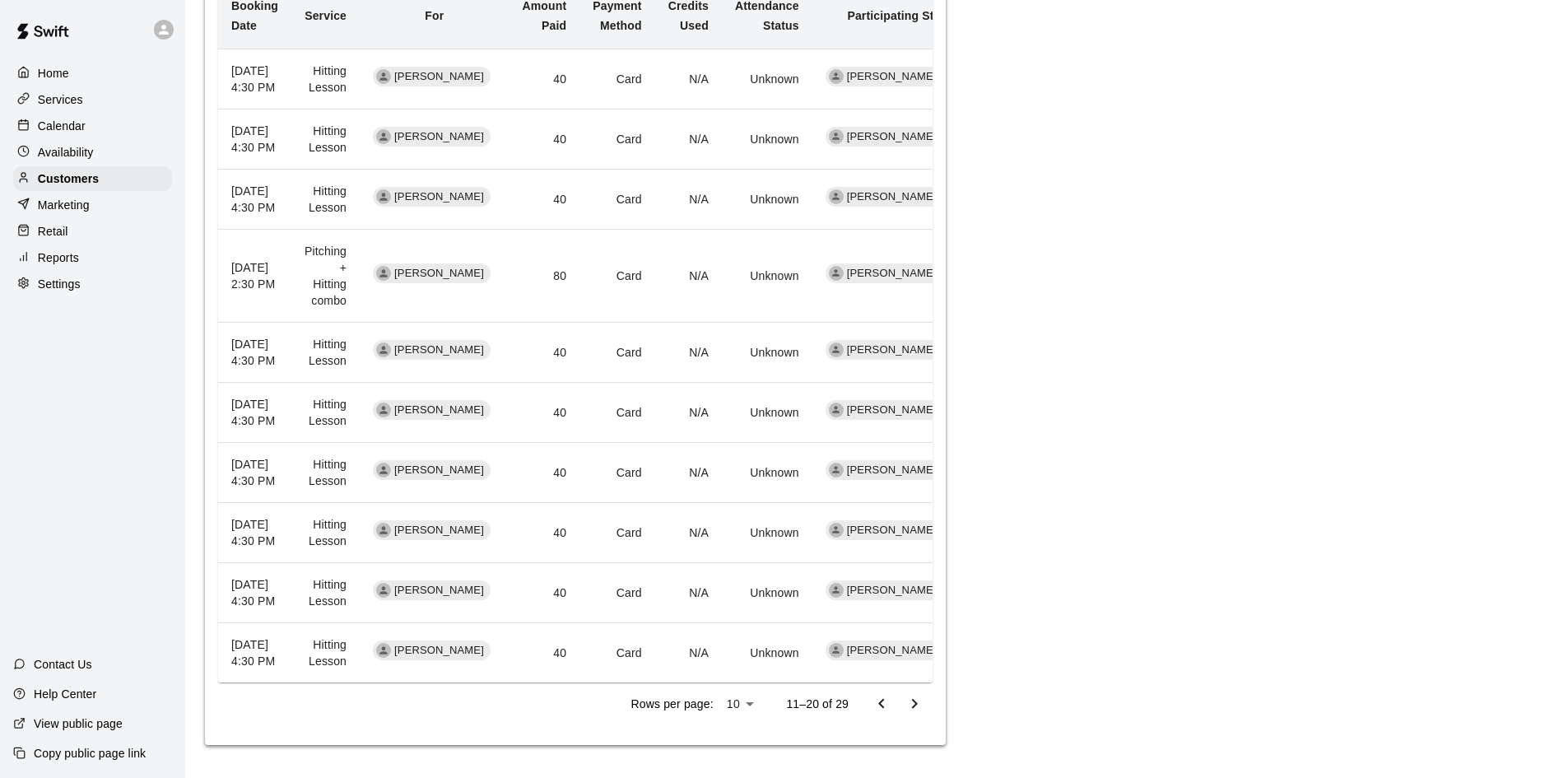
click at [879, 734] on div "Memberships Assign Membership Join Date Membership Status Cancel Date Aug 11, 2…" at bounding box center [575, 209] width 741 height 1073
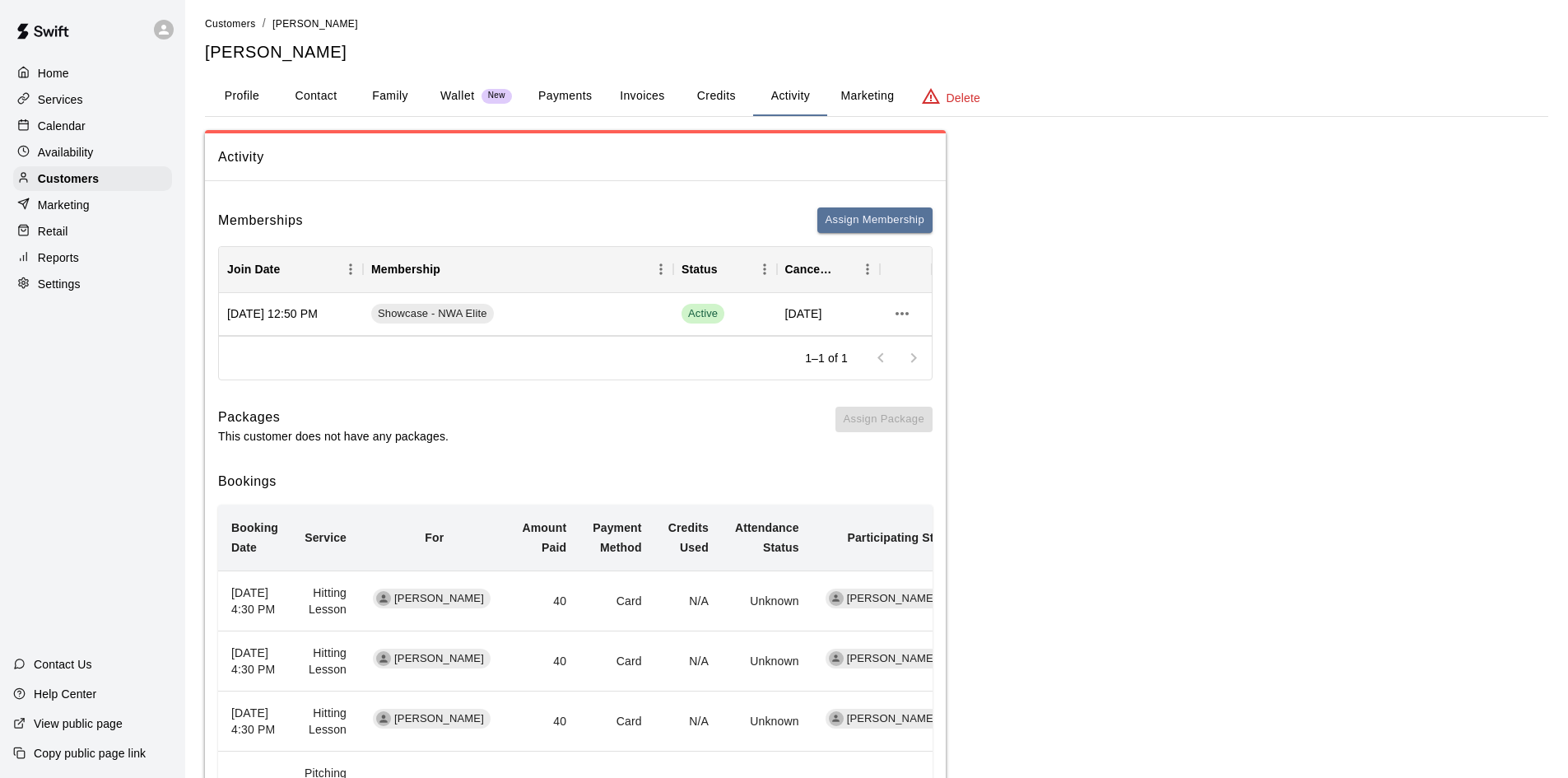
scroll to position [0, 0]
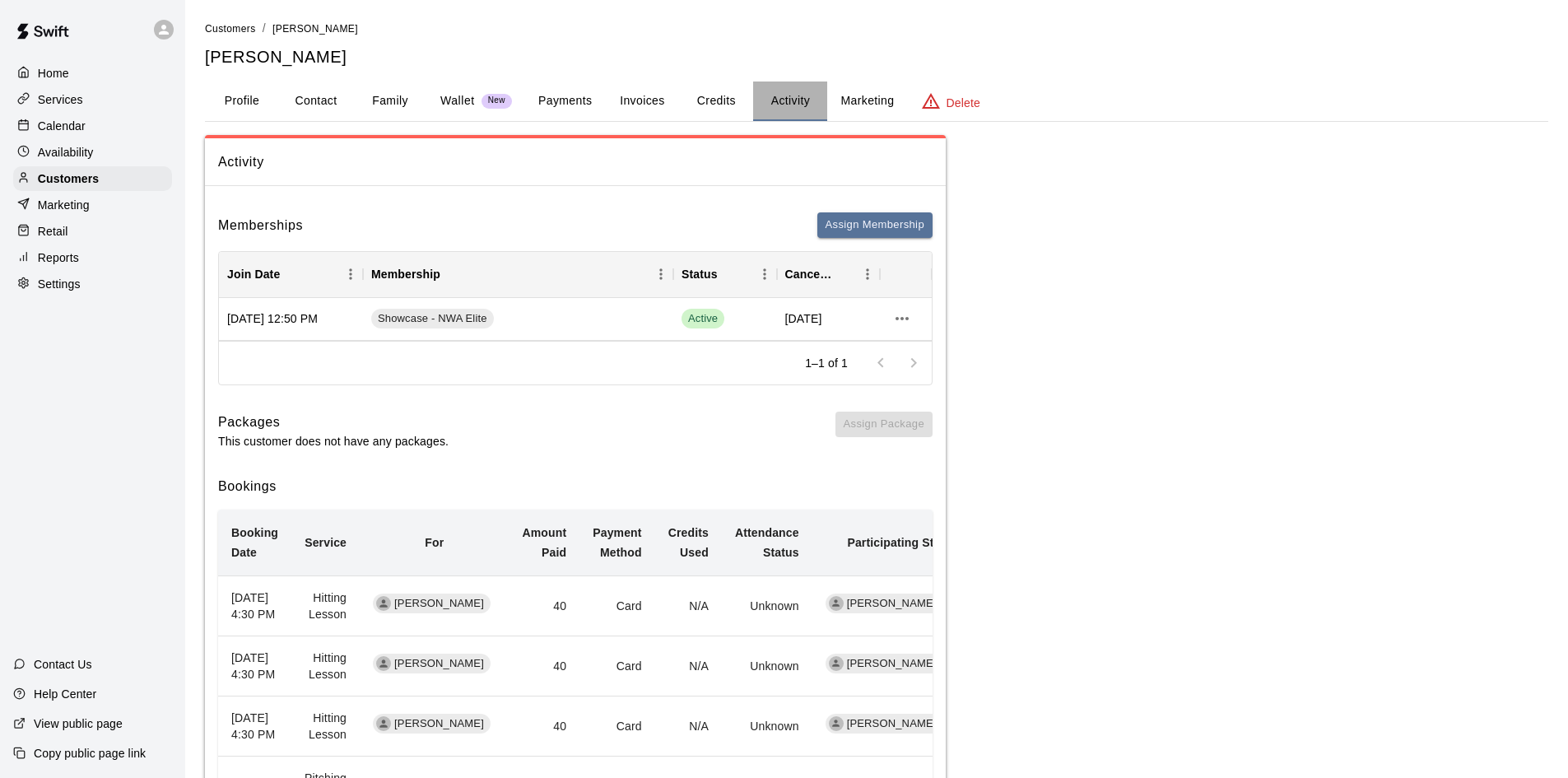
click at [786, 113] on button "Activity" at bounding box center [790, 101] width 74 height 39
click at [308, 99] on button "Contact" at bounding box center [316, 101] width 74 height 39
select select "**"
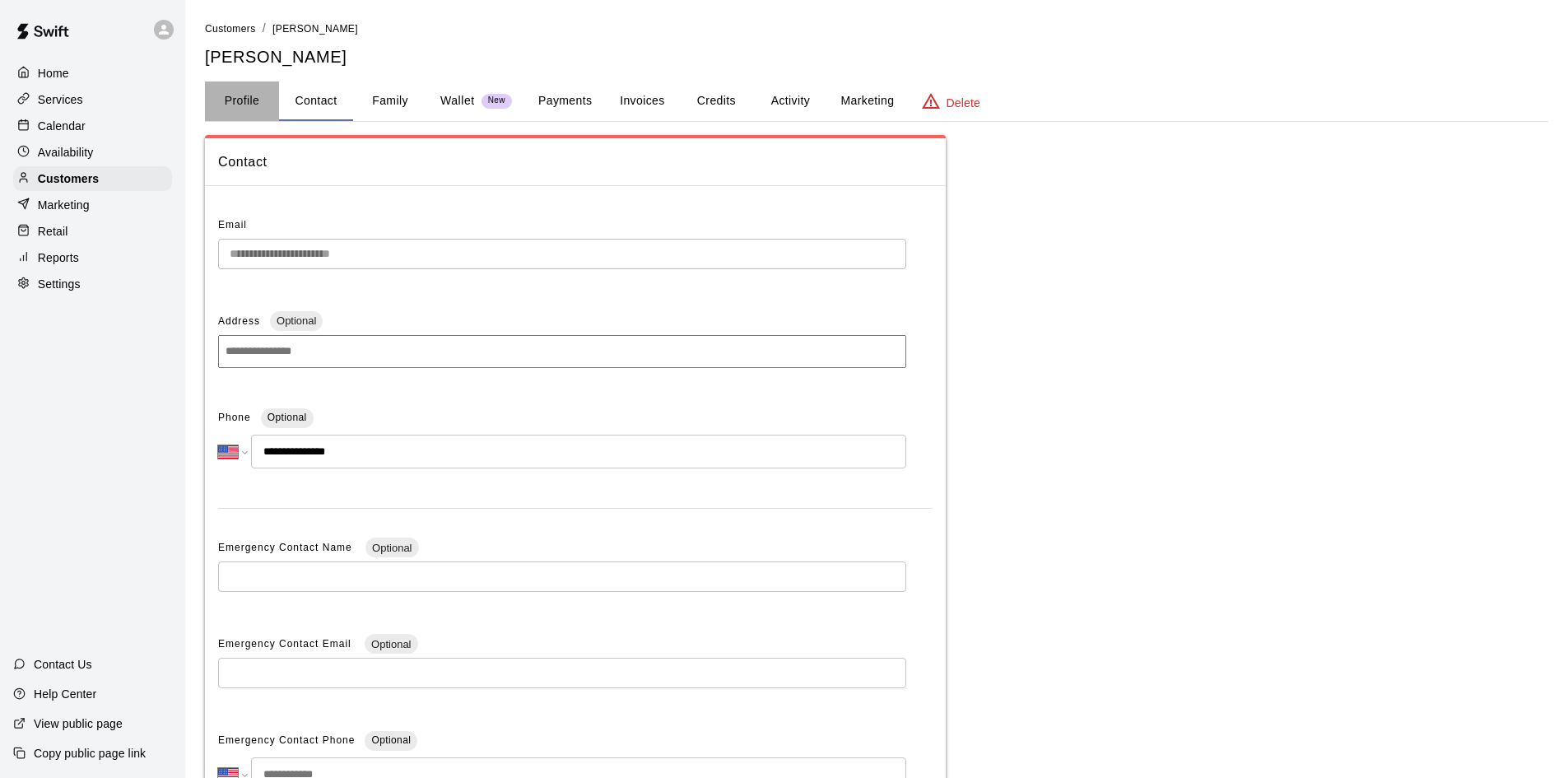
click at [250, 111] on button "Profile" at bounding box center [241, 101] width 74 height 39
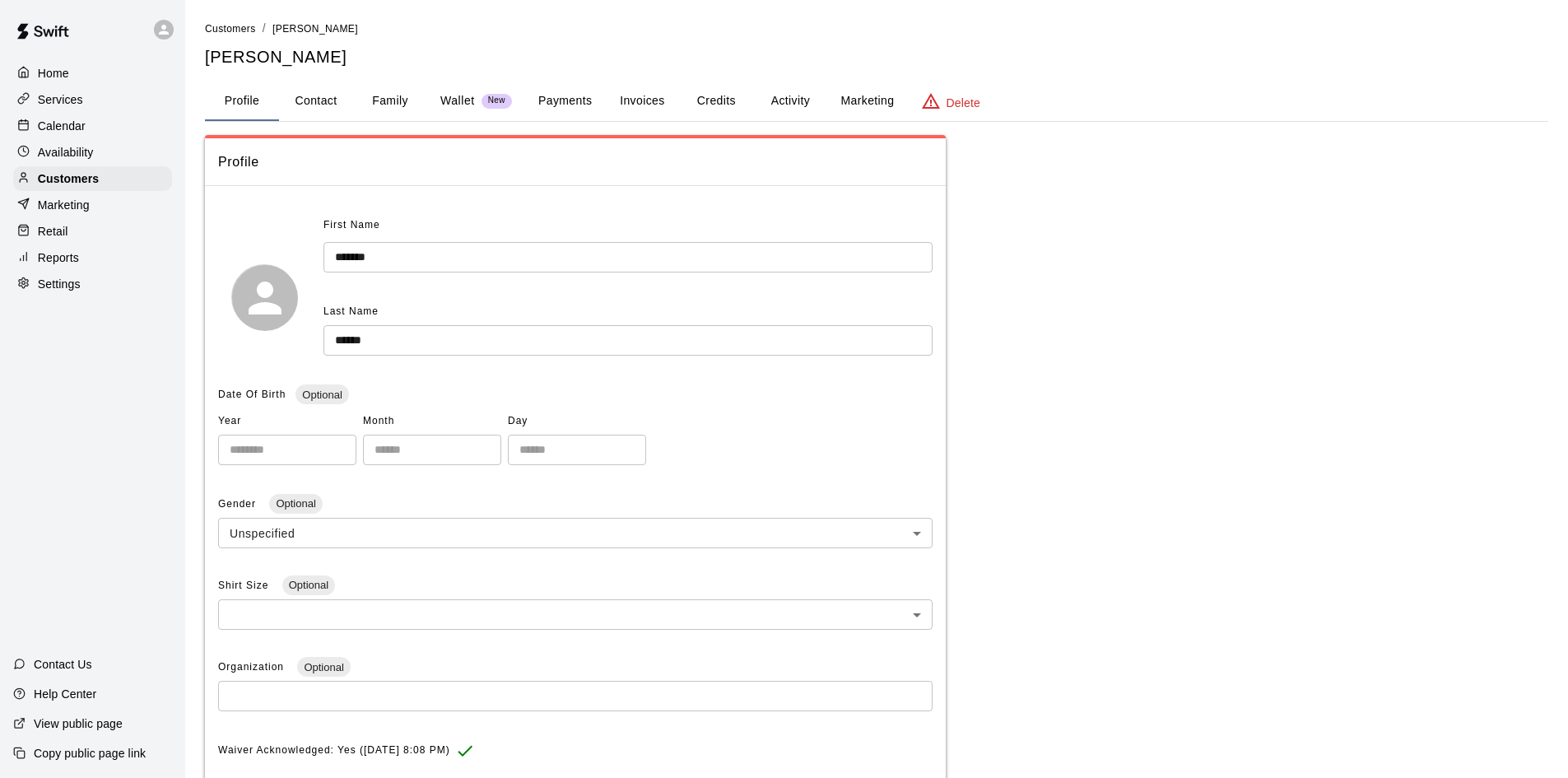
click at [394, 103] on button "Family" at bounding box center [390, 101] width 74 height 39
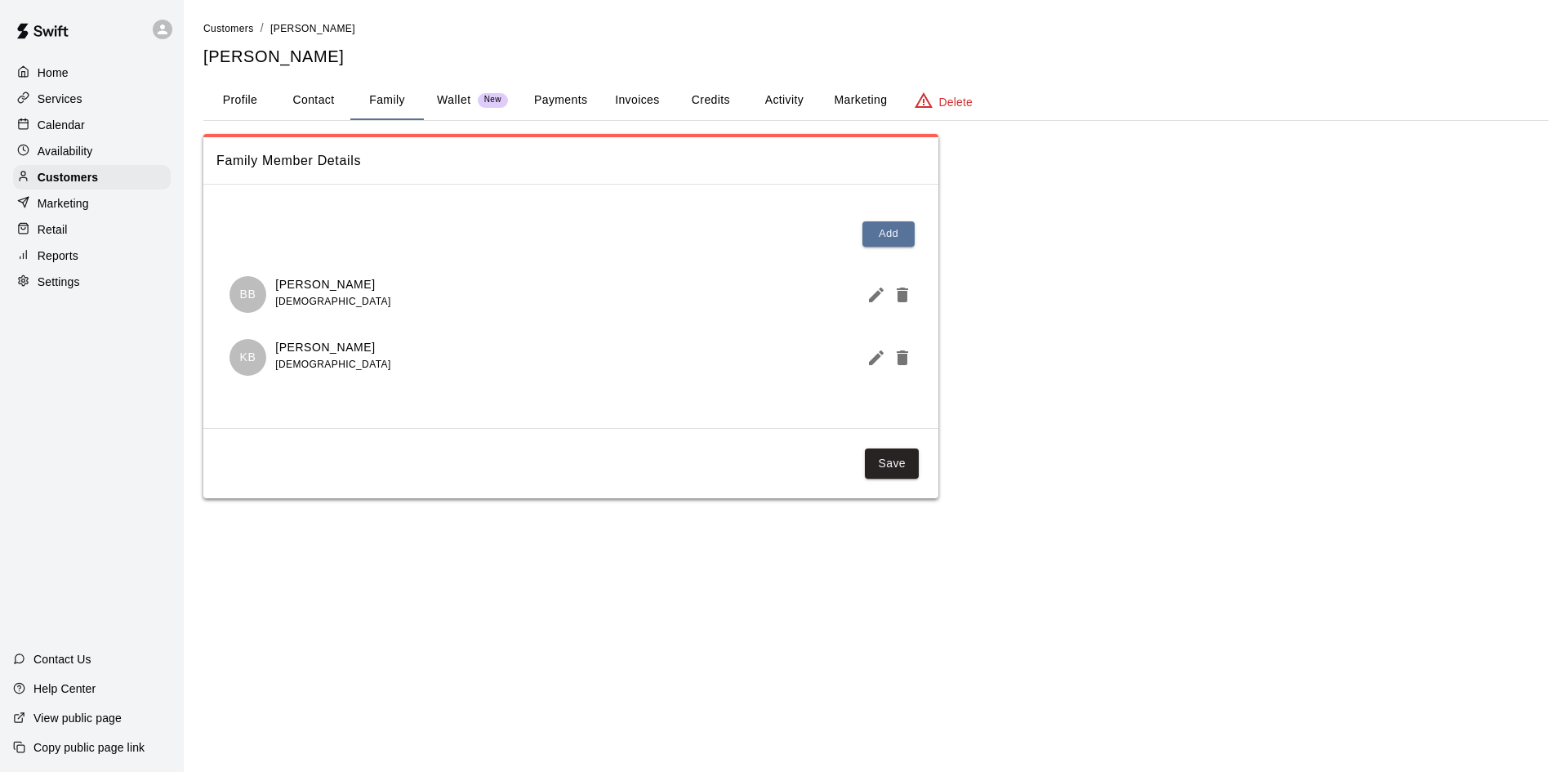
click at [579, 102] on button "Payments" at bounding box center [560, 100] width 79 height 39
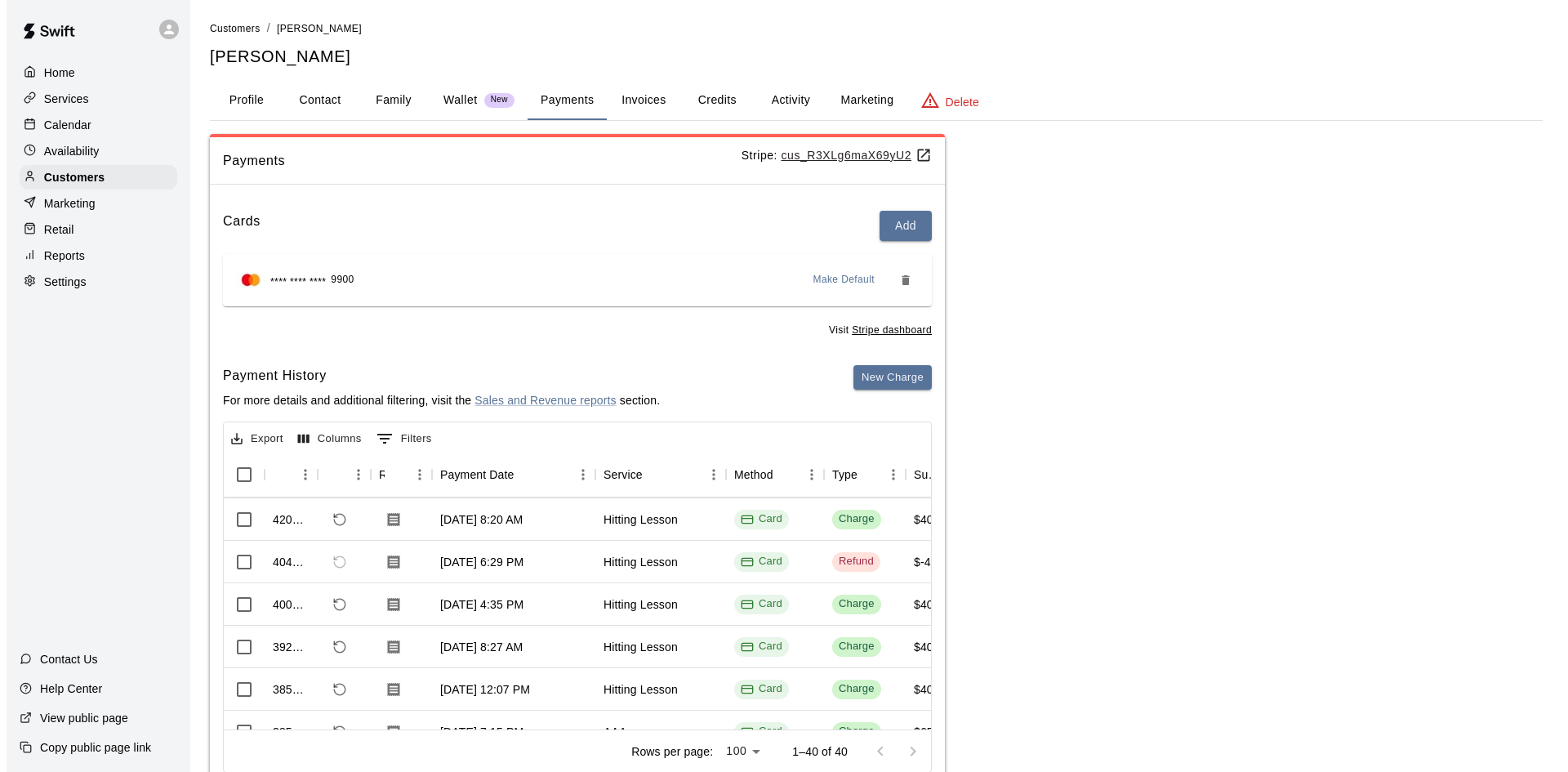
scroll to position [1063, 0]
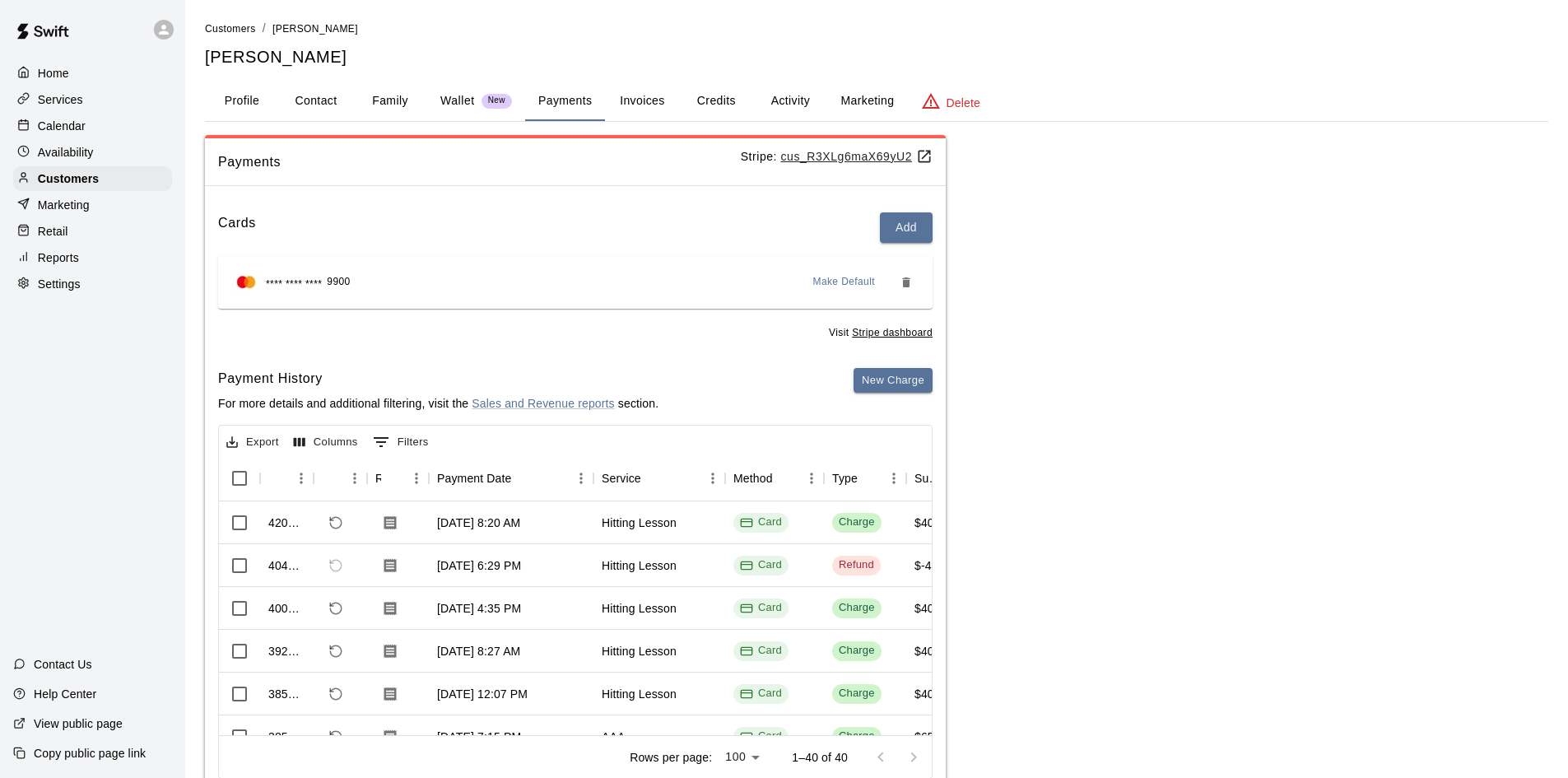
click at [884, 335] on u "Stripe dashboard" at bounding box center [892, 333] width 81 height 12
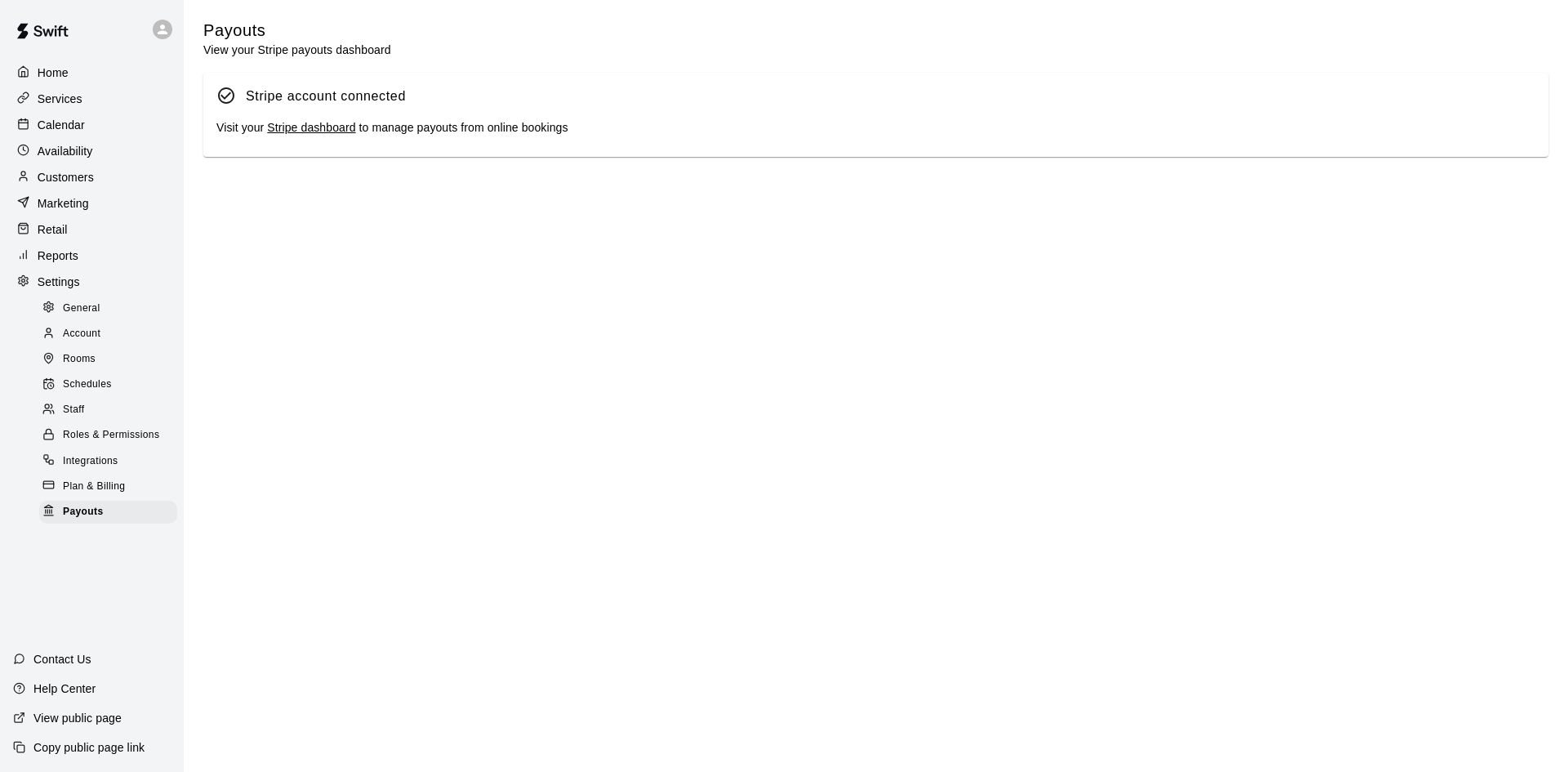
click at [319, 126] on link "Stripe dashboard" at bounding box center [311, 128] width 88 height 13
